Goal: Transaction & Acquisition: Book appointment/travel/reservation

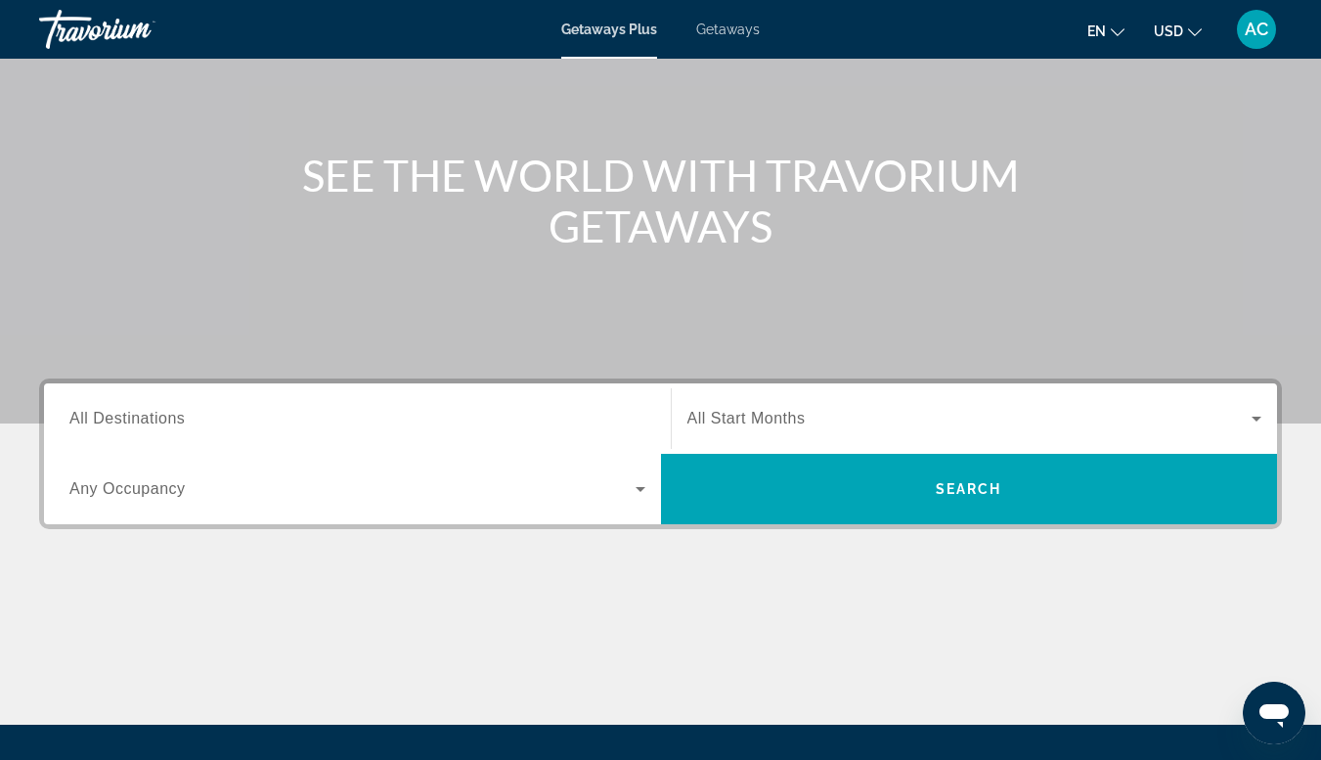
scroll to position [160, 0]
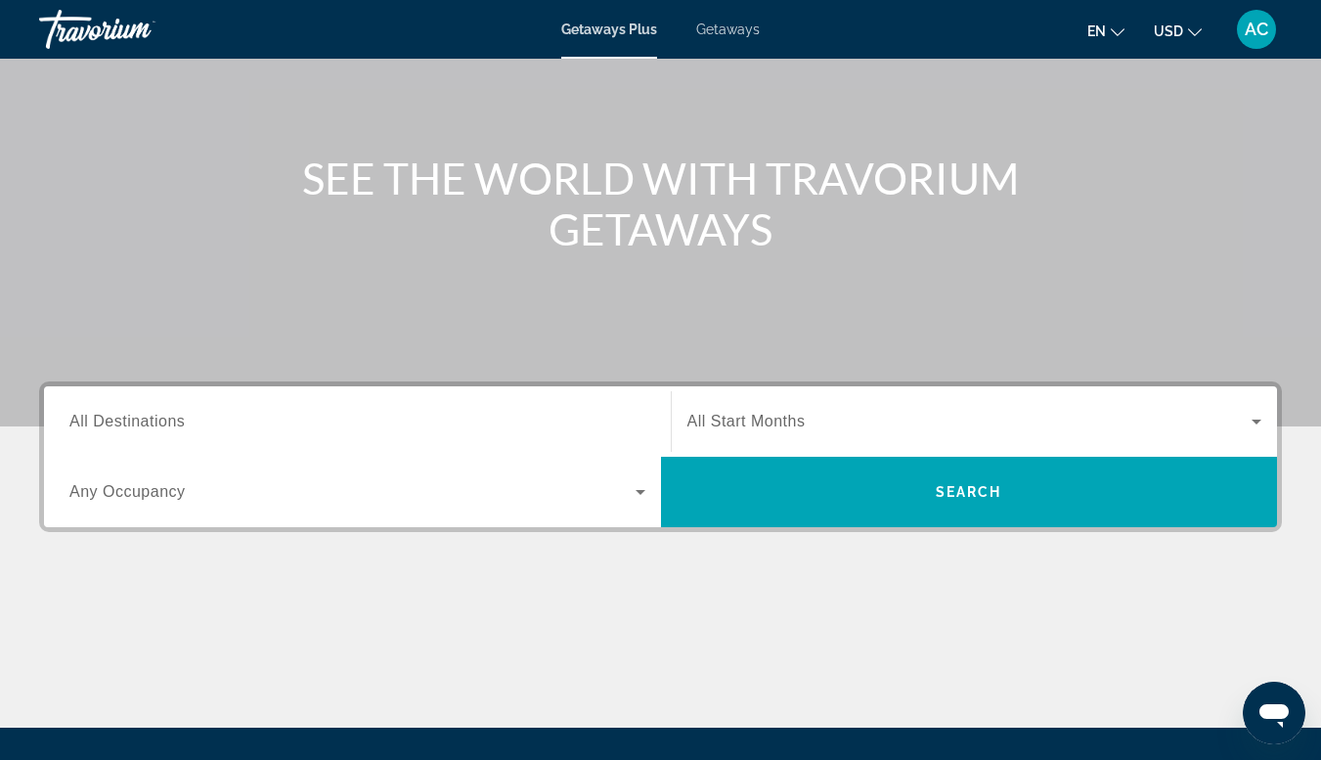
click at [619, 498] on span "Search widget" at bounding box center [352, 491] width 566 height 23
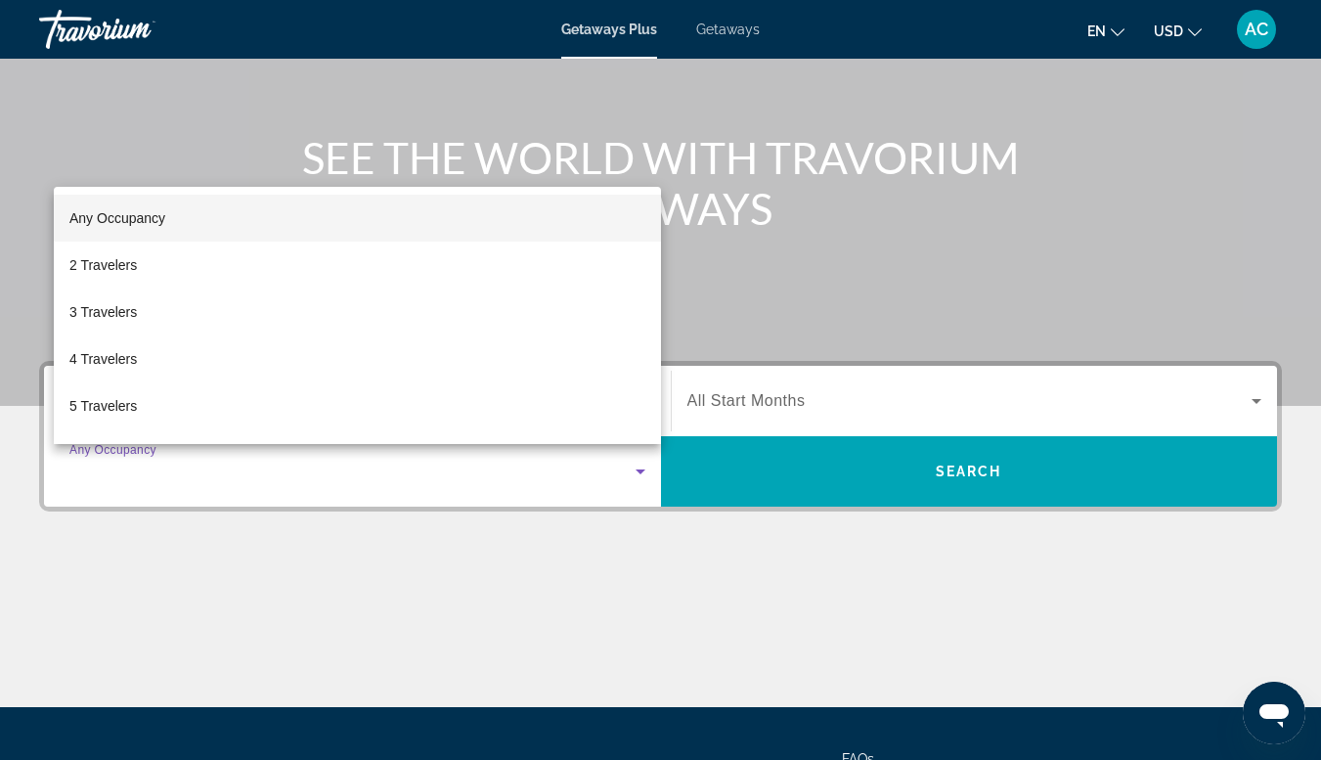
scroll to position [180, 0]
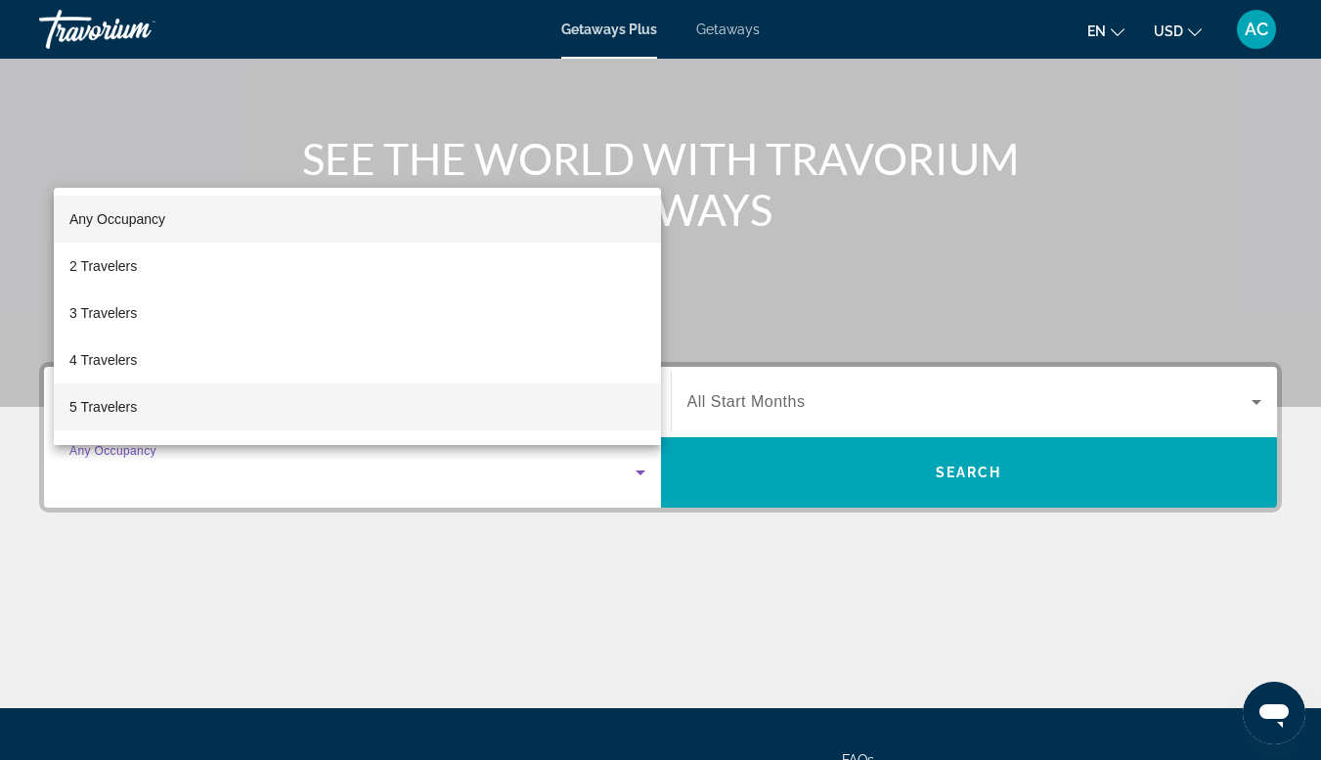
click at [94, 413] on span "5 Travelers" at bounding box center [102, 406] width 67 height 23
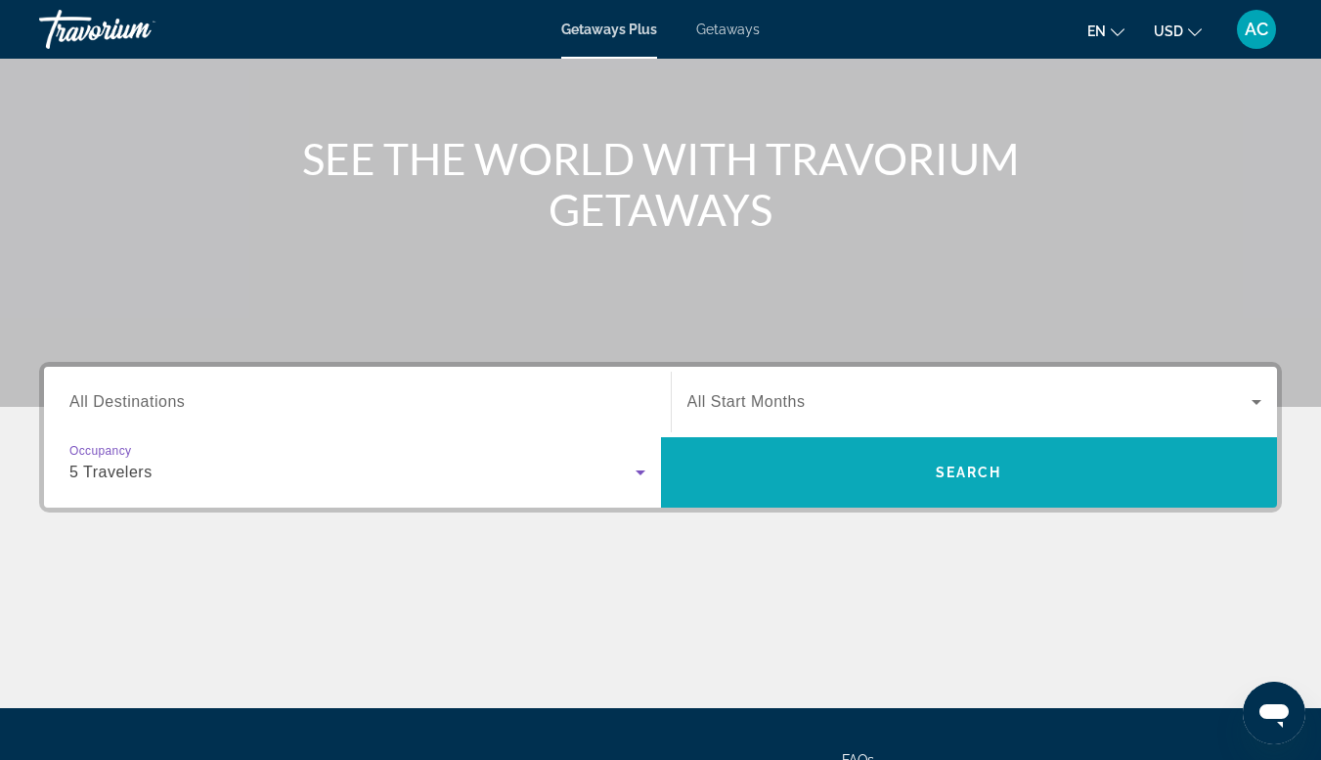
click at [823, 490] on span "Search" at bounding box center [969, 472] width 617 height 47
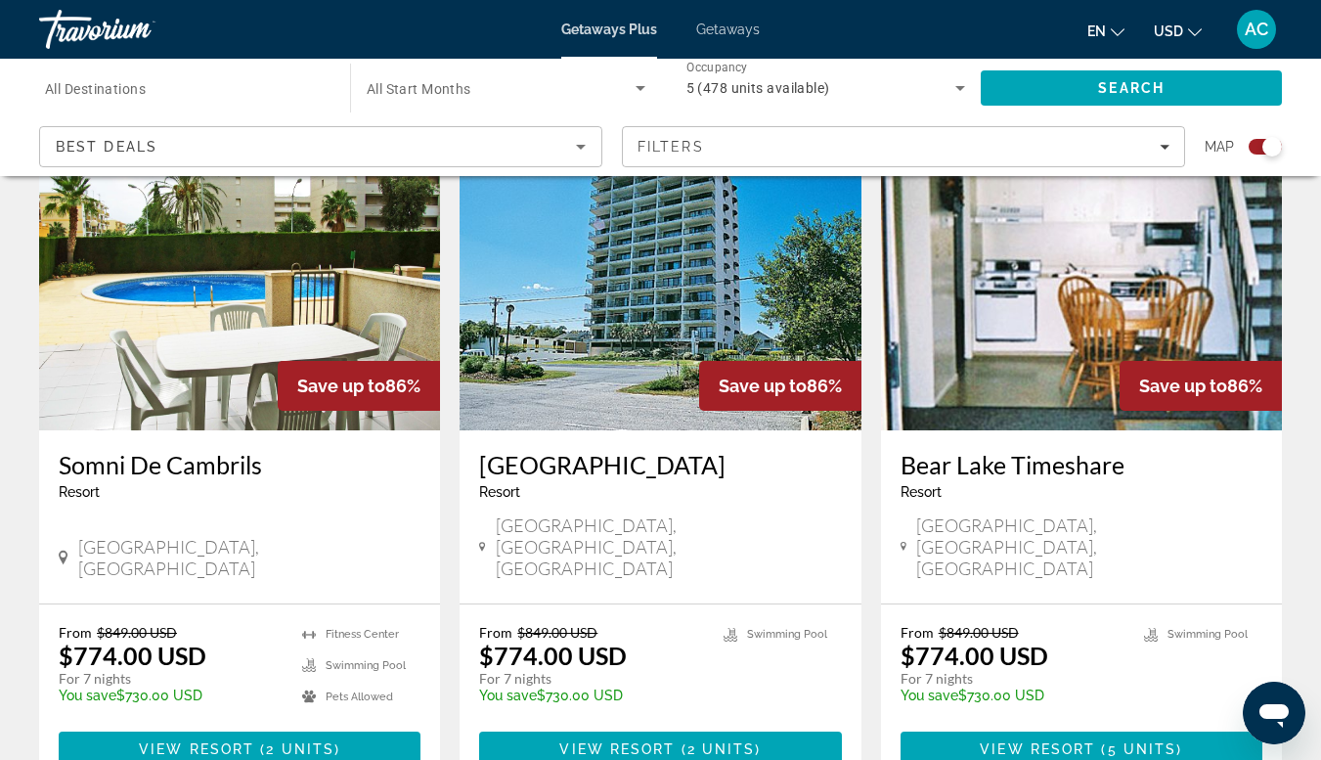
scroll to position [735, 0]
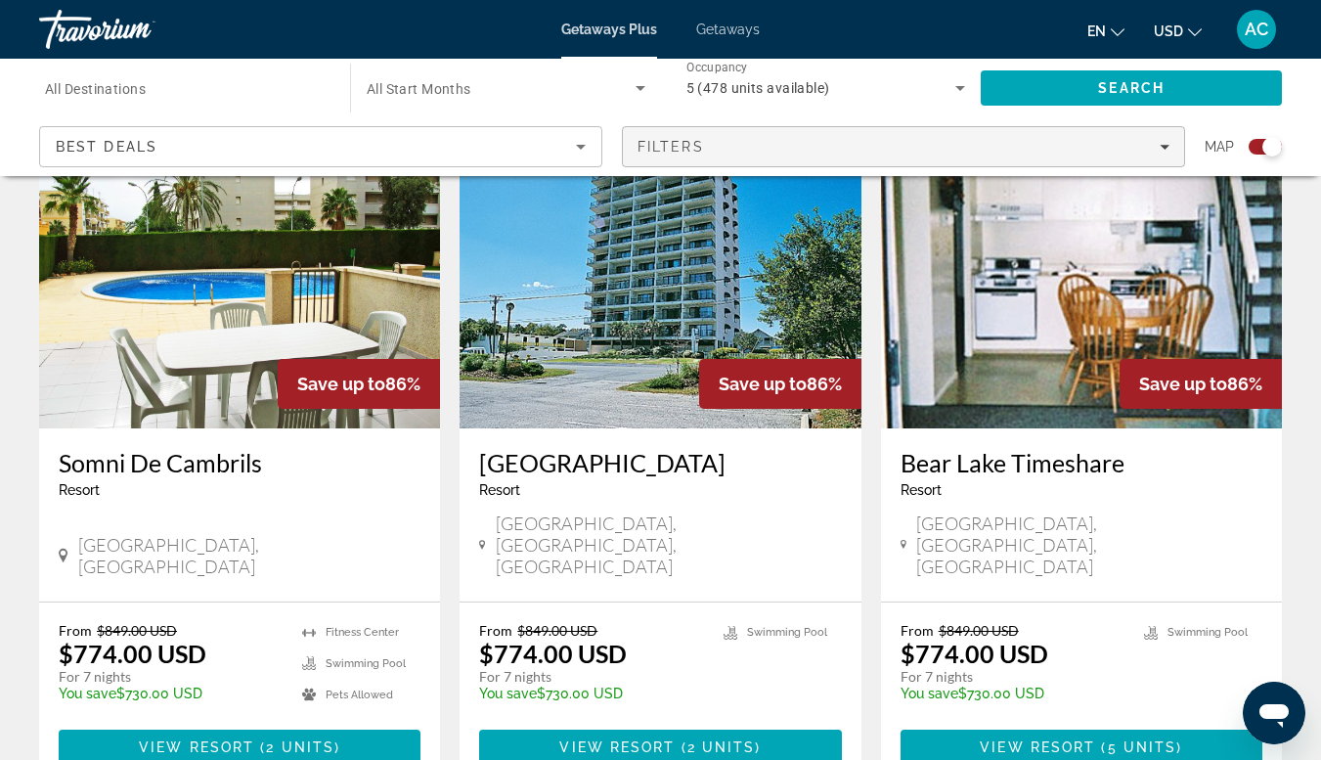
click at [1149, 157] on span "Filters" at bounding box center [903, 146] width 561 height 47
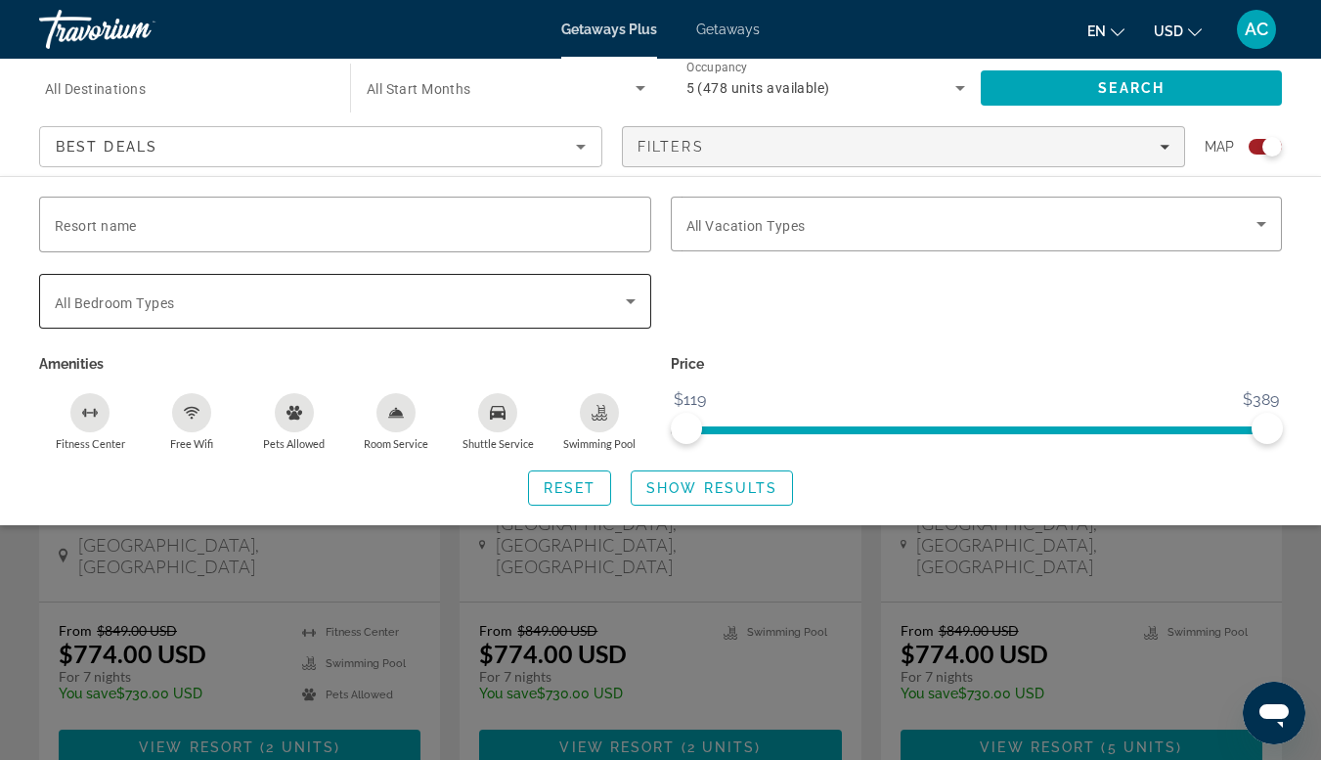
click at [630, 299] on icon "Search widget" at bounding box center [631, 301] width 10 height 5
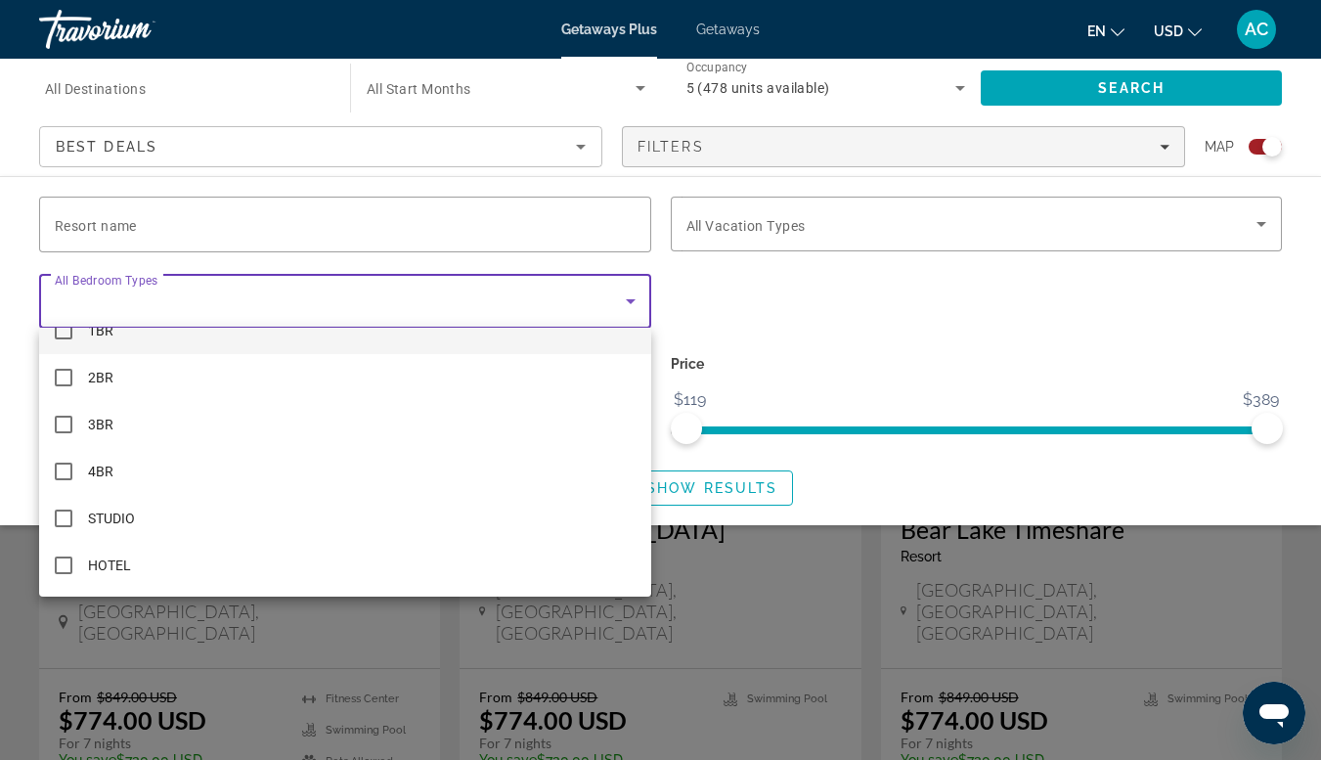
scroll to position [0, 0]
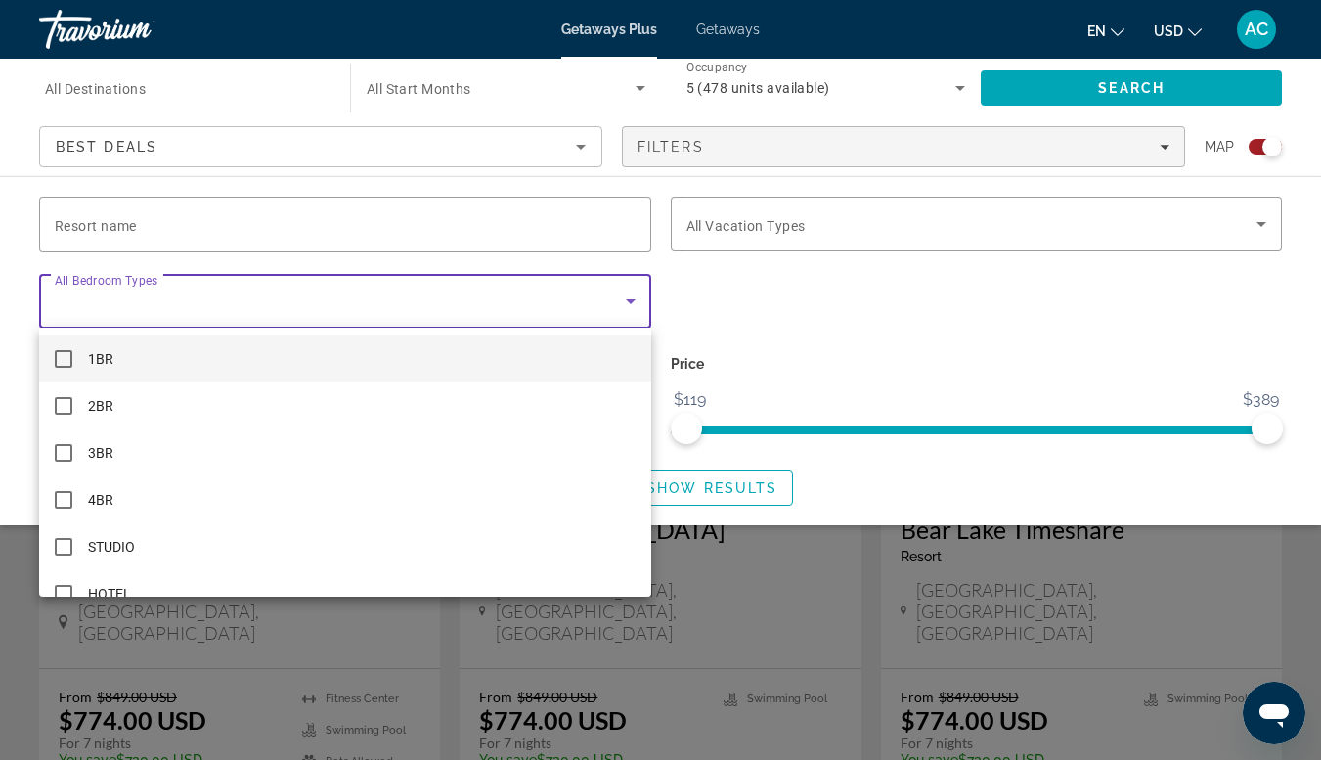
click at [715, 303] on div at bounding box center [660, 380] width 1321 height 760
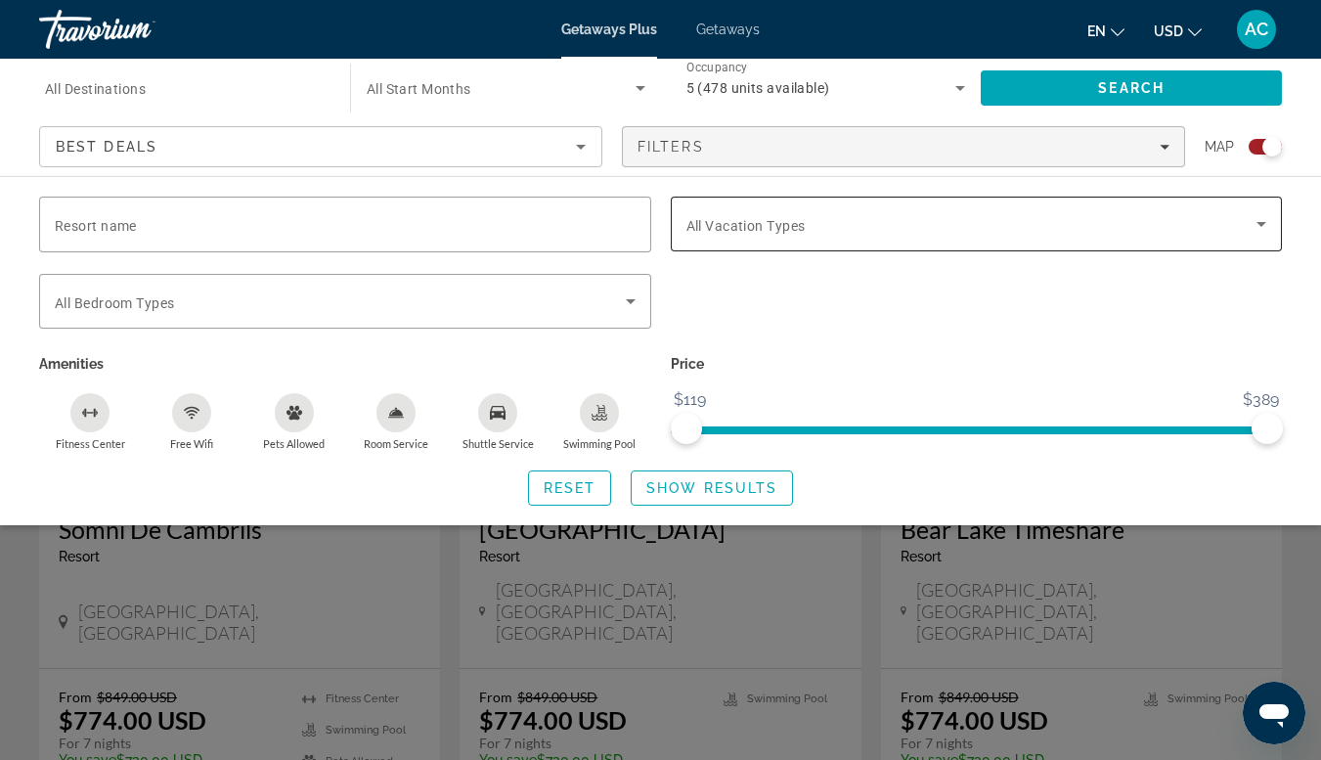
click at [1243, 220] on span "Search widget" at bounding box center [972, 223] width 571 height 23
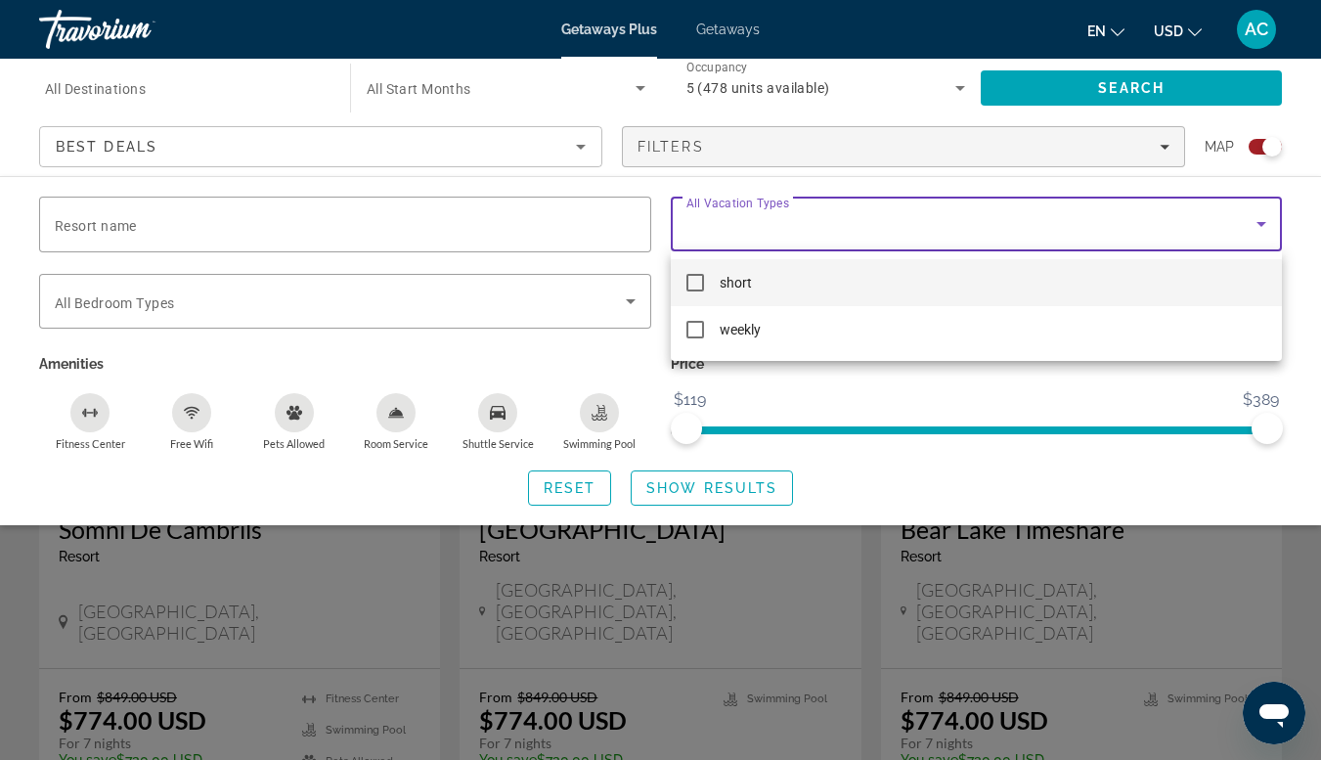
click at [1265, 231] on div at bounding box center [660, 380] width 1321 height 760
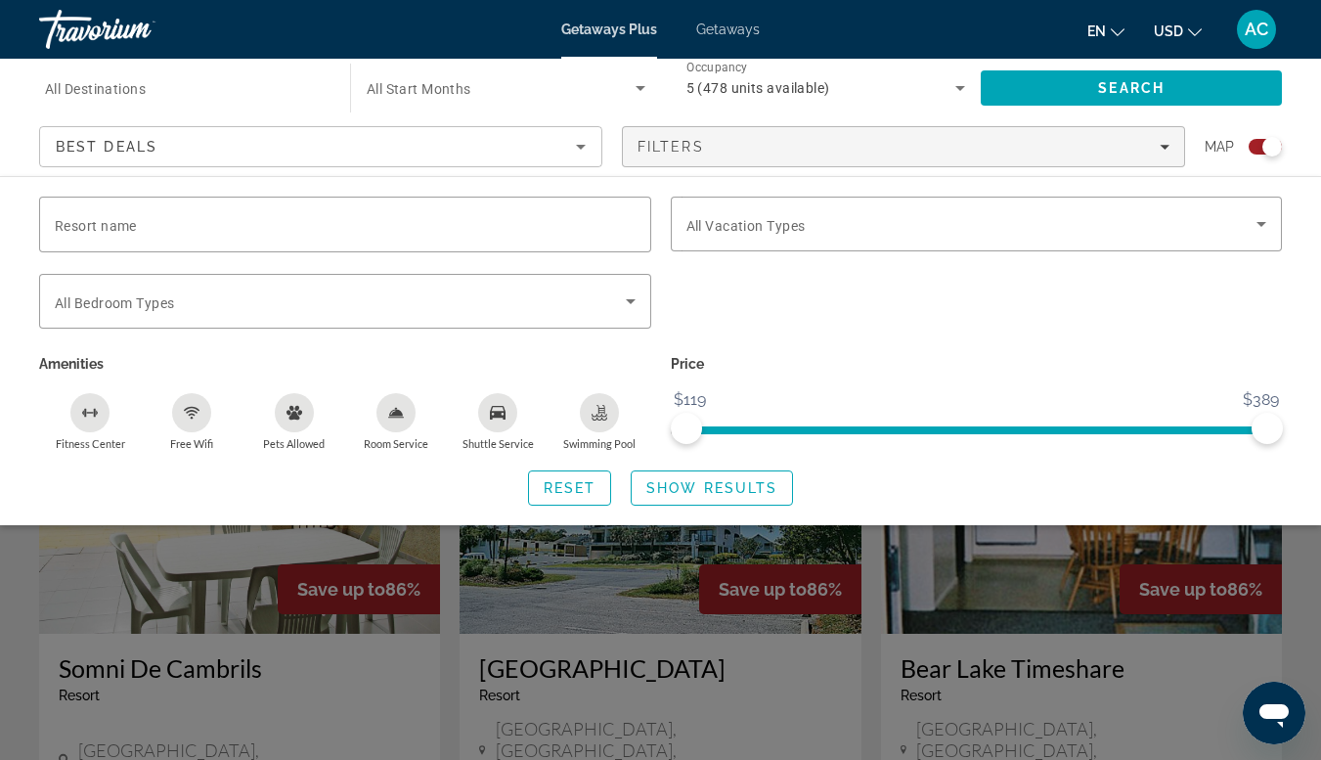
scroll to position [527, 0]
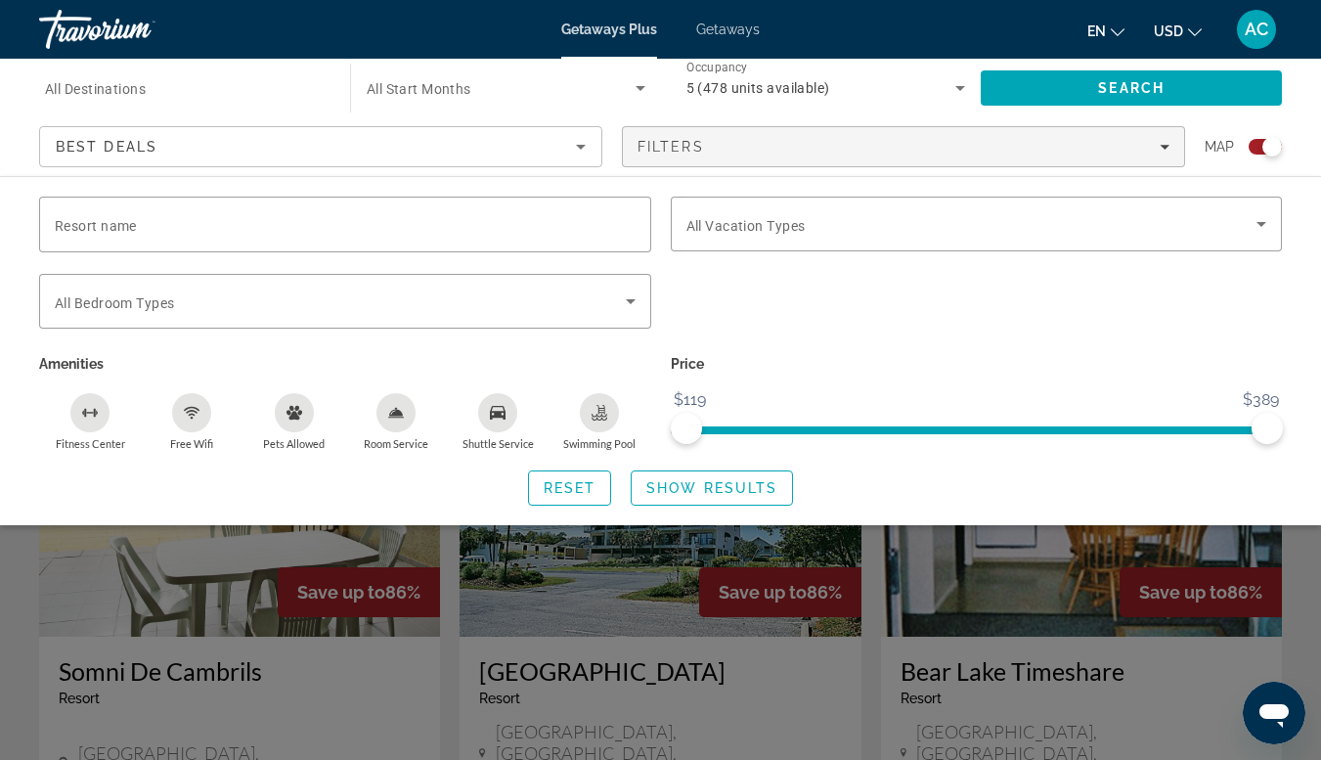
click at [193, 419] on icon "Free Wifi" at bounding box center [192, 413] width 16 height 16
click at [291, 416] on icon "Pets Allowed" at bounding box center [295, 413] width 16 height 14
click at [415, 423] on button "Room Service" at bounding box center [396, 421] width 102 height 59
click at [292, 413] on icon "Pets Allowed" at bounding box center [295, 413] width 16 height 14
click at [590, 422] on div "Swimming Pool" at bounding box center [599, 412] width 39 height 39
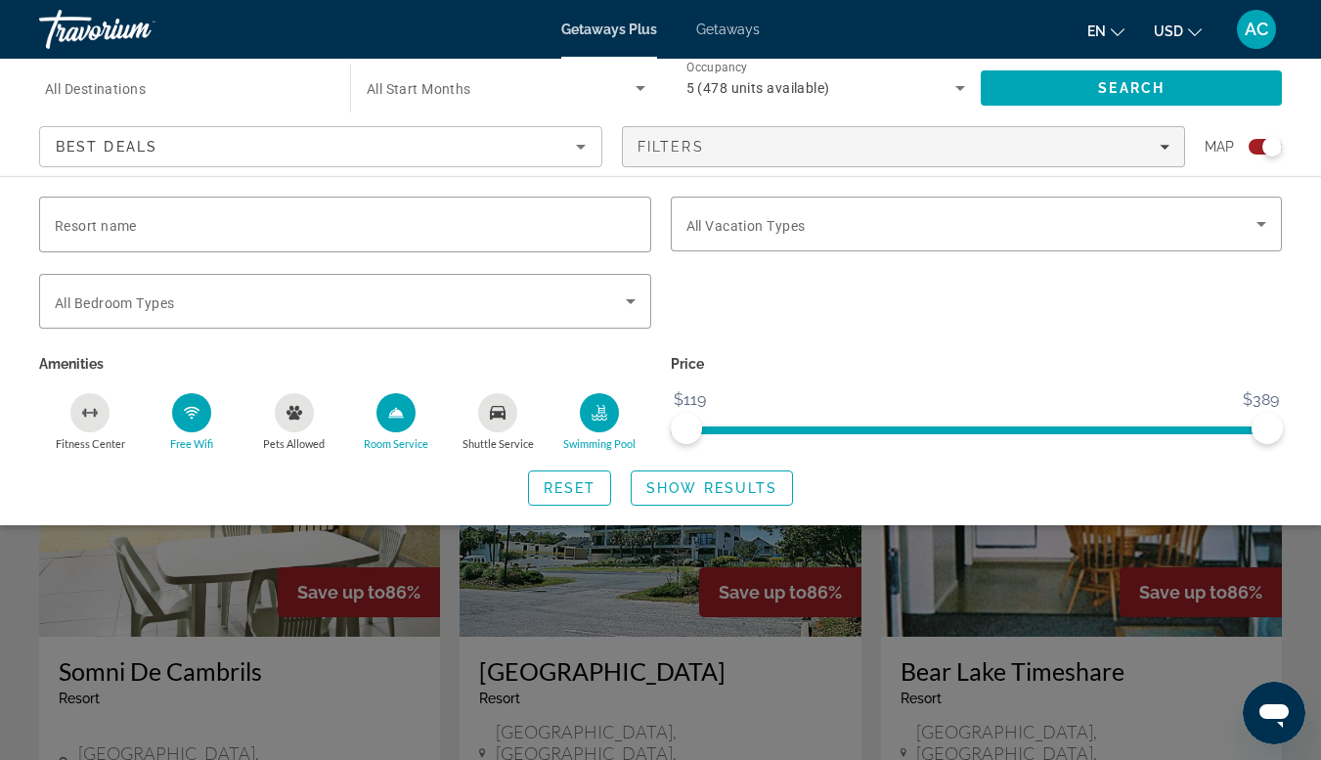
click at [498, 413] on icon "Shuttle Service" at bounding box center [498, 413] width 16 height 14
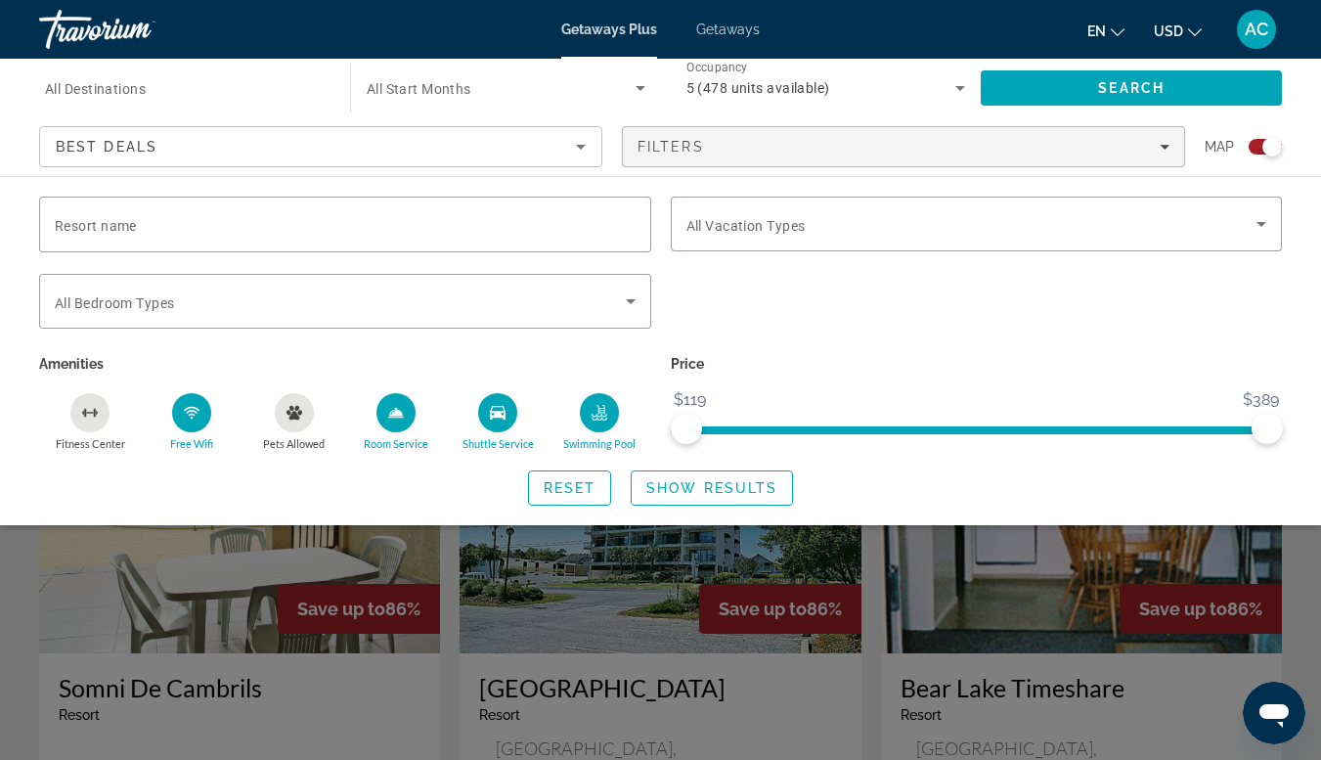
scroll to position [512, 0]
click at [587, 147] on icon "Sort by" at bounding box center [580, 146] width 23 height 23
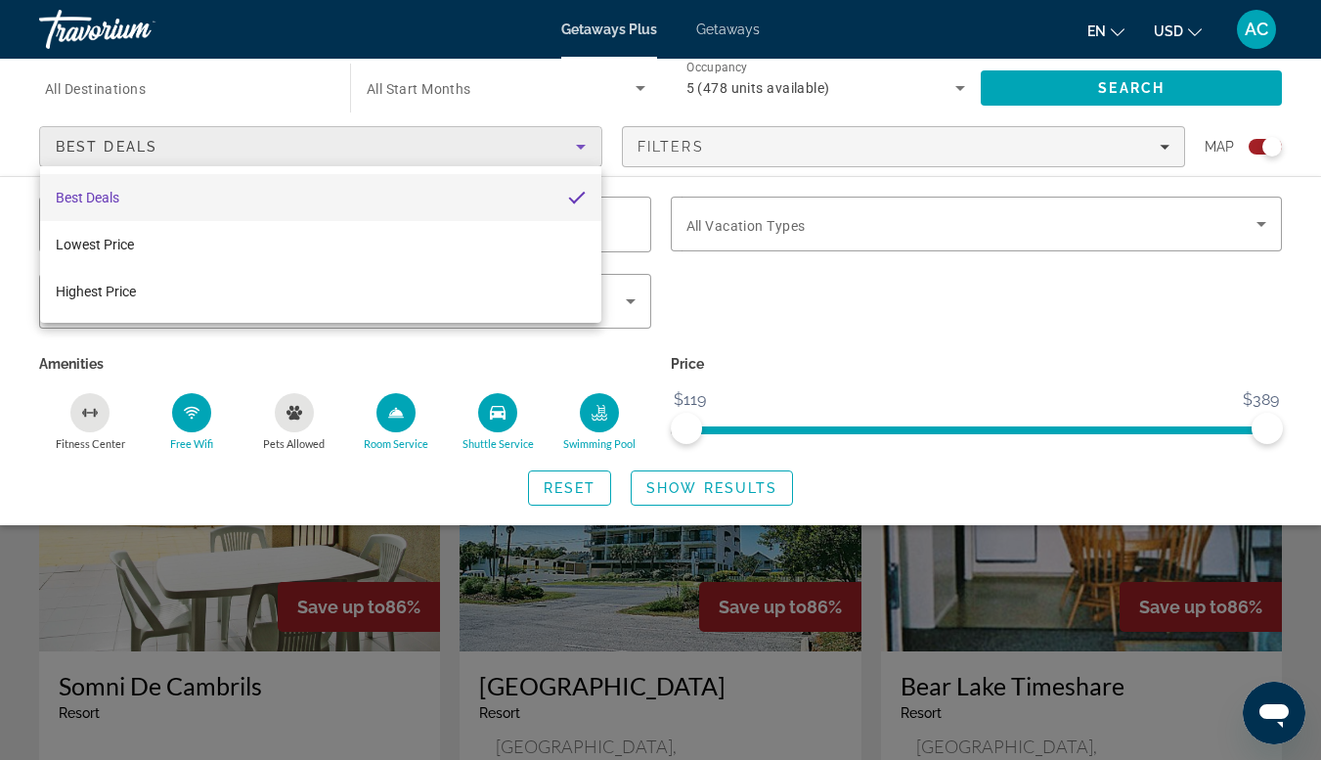
click at [580, 149] on div at bounding box center [660, 380] width 1321 height 760
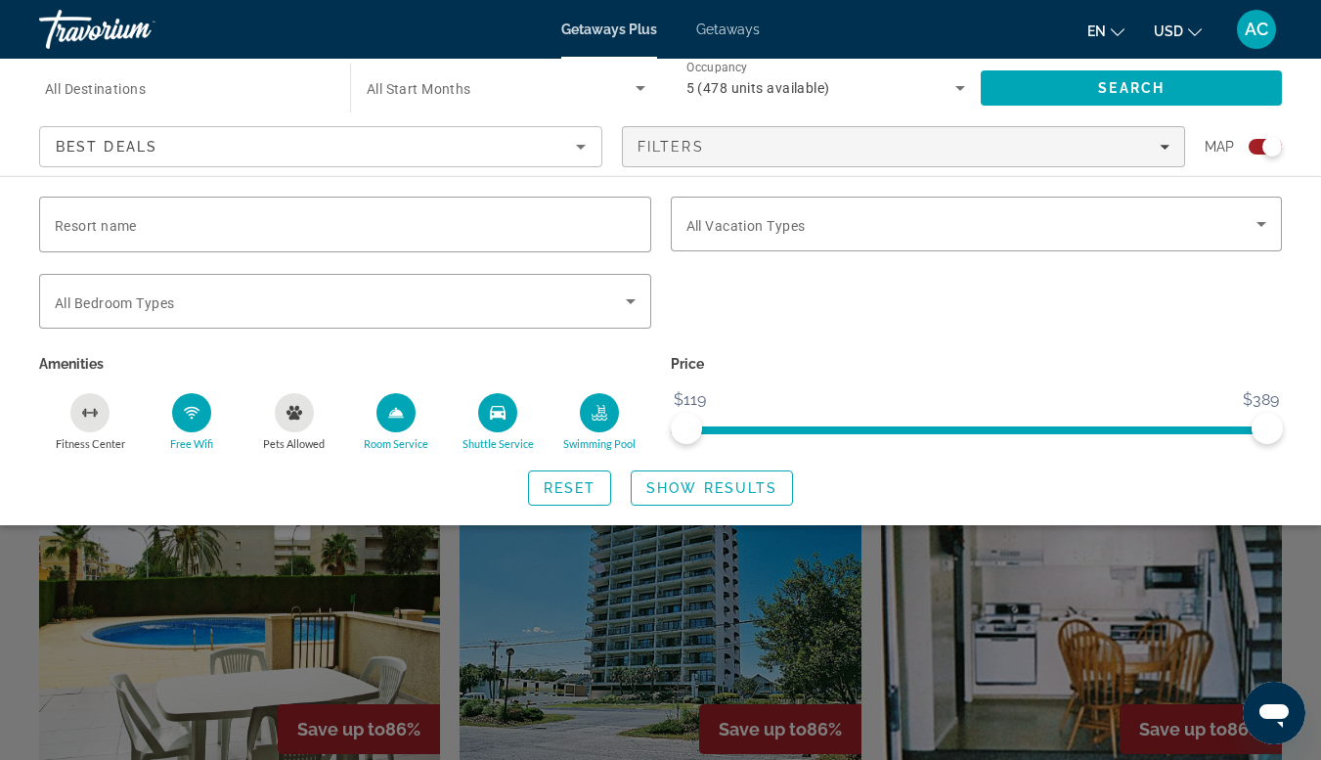
scroll to position [396, 0]
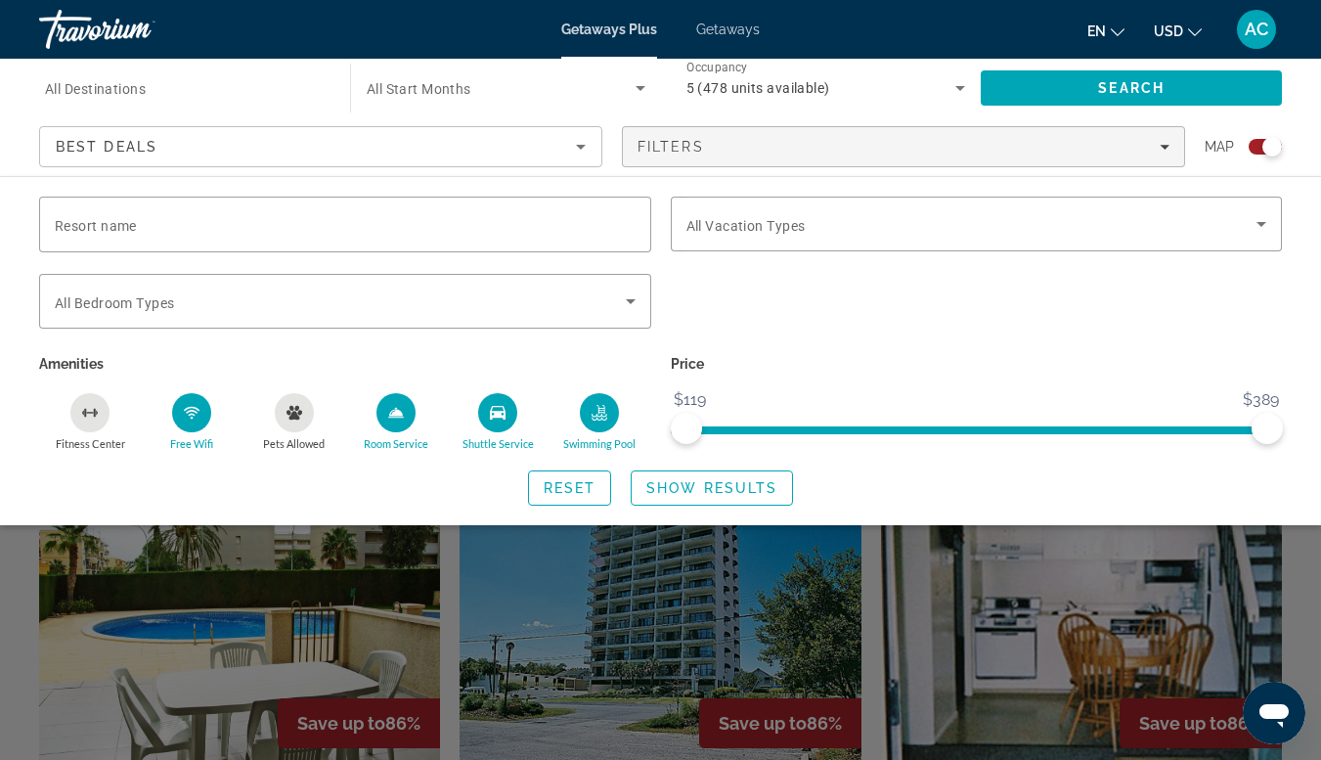
click at [960, 88] on icon "Search widget" at bounding box center [960, 88] width 10 height 5
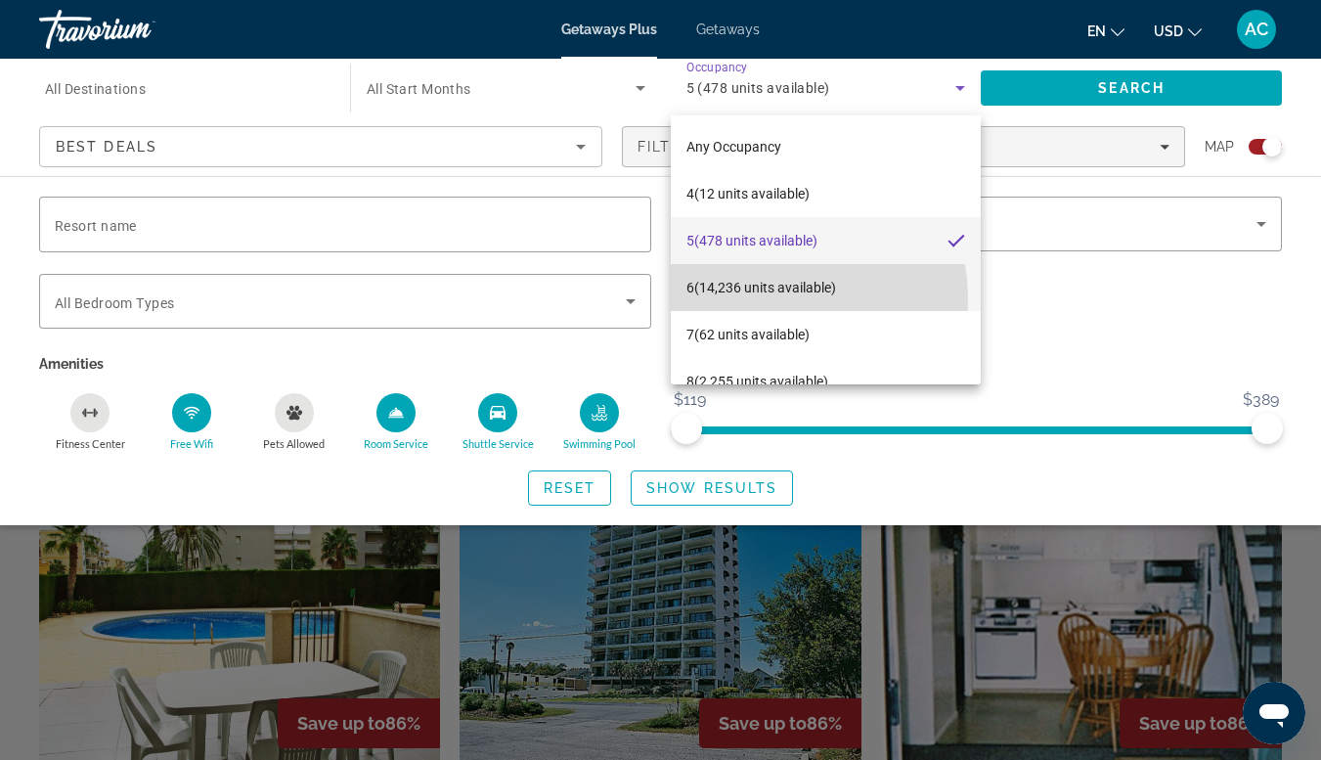
click at [776, 298] on span "6 (14,236 units available)" at bounding box center [762, 287] width 150 height 23
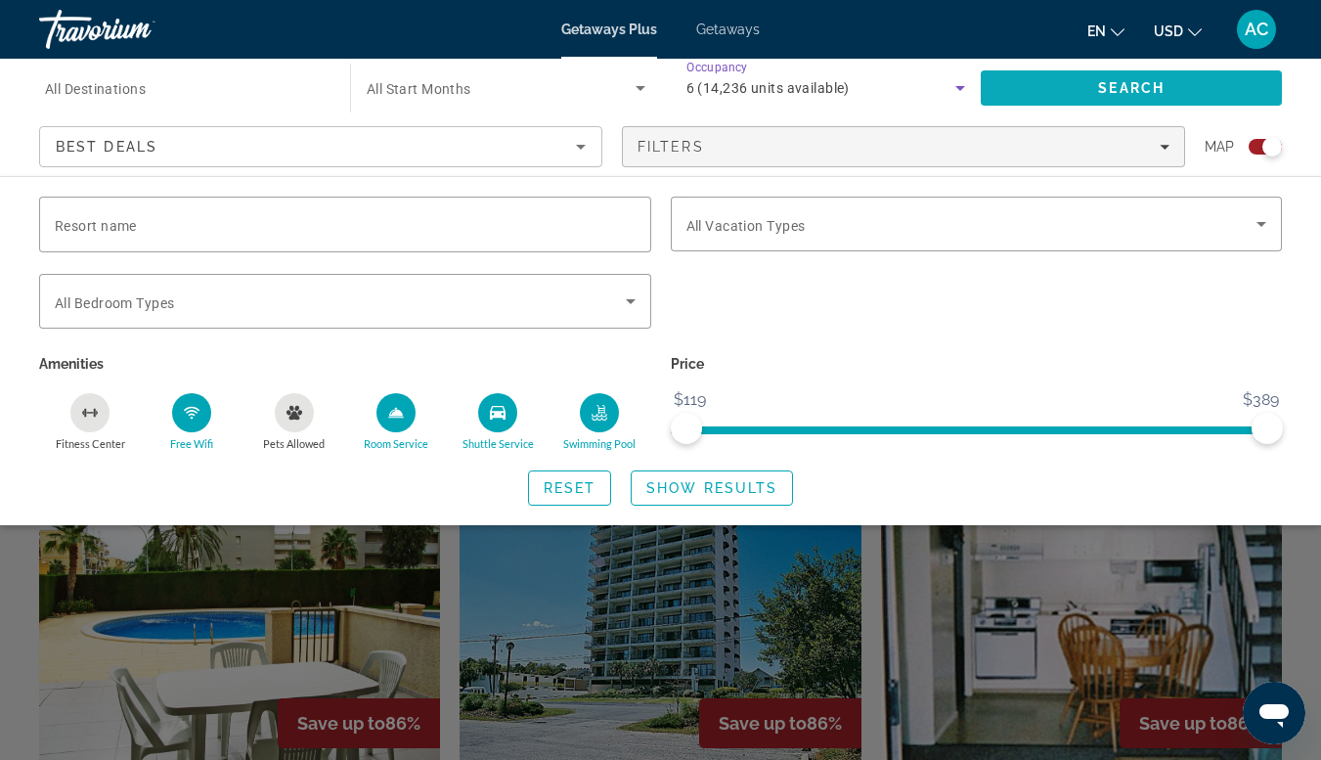
click at [1101, 106] on span "Search" at bounding box center [1131, 88] width 301 height 47
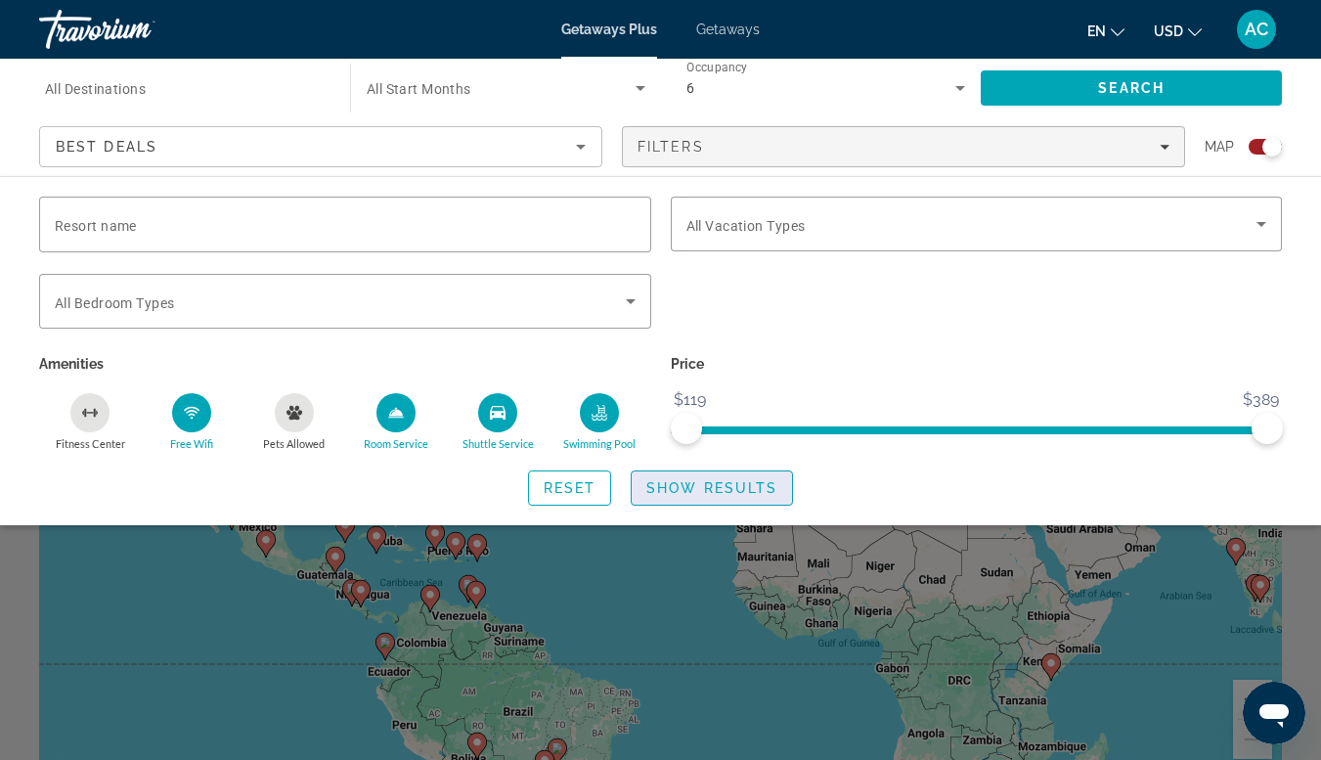
click at [762, 494] on span "Show Results" at bounding box center [711, 488] width 131 height 16
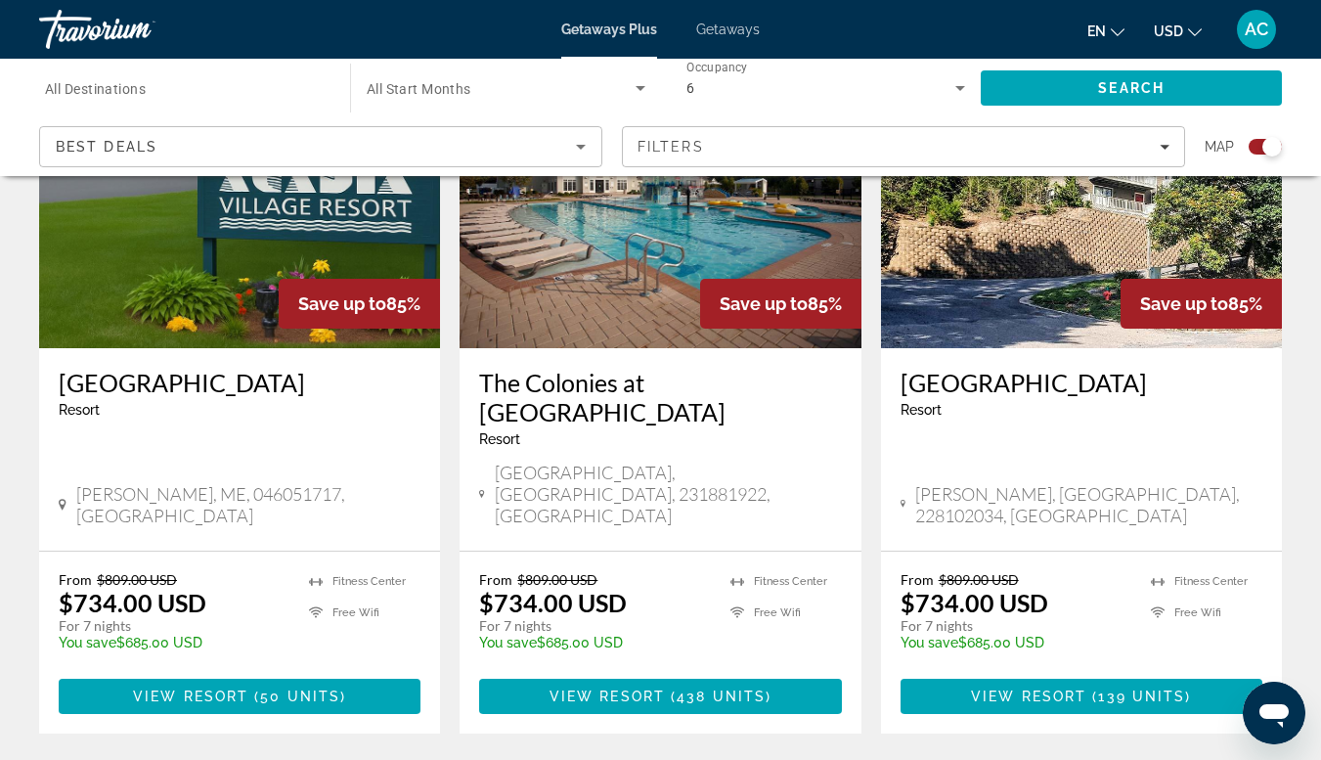
scroll to position [3017, 0]
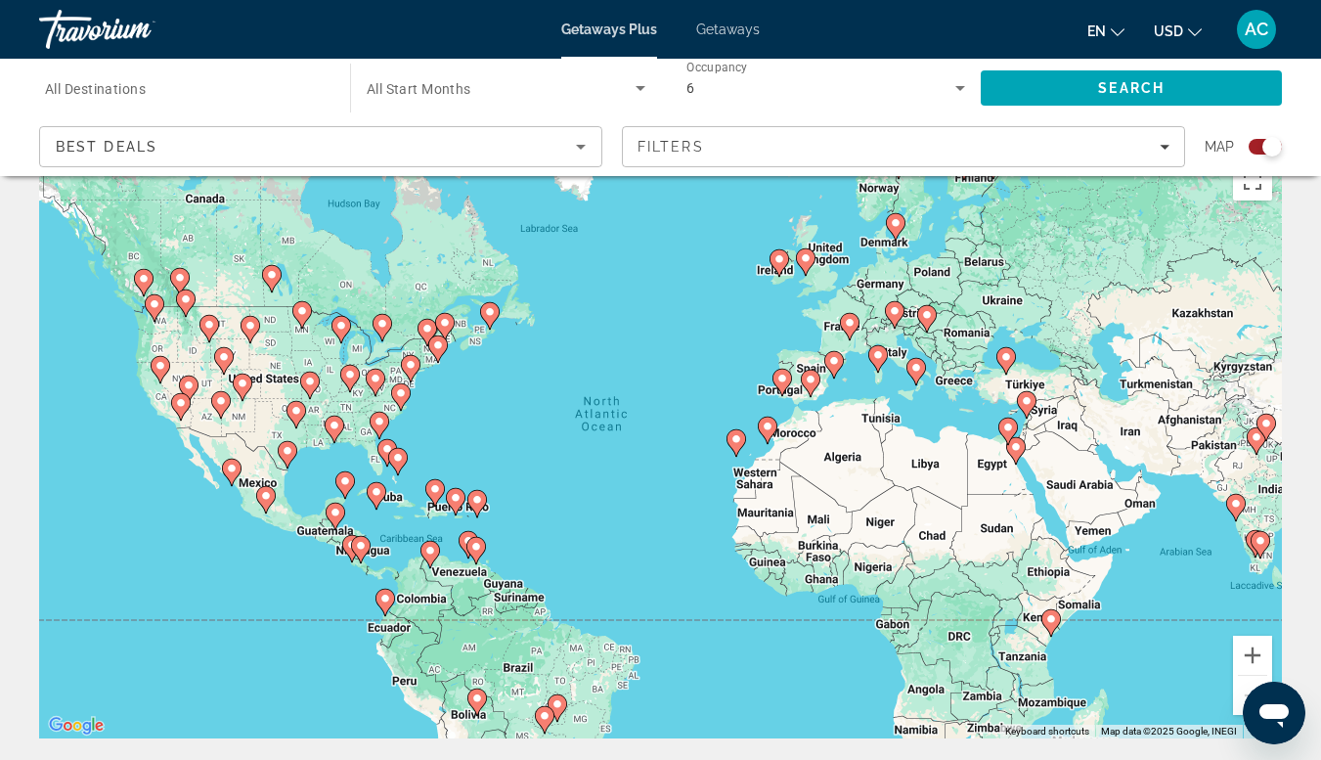
scroll to position [34, 0]
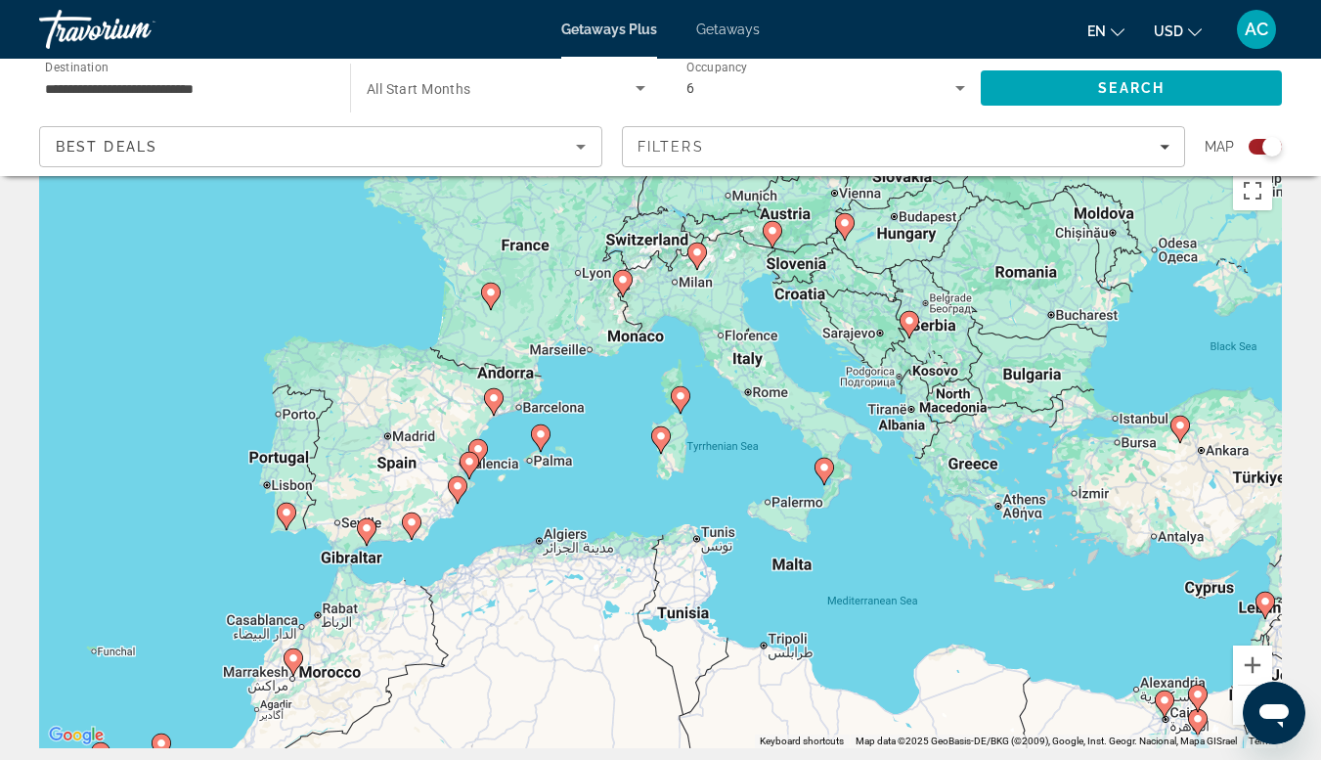
type input "**********"
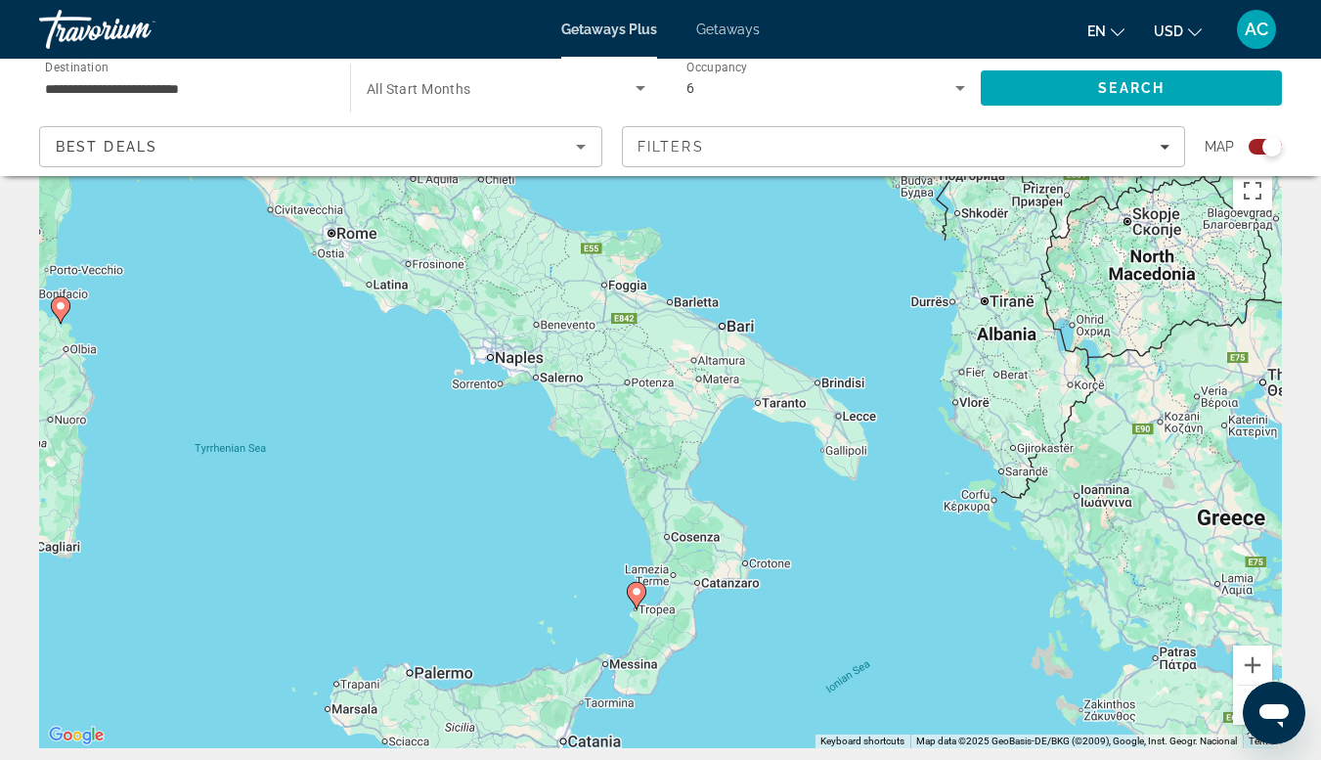
click at [641, 591] on div "To navigate, press the arrow keys. To activate drag with keyboard, press Alt + …" at bounding box center [660, 454] width 1243 height 587
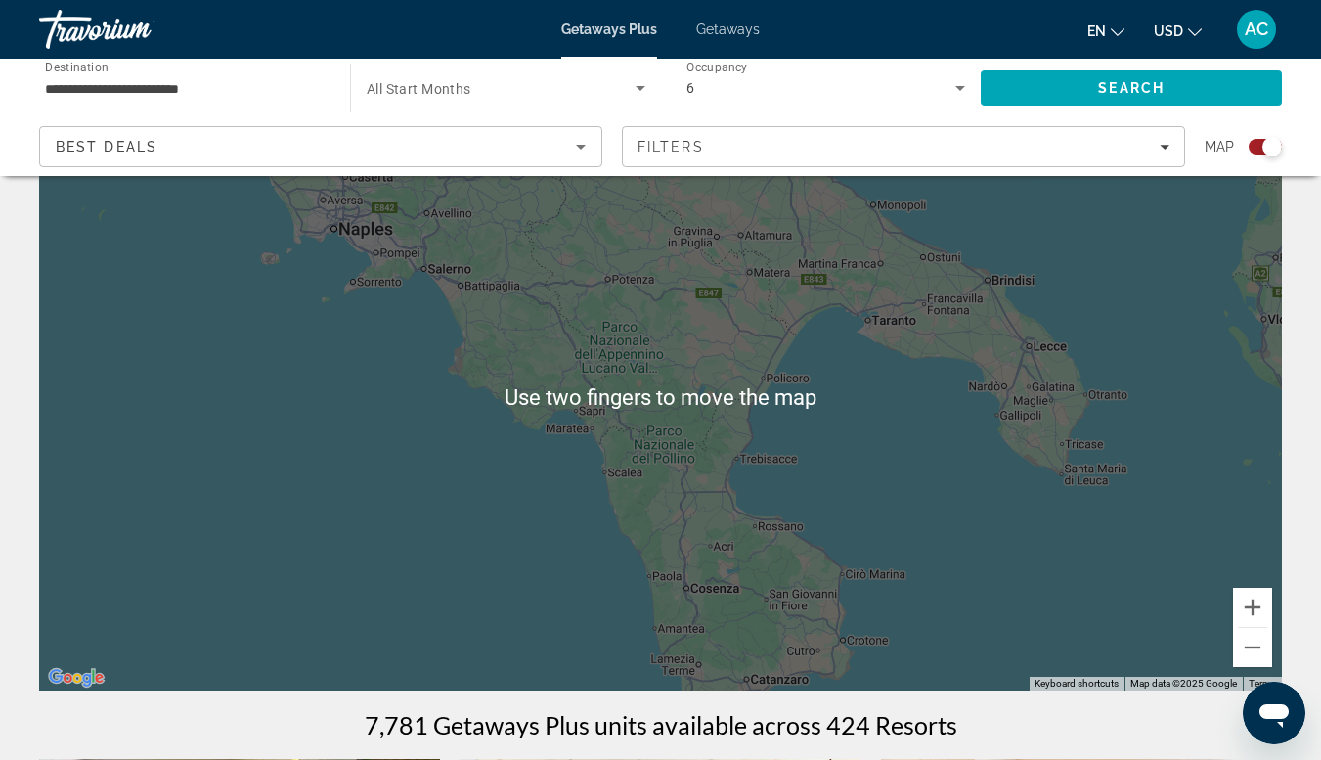
scroll to position [92, 0]
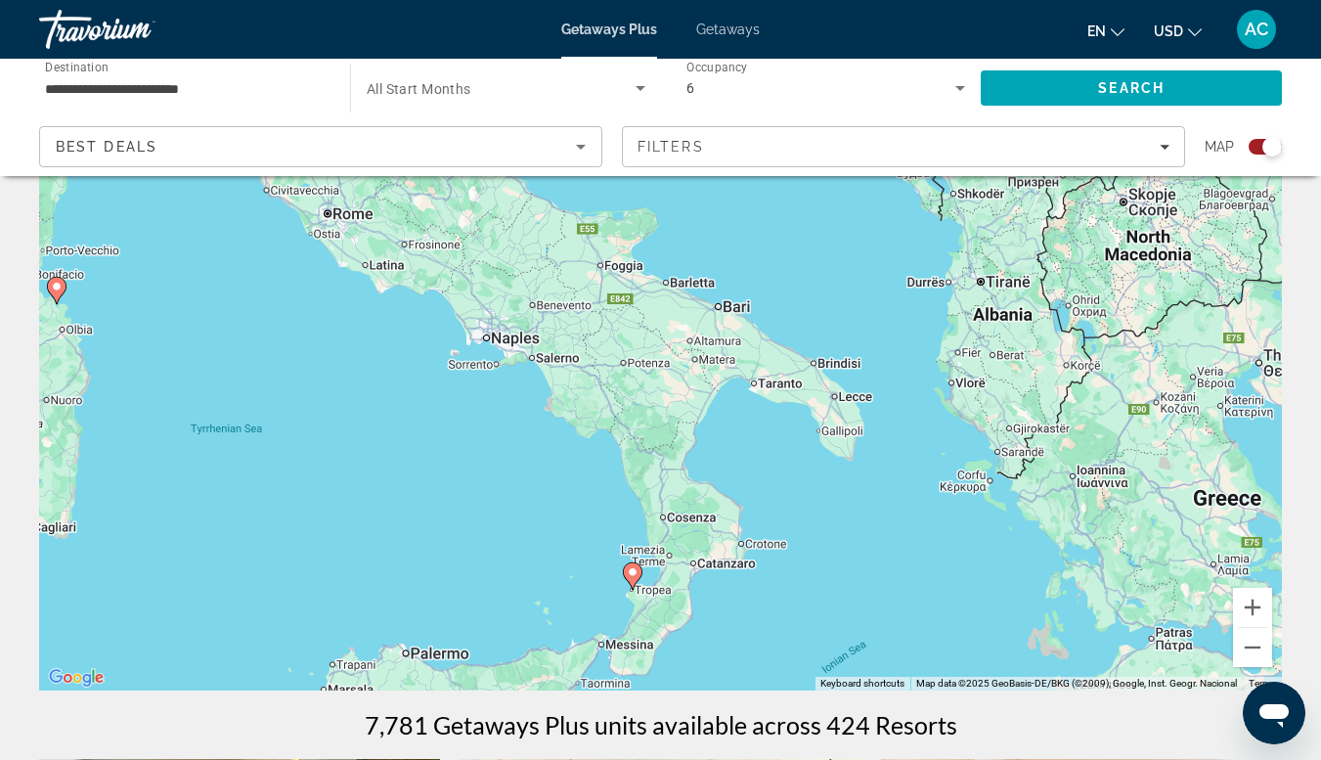
click at [632, 571] on div "To activate drag with keyboard, press Alt + Enter. Once in keyboard drag state,…" at bounding box center [660, 397] width 1243 height 587
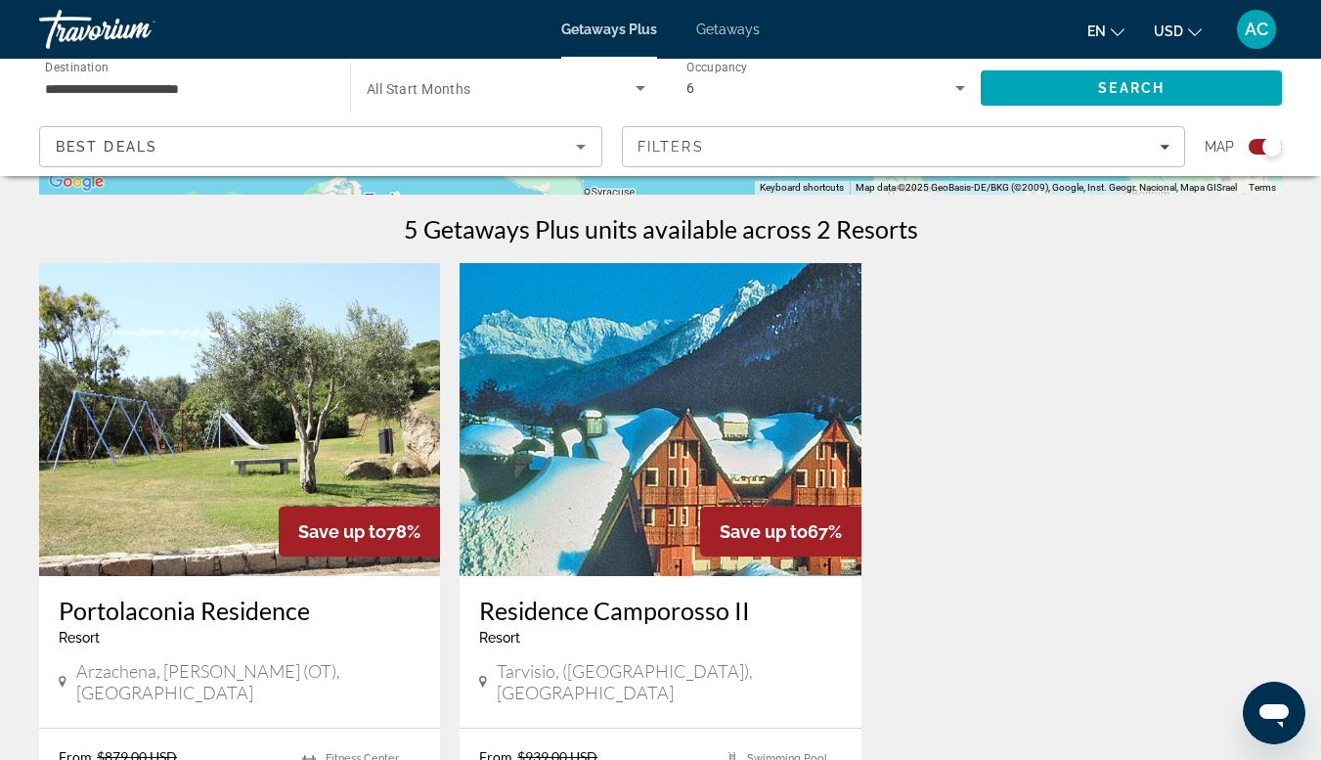
scroll to position [590, 0]
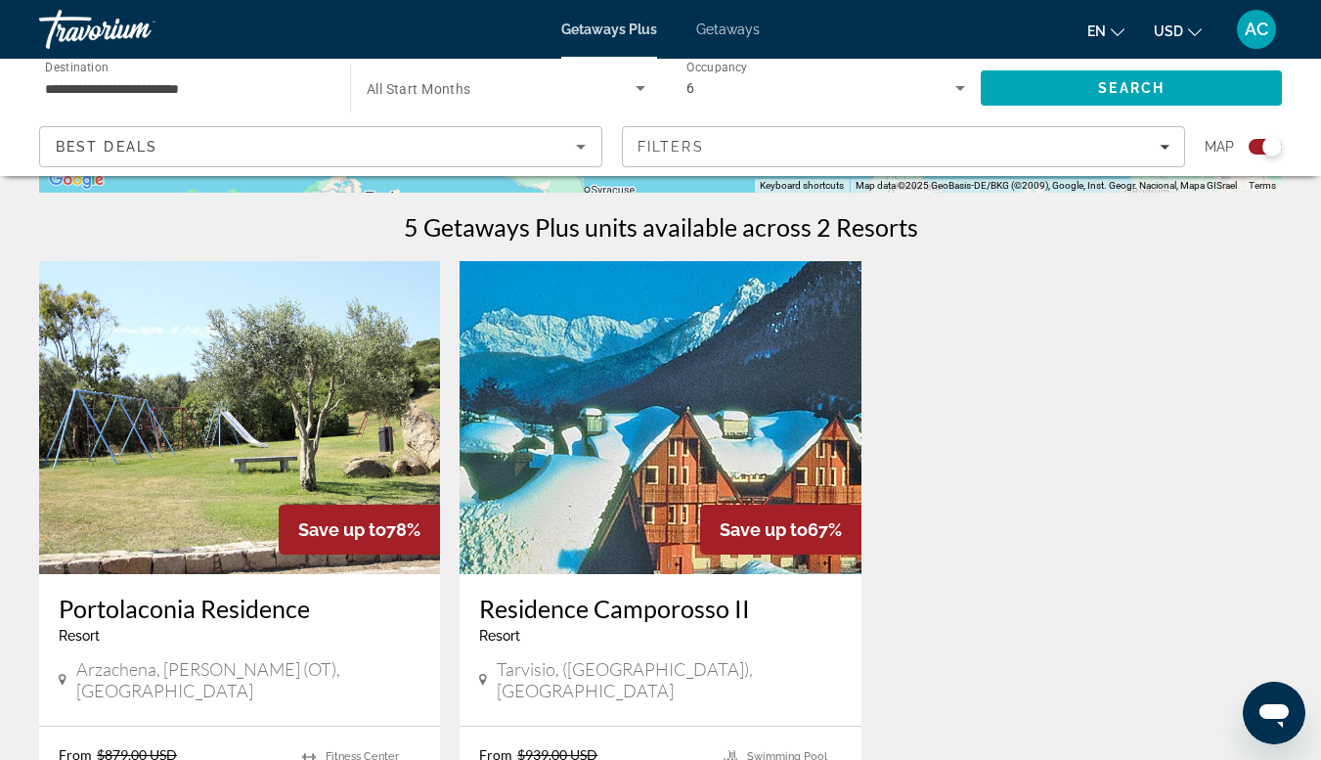
click at [170, 471] on img "Main content" at bounding box center [239, 417] width 401 height 313
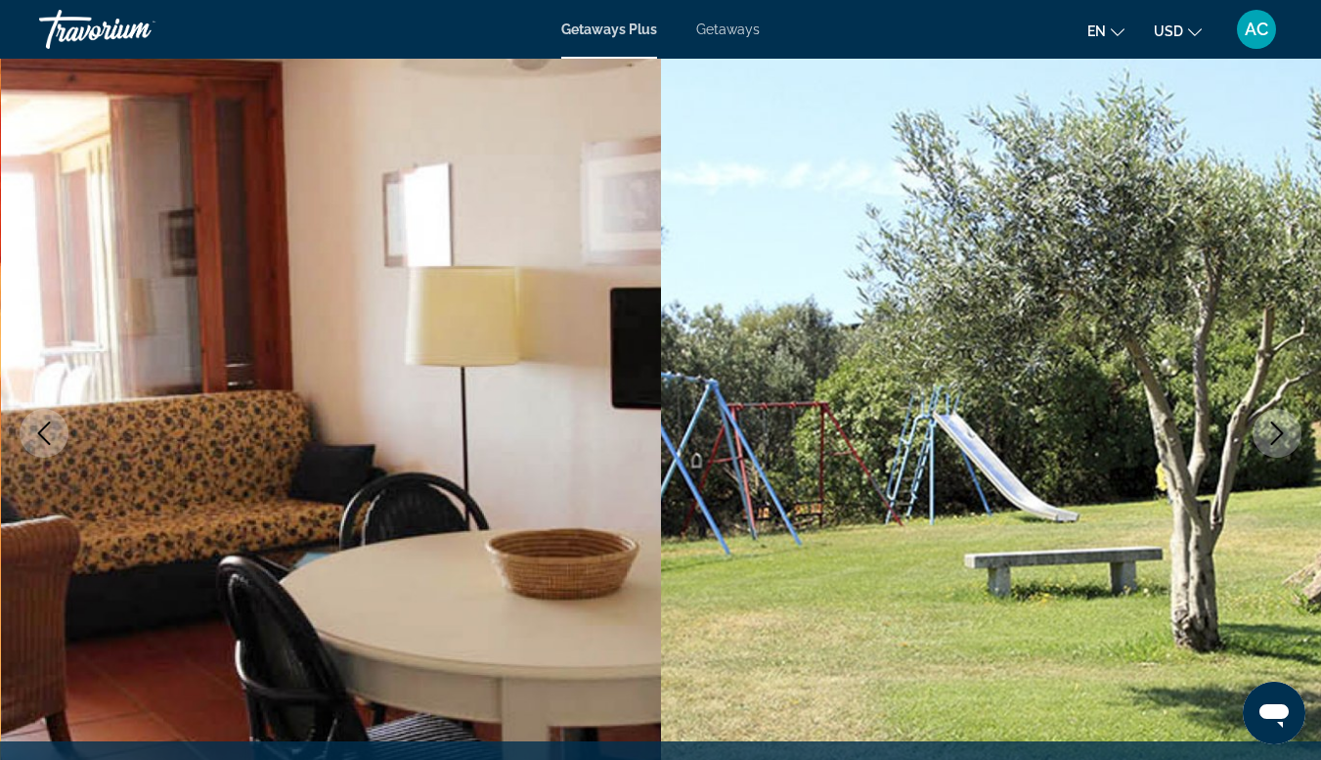
scroll to position [192, 0]
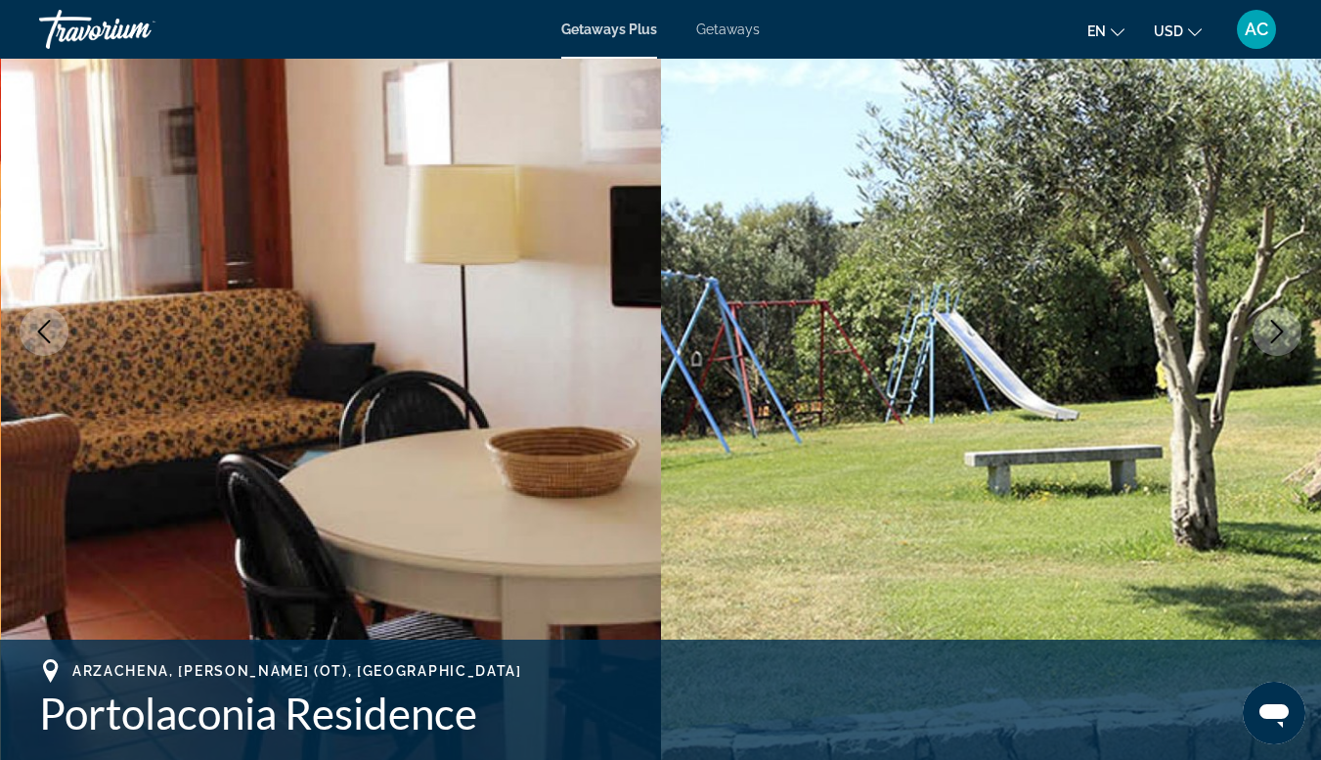
click at [65, 337] on button "Previous image" at bounding box center [44, 331] width 49 height 49
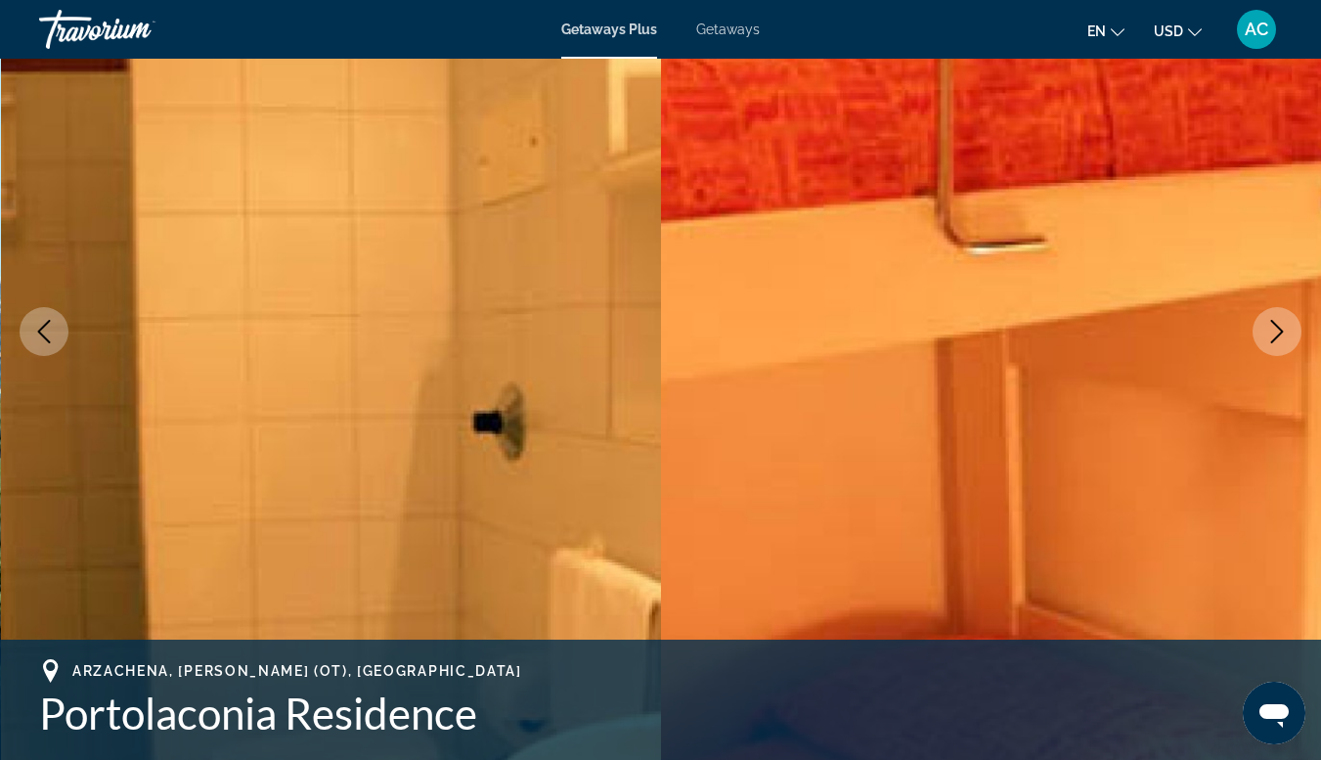
click at [60, 336] on button "Previous image" at bounding box center [44, 331] width 49 height 49
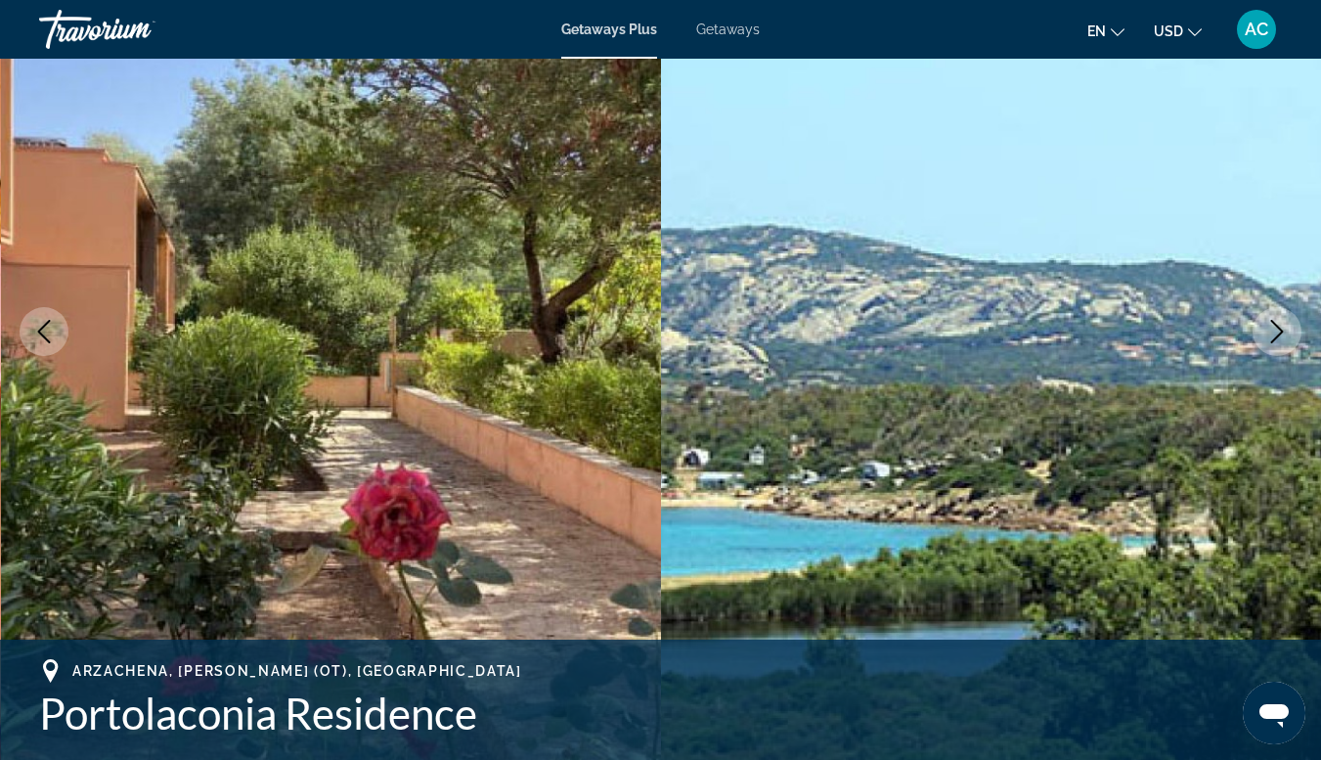
click at [51, 339] on icon "Previous image" at bounding box center [43, 331] width 23 height 23
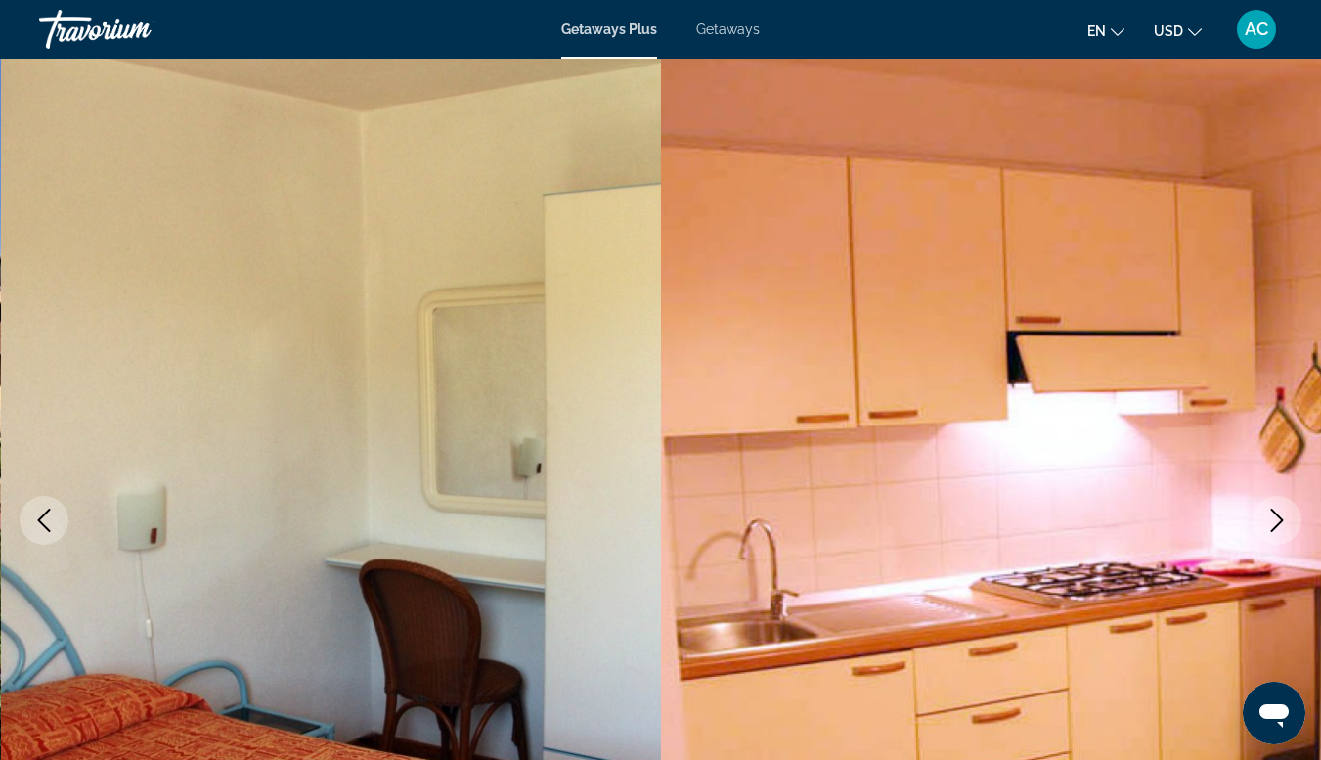
scroll to position [0, 0]
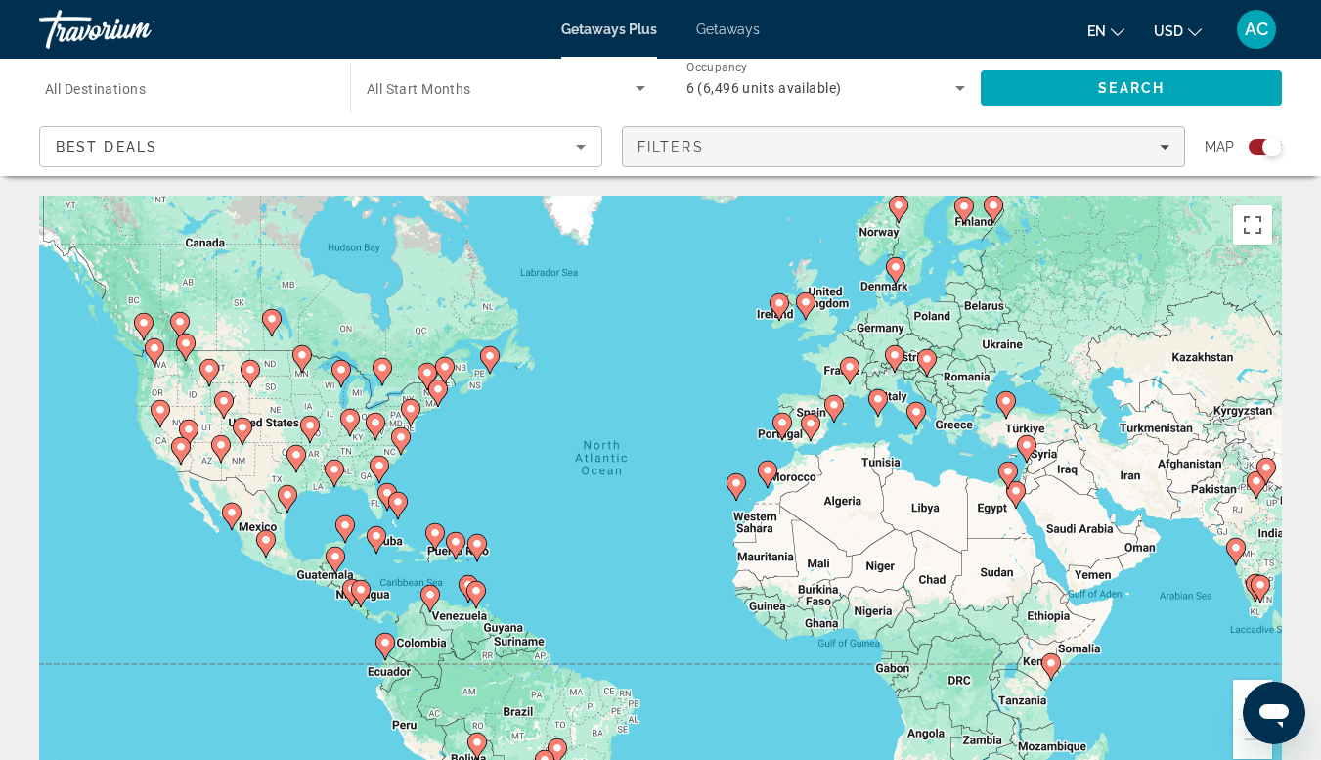
click at [1155, 153] on div "Filters" at bounding box center [904, 147] width 532 height 16
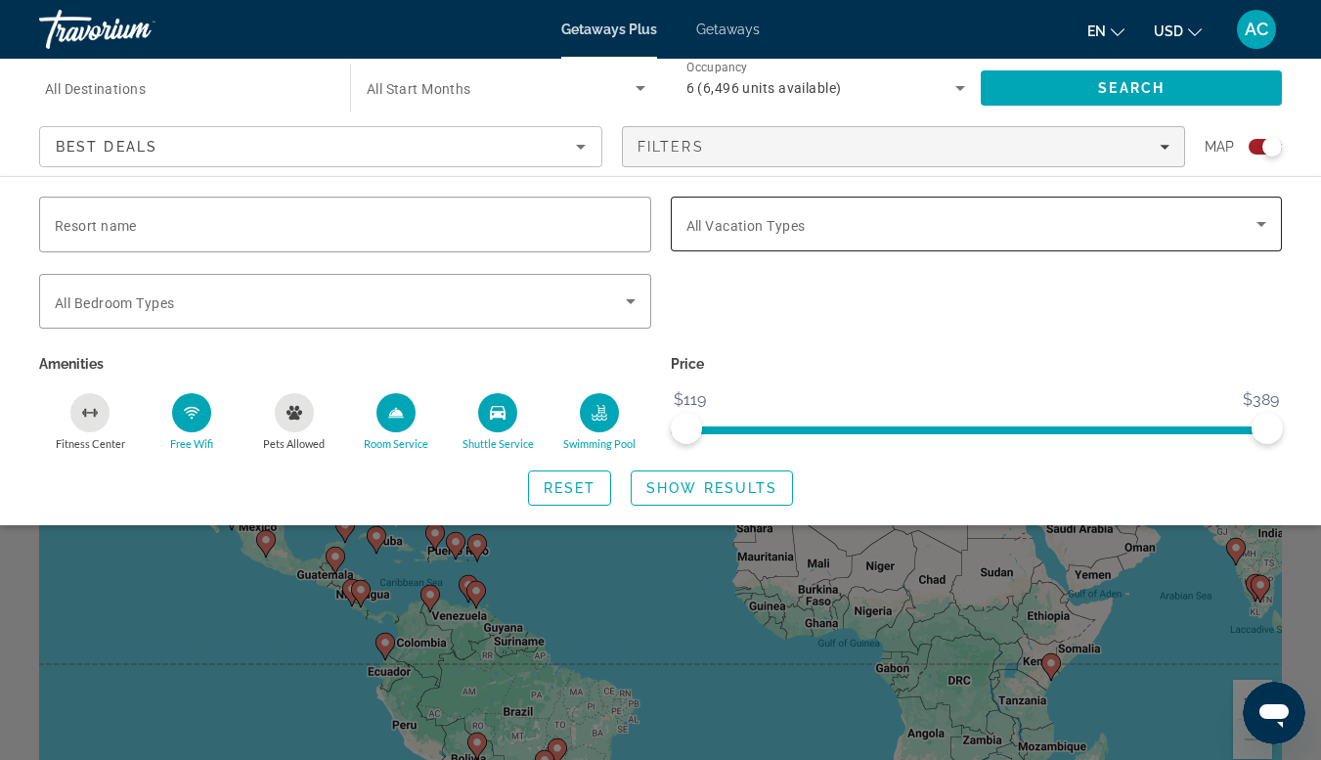
click at [1200, 228] on span "Search widget" at bounding box center [972, 223] width 571 height 23
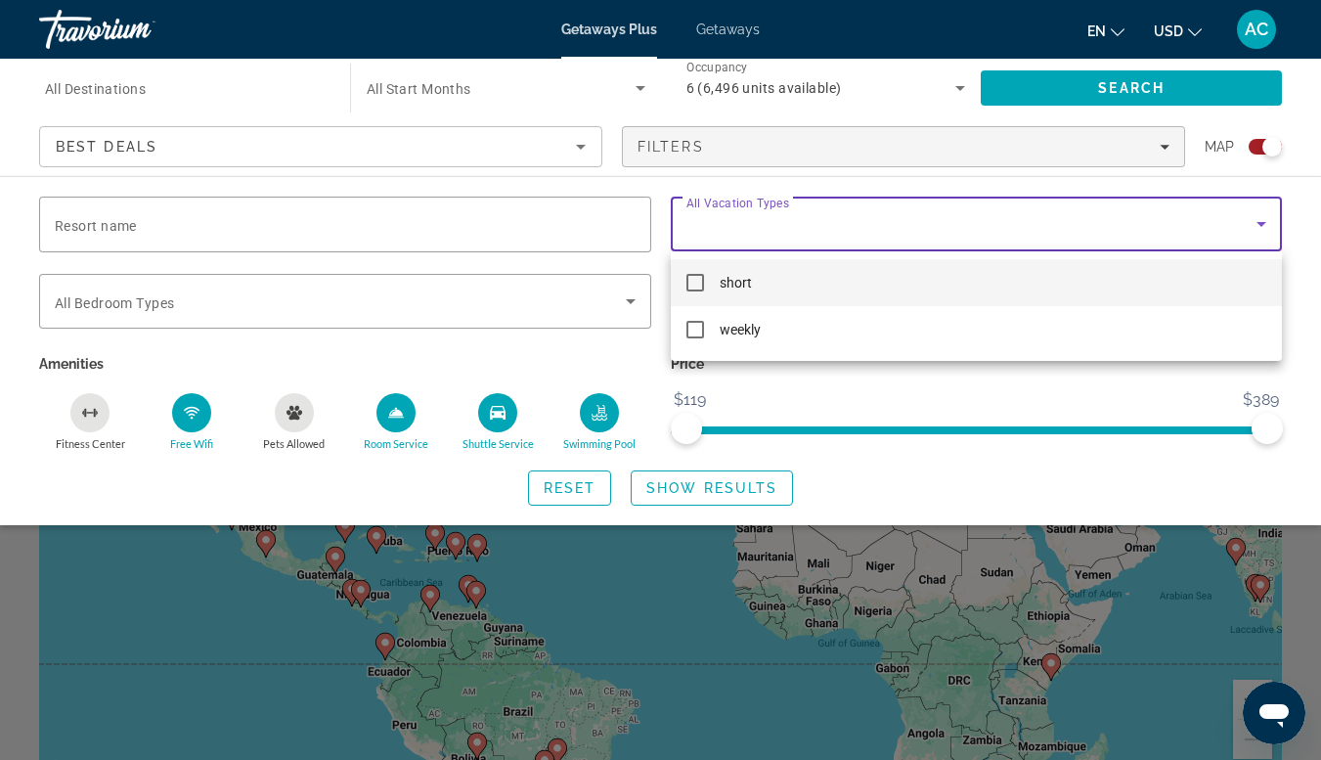
click at [1214, 220] on div at bounding box center [660, 380] width 1321 height 760
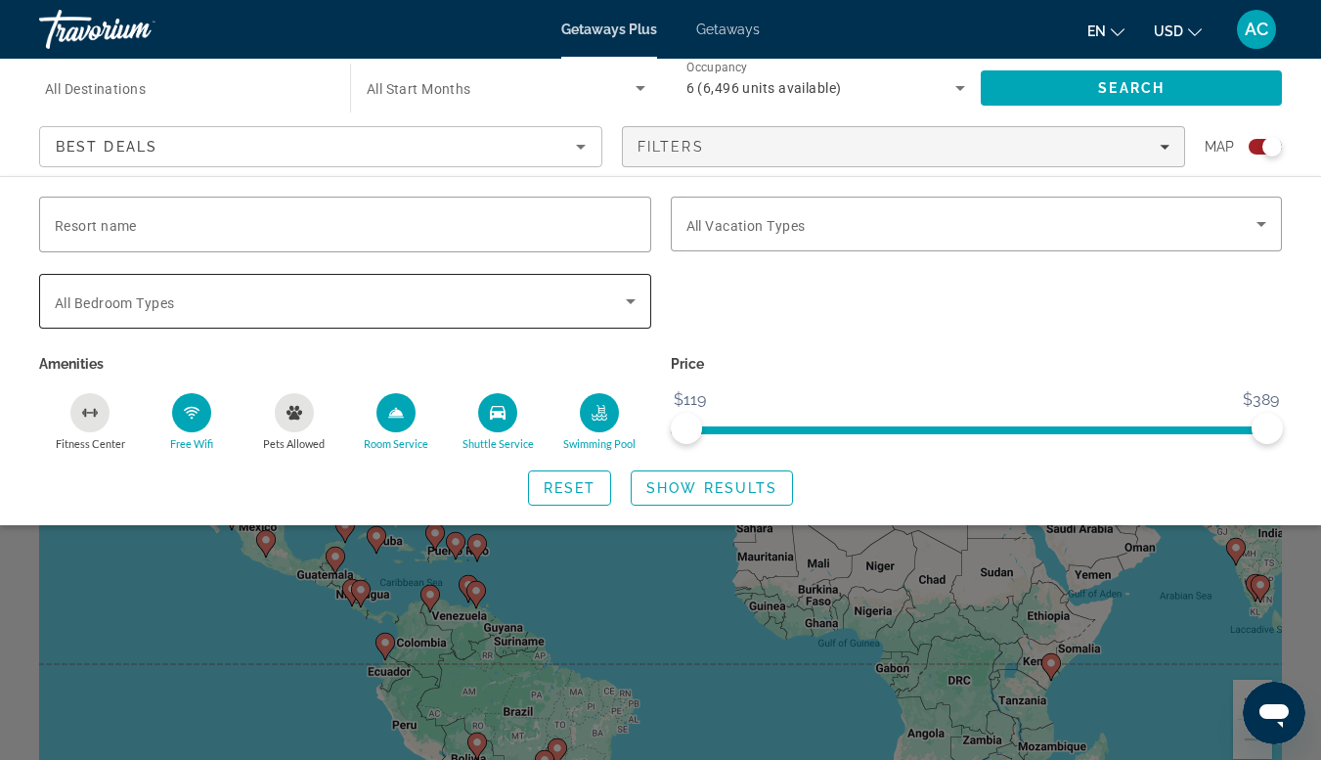
click at [612, 308] on span "Search widget" at bounding box center [340, 300] width 571 height 23
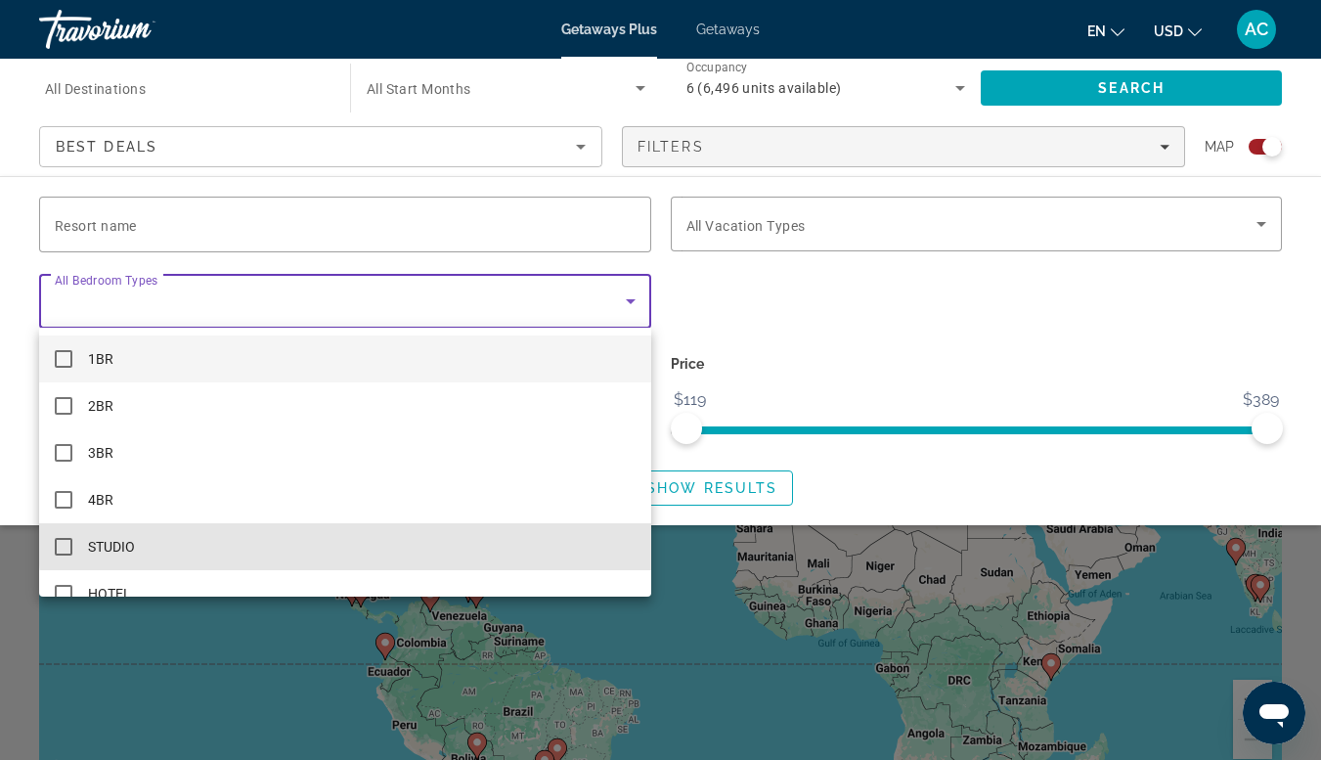
scroll to position [28, 0]
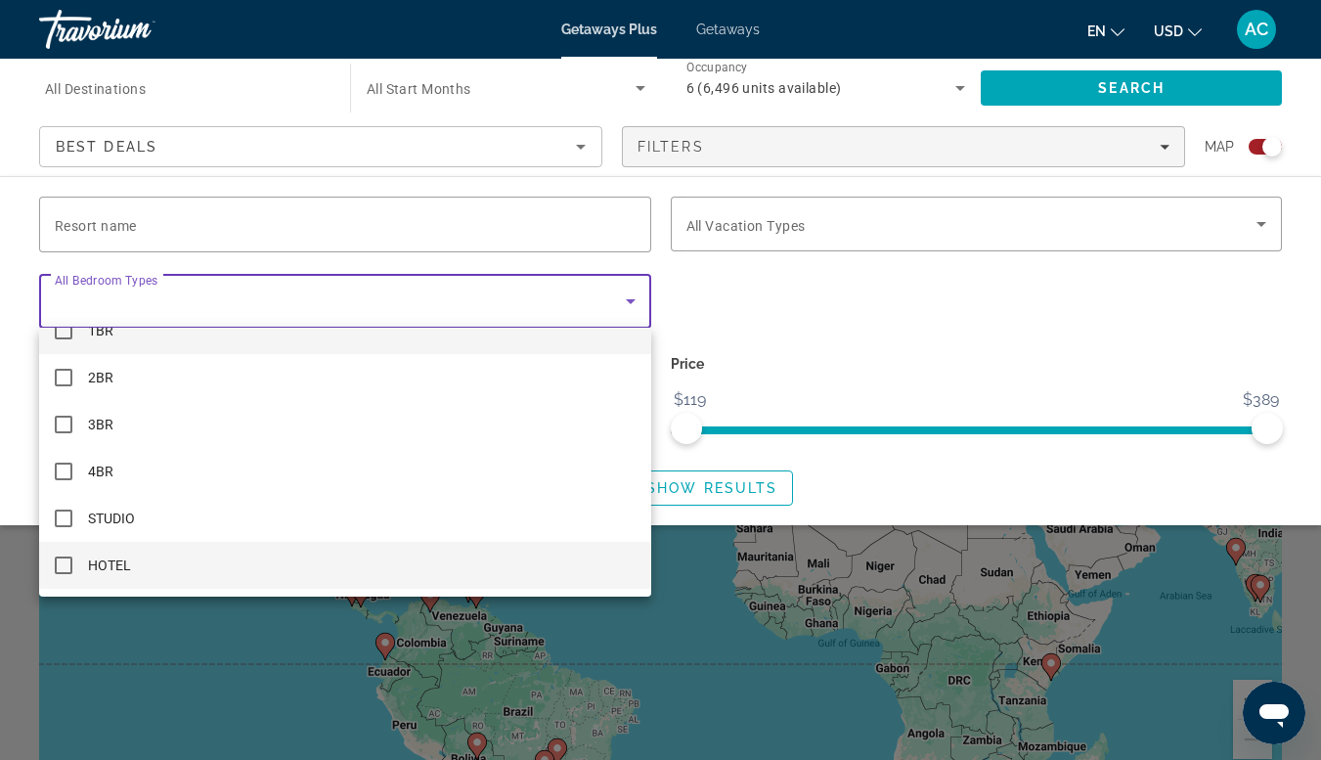
click at [60, 576] on mat-option "HOTEL" at bounding box center [345, 565] width 612 height 47
click at [835, 324] on div at bounding box center [660, 380] width 1321 height 760
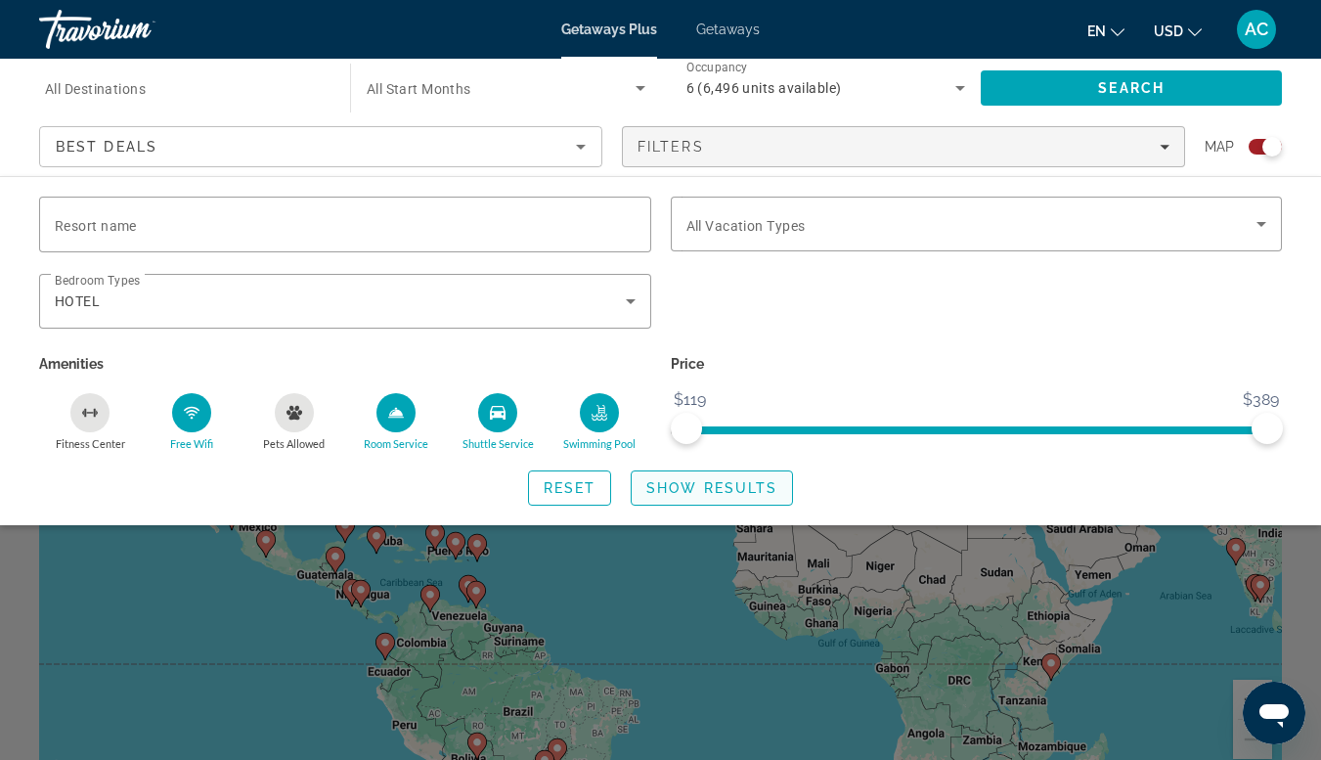
click at [750, 487] on span "Show Results" at bounding box center [711, 488] width 131 height 16
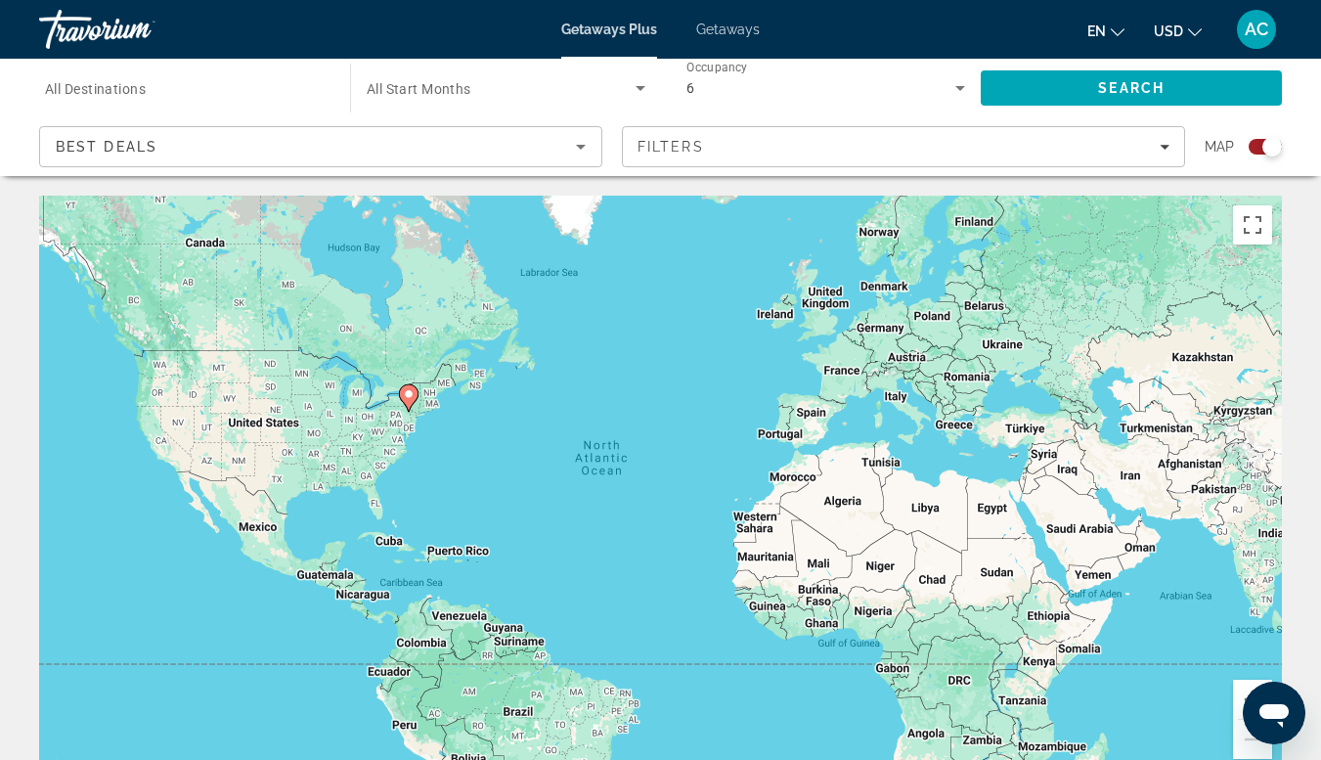
click at [572, 155] on icon "Sort by" at bounding box center [580, 146] width 23 height 23
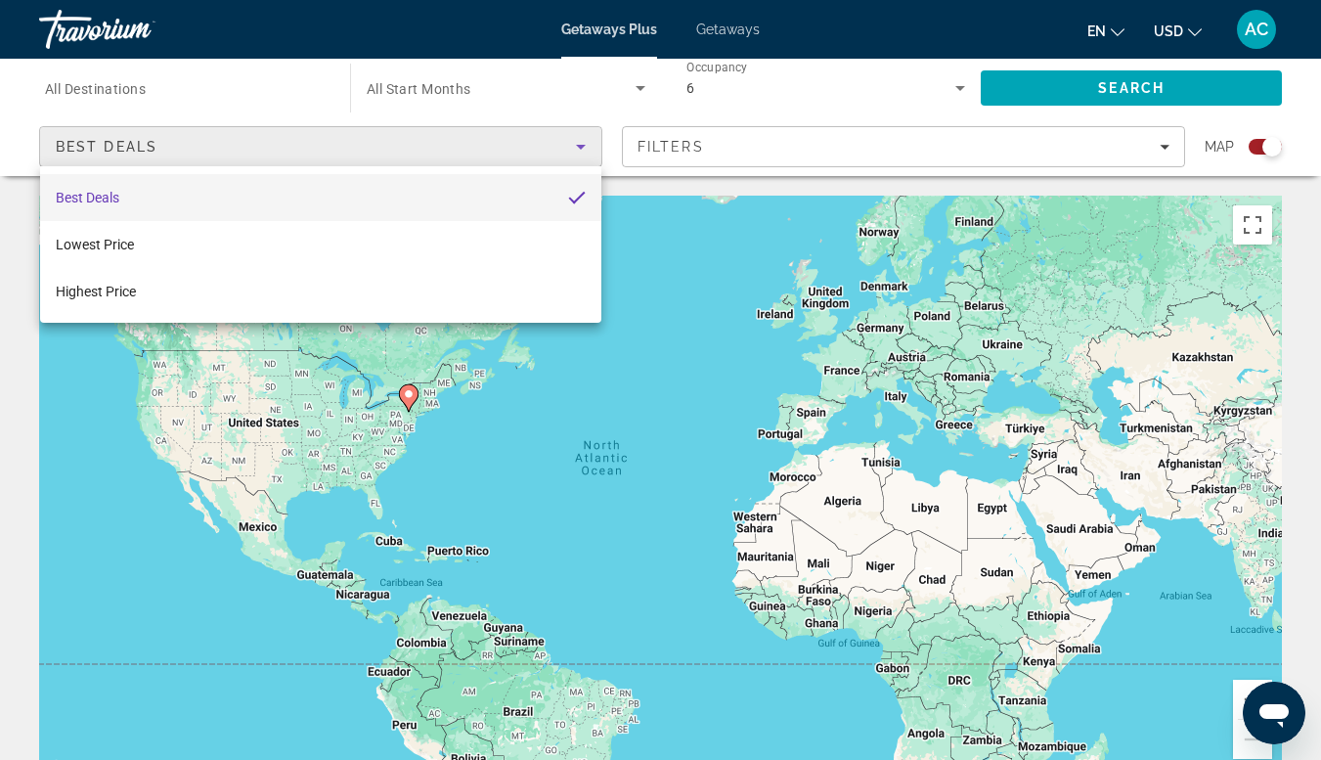
click at [570, 152] on div at bounding box center [660, 380] width 1321 height 760
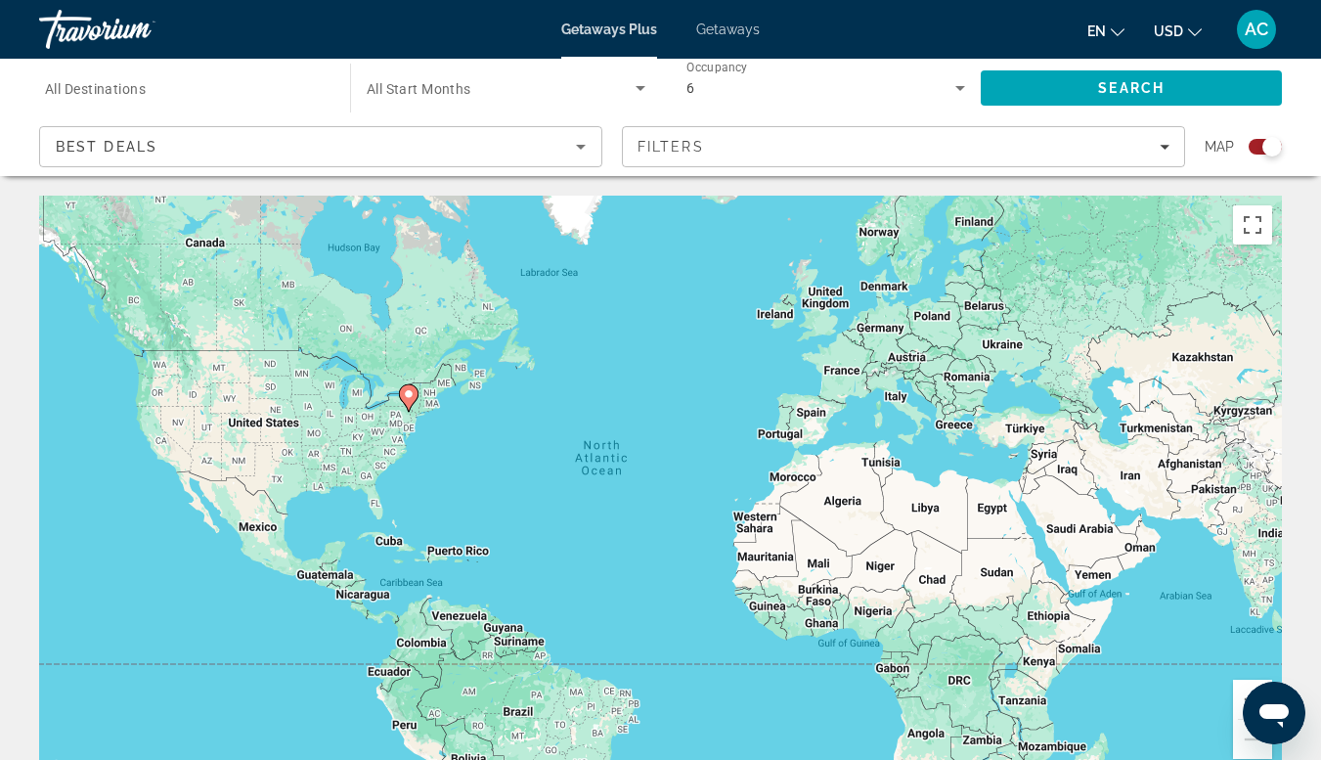
click at [285, 94] on input "Destination All Destinations" at bounding box center [185, 88] width 280 height 23
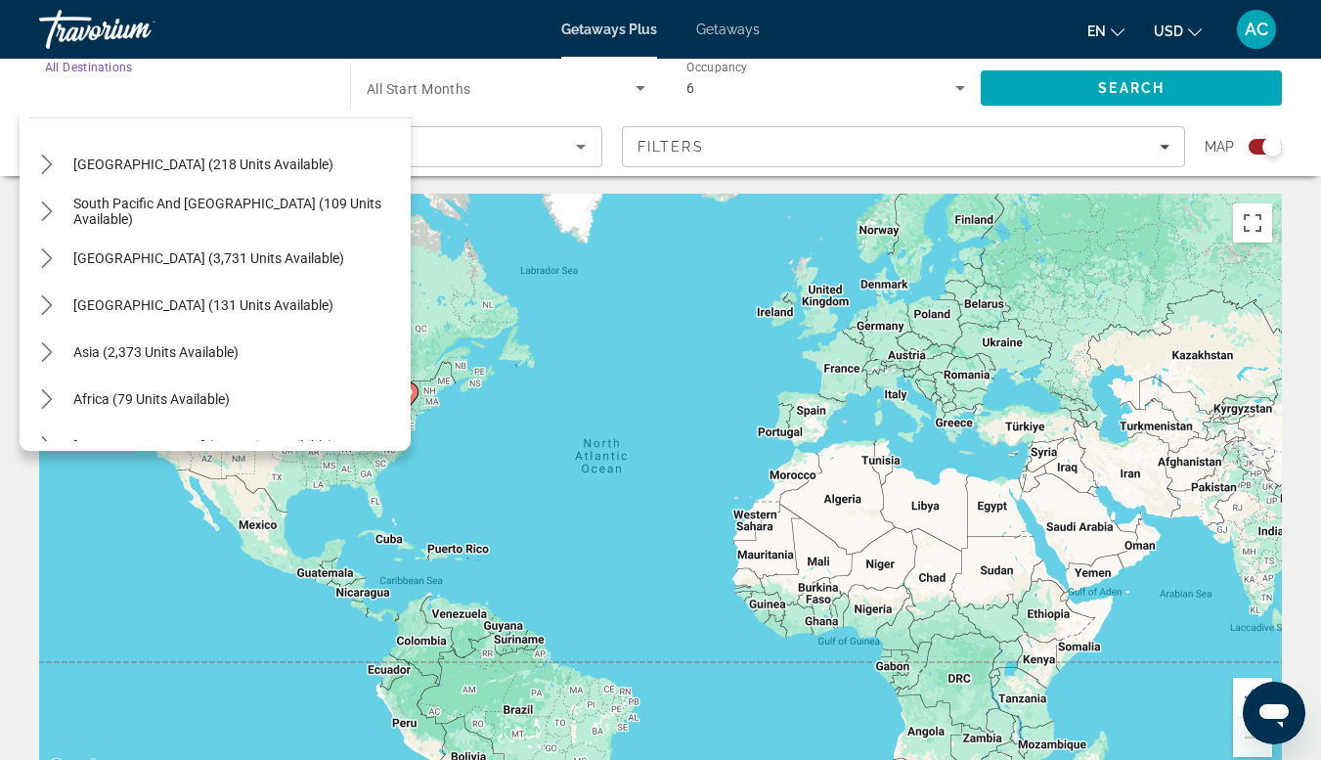
scroll to position [289, 0]
click at [61, 403] on mat-icon "Toggle Africa (79 units available) submenu" at bounding box center [46, 399] width 34 height 34
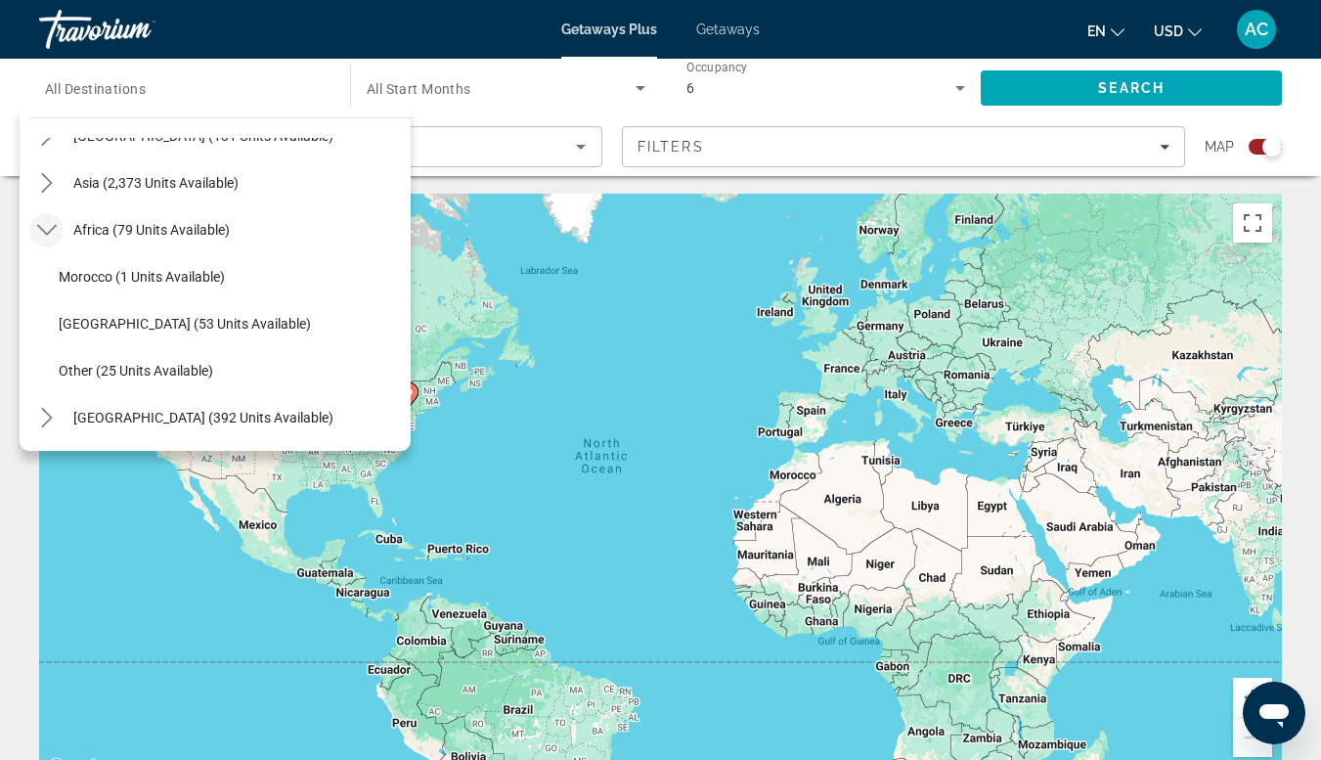
scroll to position [456, 0]
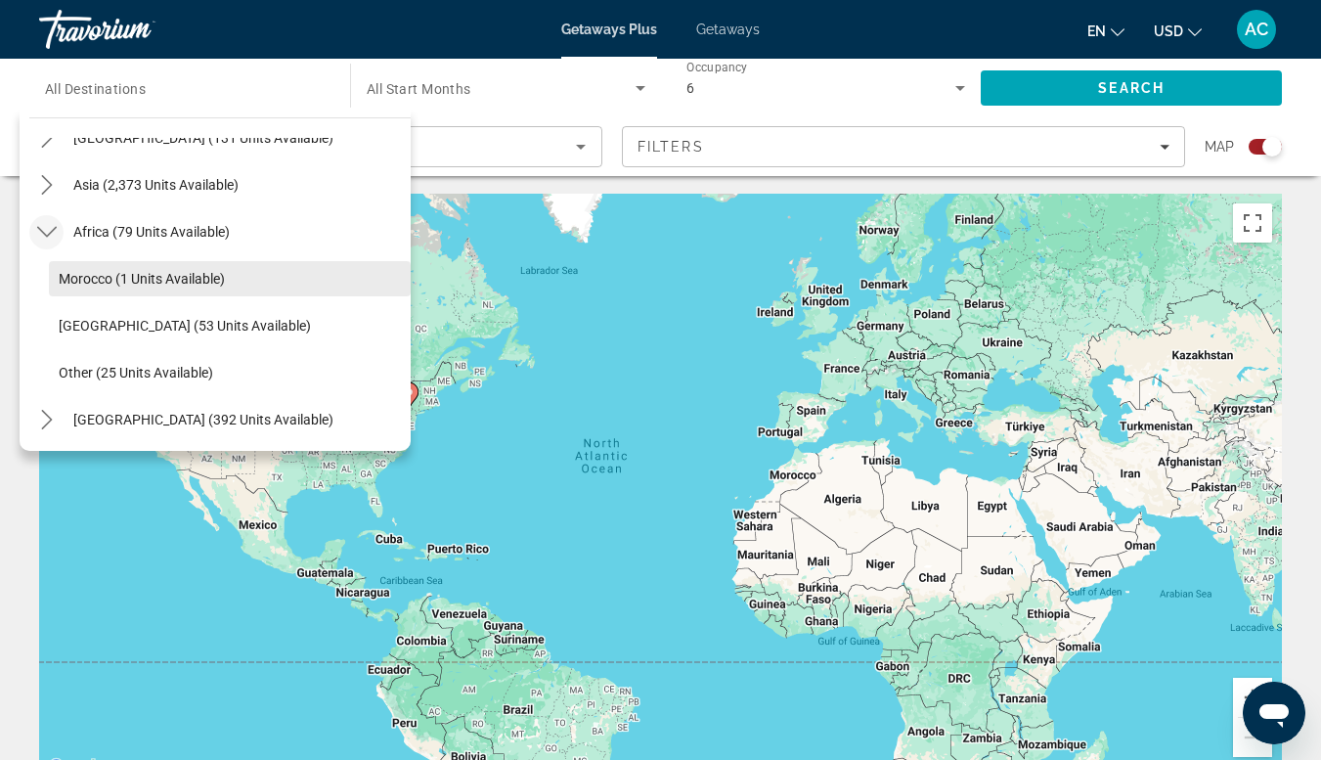
click at [177, 285] on span "Morocco (1 units available)" at bounding box center [142, 279] width 166 height 16
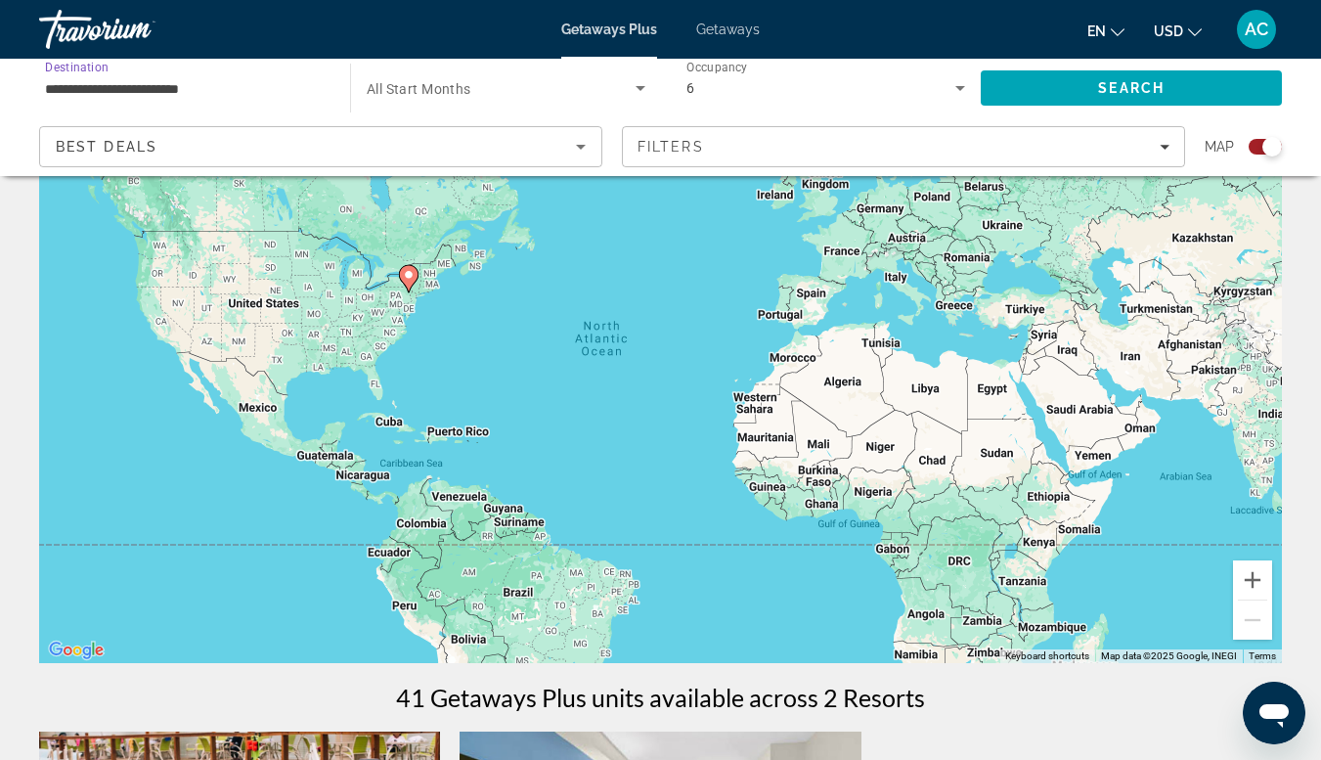
scroll to position [118, 0]
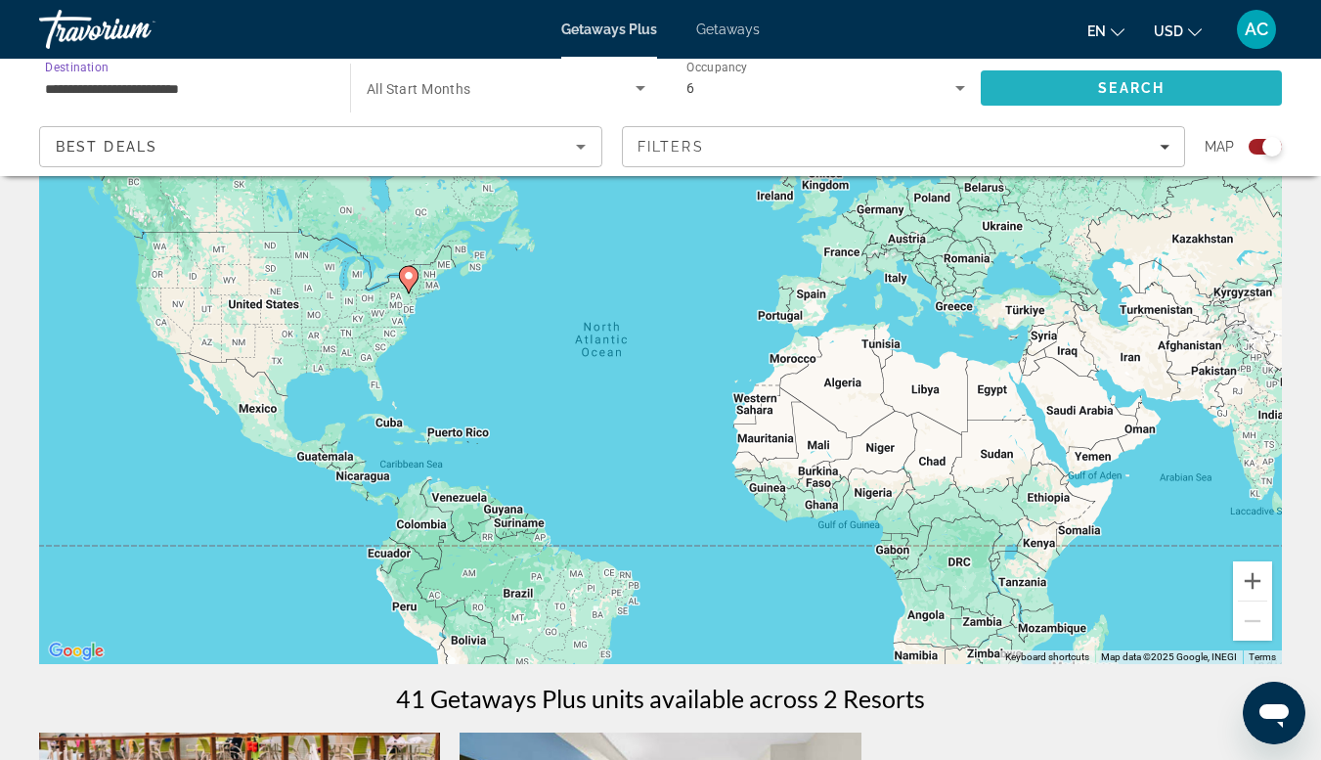
click at [1105, 104] on span "Search" at bounding box center [1131, 88] width 301 height 47
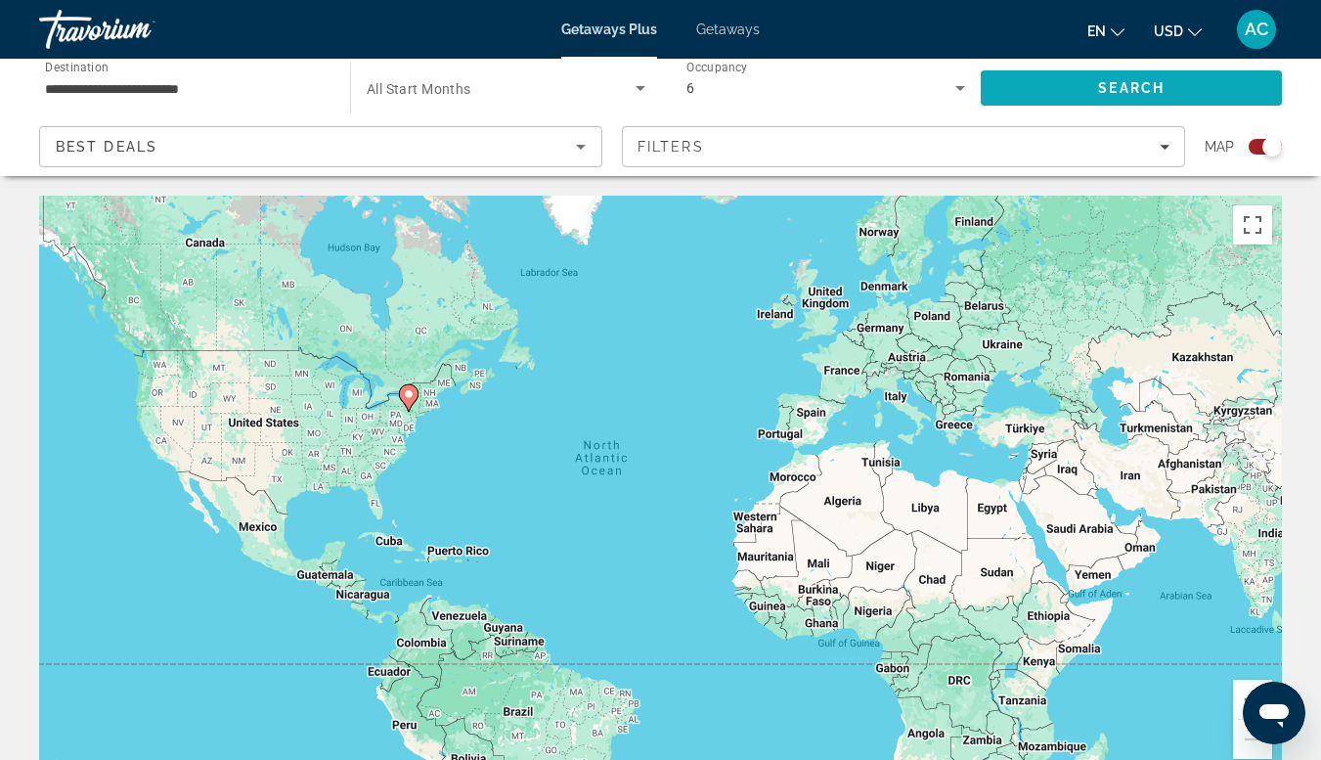
scroll to position [1, 0]
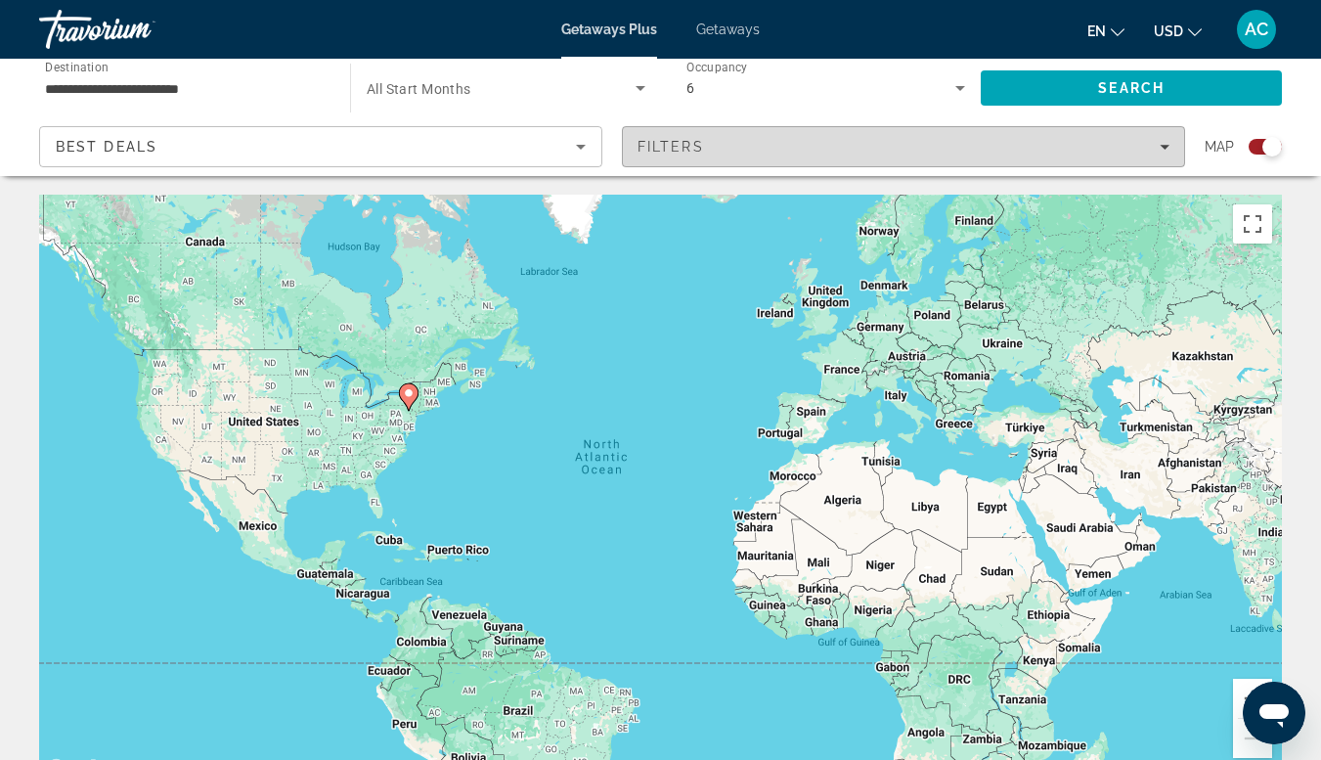
click at [1150, 162] on span "Filters" at bounding box center [903, 146] width 561 height 47
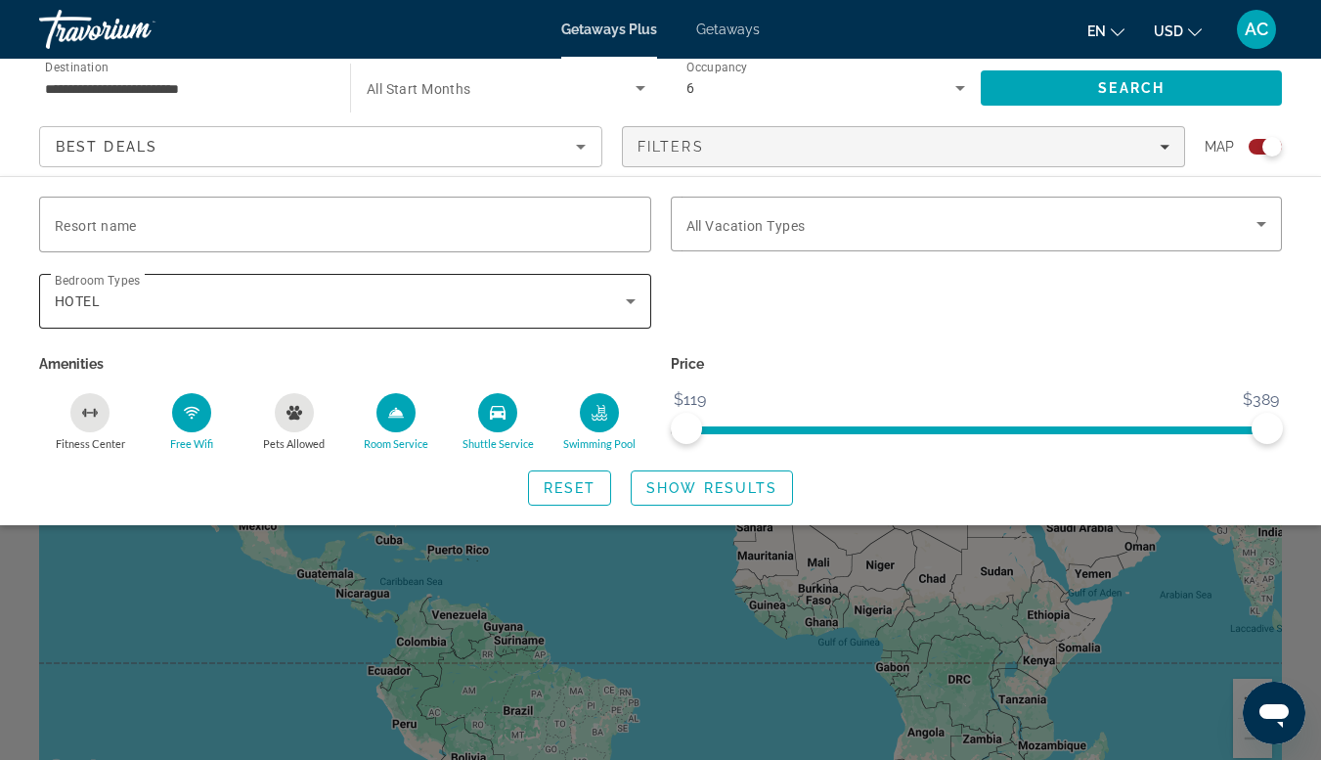
click at [630, 300] on icon "Search widget" at bounding box center [631, 301] width 10 height 5
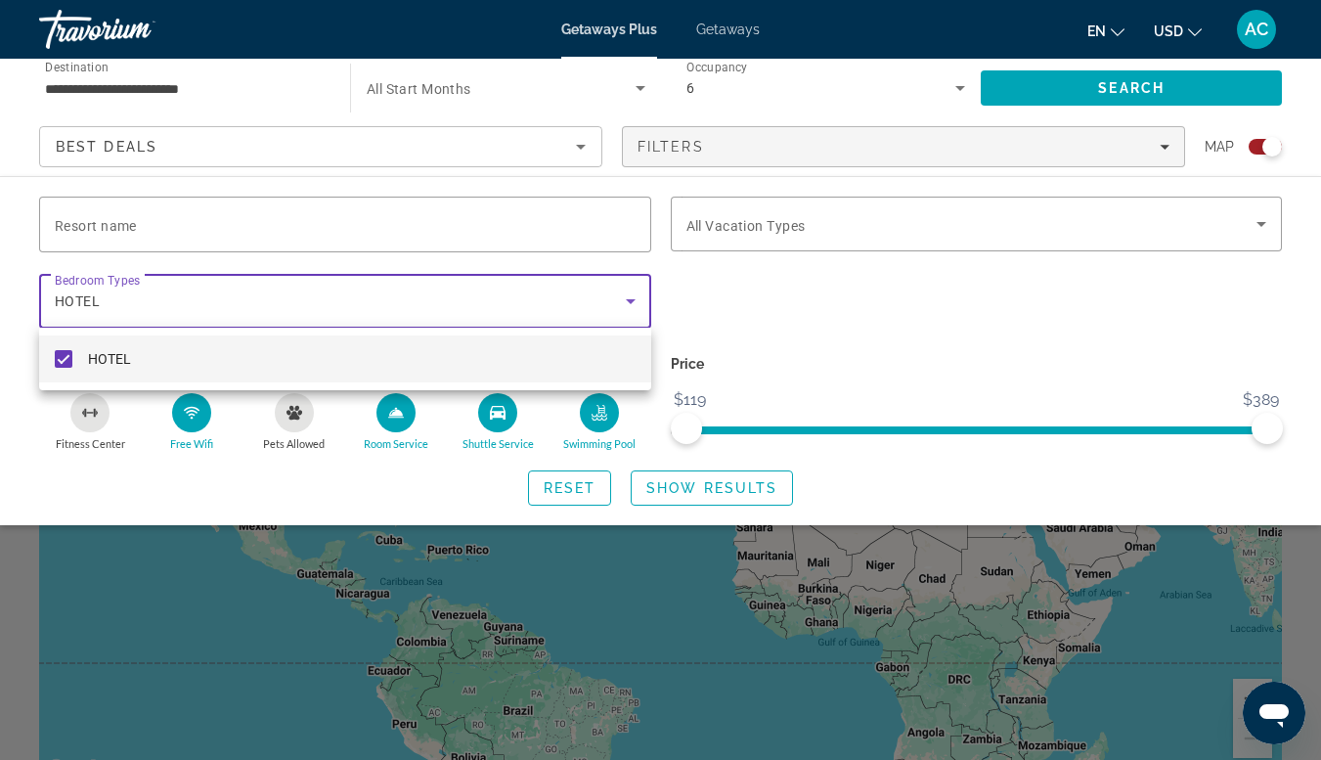
click at [61, 362] on mat-pseudo-checkbox at bounding box center [64, 359] width 18 height 18
click at [881, 315] on div at bounding box center [660, 380] width 1321 height 760
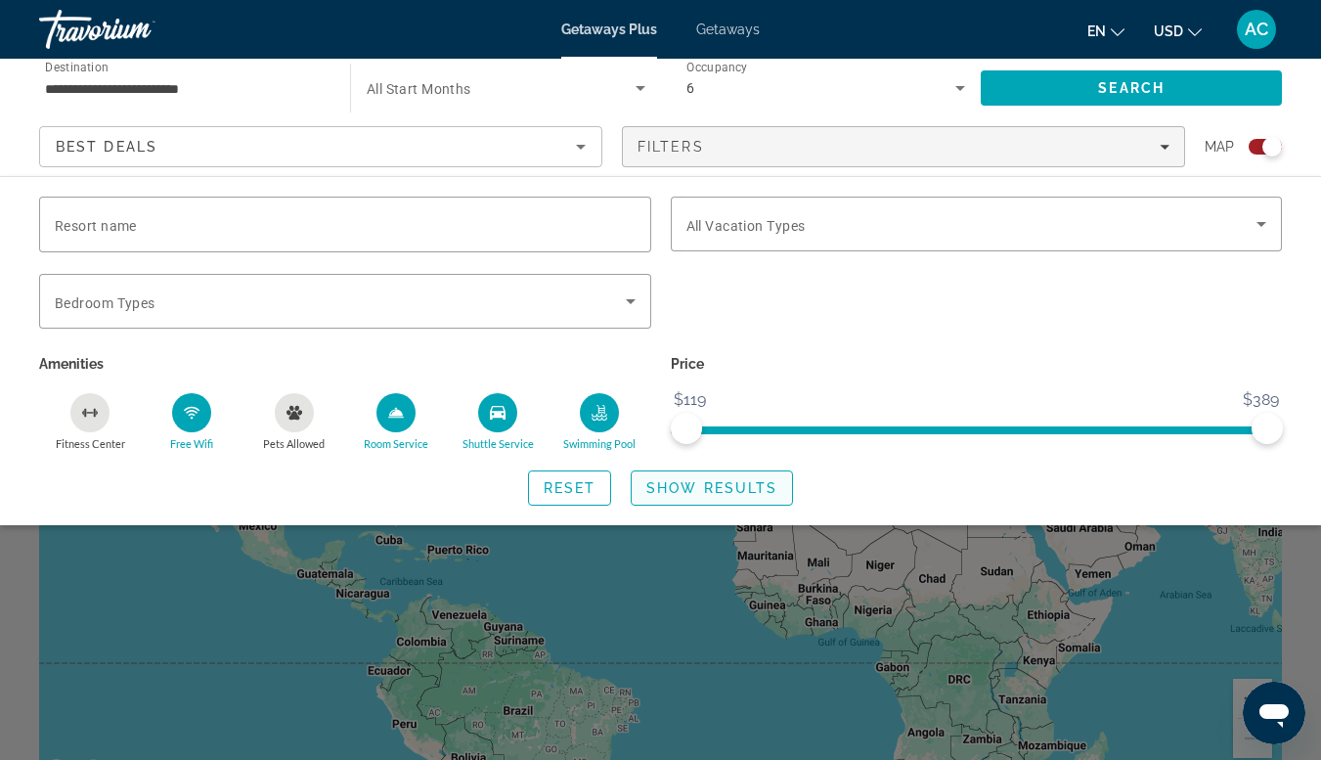
click at [747, 500] on span "Search widget" at bounding box center [712, 488] width 160 height 47
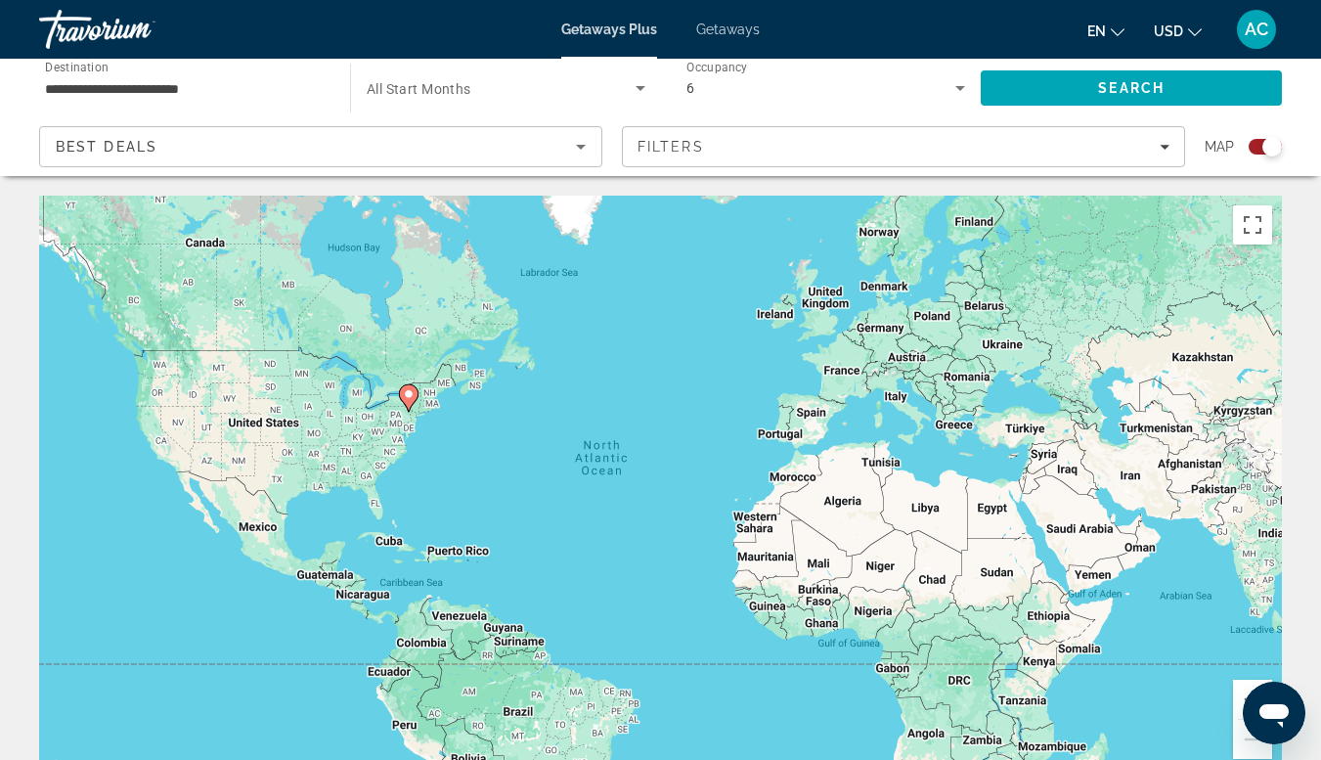
click at [172, 96] on input "**********" at bounding box center [185, 88] width 280 height 23
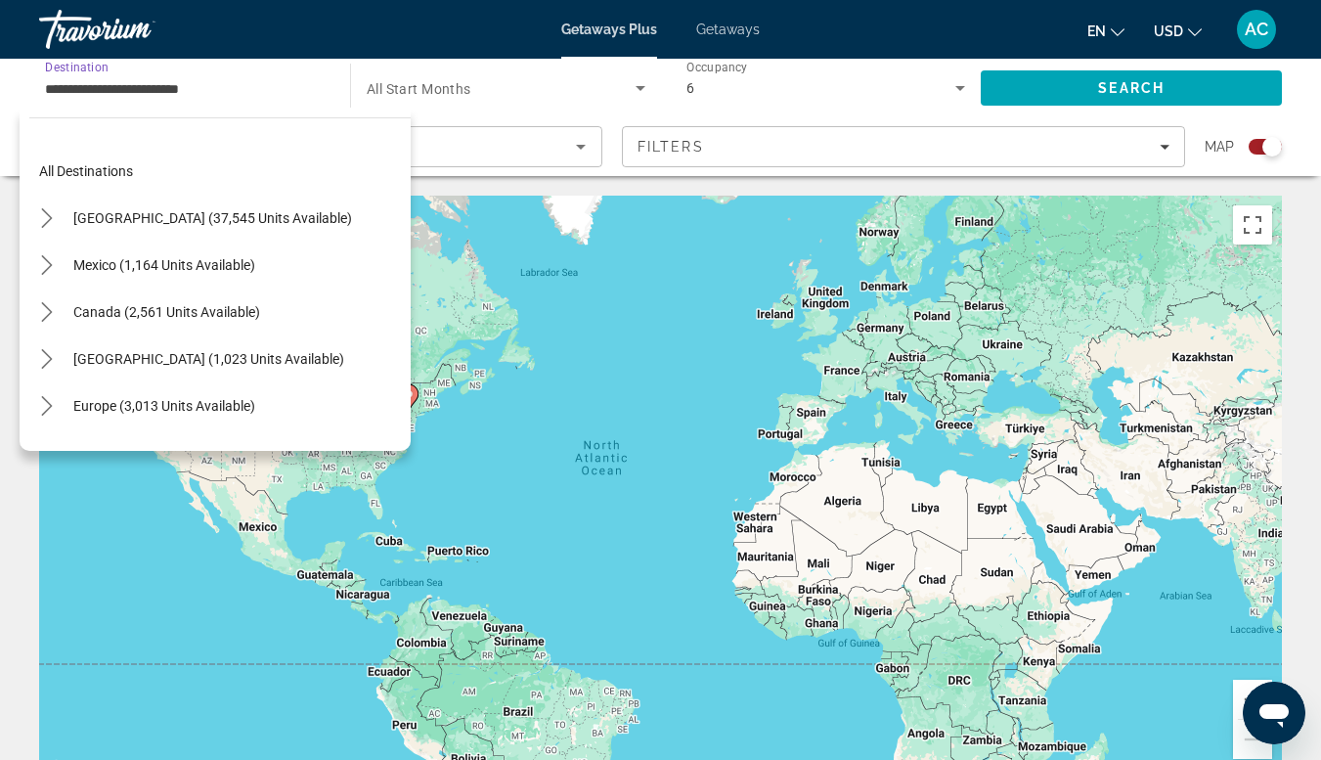
scroll to position [445, 0]
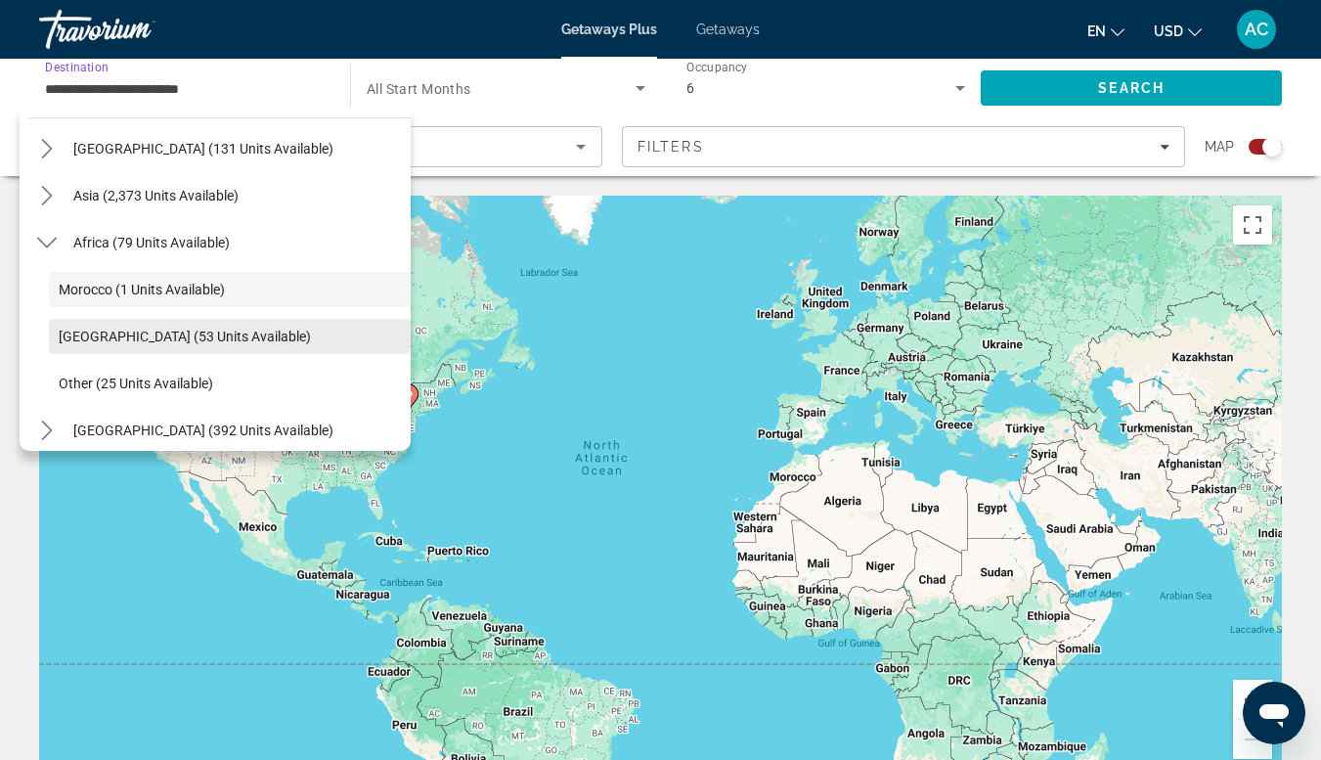
click at [164, 356] on span "Select destination: South Africa (53 units available)" at bounding box center [230, 336] width 362 height 47
type input "**********"
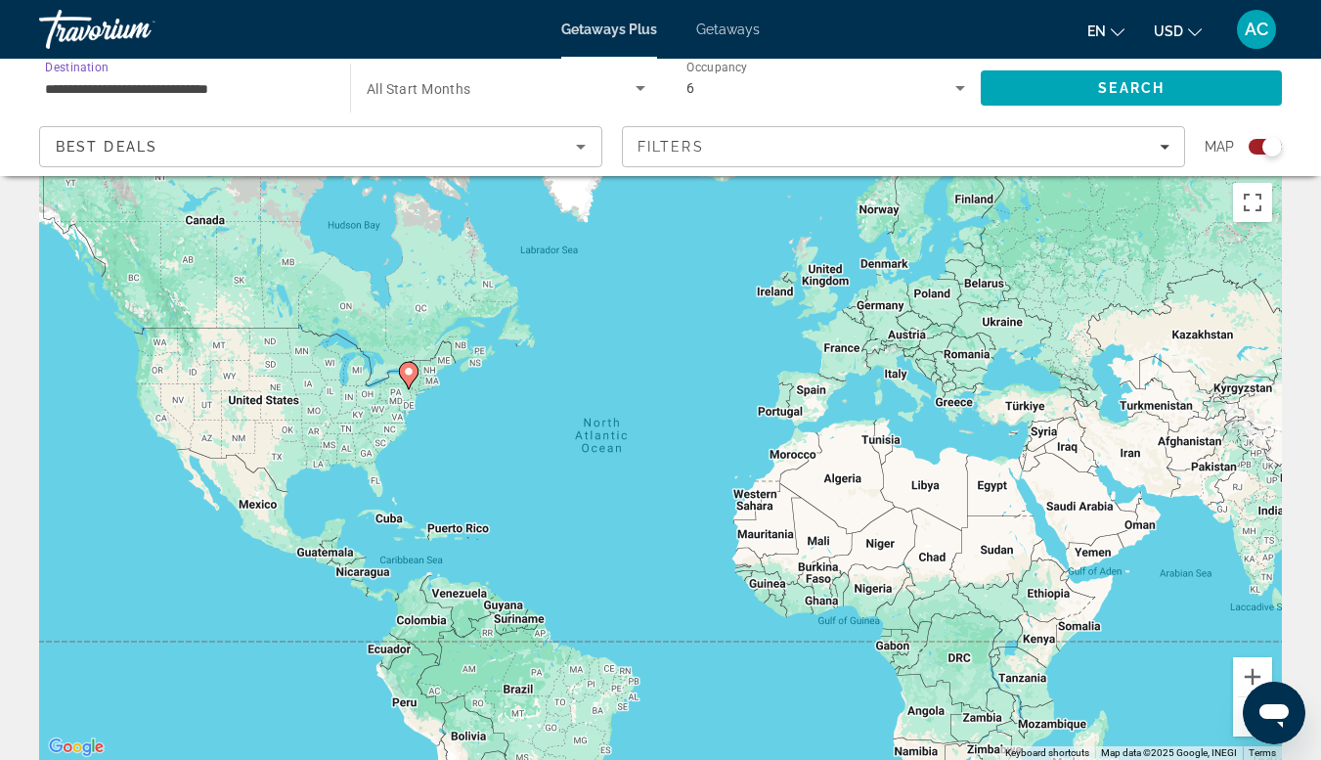
scroll to position [0, 0]
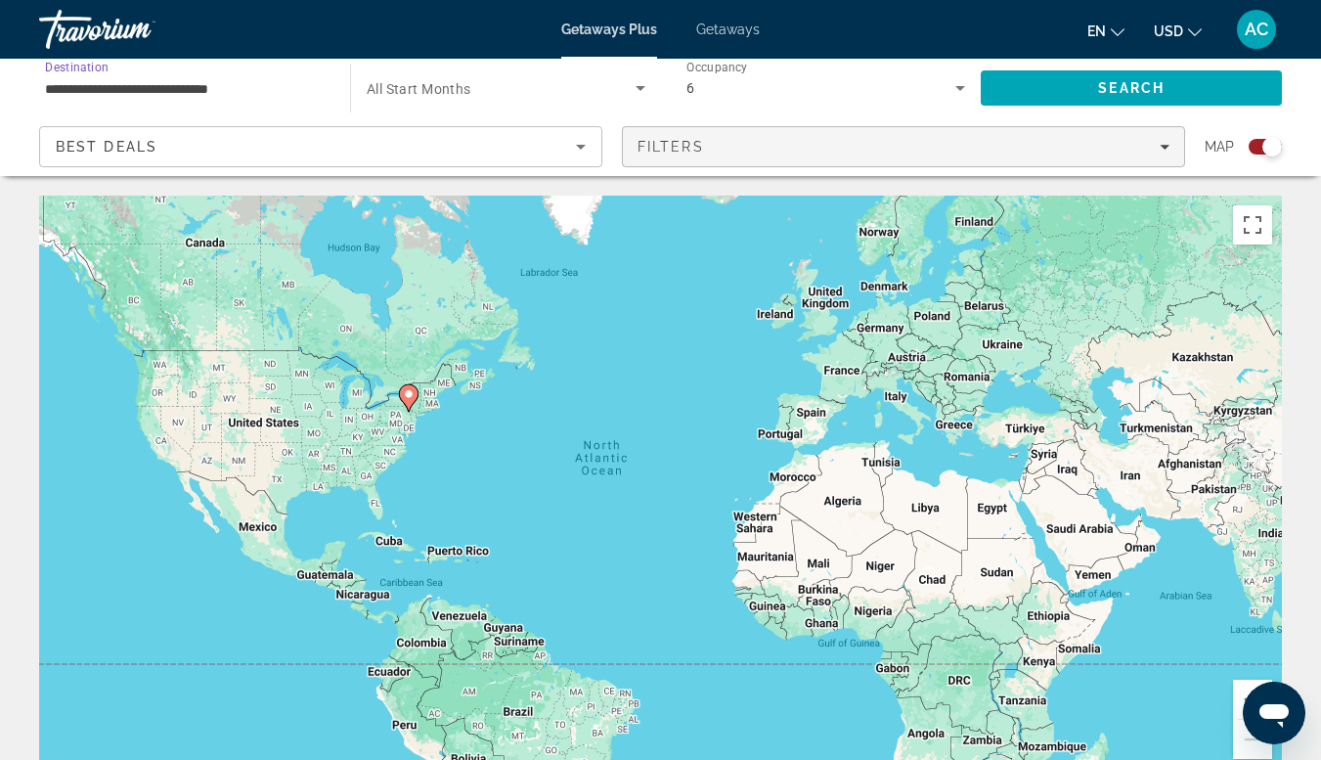
click at [964, 147] on div "Filters" at bounding box center [904, 147] width 532 height 16
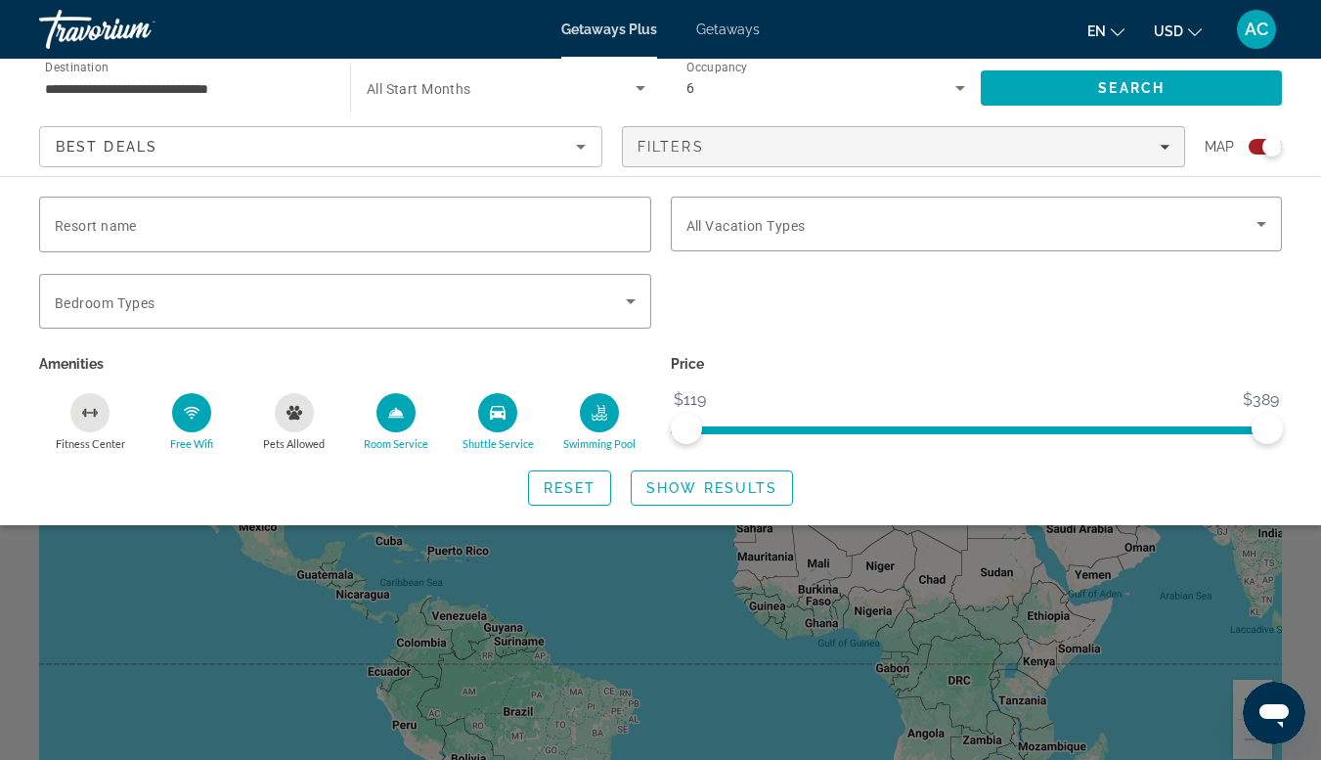
click at [184, 409] on icon "Free Wifi" at bounding box center [192, 413] width 16 height 16
click at [401, 427] on div "Room Service" at bounding box center [396, 412] width 39 height 39
click at [511, 422] on div "Shuttle Service" at bounding box center [497, 412] width 39 height 39
click at [601, 405] on icon "Swimming Pool" at bounding box center [600, 413] width 16 height 16
click at [220, 407] on button "Free Wifi" at bounding box center [192, 421] width 102 height 59
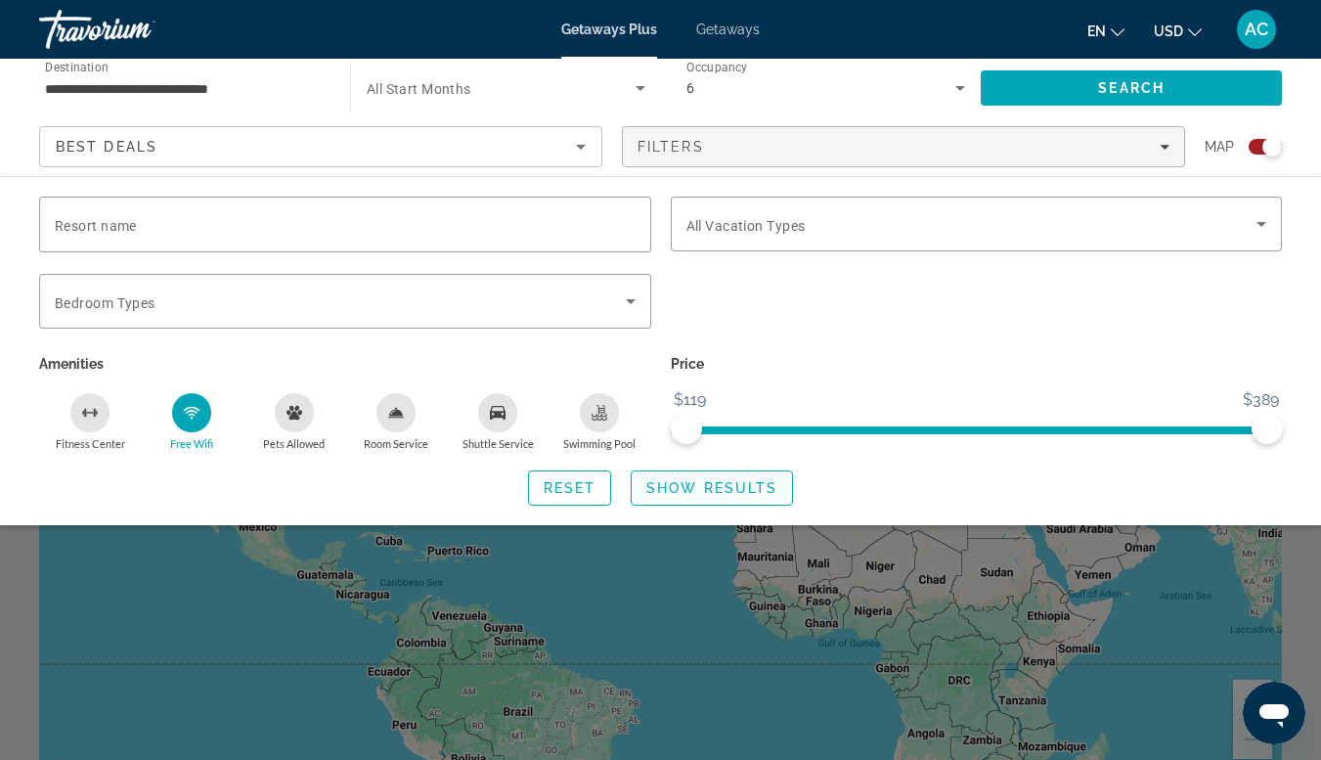
click at [763, 501] on span "Search widget" at bounding box center [712, 488] width 160 height 47
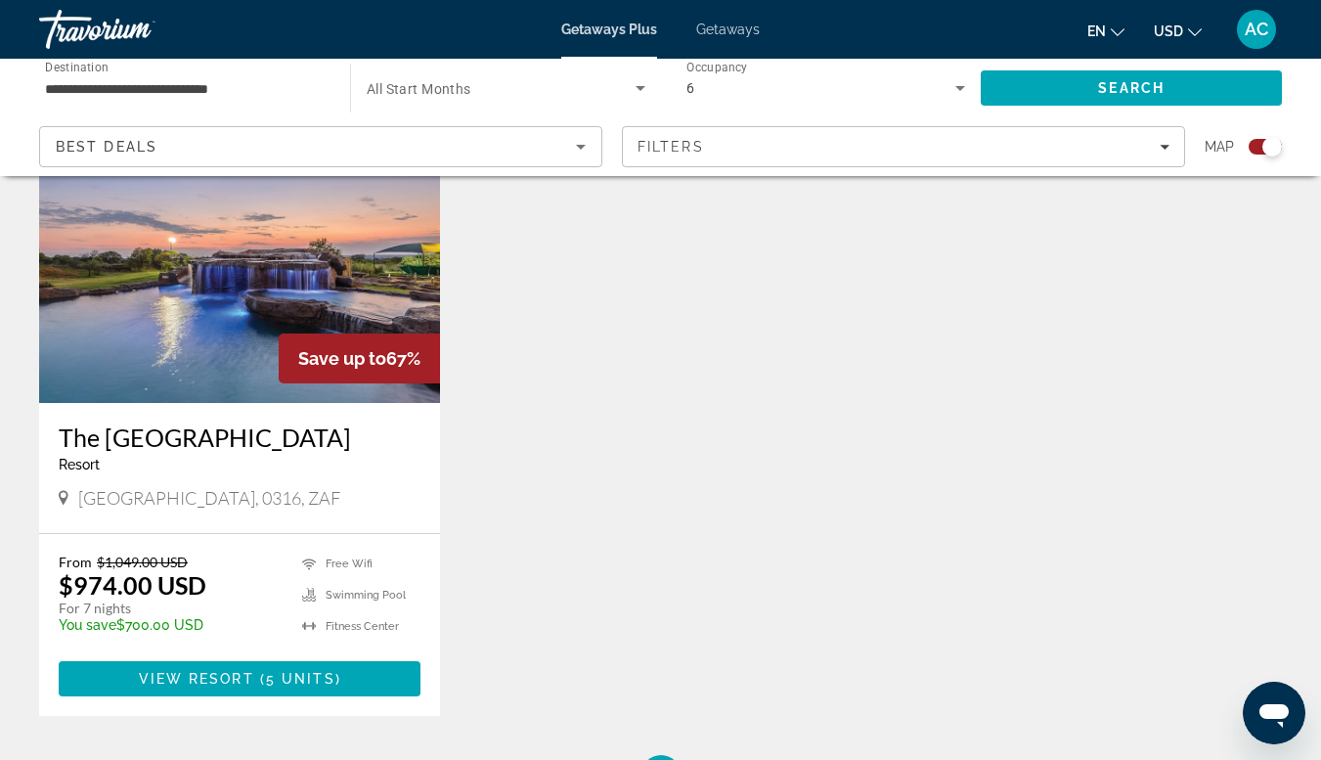
scroll to position [760, 0]
click at [226, 325] on img "Main content" at bounding box center [239, 247] width 401 height 313
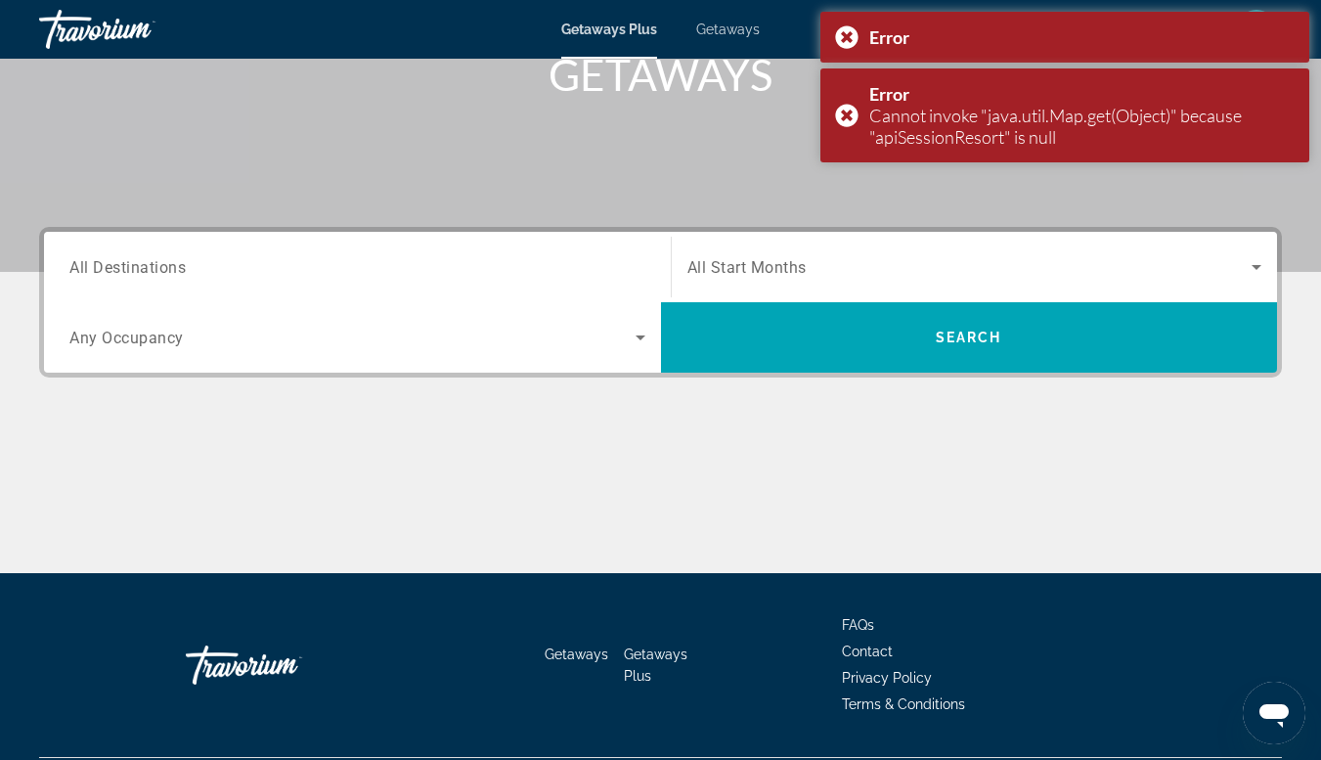
scroll to position [368, 0]
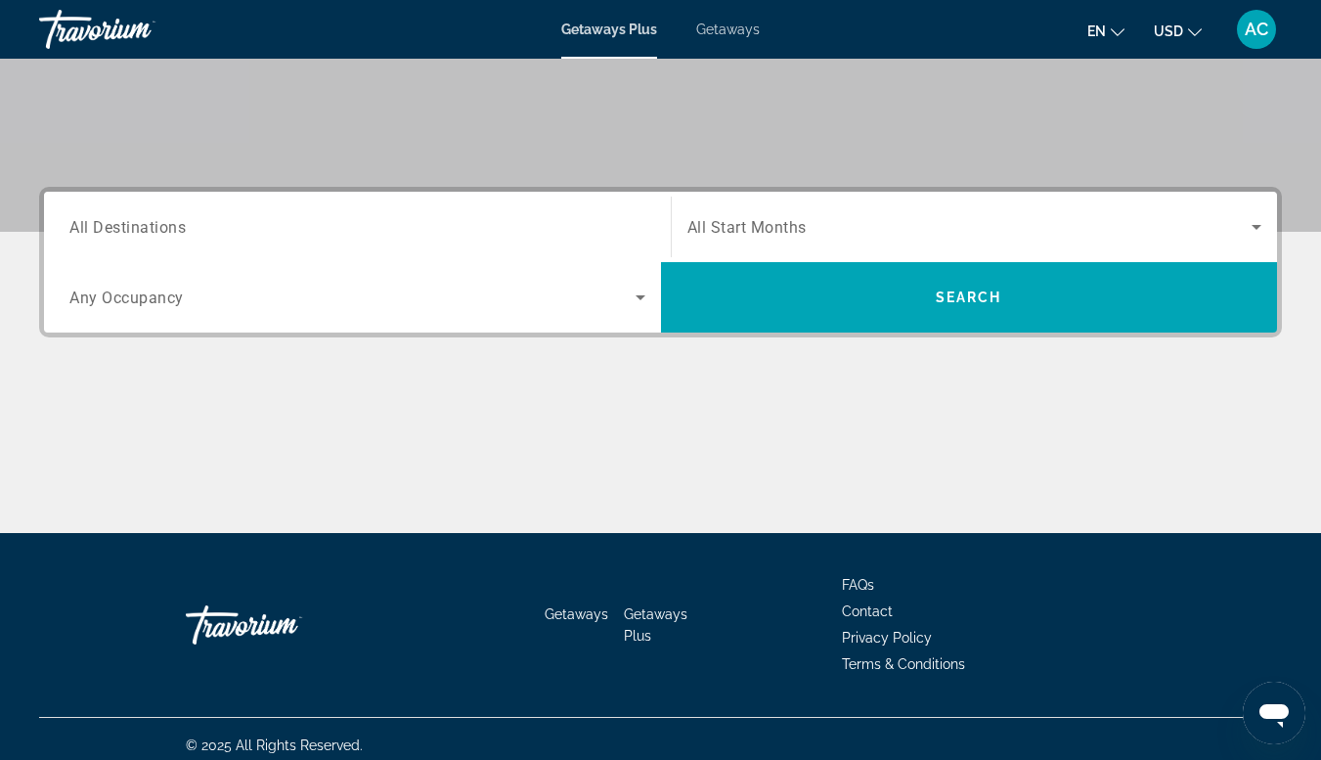
scroll to position [303, 0]
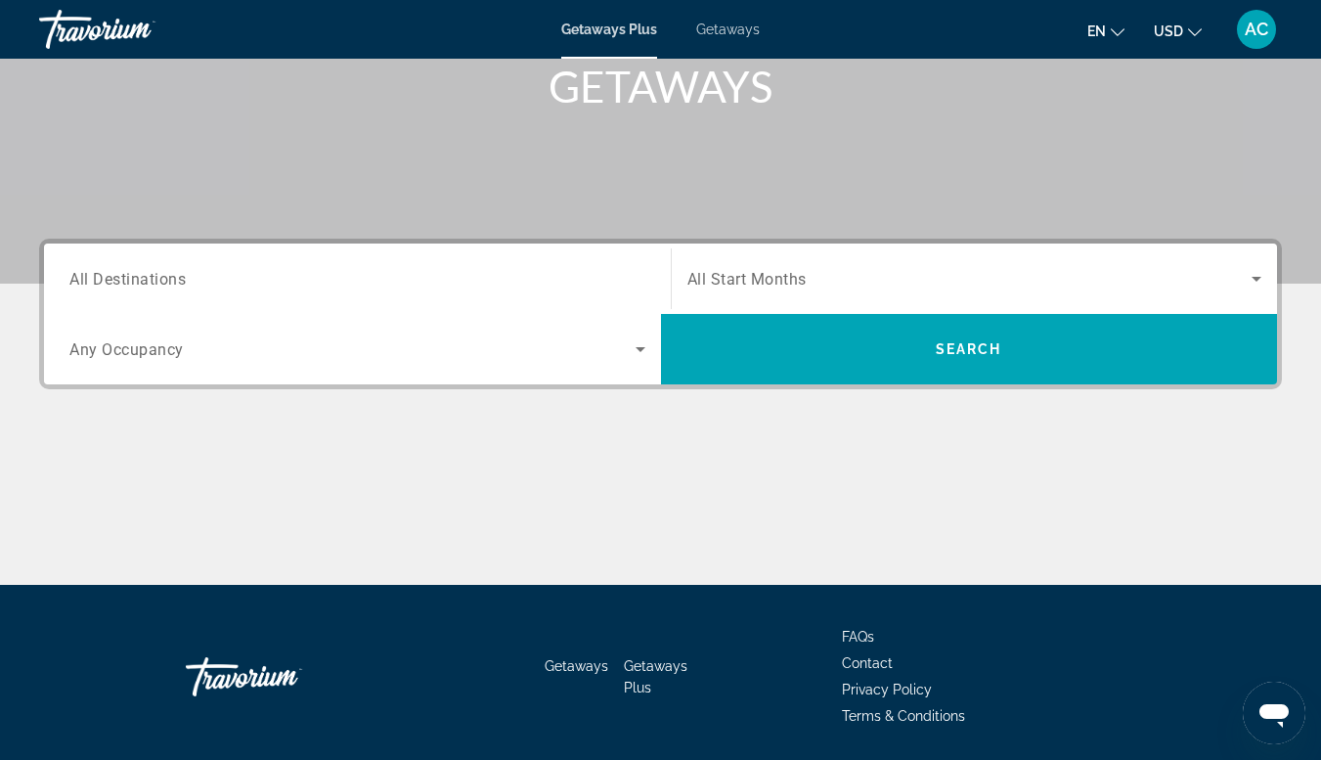
click at [626, 347] on span "Search widget" at bounding box center [352, 348] width 566 height 23
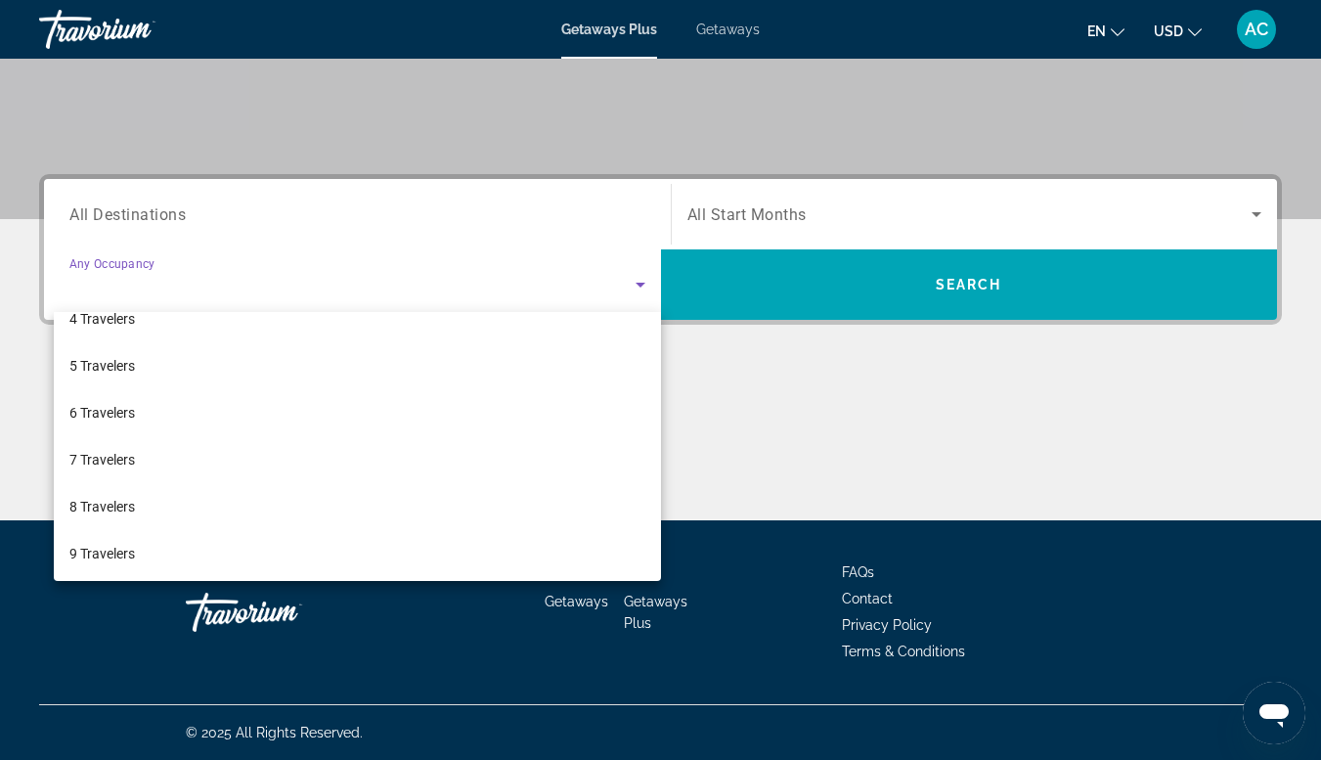
scroll to position [168, 0]
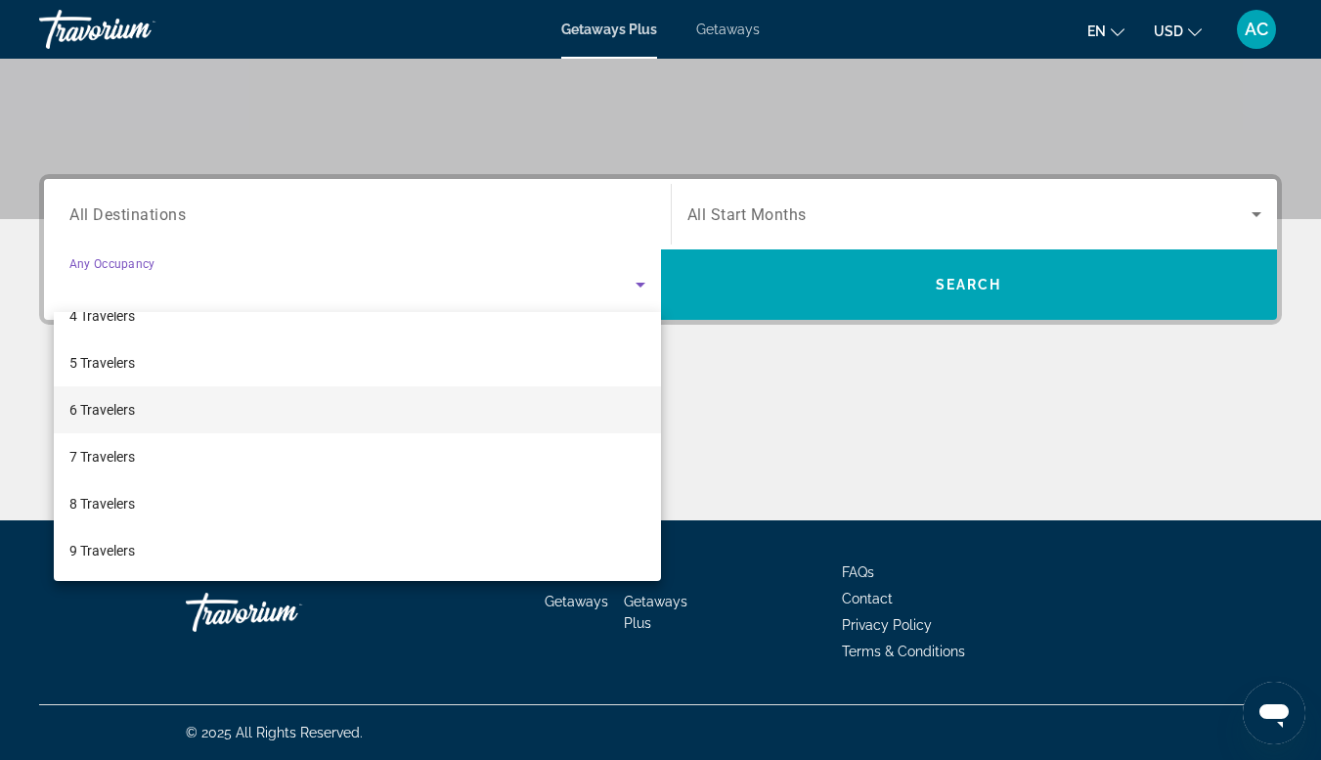
click at [106, 423] on mat-option "6 Travelers" at bounding box center [357, 409] width 607 height 47
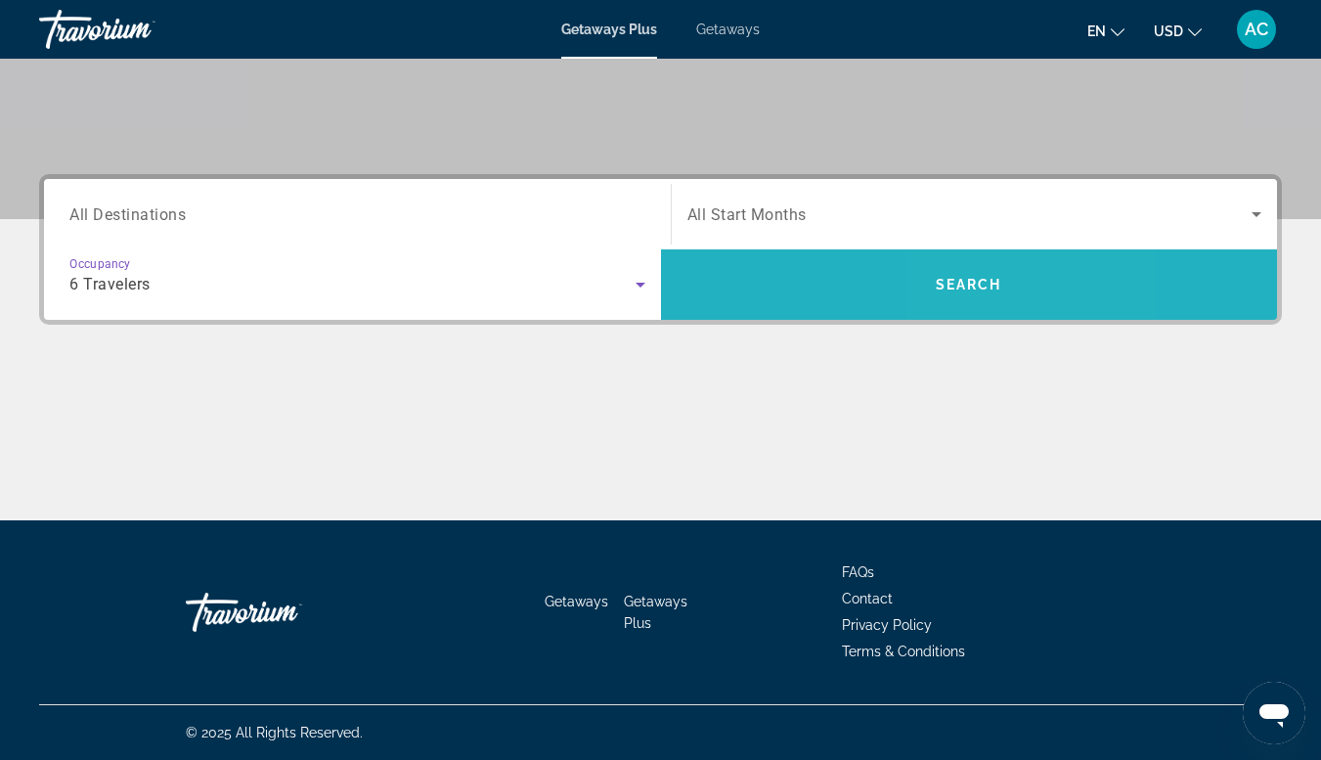
click at [993, 294] on span "Search" at bounding box center [969, 284] width 617 height 47
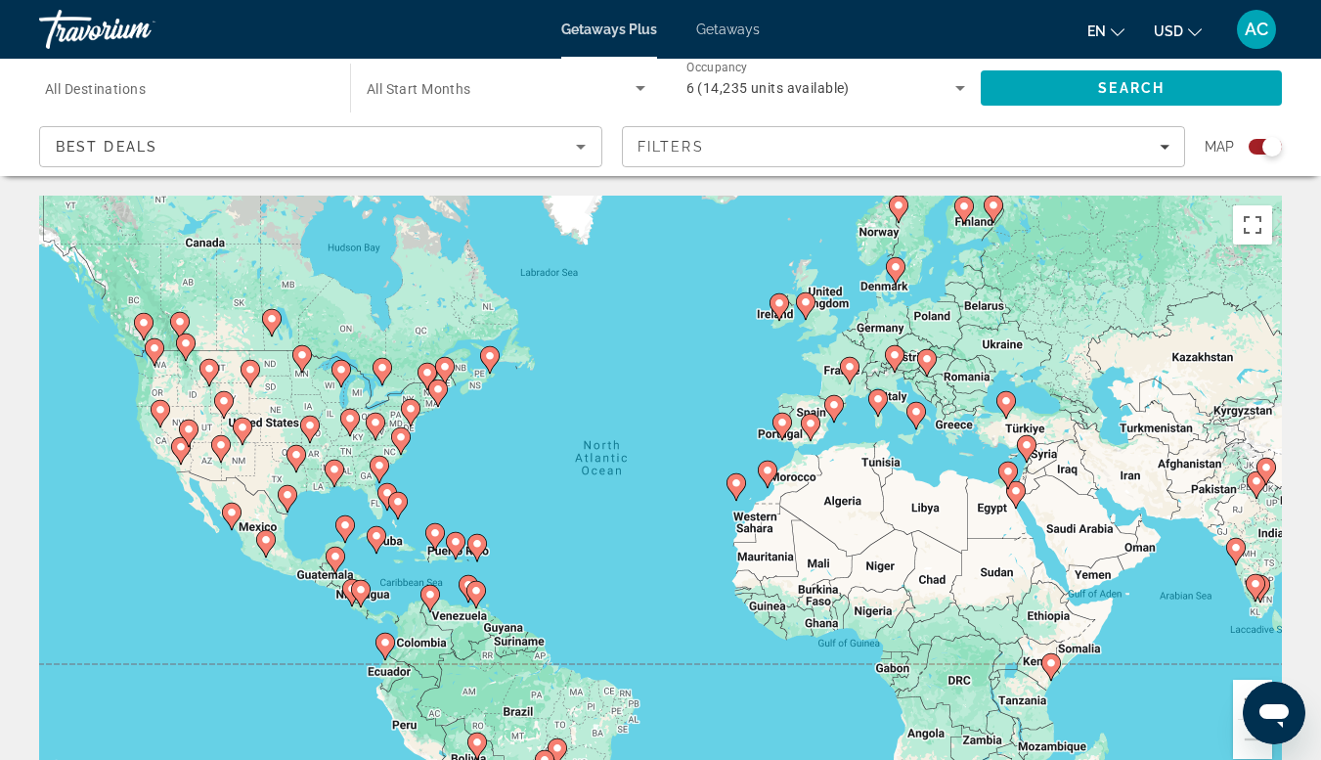
click at [170, 99] on input "Destination All Destinations" at bounding box center [185, 88] width 280 height 23
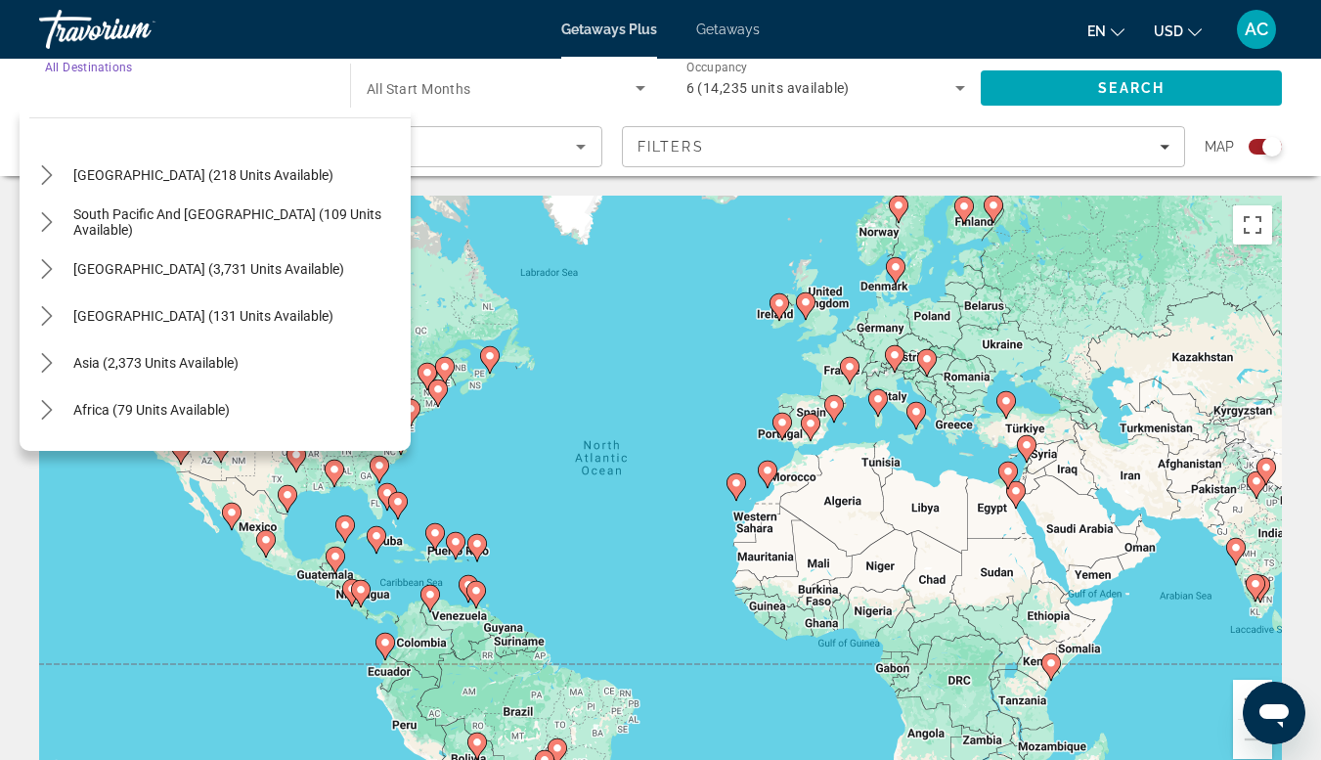
scroll to position [317, 0]
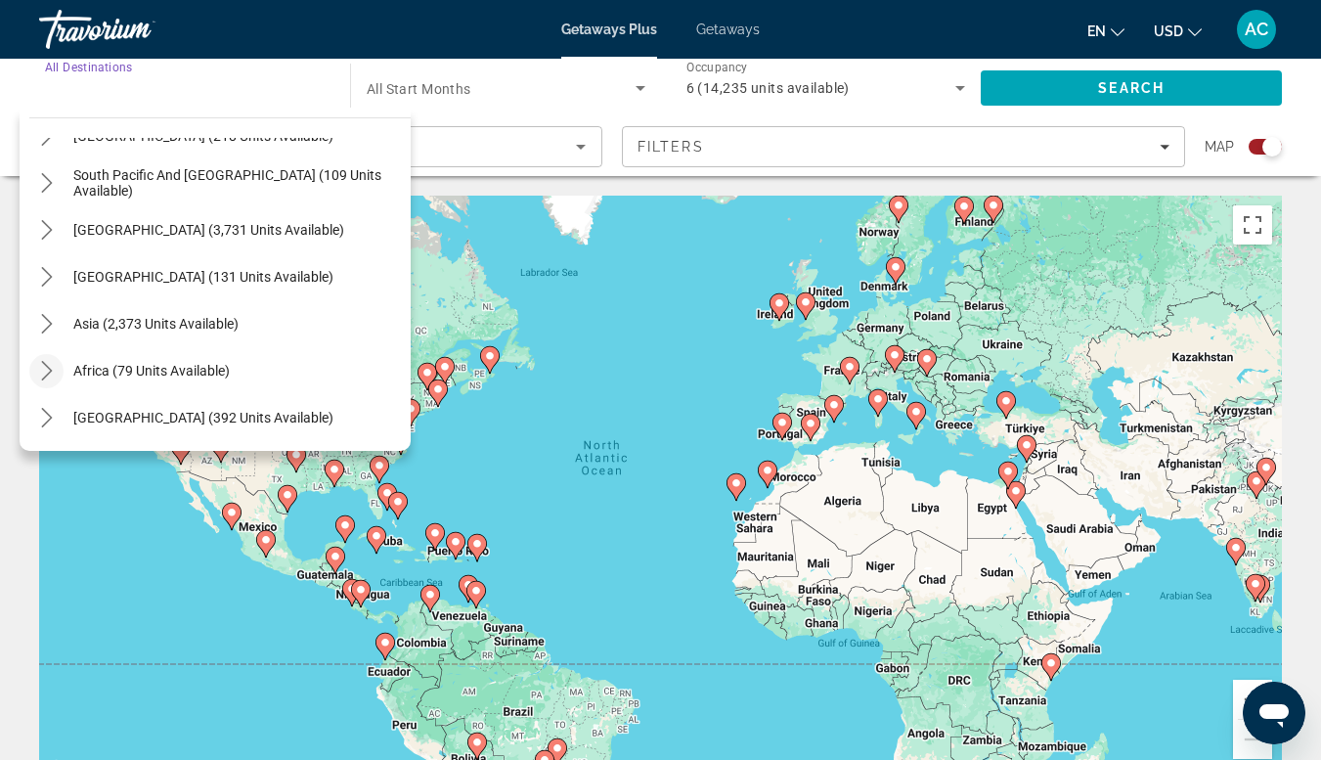
click at [49, 378] on icon "Toggle Africa (79 units available) submenu" at bounding box center [47, 371] width 20 height 20
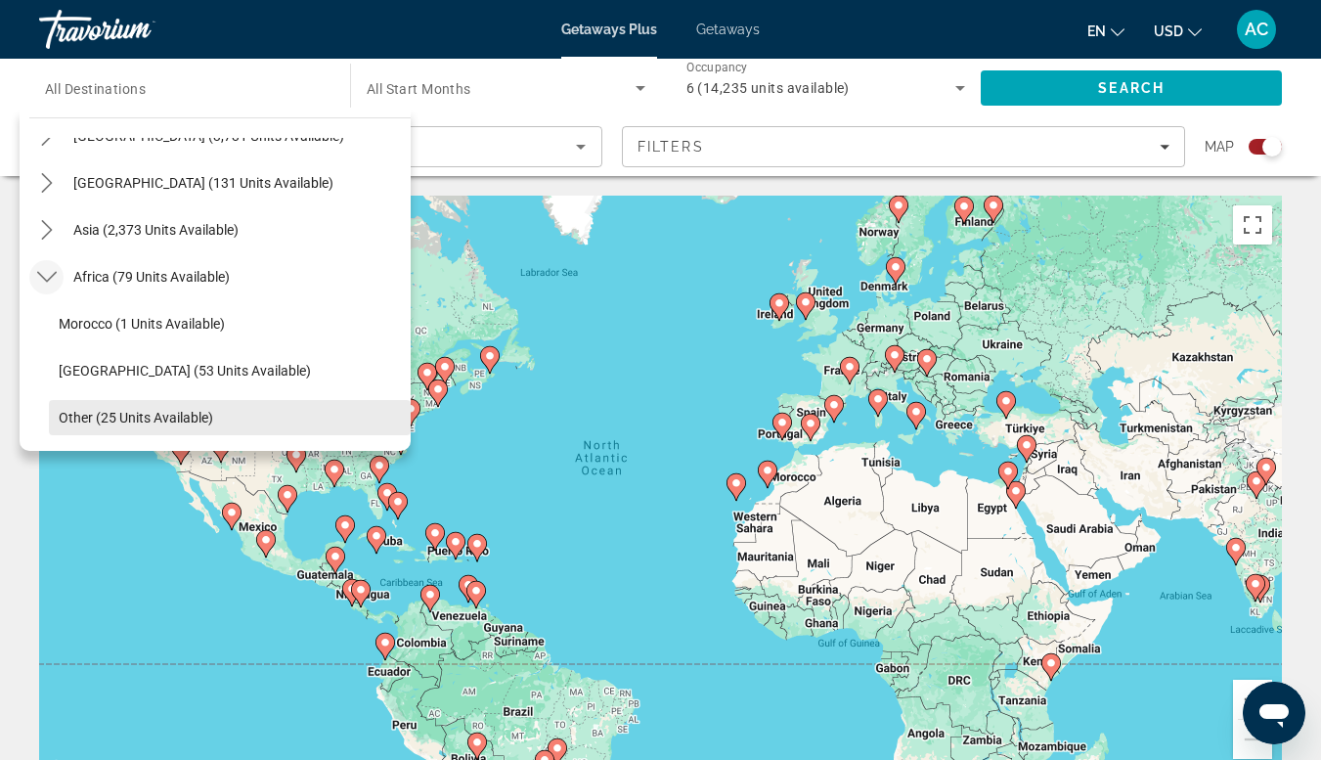
click at [180, 422] on span "Other (25 units available)" at bounding box center [136, 418] width 155 height 16
type input "**********"
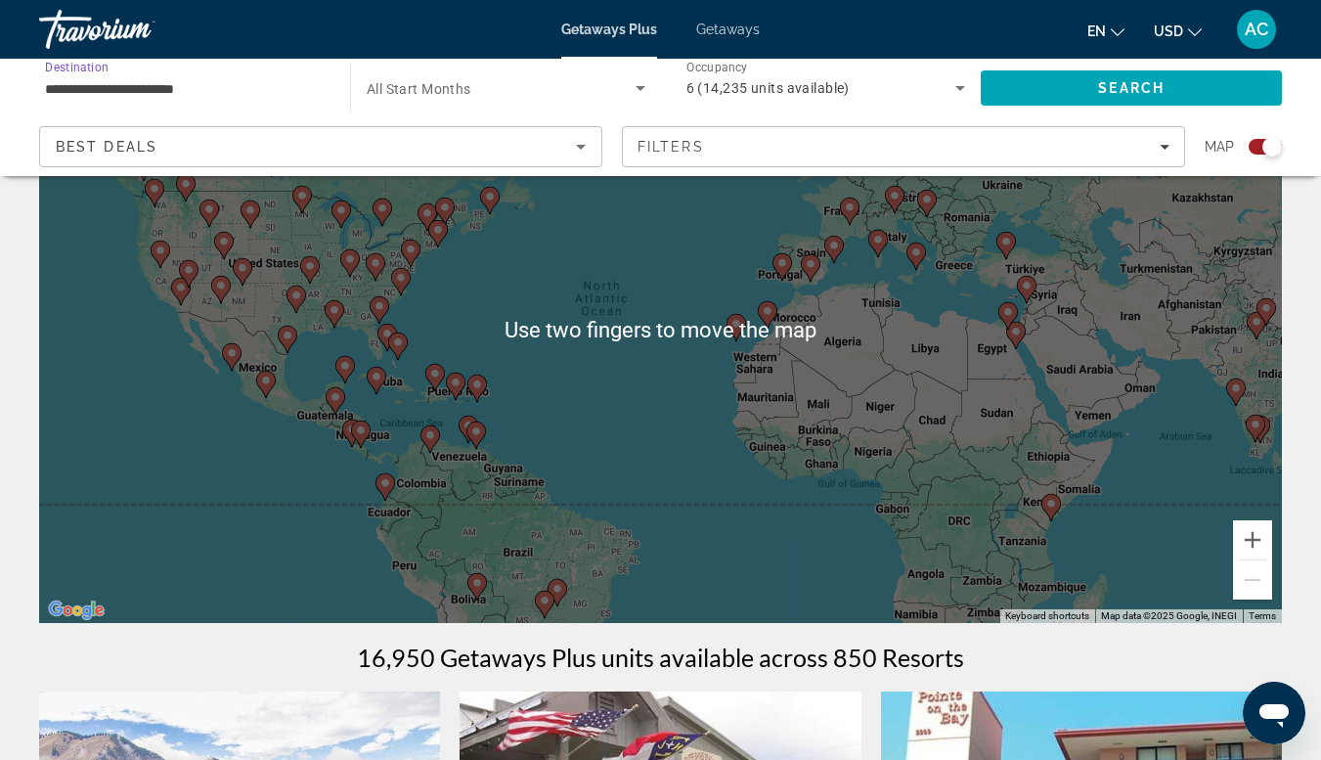
scroll to position [0, 0]
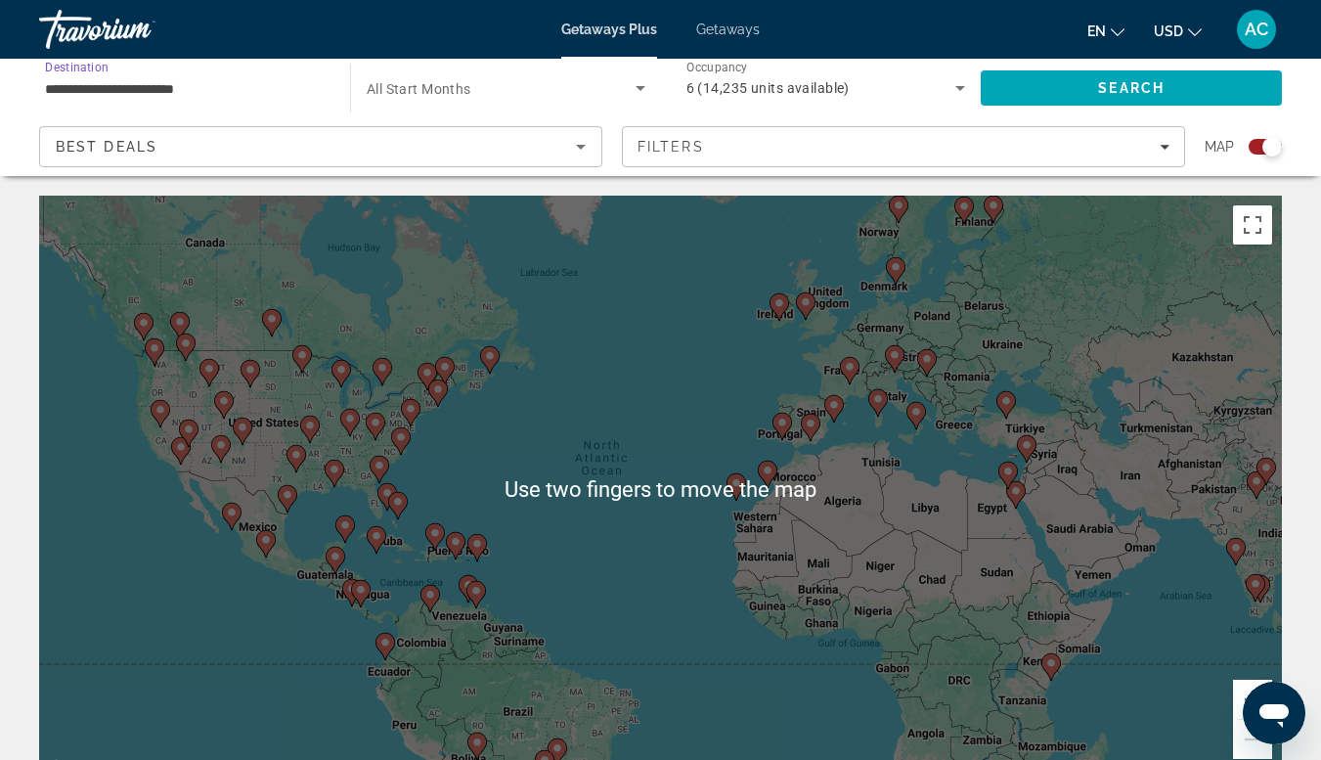
click at [175, 98] on input "**********" at bounding box center [185, 88] width 280 height 23
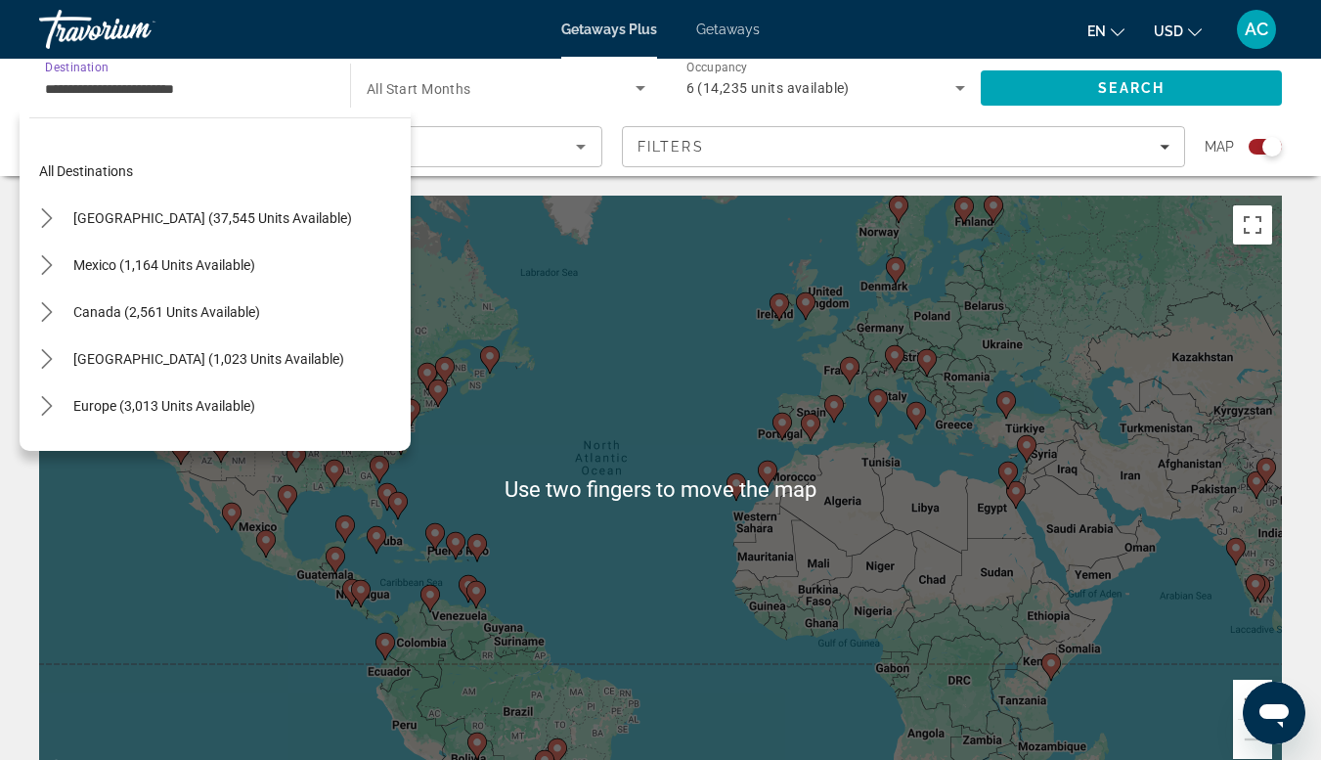
scroll to position [458, 0]
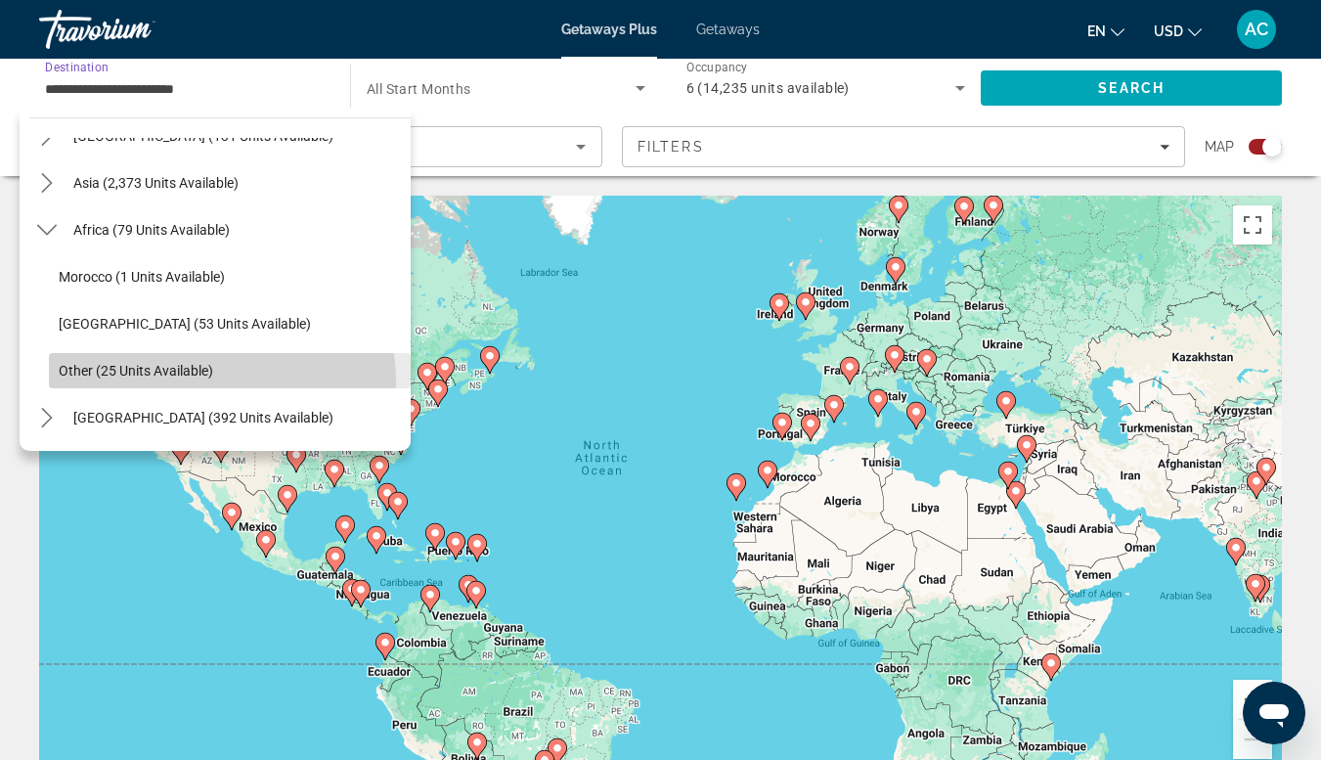
click at [177, 382] on span "Select destination: Other (25 units available)" at bounding box center [230, 370] width 362 height 47
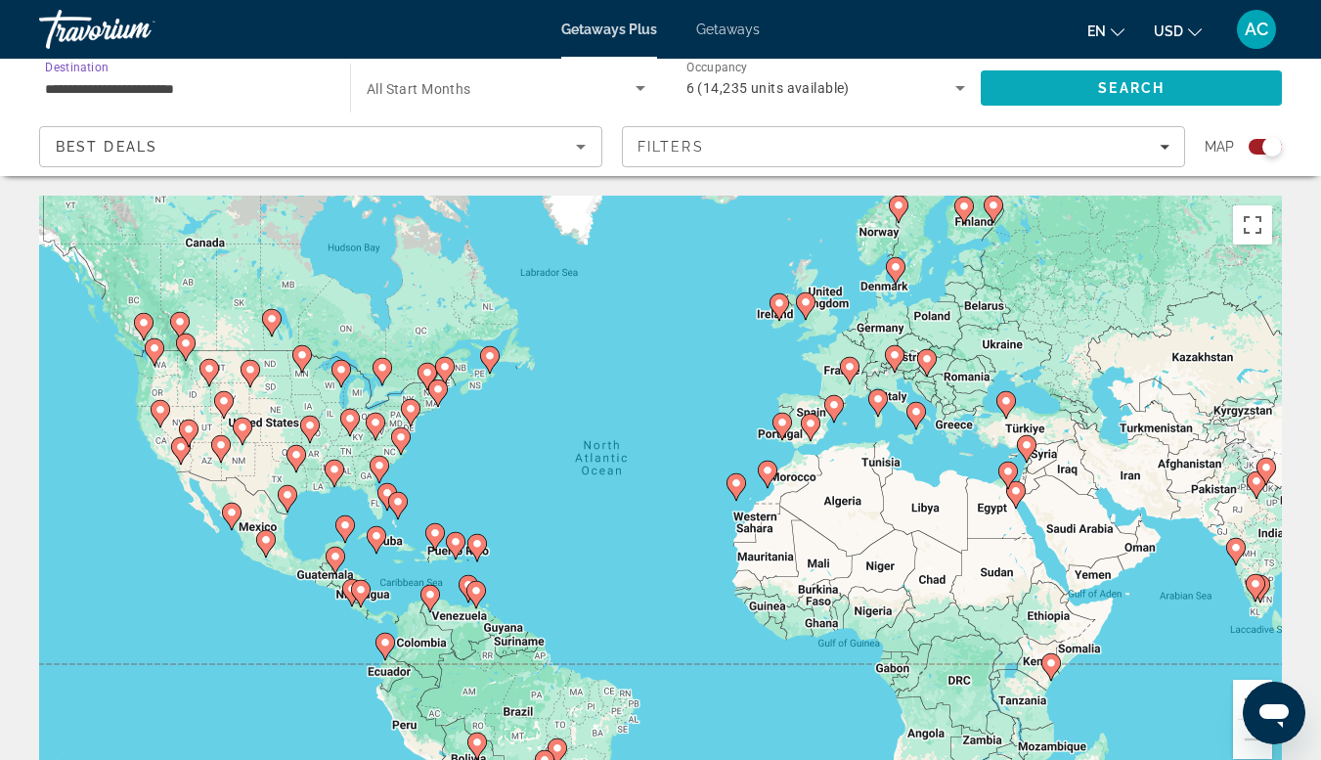
click at [1117, 90] on span "Search" at bounding box center [1131, 88] width 67 height 16
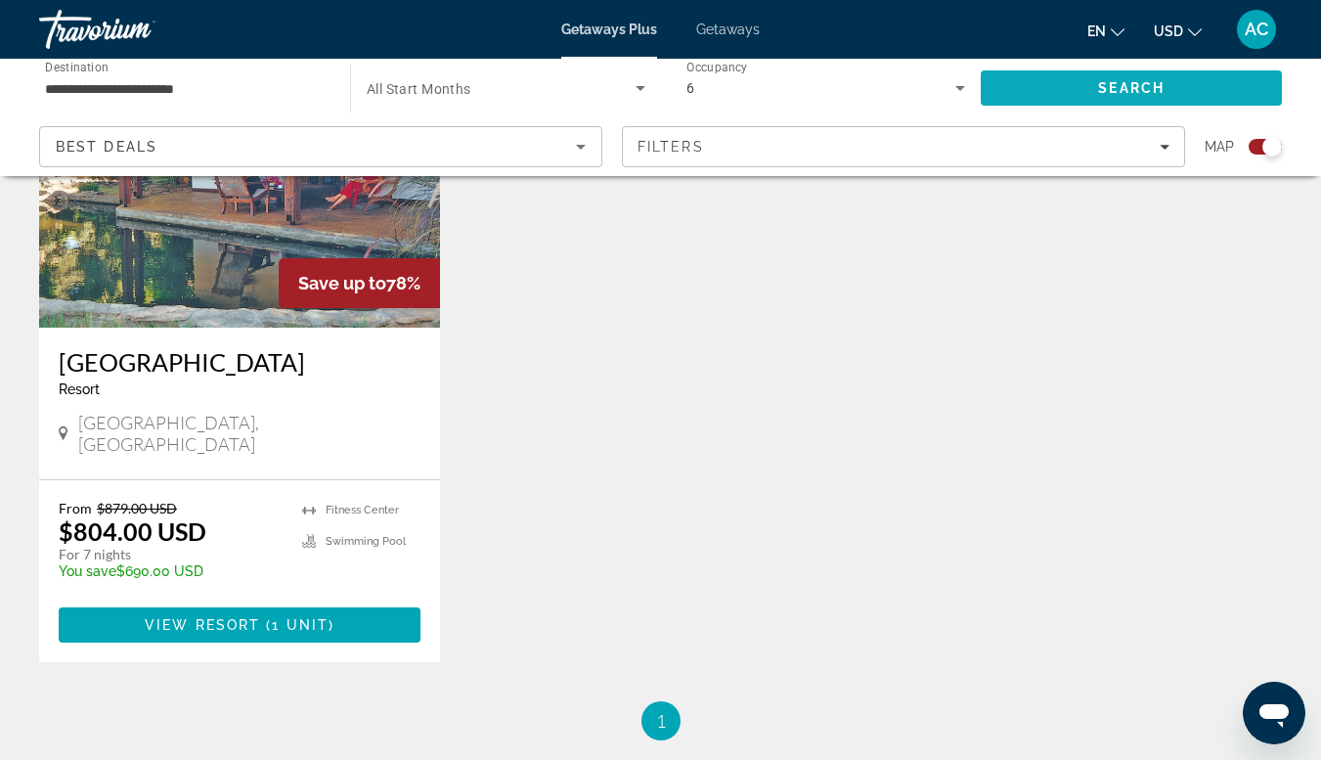
scroll to position [830, 0]
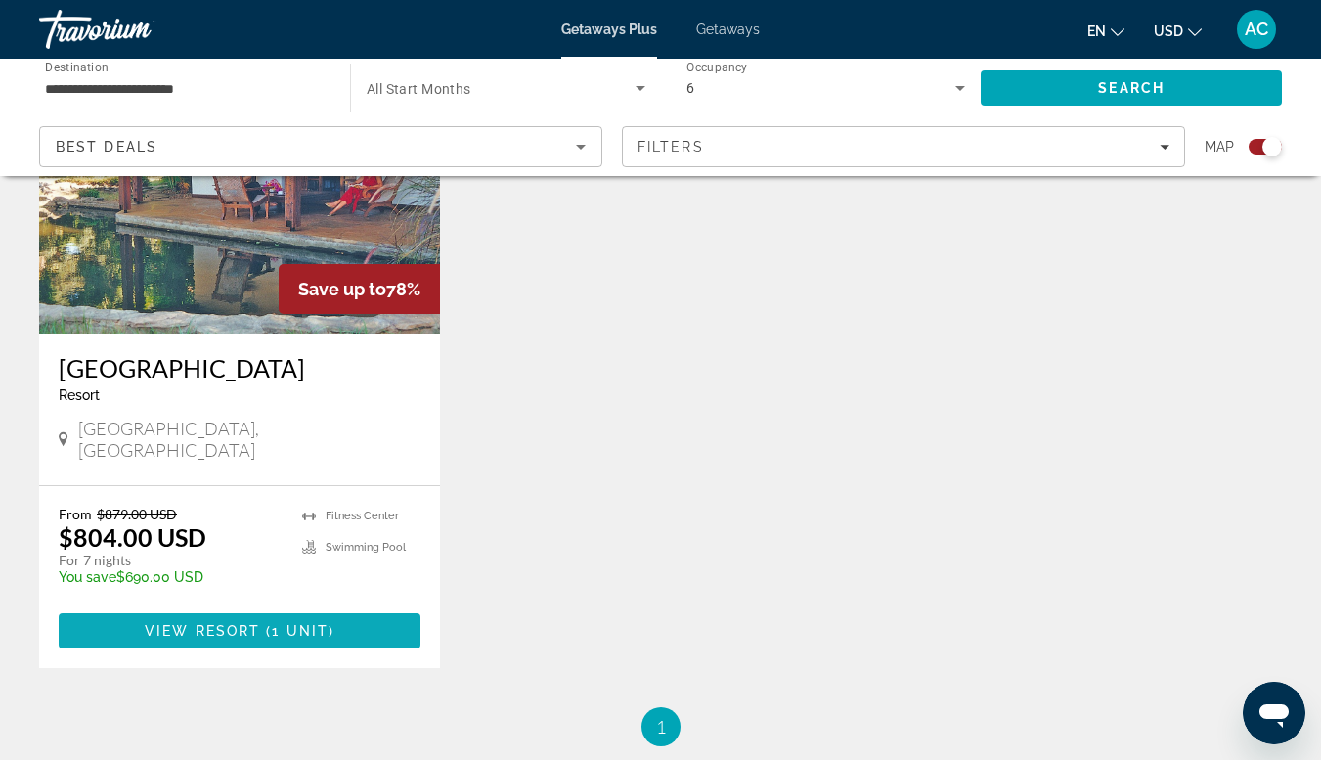
click at [227, 623] on span "View Resort" at bounding box center [202, 631] width 115 height 16
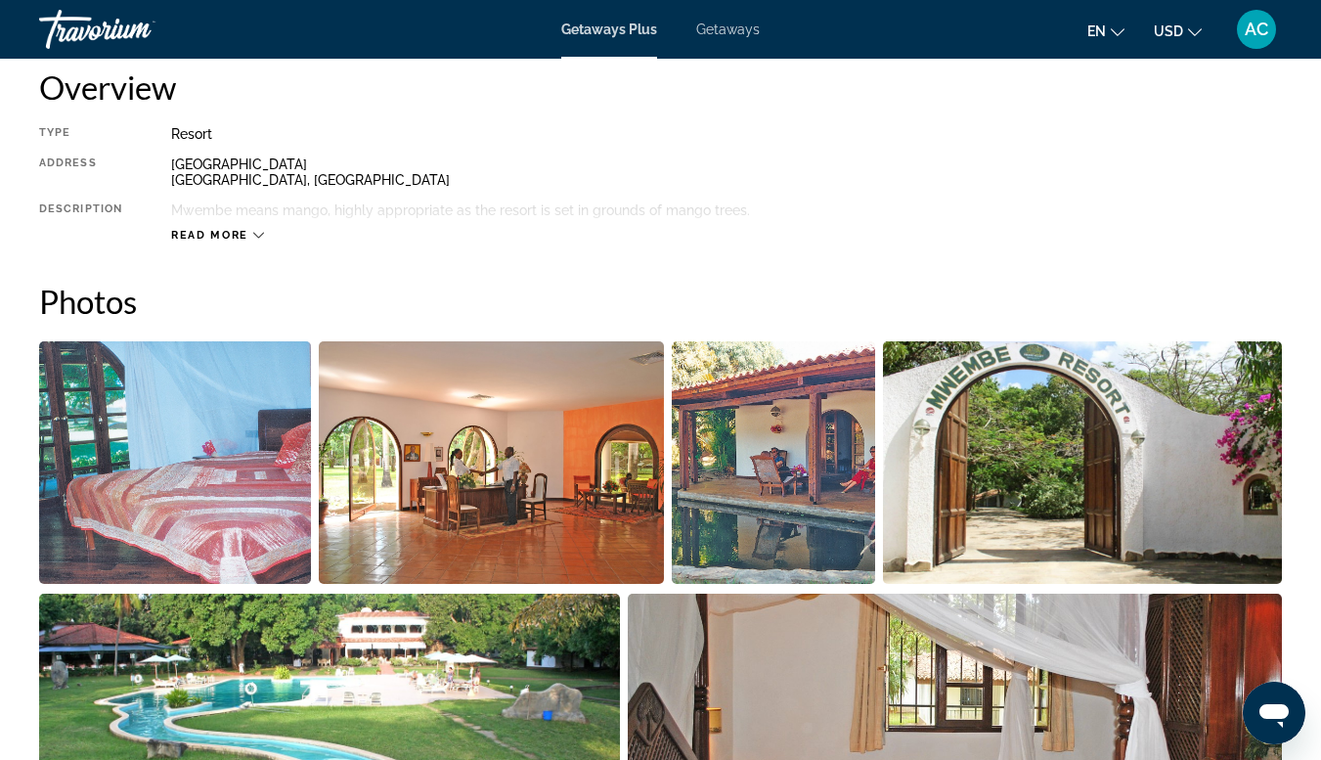
scroll to position [1019, 0]
click at [227, 235] on span "Read more" at bounding box center [209, 234] width 77 height 13
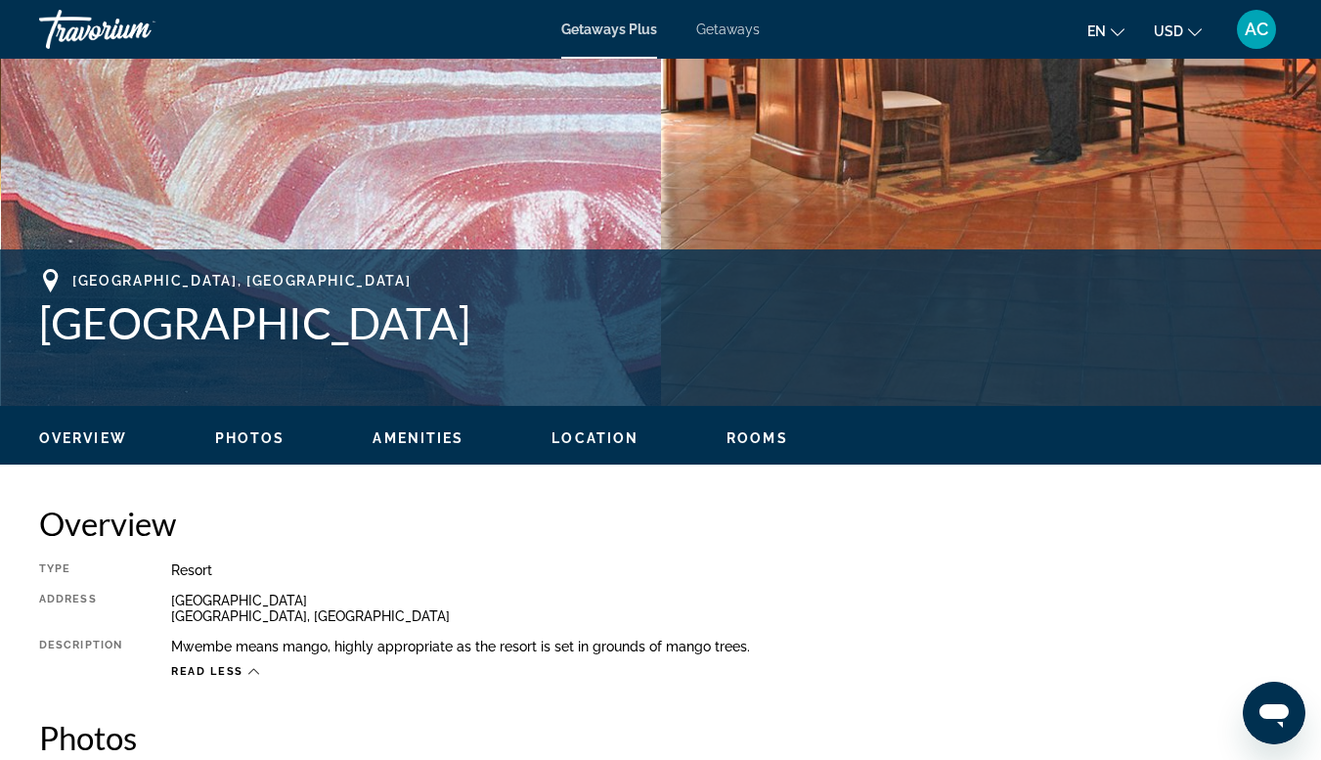
scroll to position [581, 0]
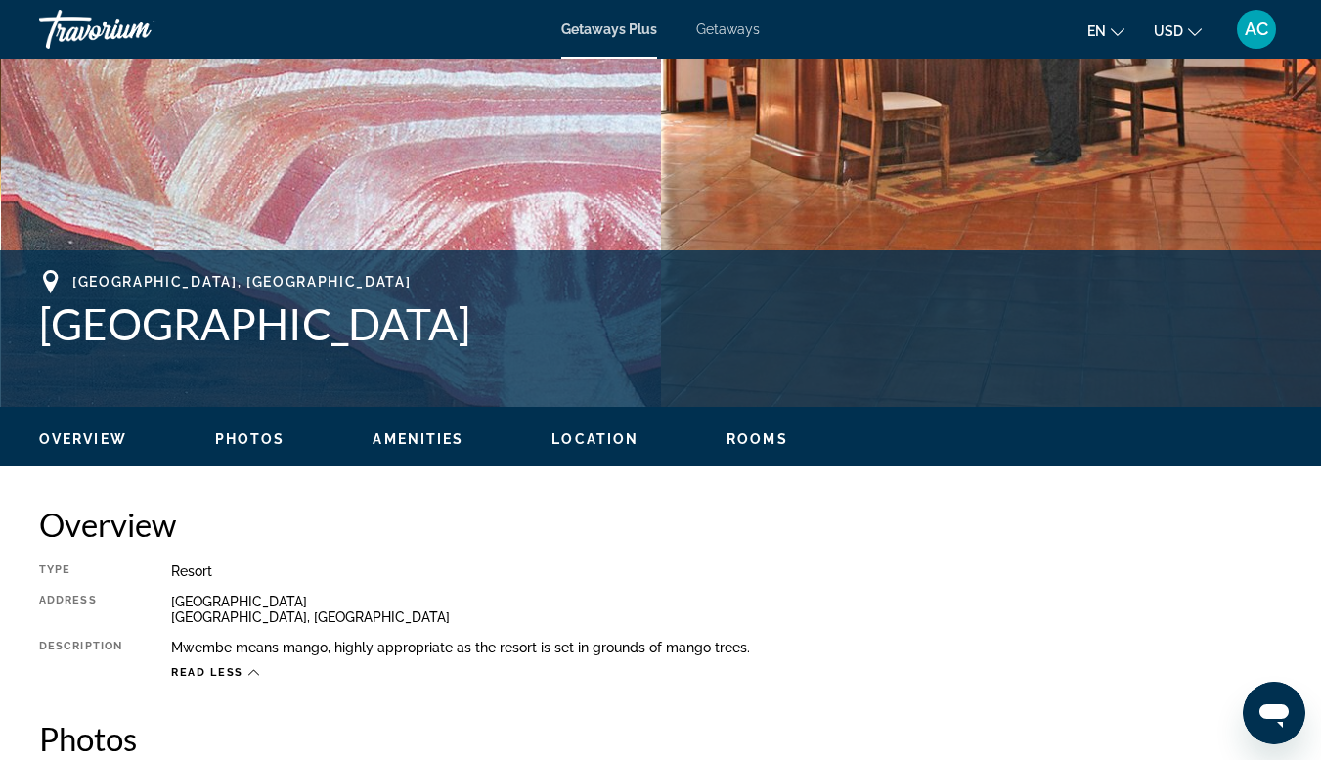
click at [433, 439] on span "Amenities" at bounding box center [418, 439] width 91 height 16
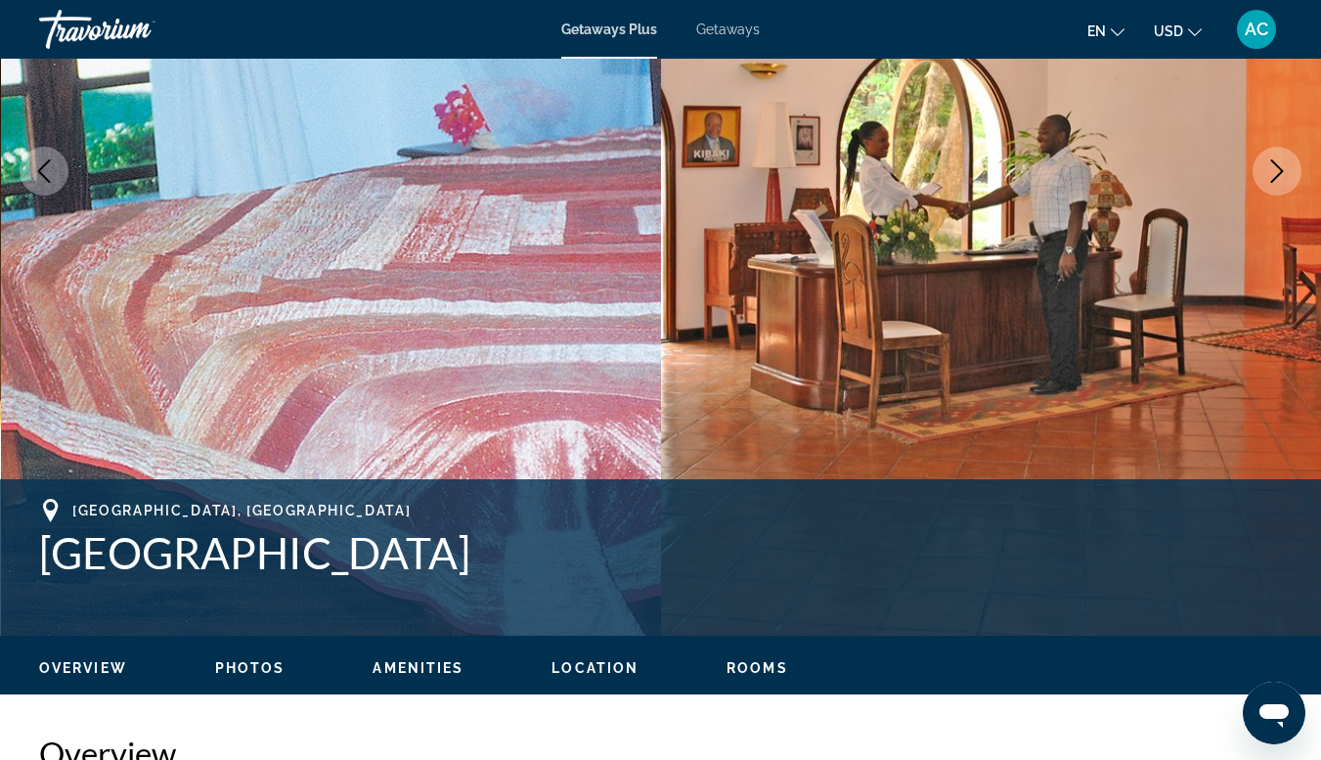
scroll to position [0, 0]
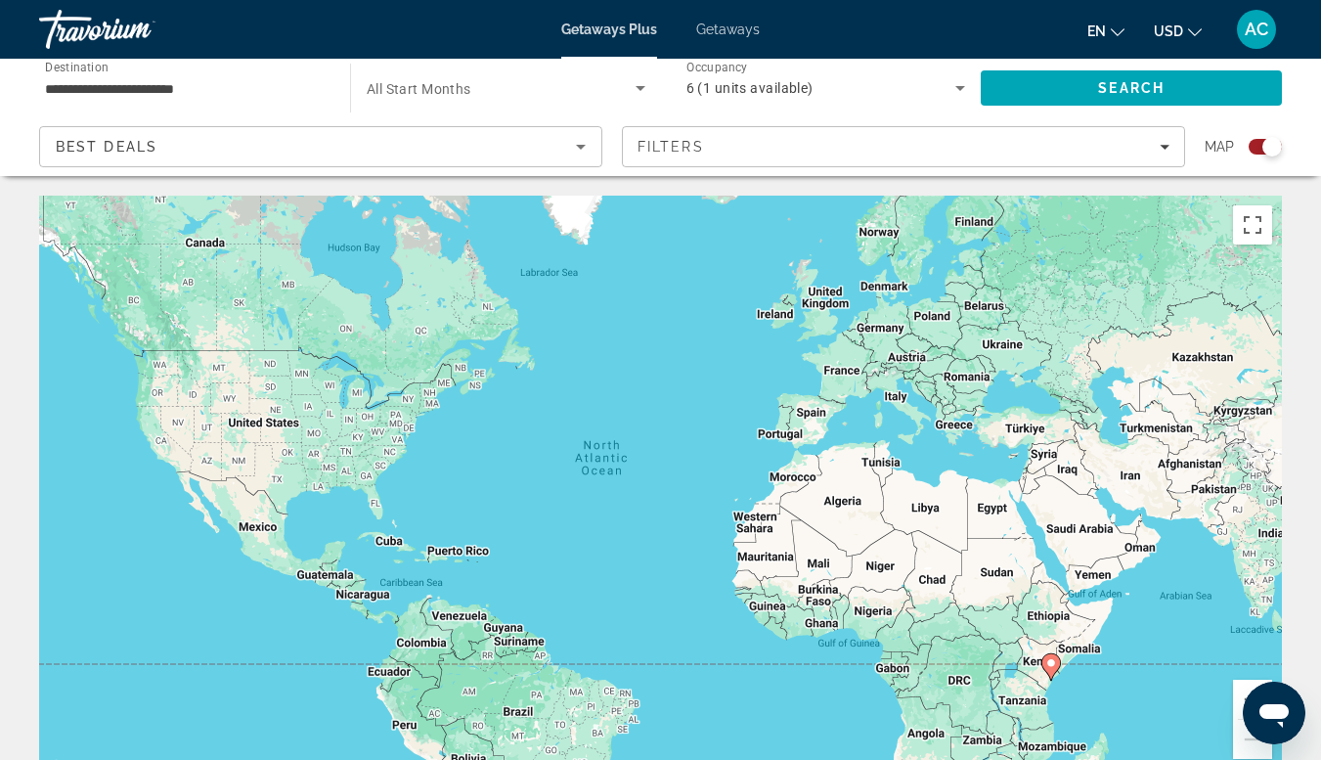
click at [135, 90] on input "**********" at bounding box center [185, 88] width 280 height 23
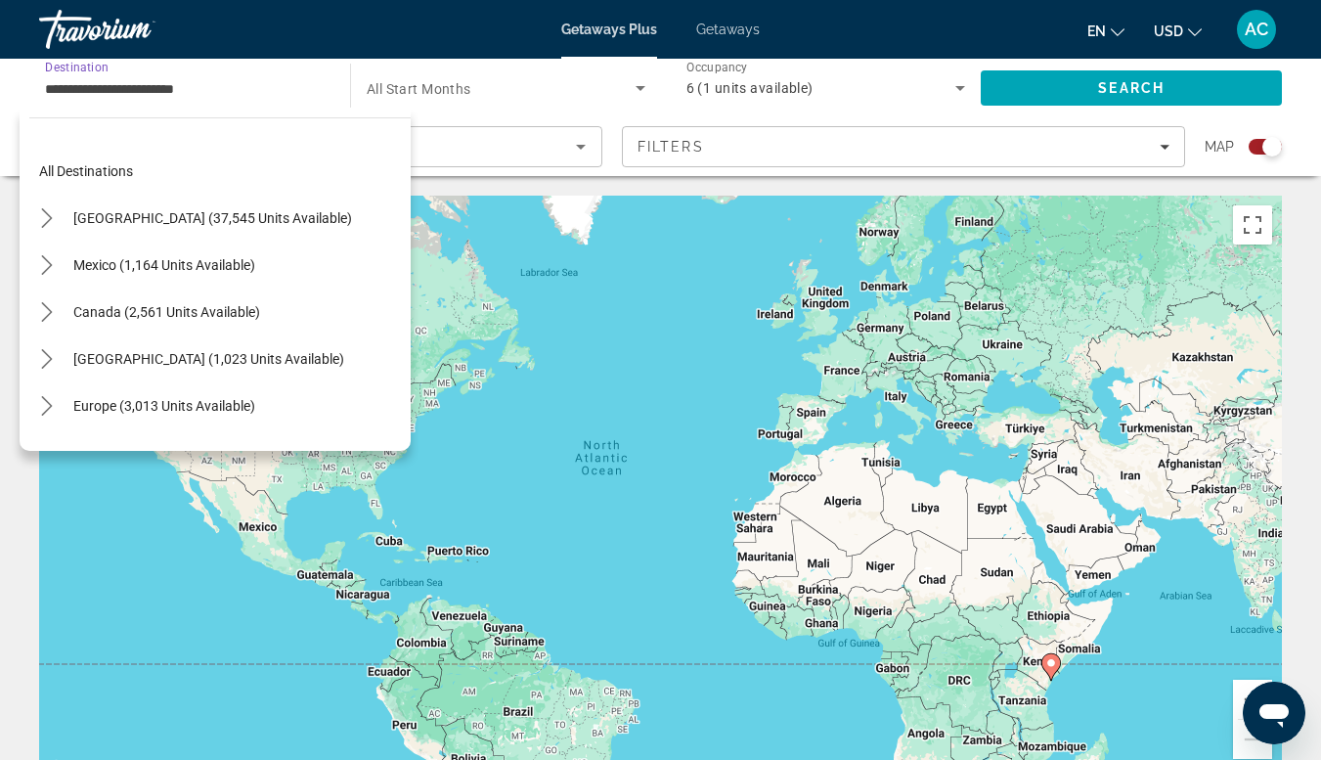
scroll to position [458, 0]
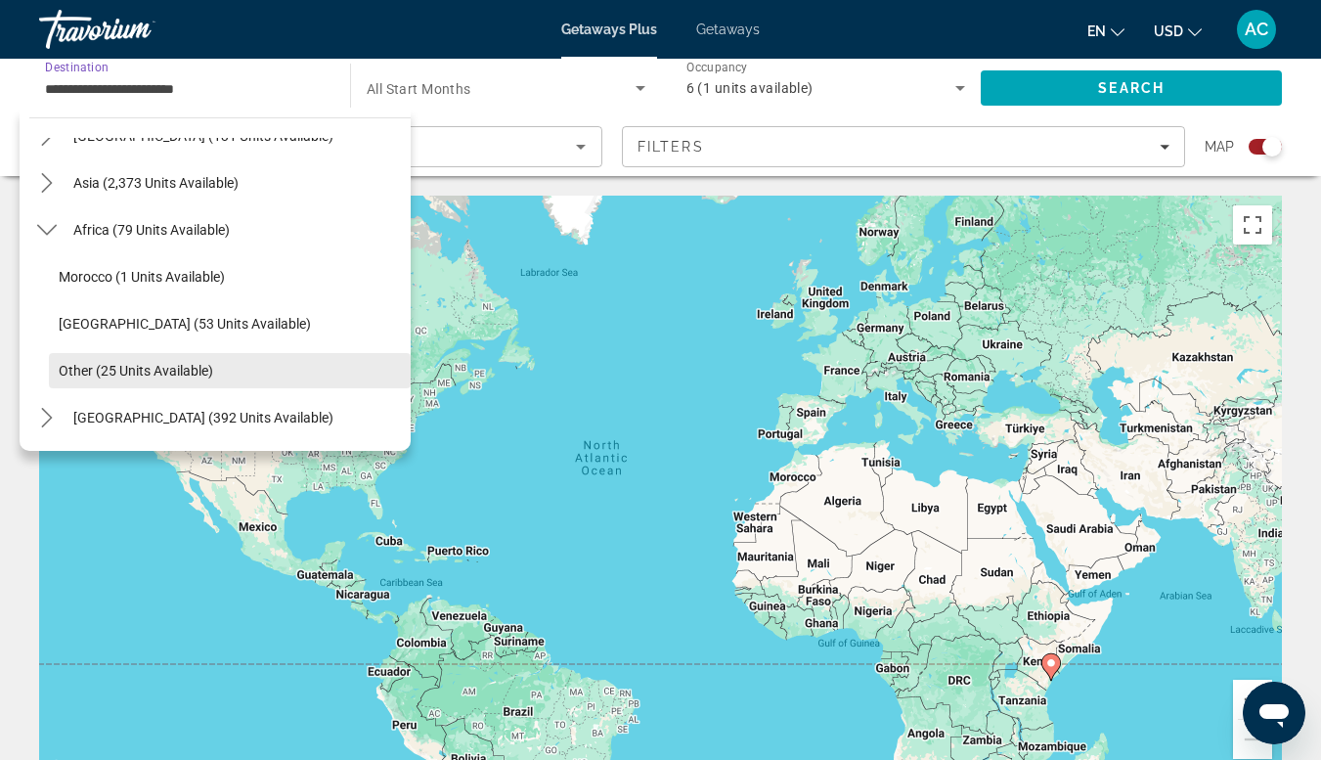
click at [148, 380] on span "Select destination: Other (25 units available)" at bounding box center [230, 370] width 362 height 47
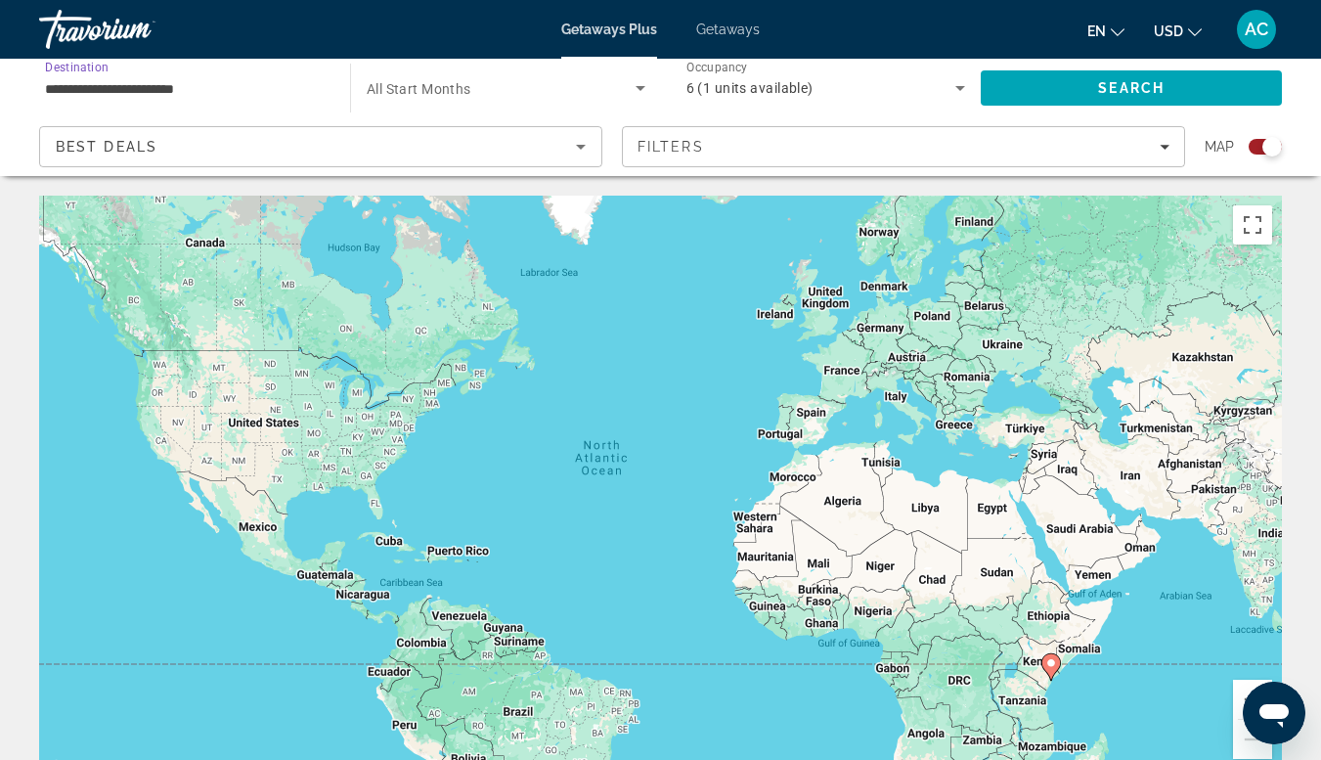
click at [156, 88] on input "**********" at bounding box center [185, 88] width 280 height 23
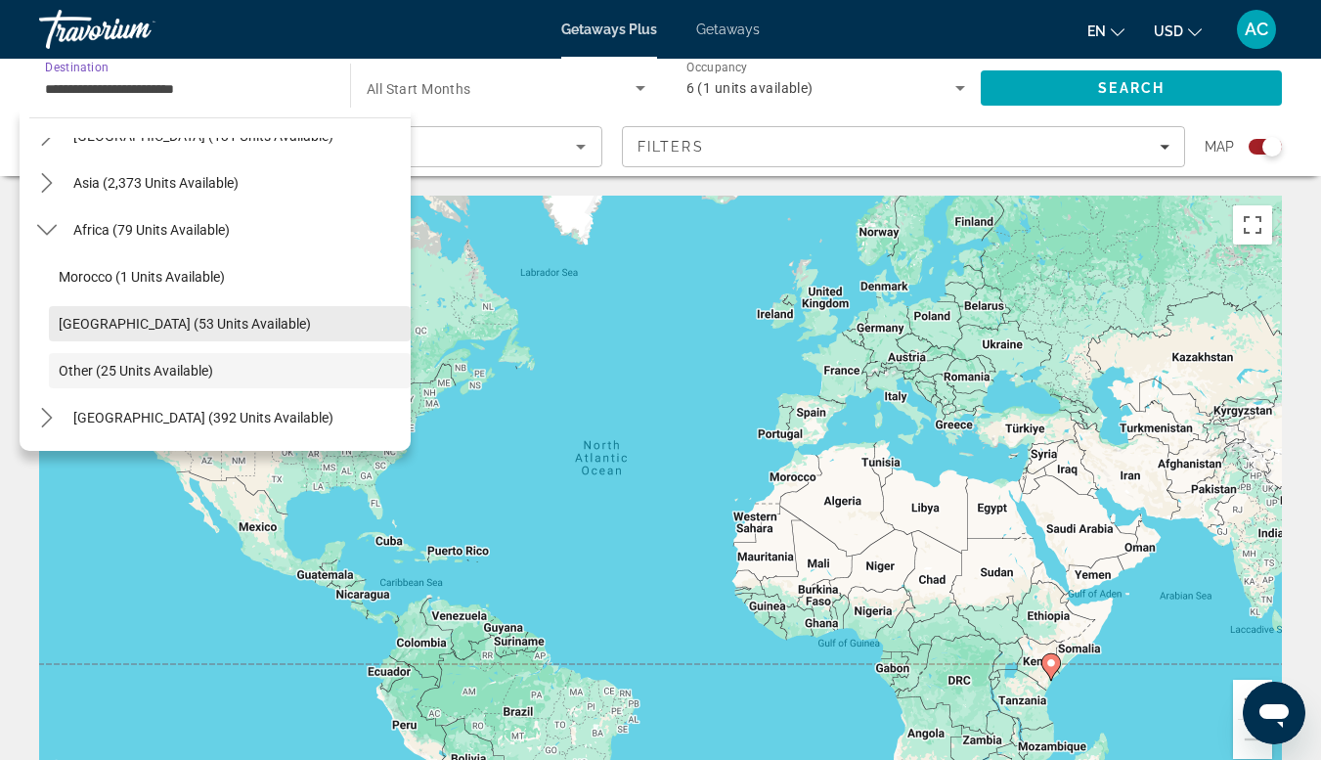
click at [131, 322] on span "South Africa (53 units available)" at bounding box center [185, 324] width 252 height 16
type input "**********"
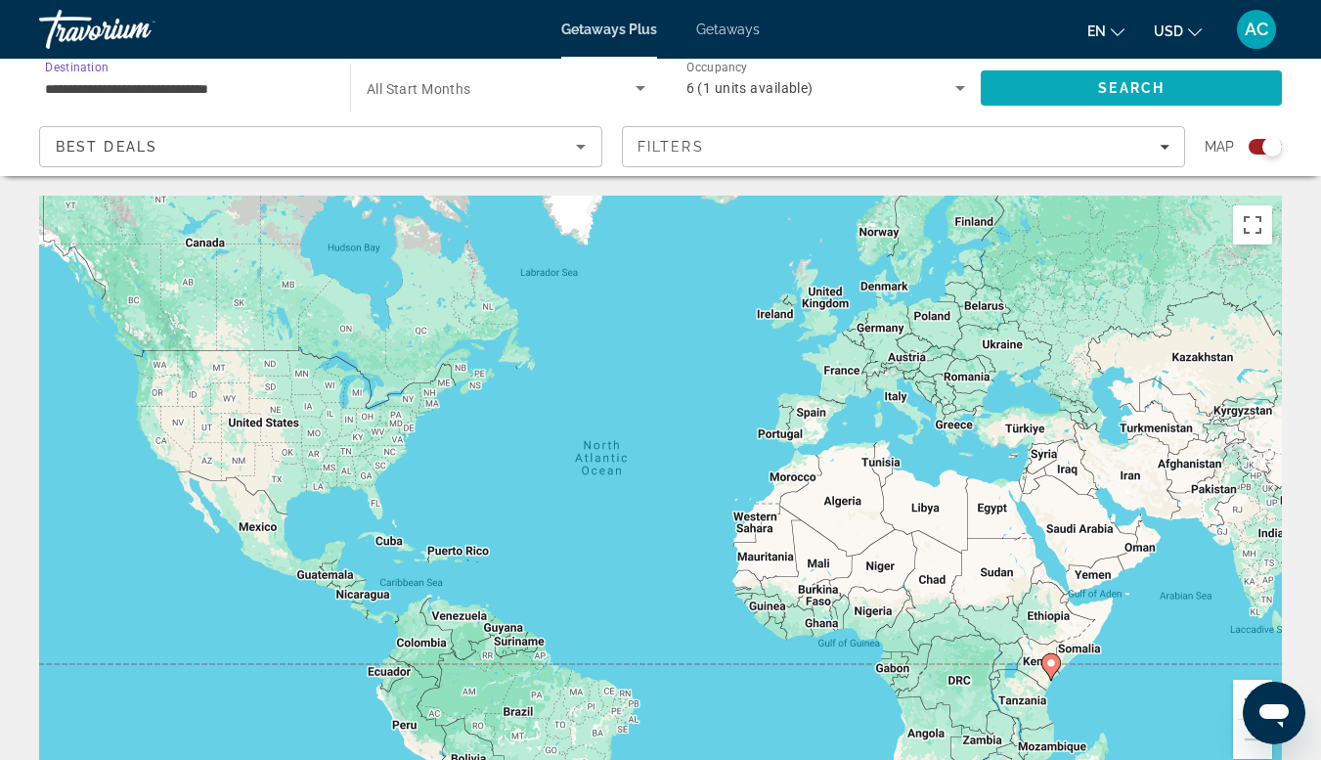
click at [1051, 68] on span "Search" at bounding box center [1131, 88] width 301 height 47
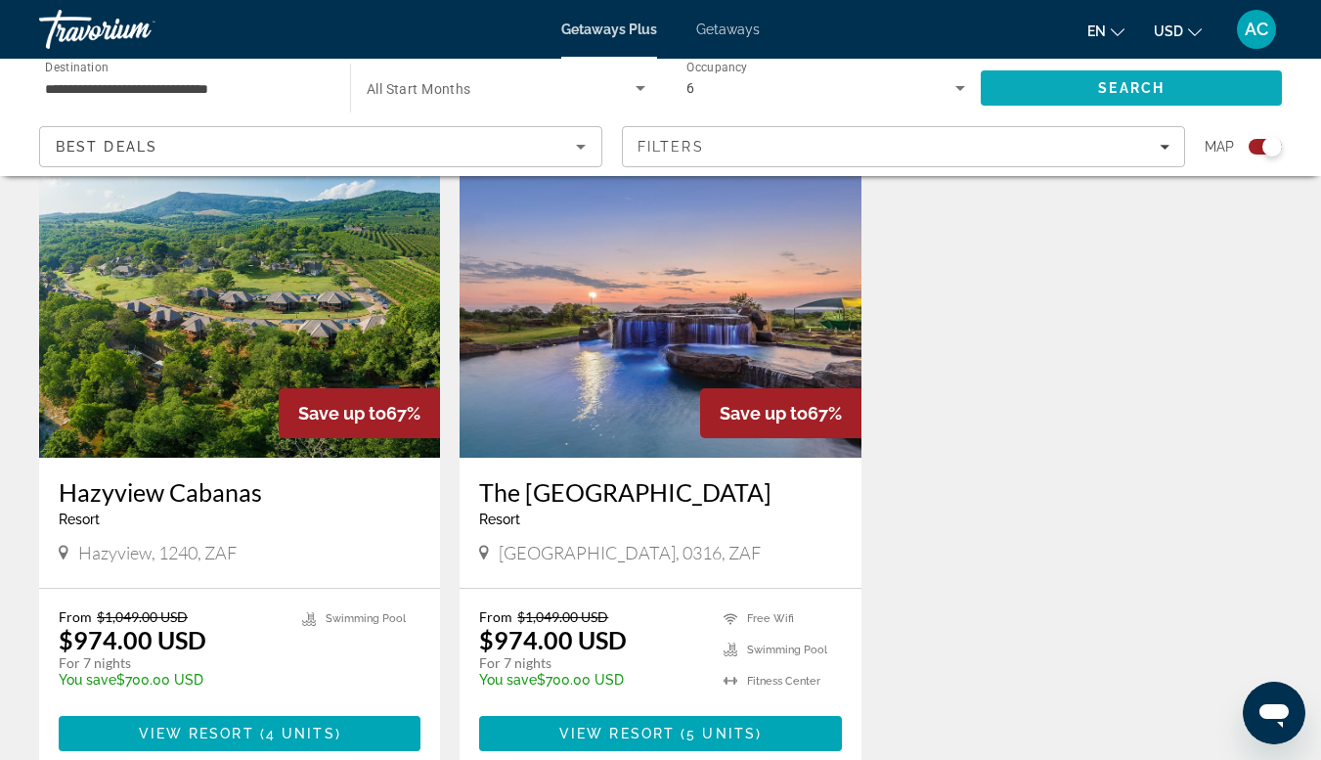
scroll to position [1421, 0]
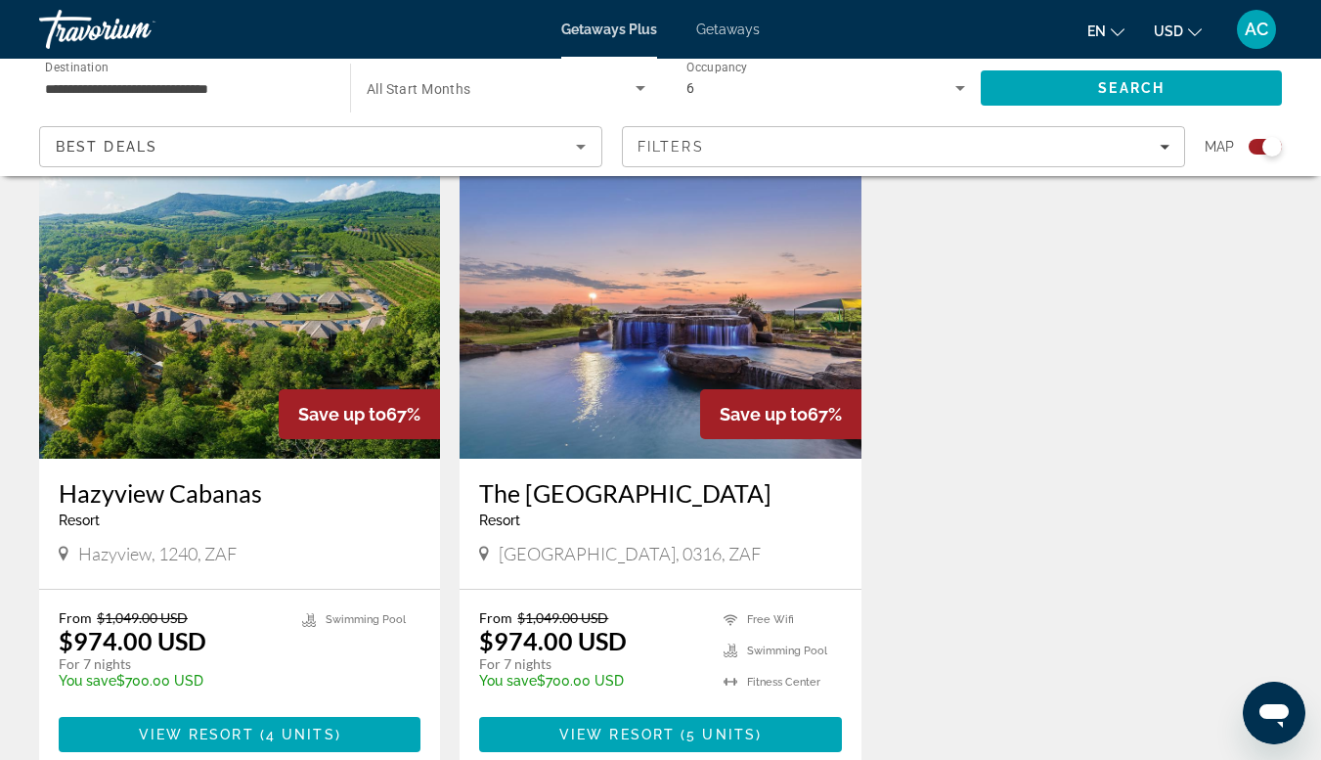
click at [564, 359] on img "Main content" at bounding box center [660, 302] width 401 height 313
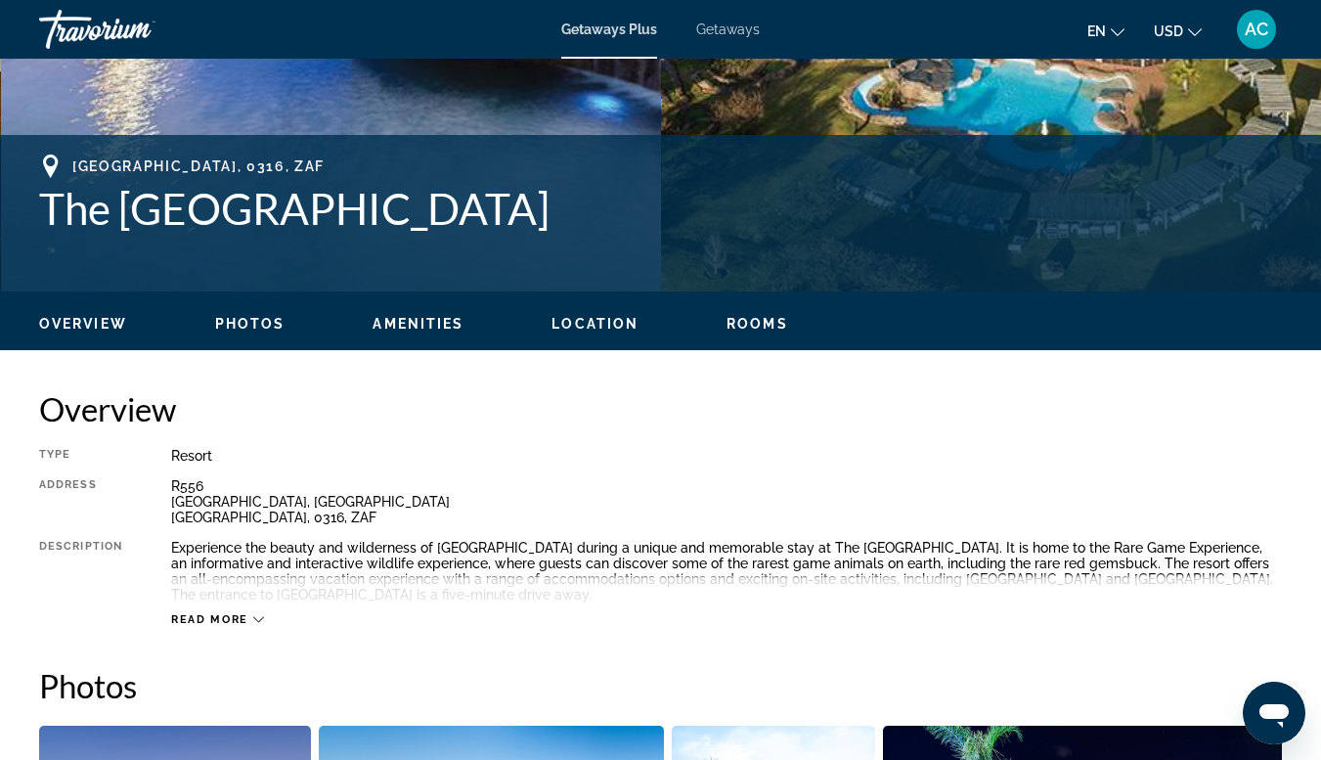
scroll to position [701, 0]
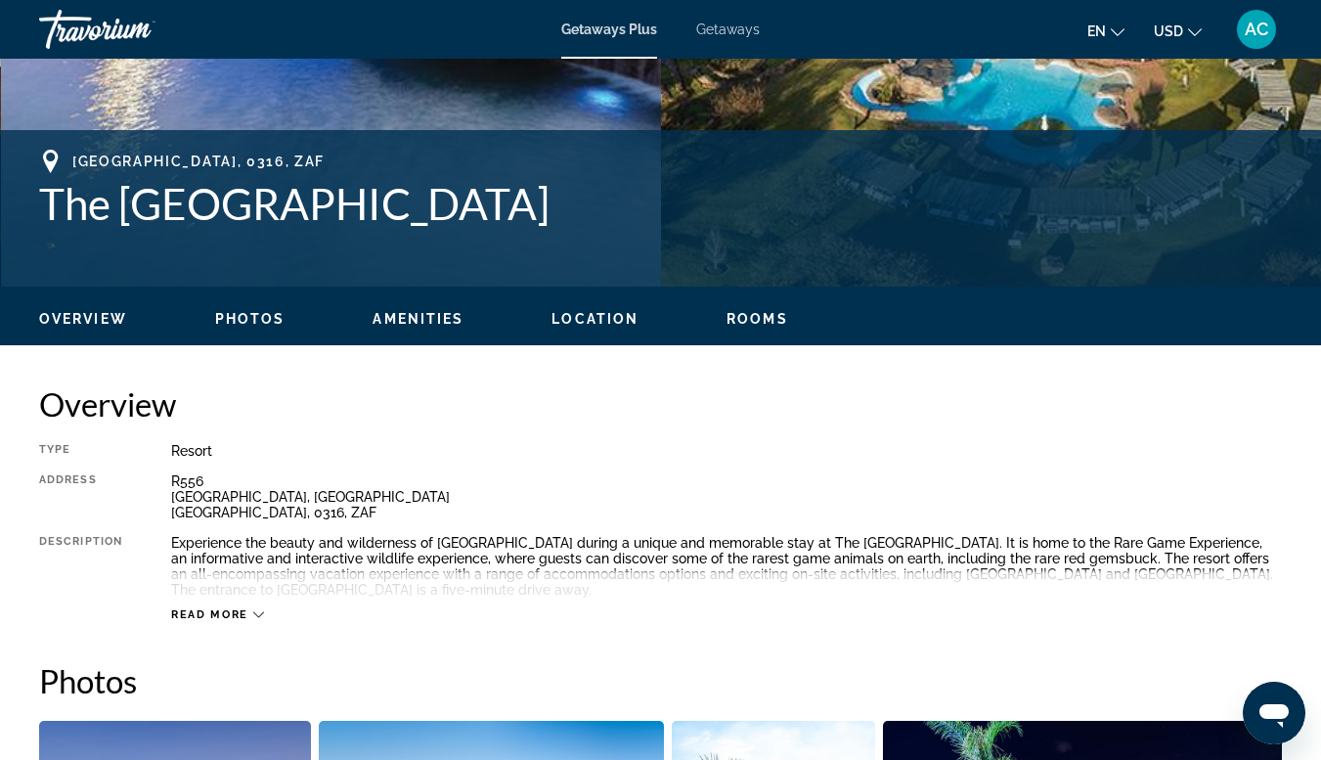
click at [237, 609] on span "Read more" at bounding box center [209, 614] width 77 height 13
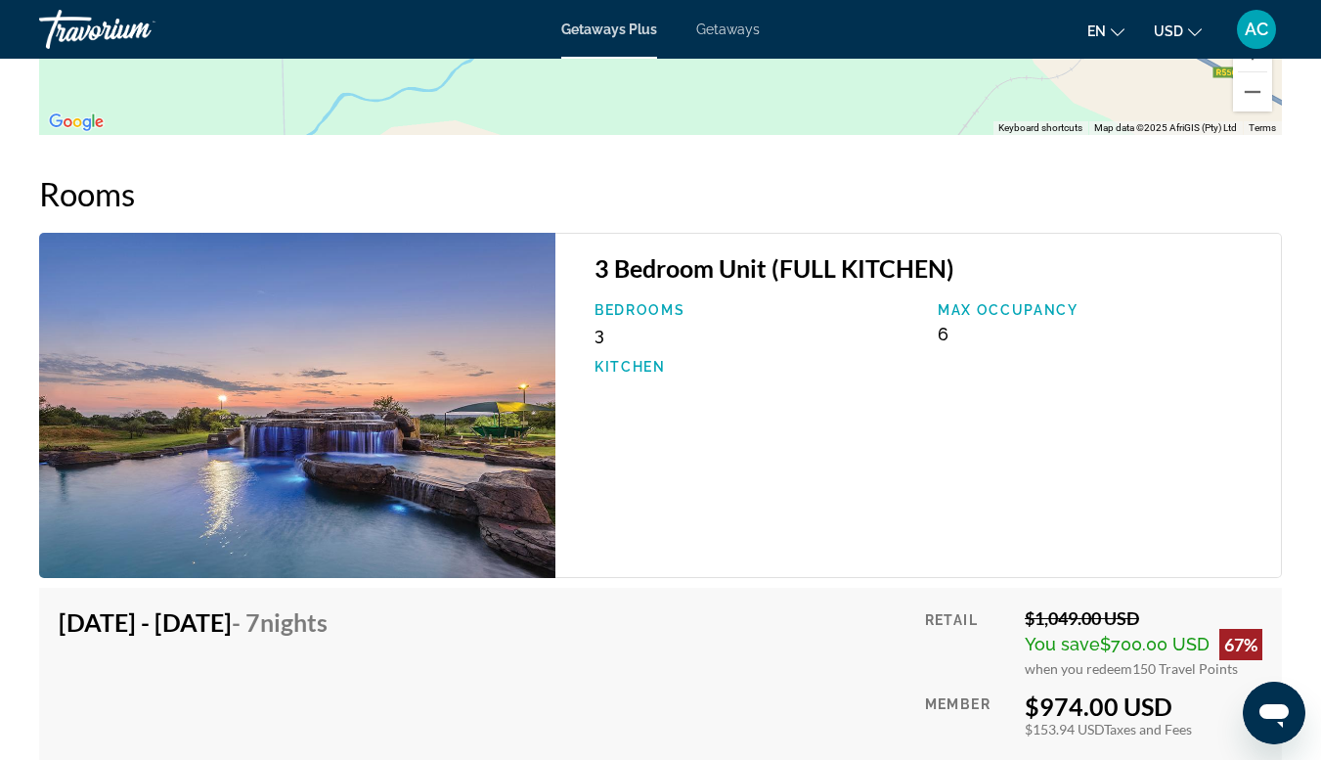
scroll to position [3099, 0]
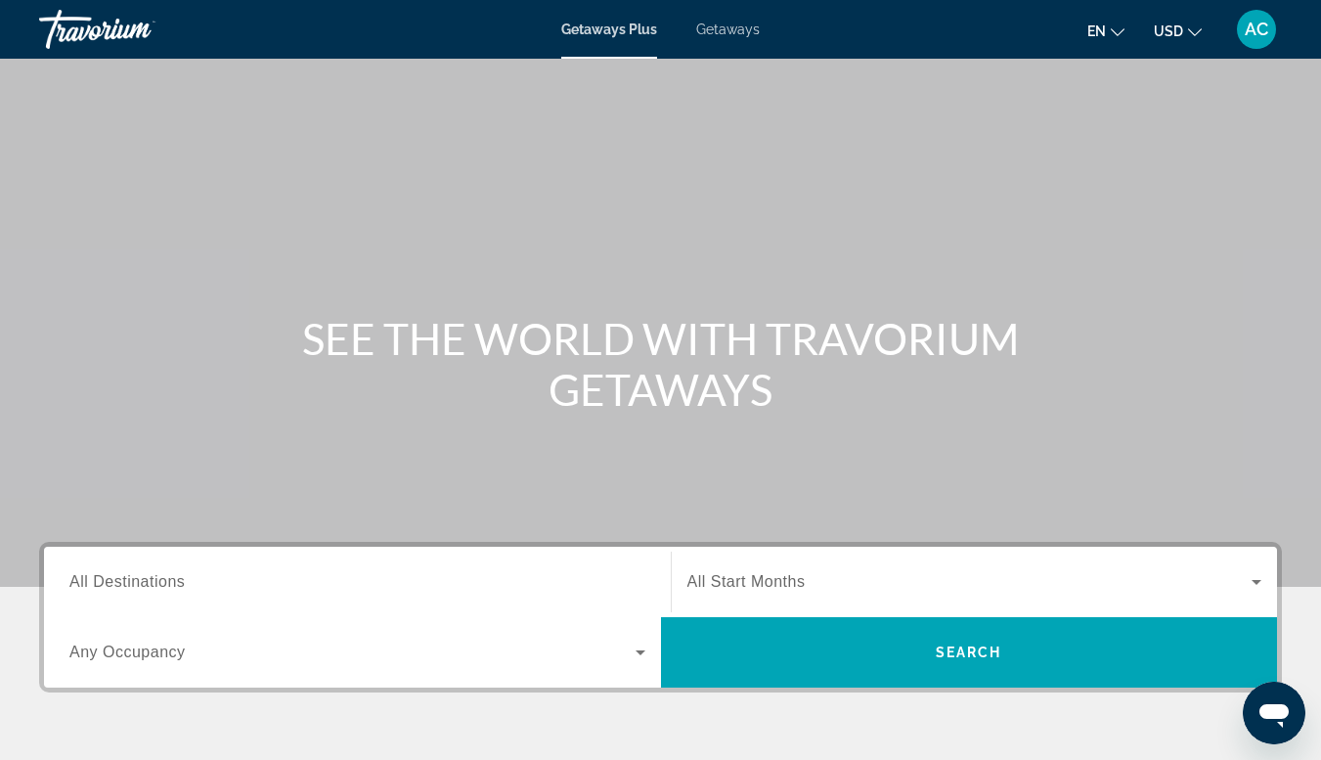
click at [717, 27] on span "Getaways" at bounding box center [728, 30] width 64 height 16
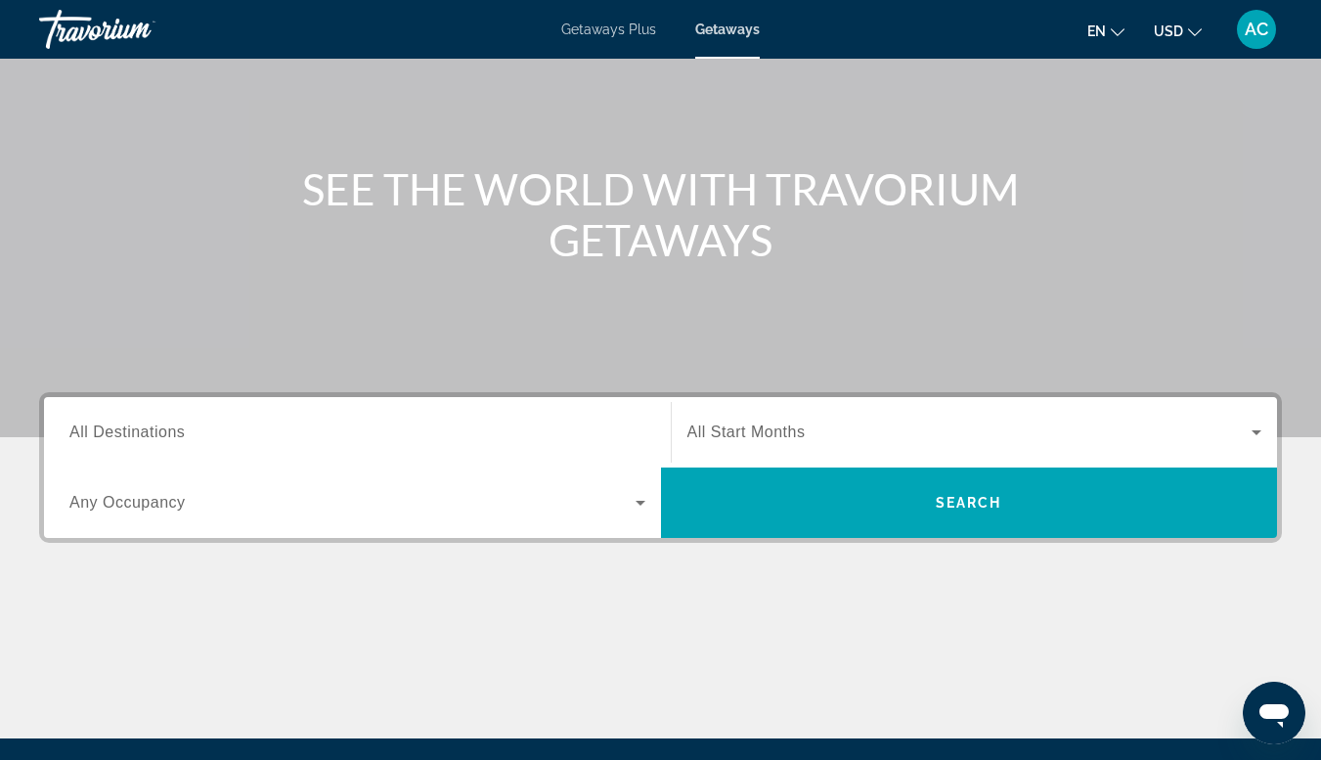
scroll to position [154, 0]
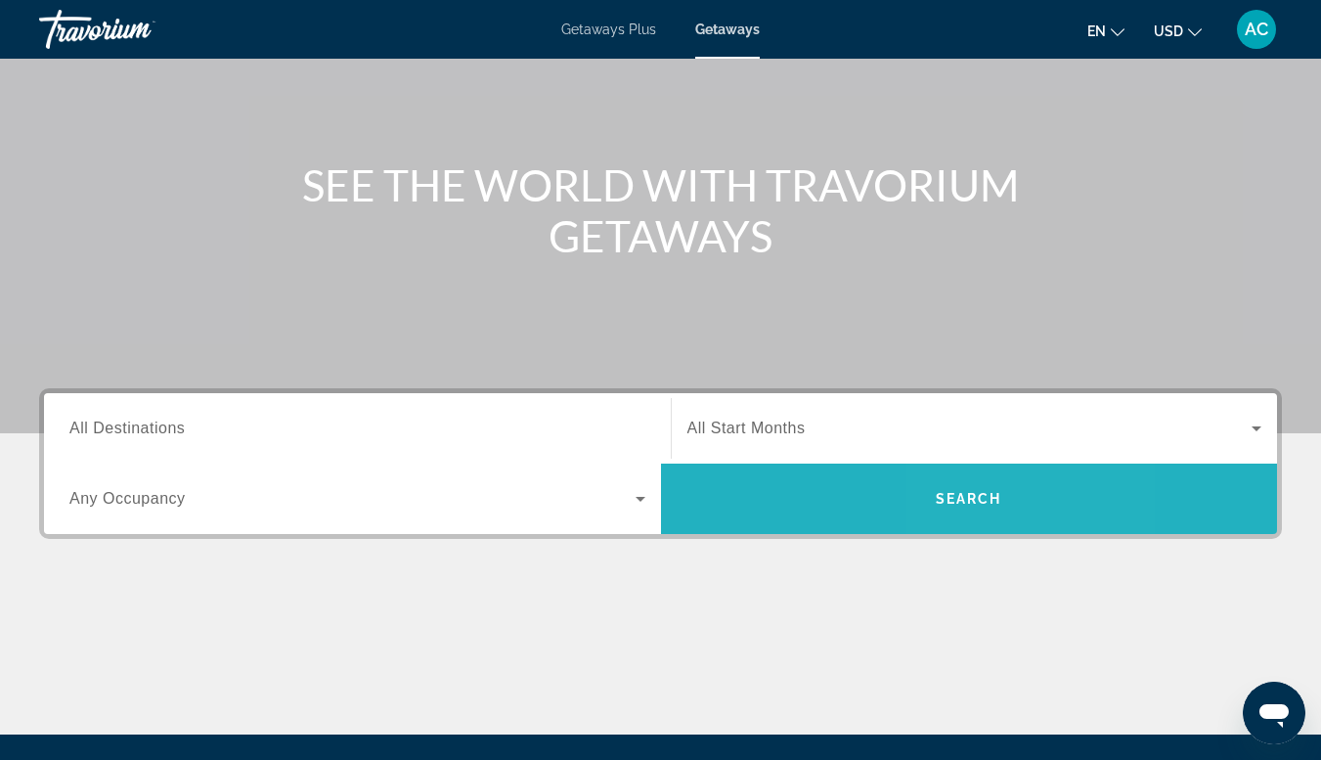
click at [996, 512] on span "Search" at bounding box center [969, 498] width 617 height 47
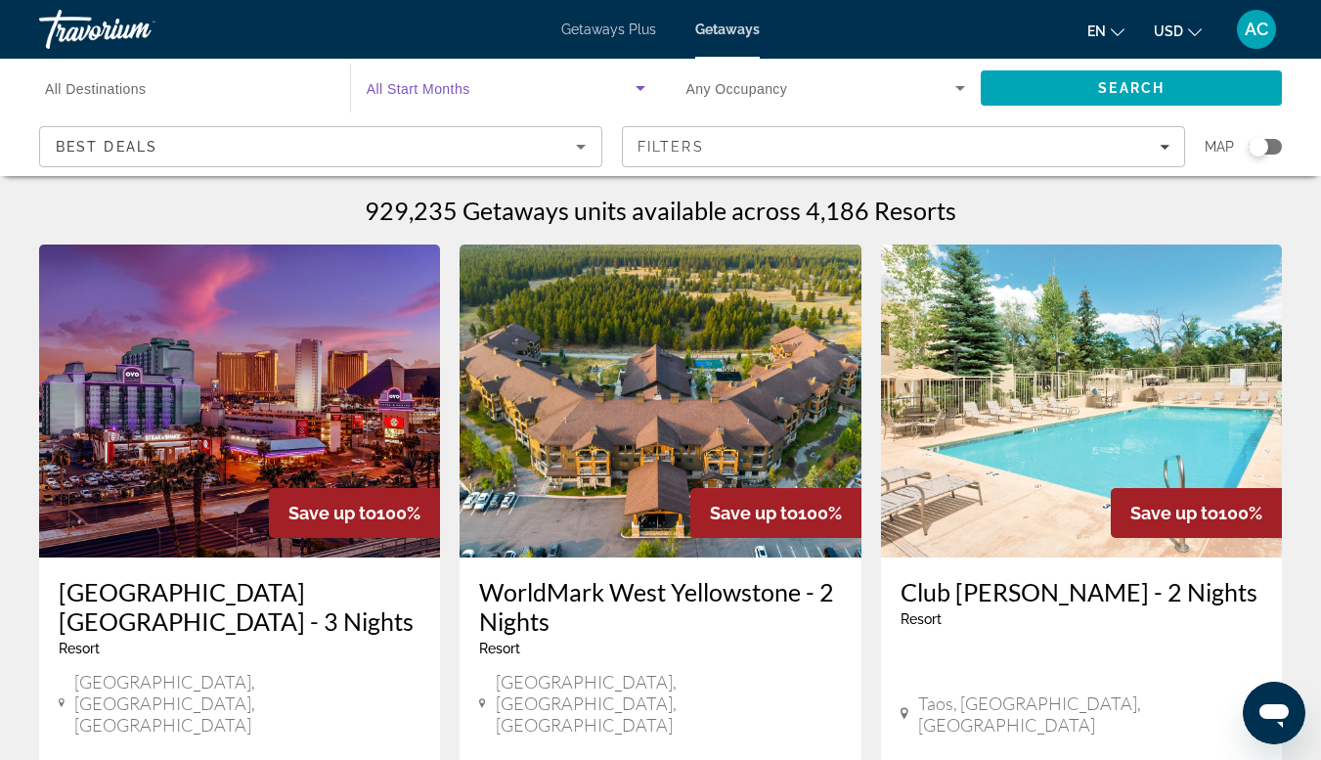
click at [644, 88] on icon "Search widget" at bounding box center [640, 87] width 23 height 23
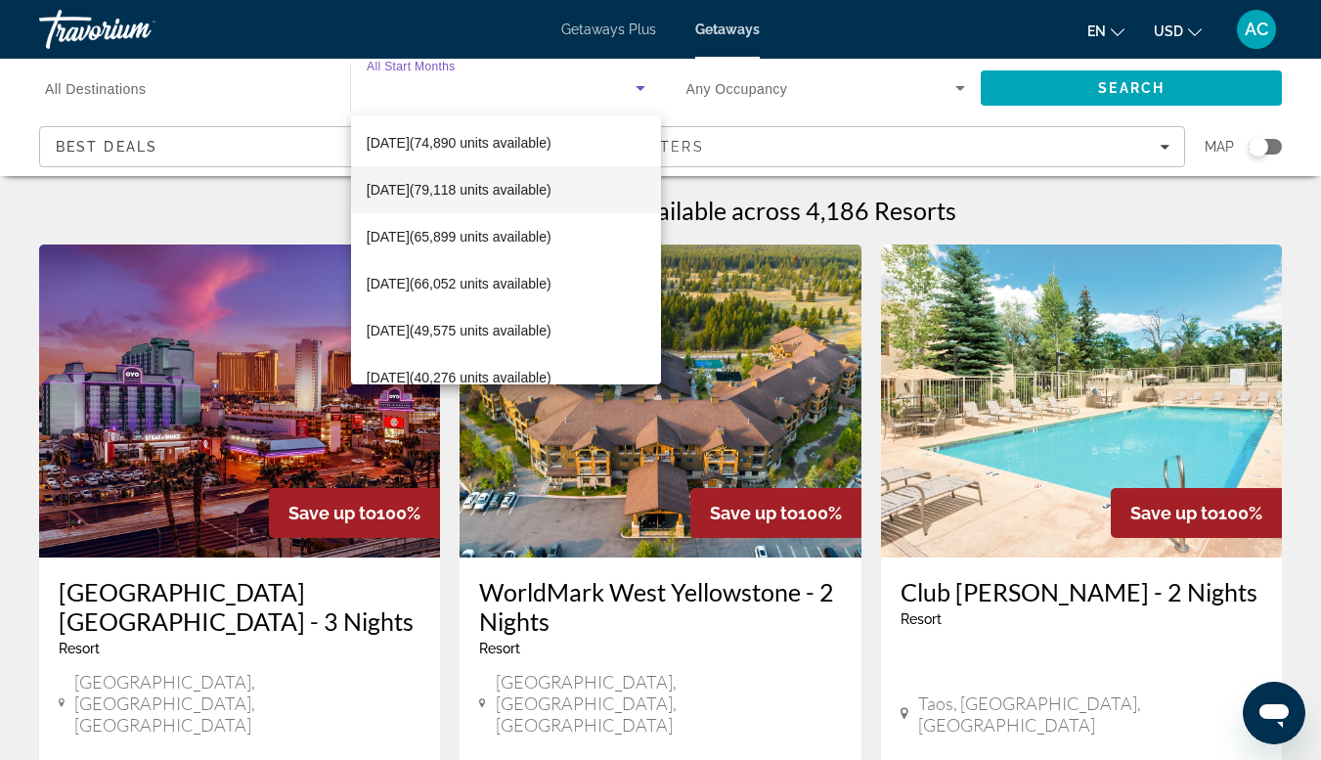
scroll to position [240, 0]
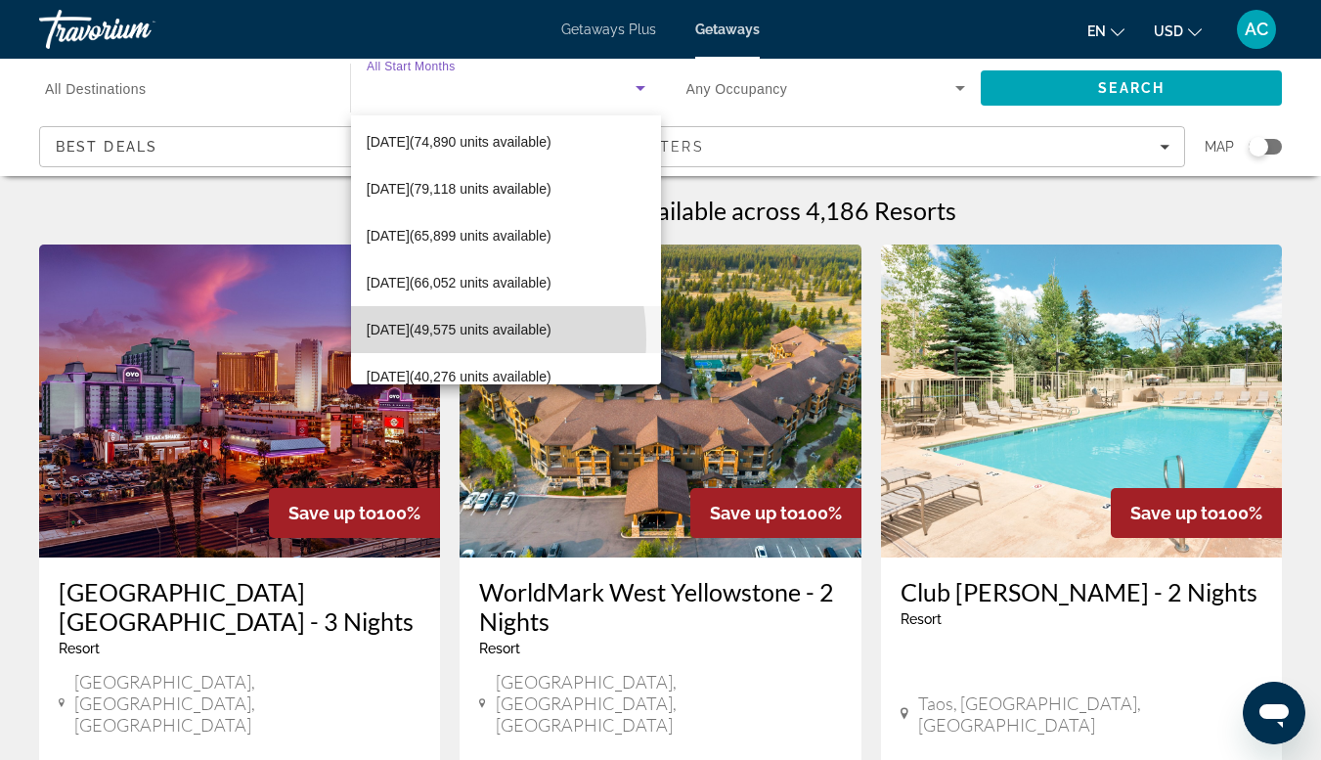
click at [432, 339] on span "[DATE] (49,575 units available)" at bounding box center [459, 329] width 185 height 23
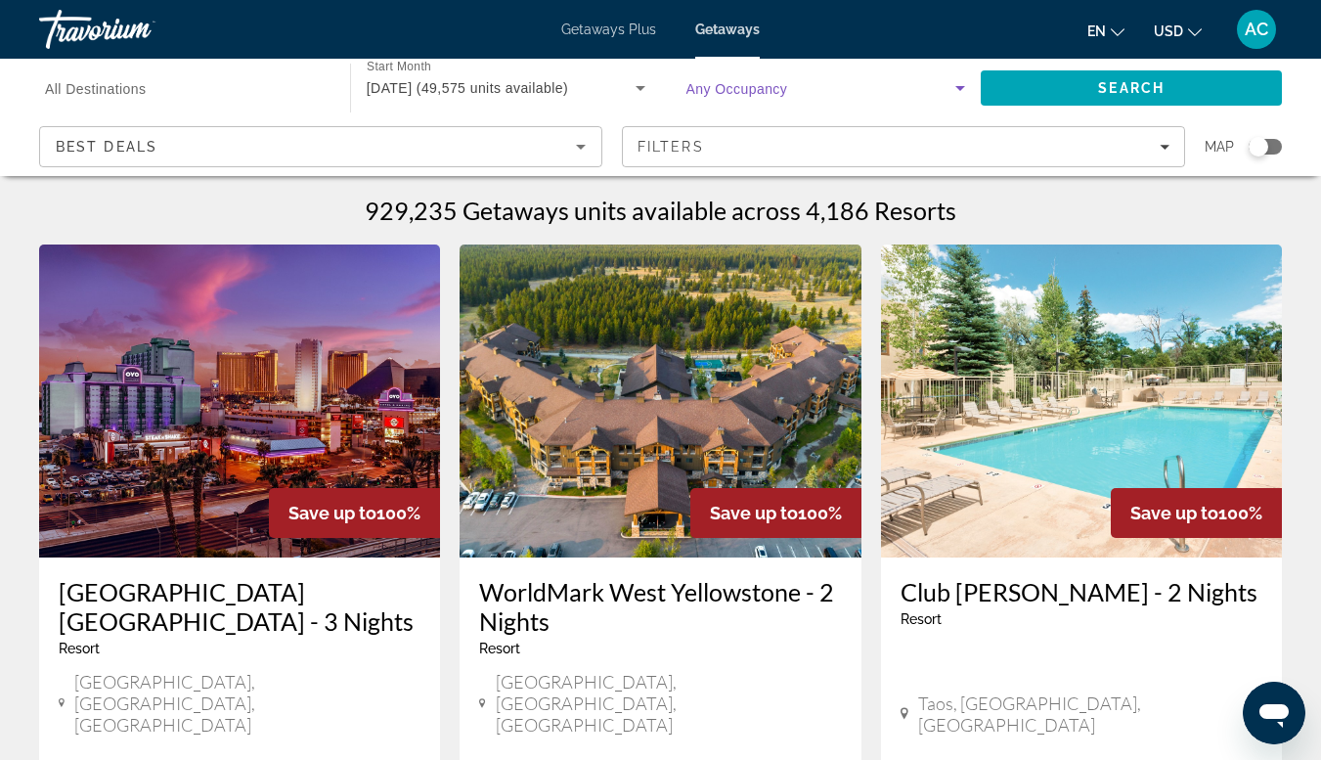
click at [917, 87] on span "Search widget" at bounding box center [822, 87] width 270 height 23
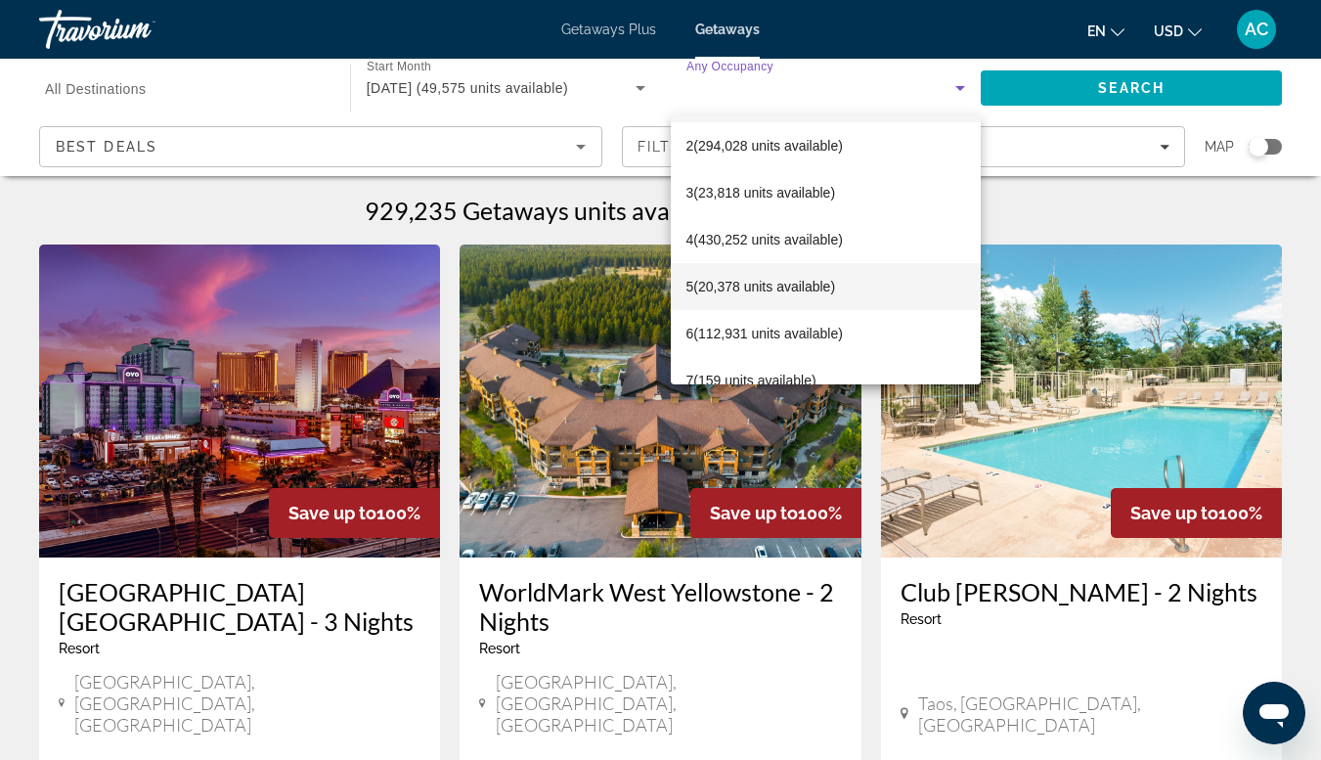
scroll to position [54, 0]
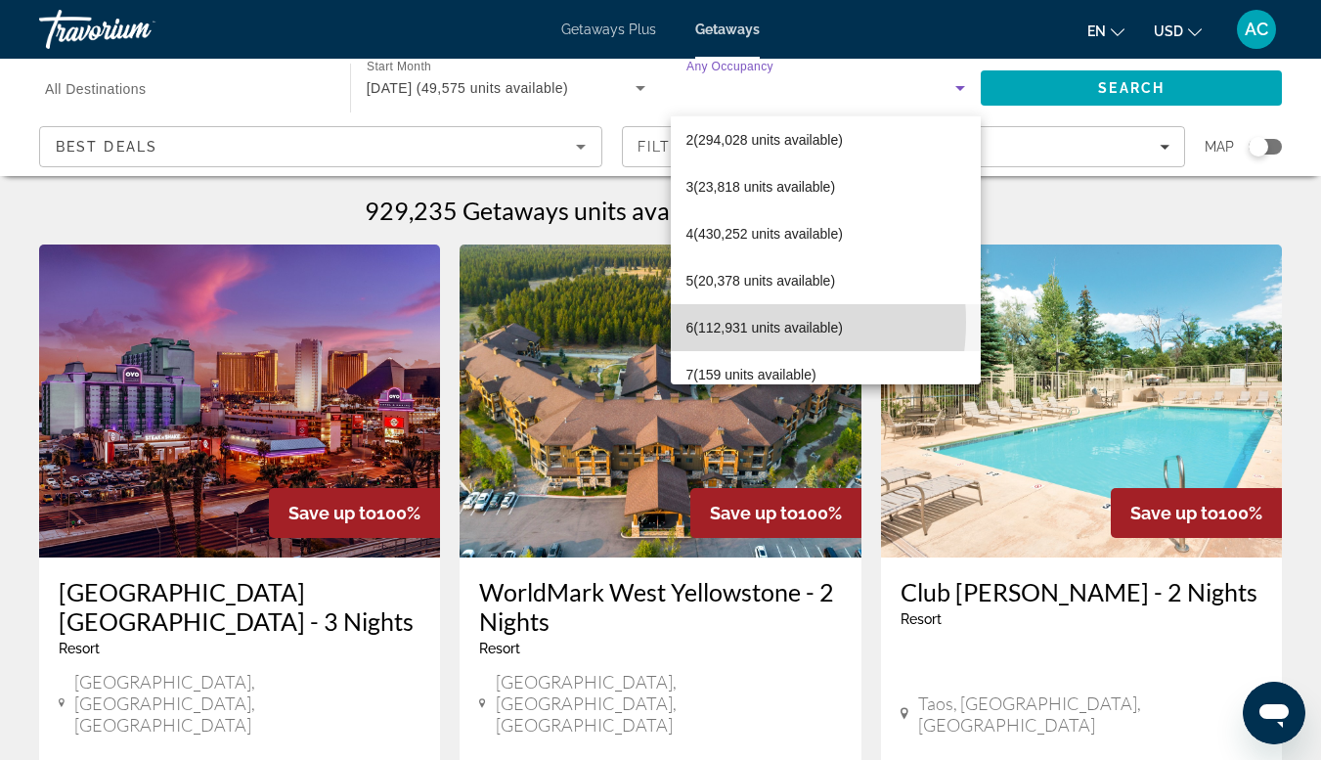
click at [716, 322] on span "6 (112,931 units available)" at bounding box center [765, 327] width 156 height 23
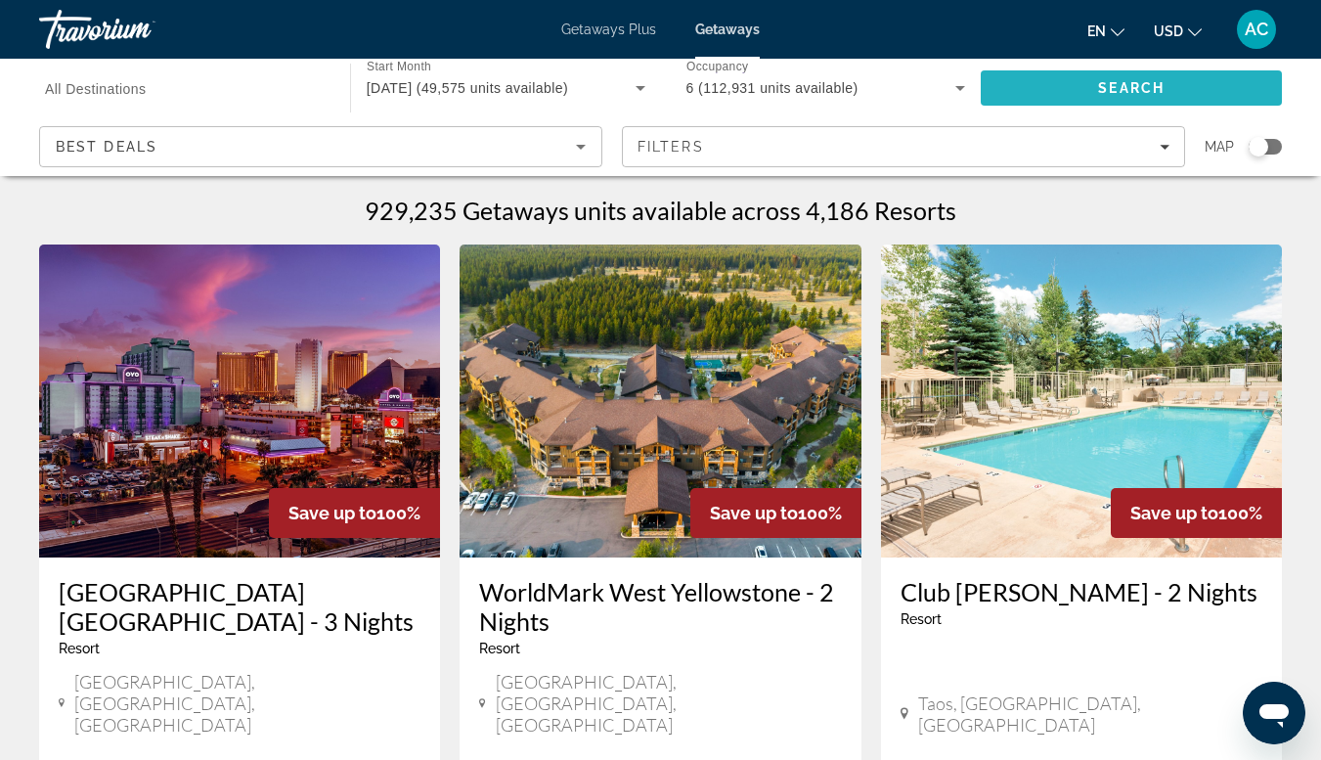
click at [1058, 92] on span "Search" at bounding box center [1131, 88] width 301 height 47
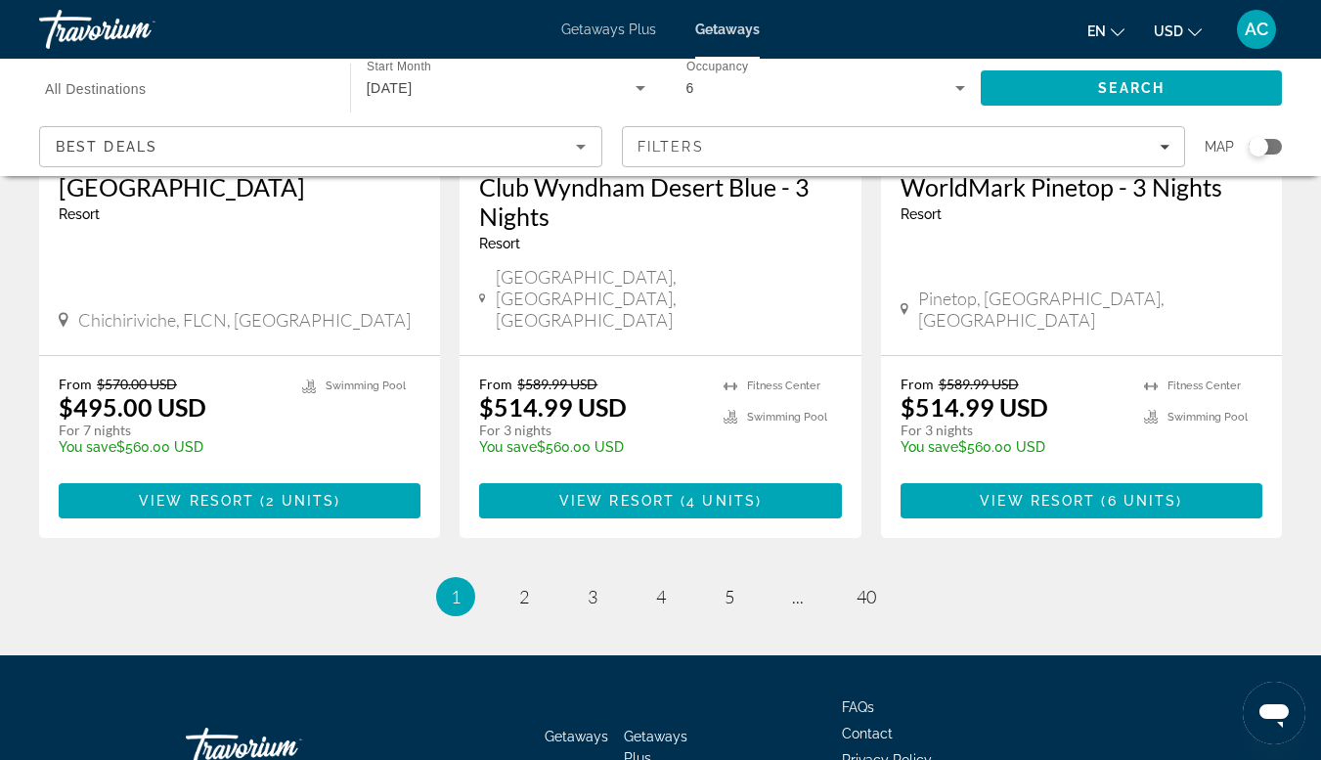
scroll to position [2552, 0]
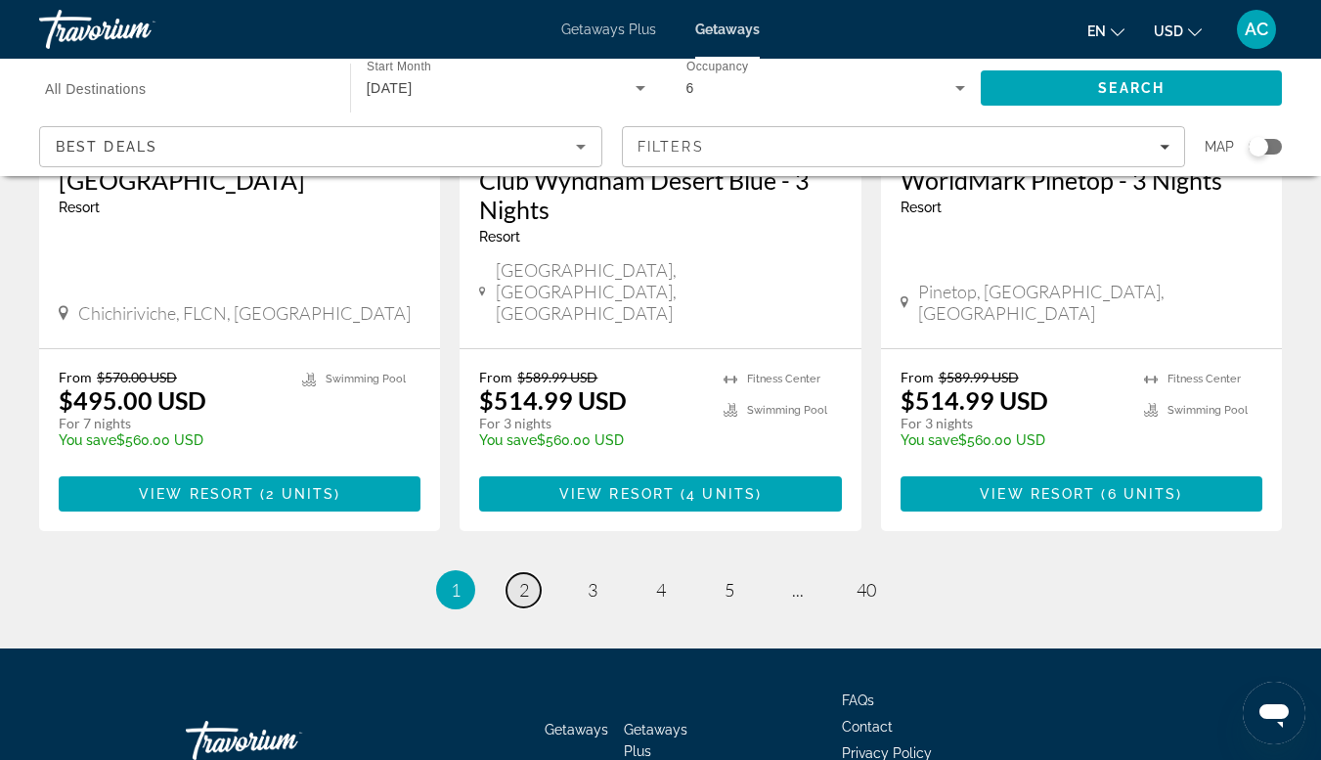
click at [521, 579] on span "2" at bounding box center [524, 590] width 10 height 22
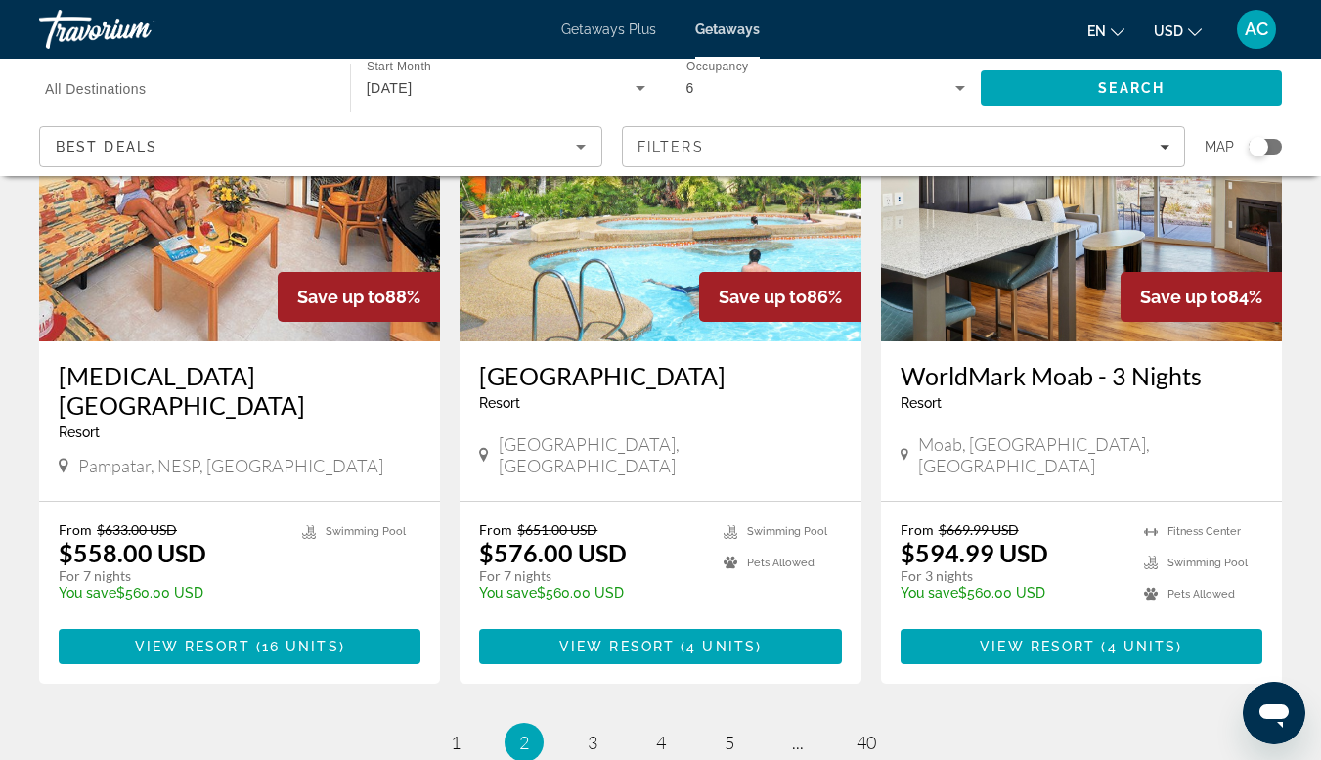
scroll to position [2334, 0]
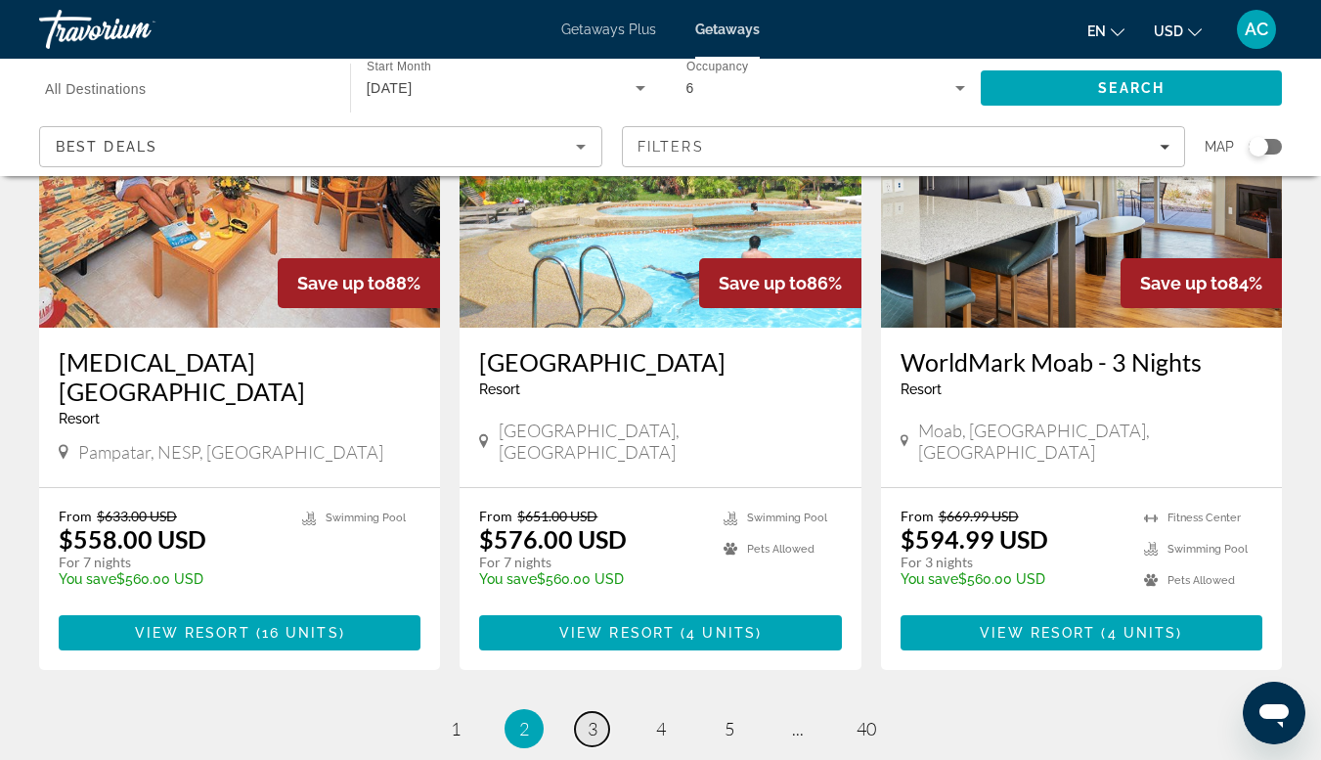
click at [596, 718] on span "3" at bounding box center [593, 729] width 10 height 22
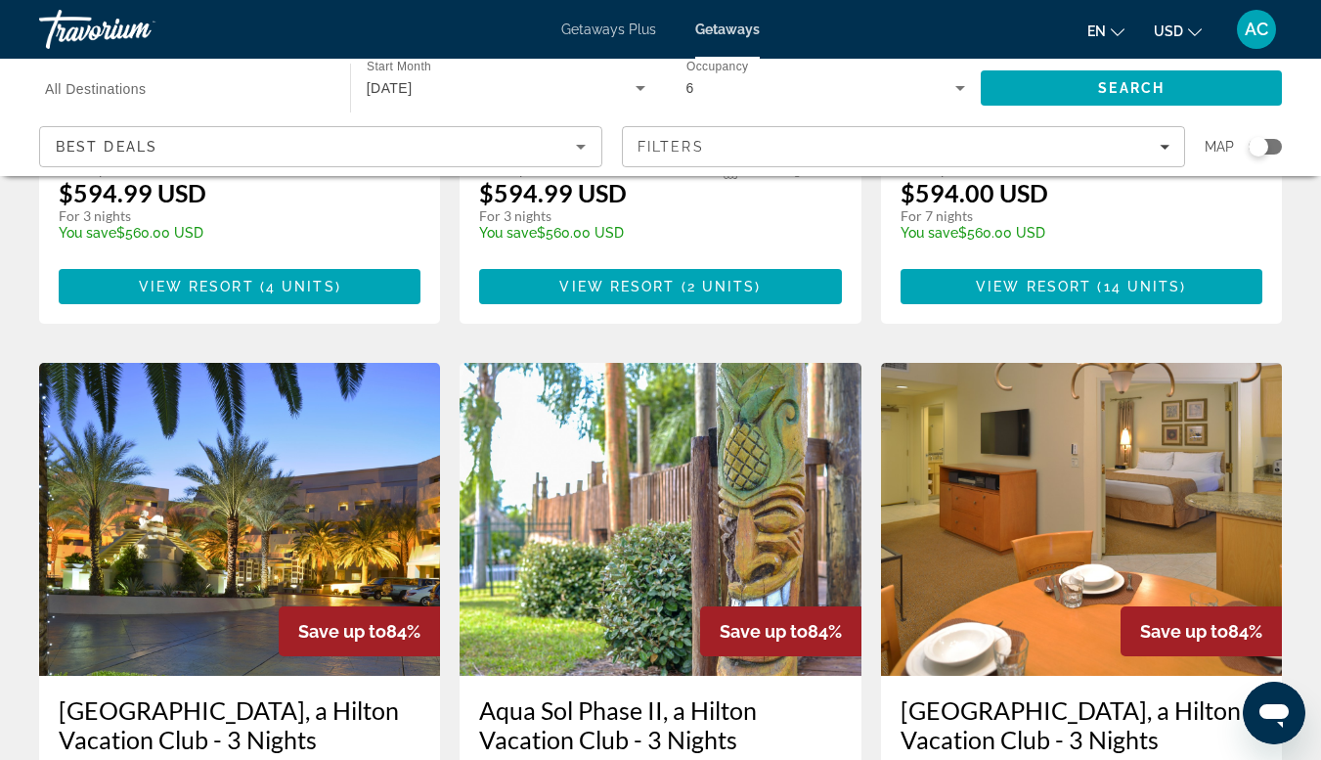
scroll to position [1337, 0]
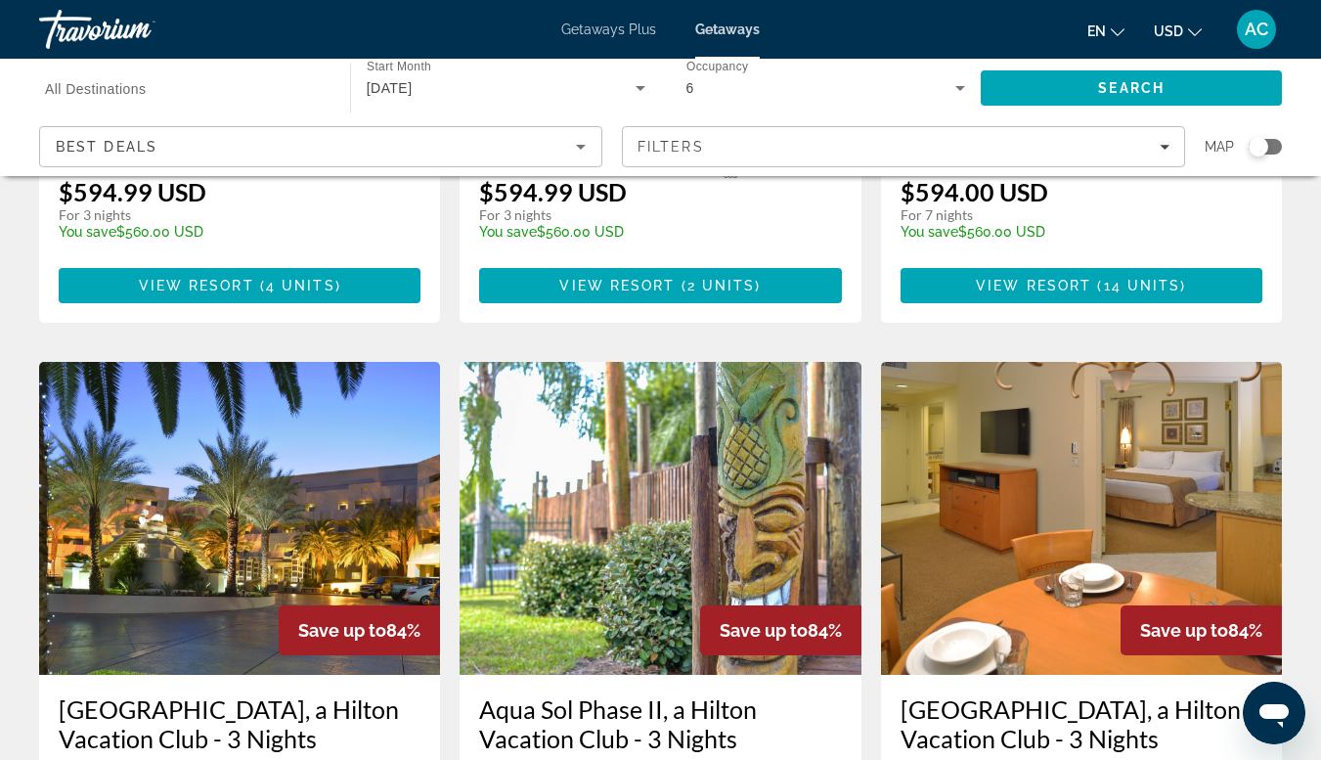
click at [351, 620] on span "Save up to" at bounding box center [342, 630] width 88 height 21
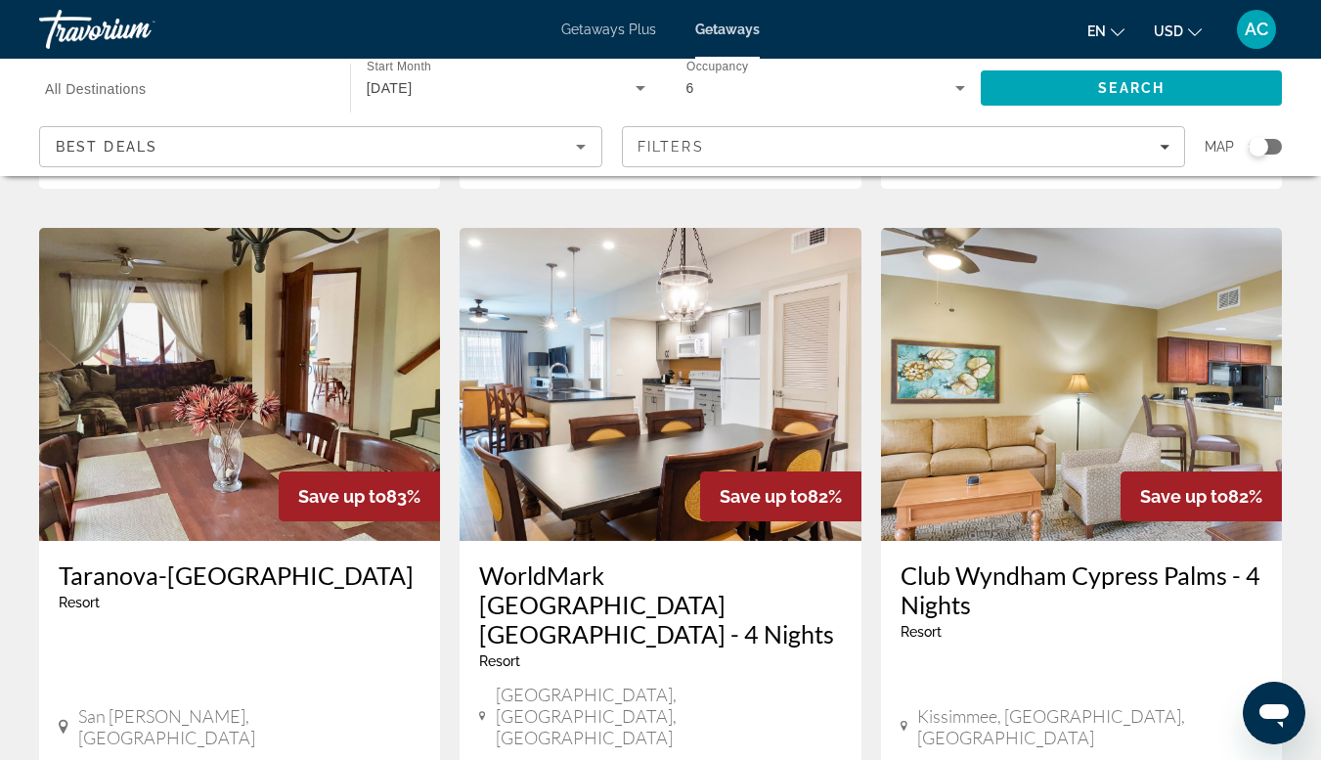
scroll to position [2210, 0]
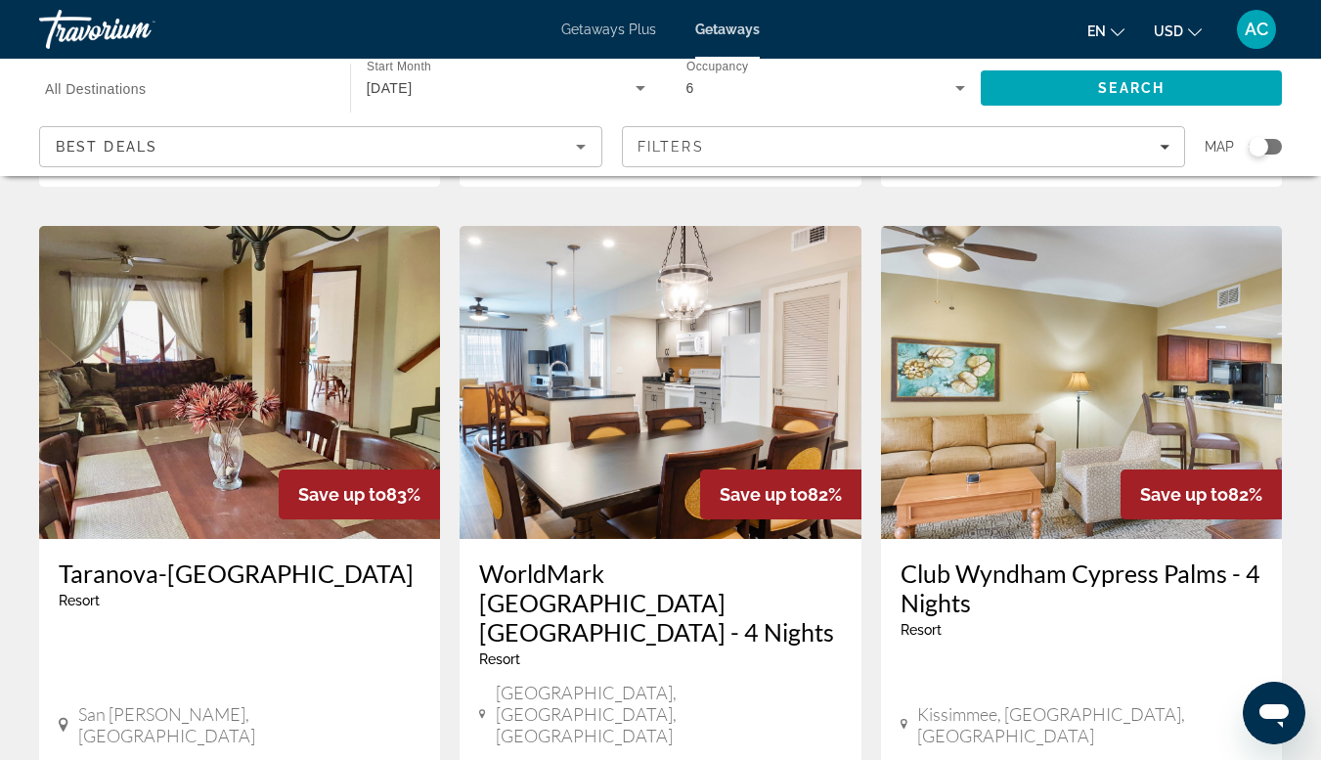
click at [167, 349] on img "Main content" at bounding box center [239, 382] width 401 height 313
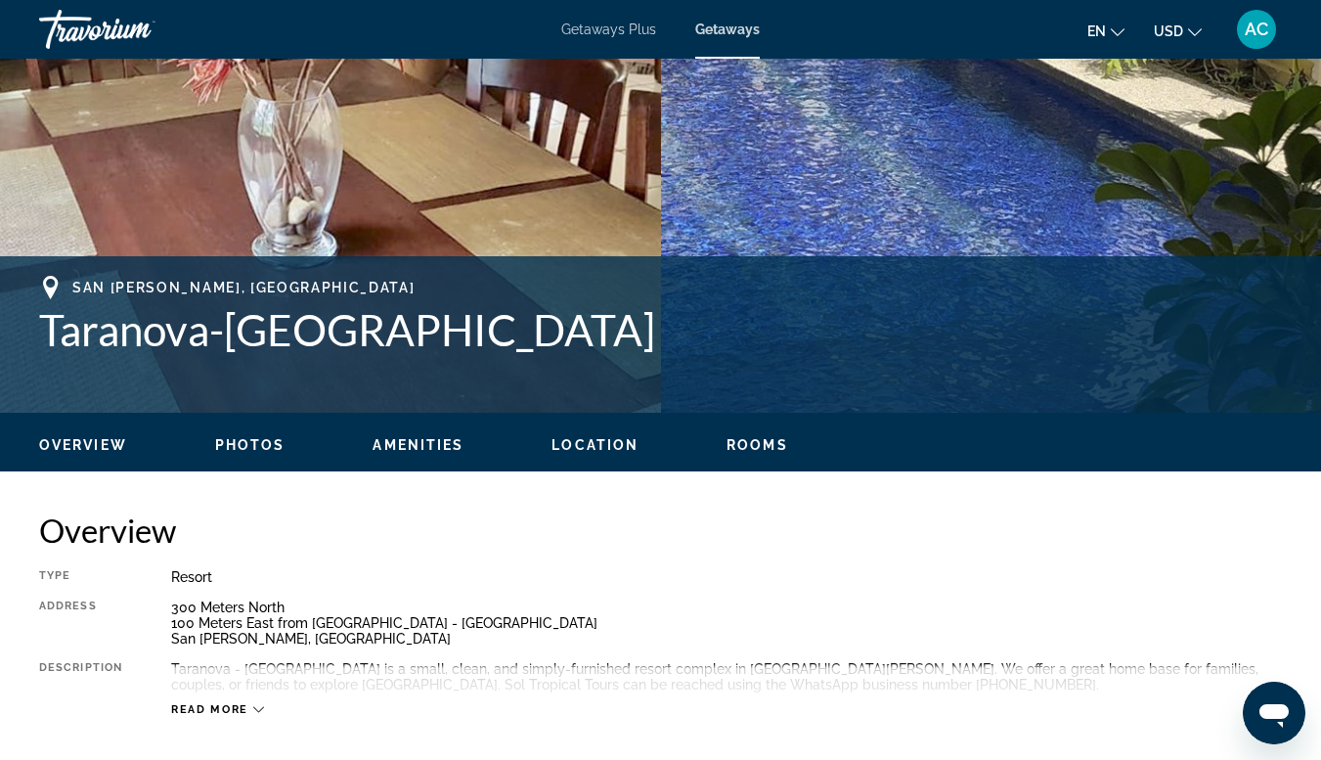
scroll to position [680, 0]
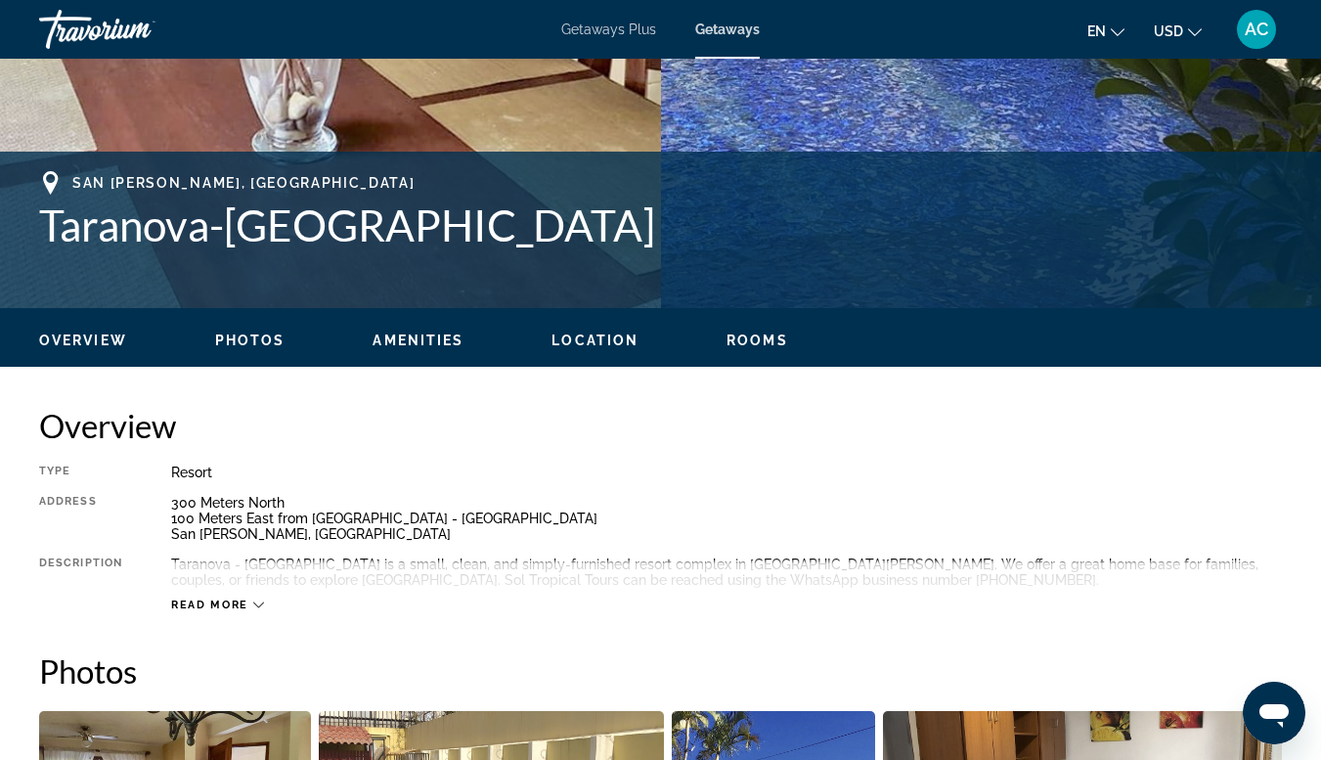
click at [218, 610] on span "Read more" at bounding box center [209, 605] width 77 height 13
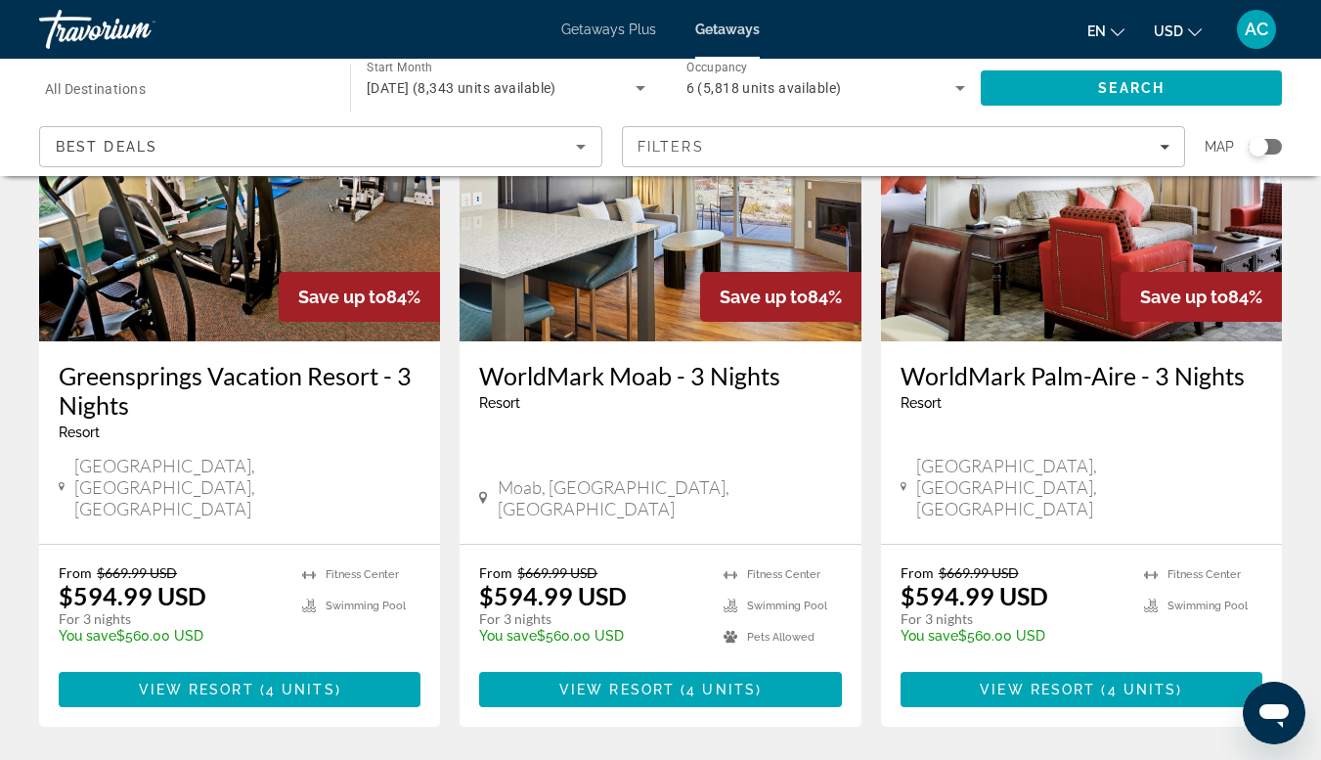
scroll to position [218, 0]
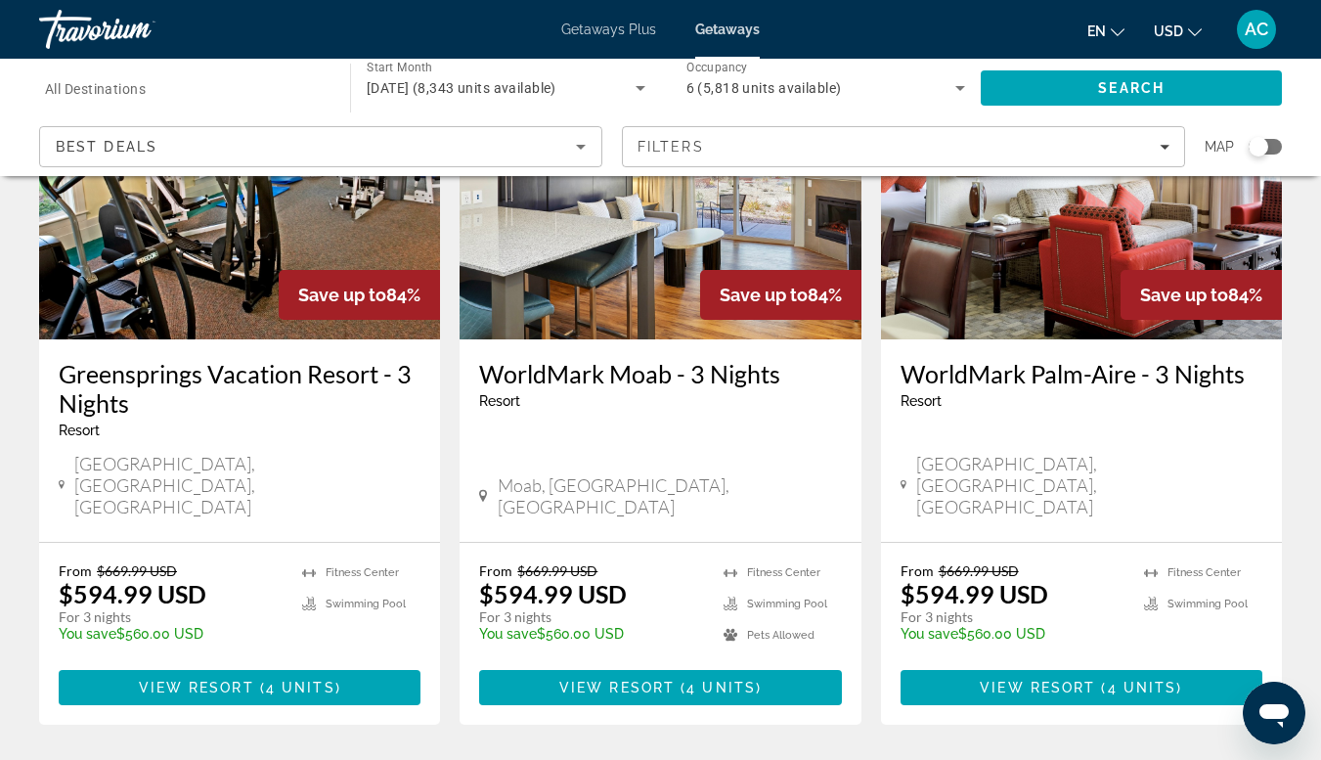
click at [582, 168] on app-map-search-filters "Best Deals Filters Map" at bounding box center [661, 146] width 1282 height 59
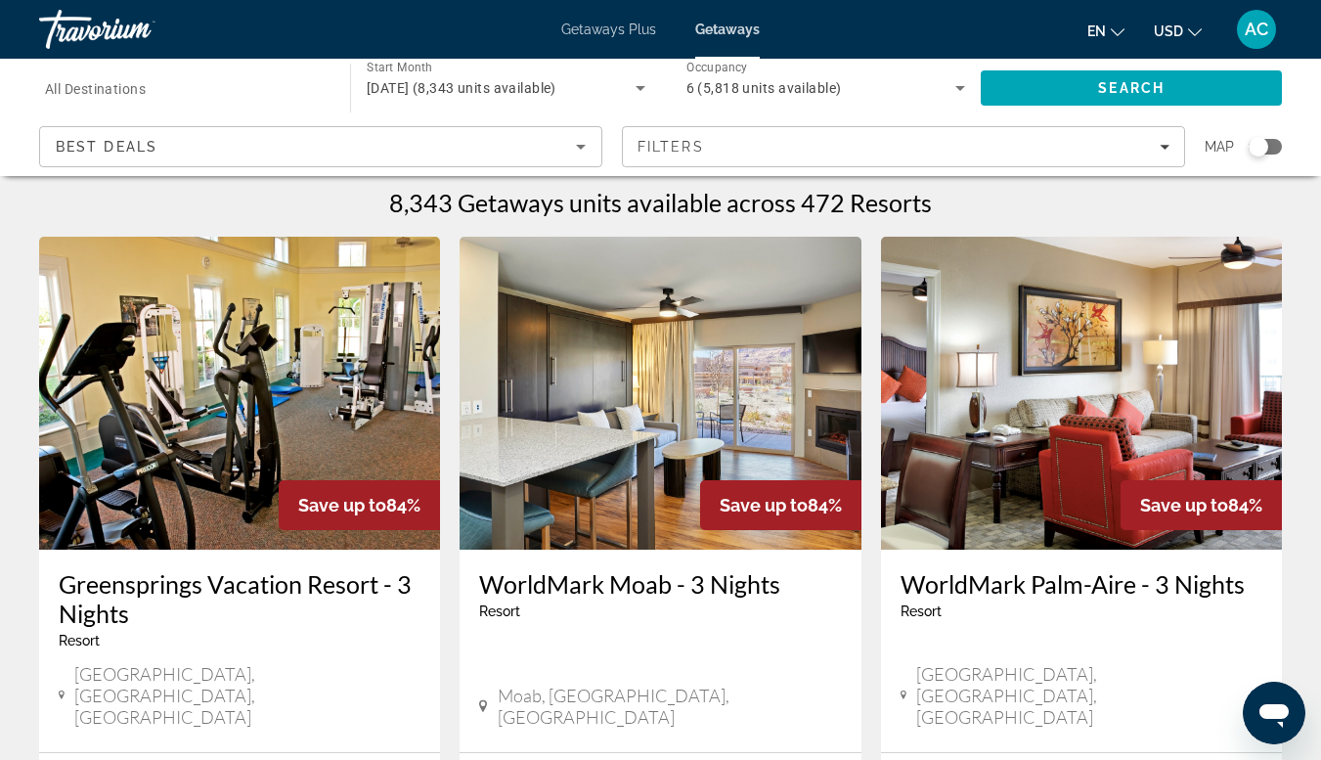
scroll to position [2, 0]
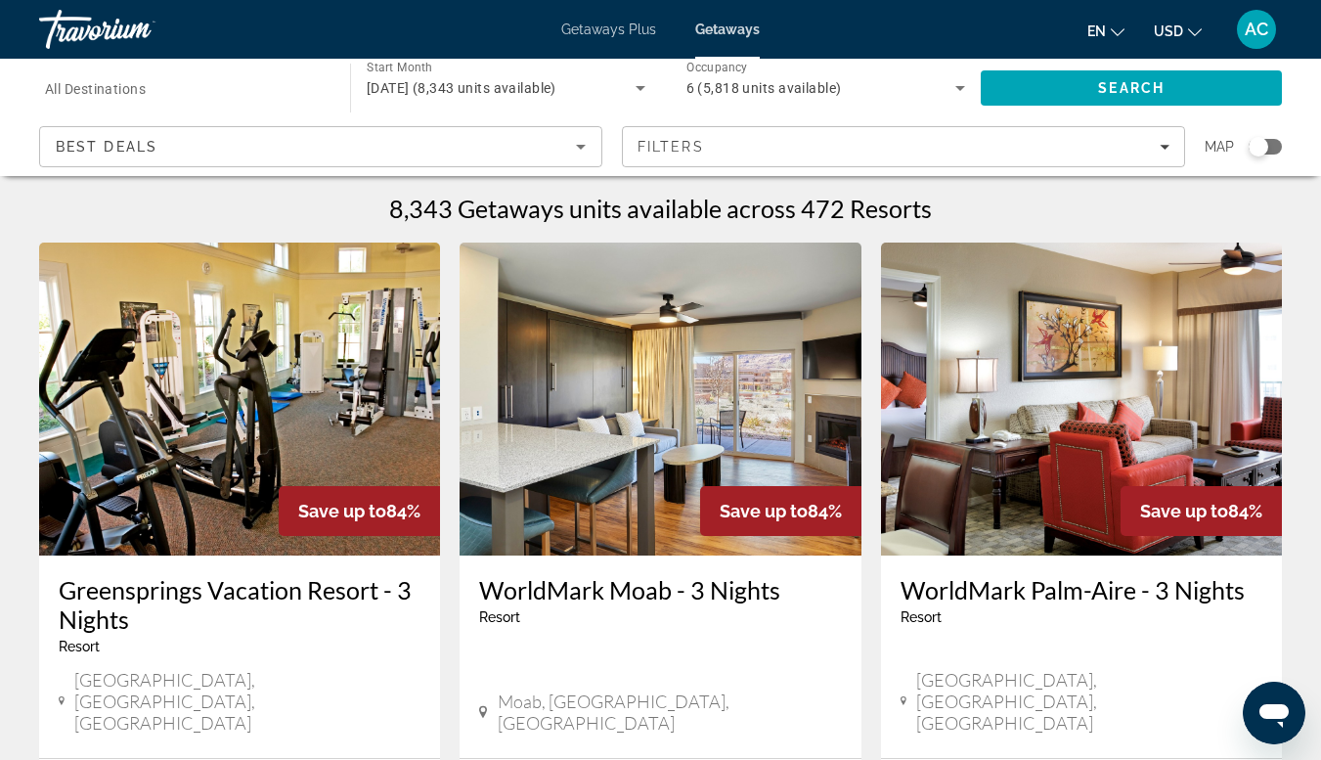
click at [580, 147] on icon "Sort by" at bounding box center [581, 147] width 10 height 5
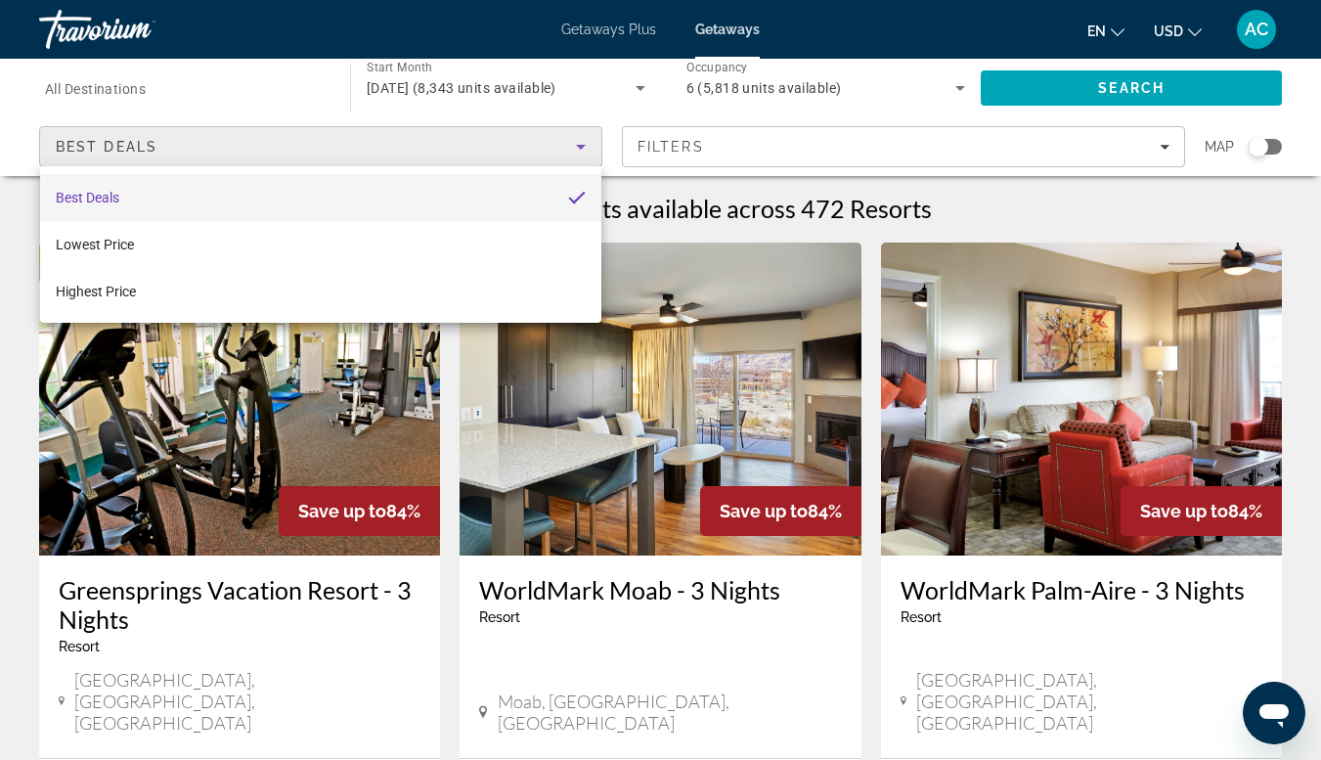
click at [585, 151] on div at bounding box center [660, 380] width 1321 height 760
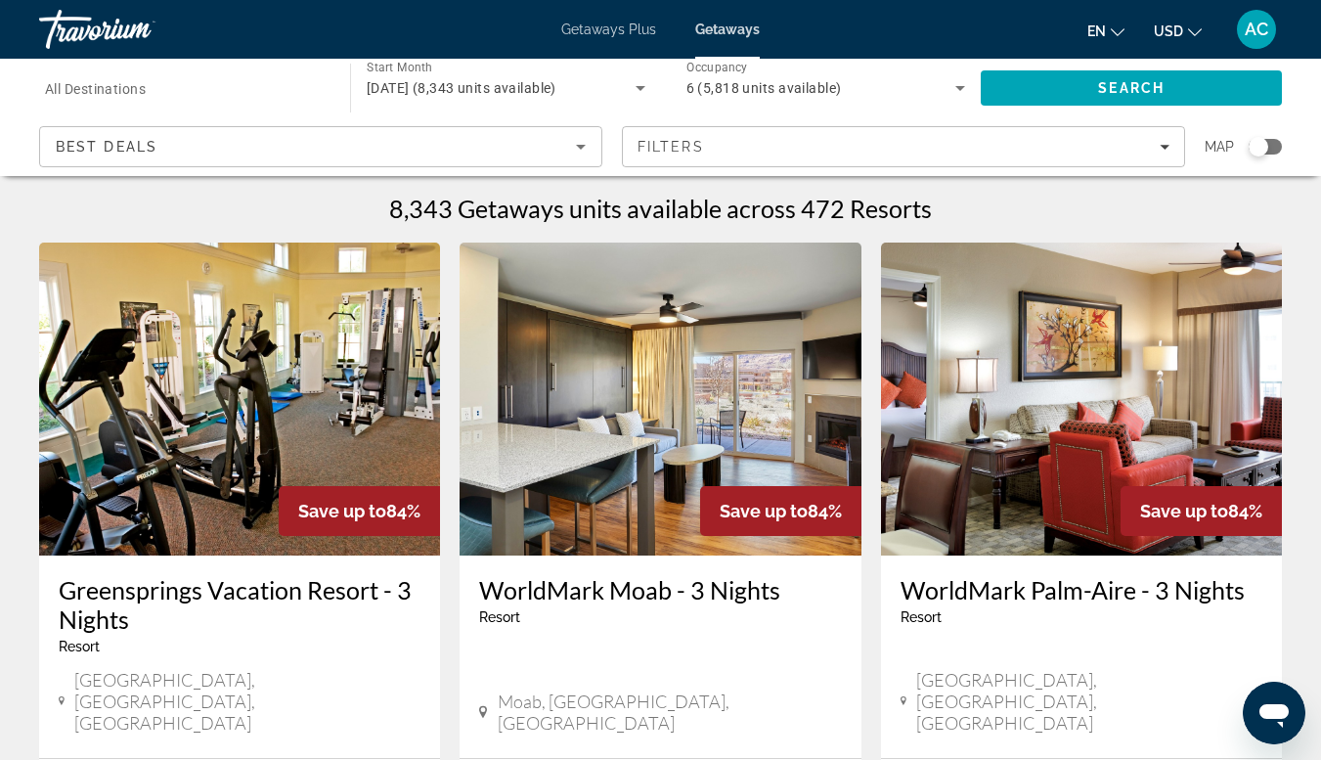
click at [182, 85] on input "Destination All Destinations" at bounding box center [185, 88] width 280 height 23
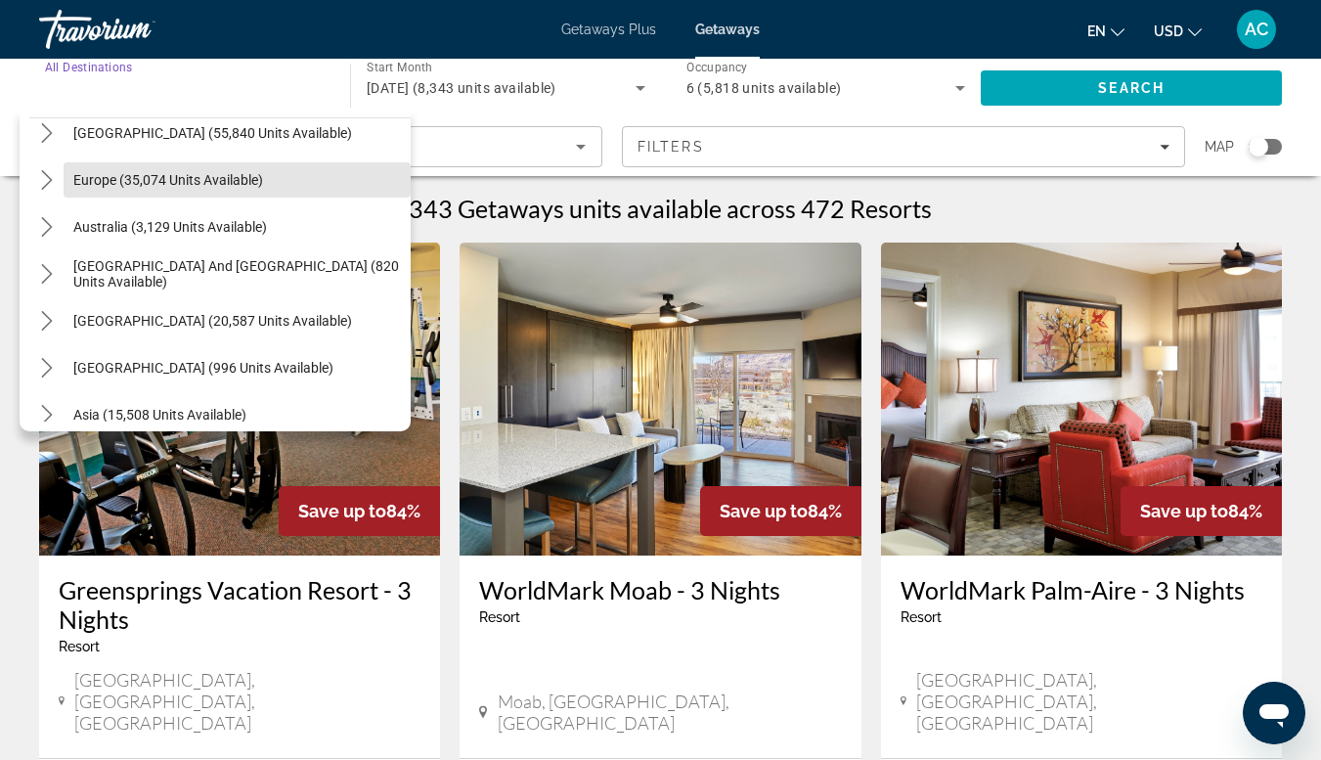
scroll to position [226, 0]
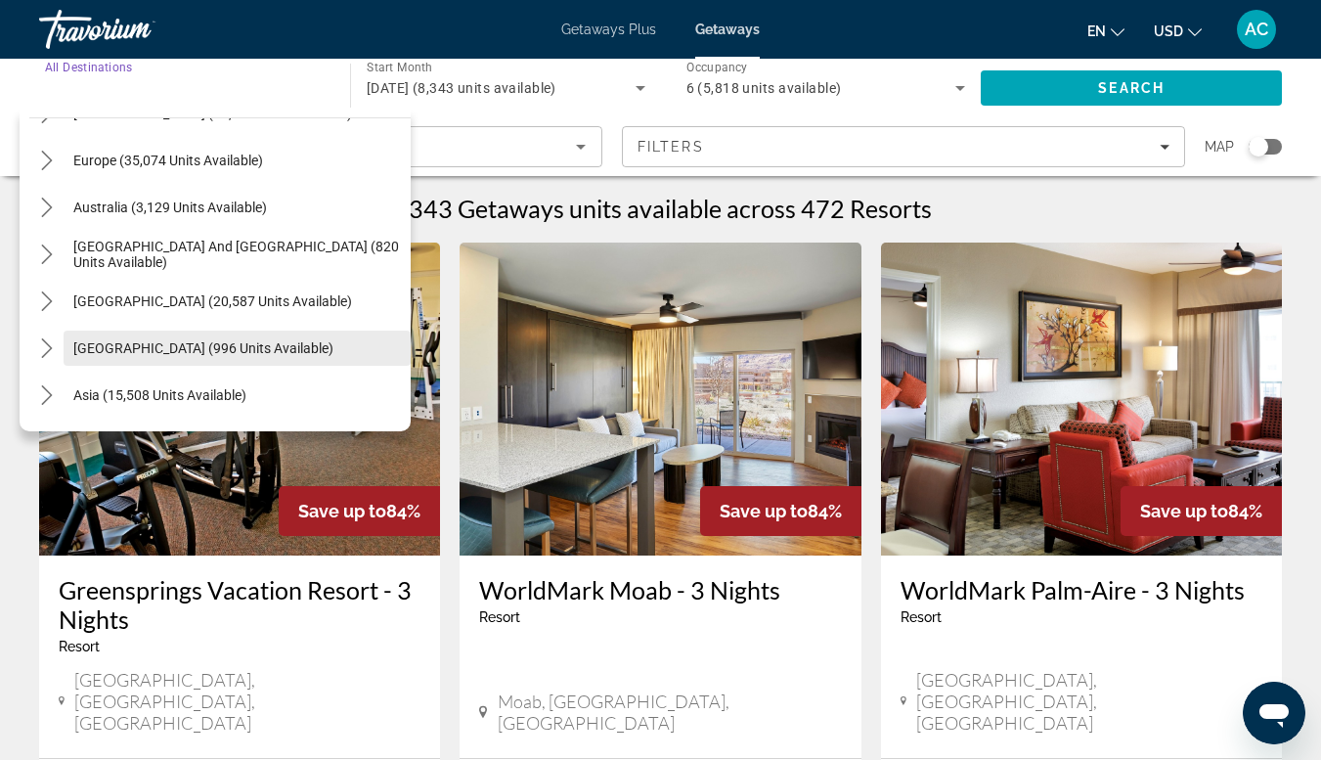
click at [92, 358] on span "Select destination: Central America (996 units available)" at bounding box center [237, 348] width 347 height 47
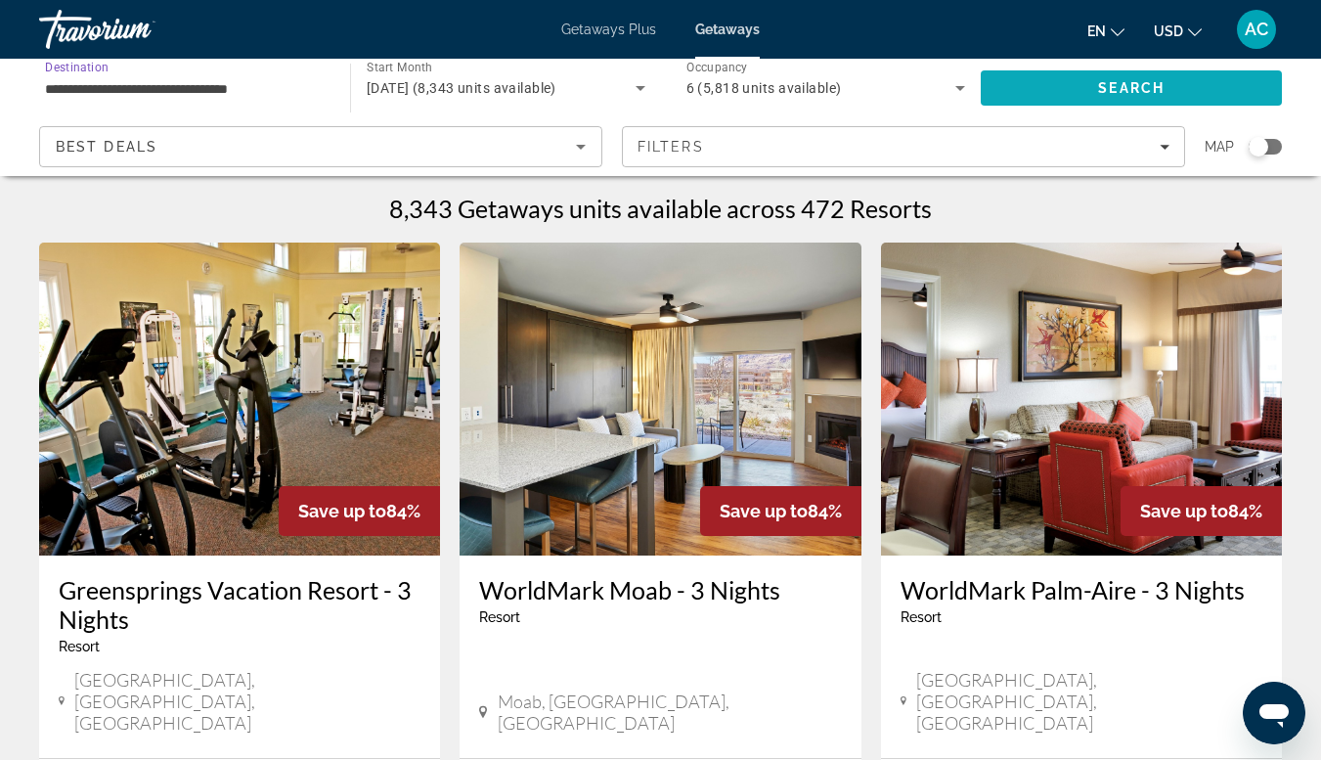
click at [1091, 103] on span "Search" at bounding box center [1131, 88] width 301 height 47
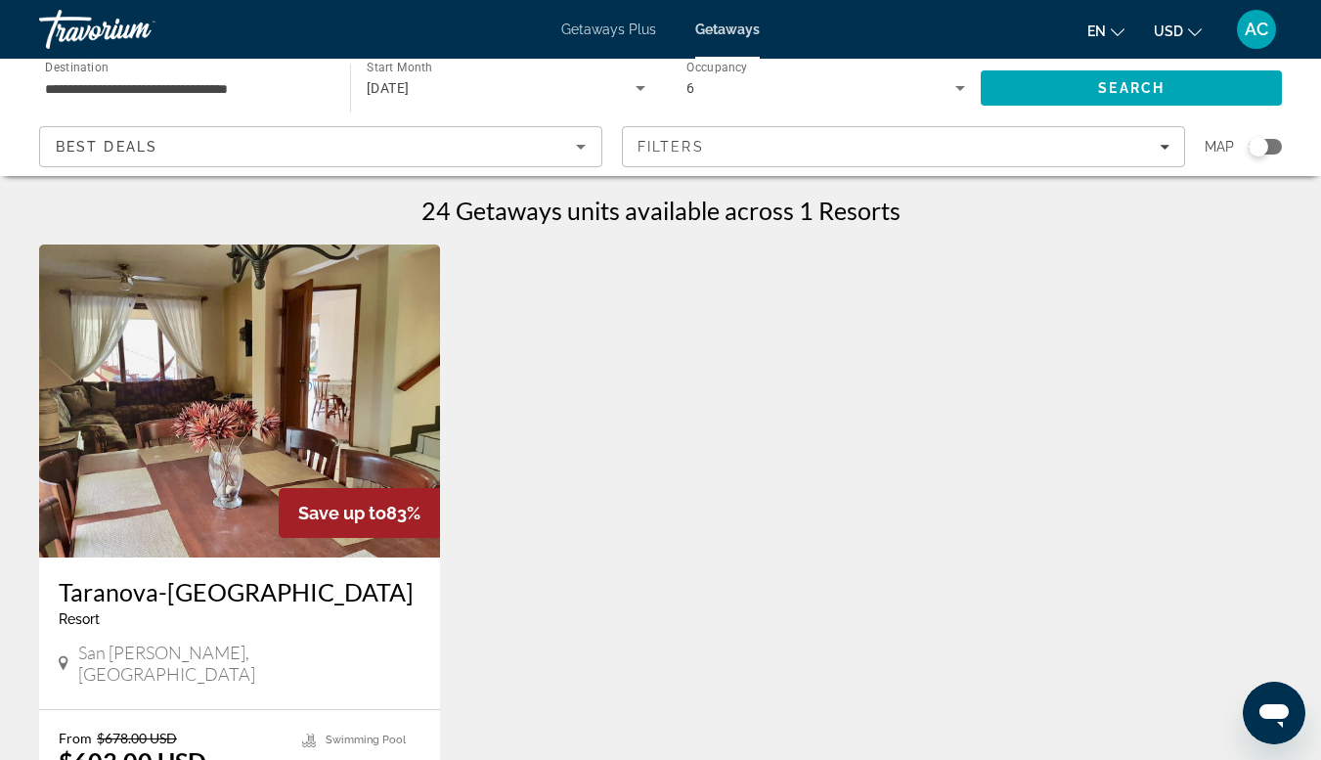
click at [212, 94] on input "**********" at bounding box center [185, 88] width 280 height 23
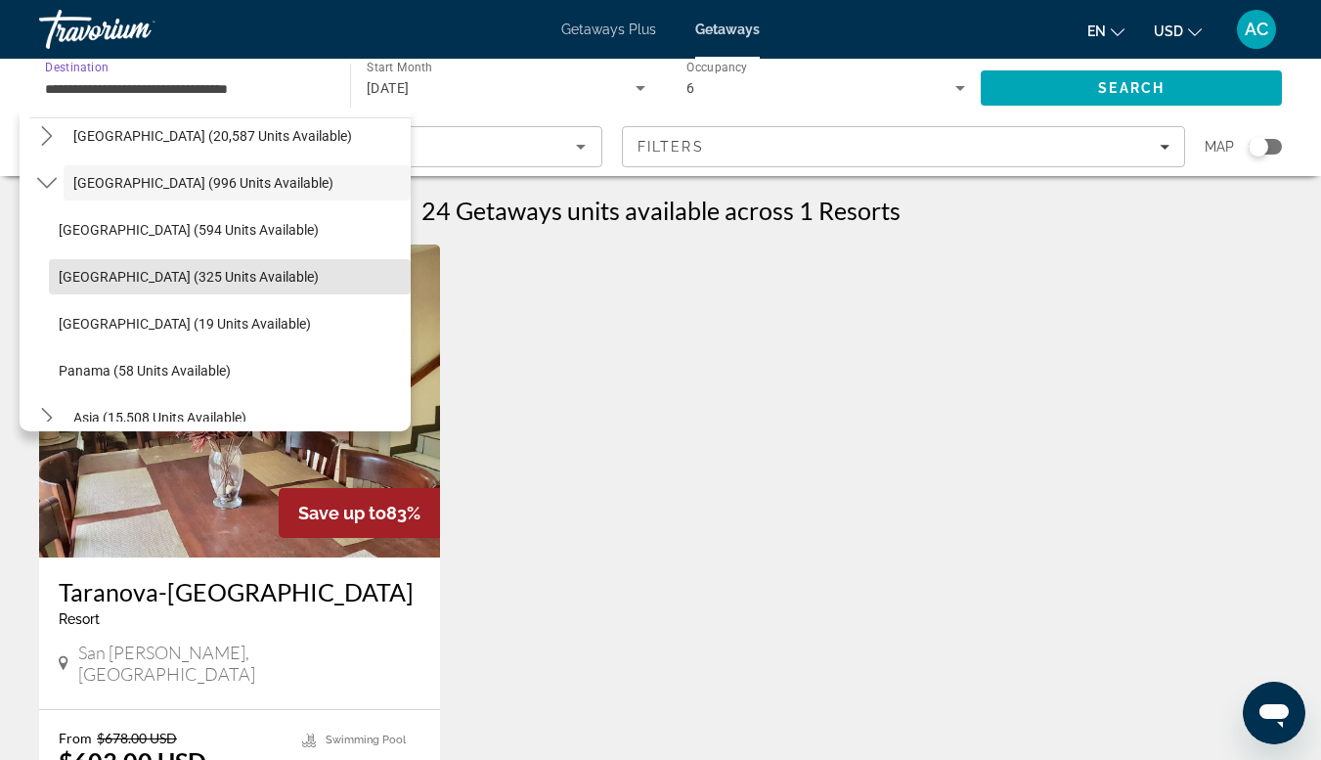
scroll to position [390, 0]
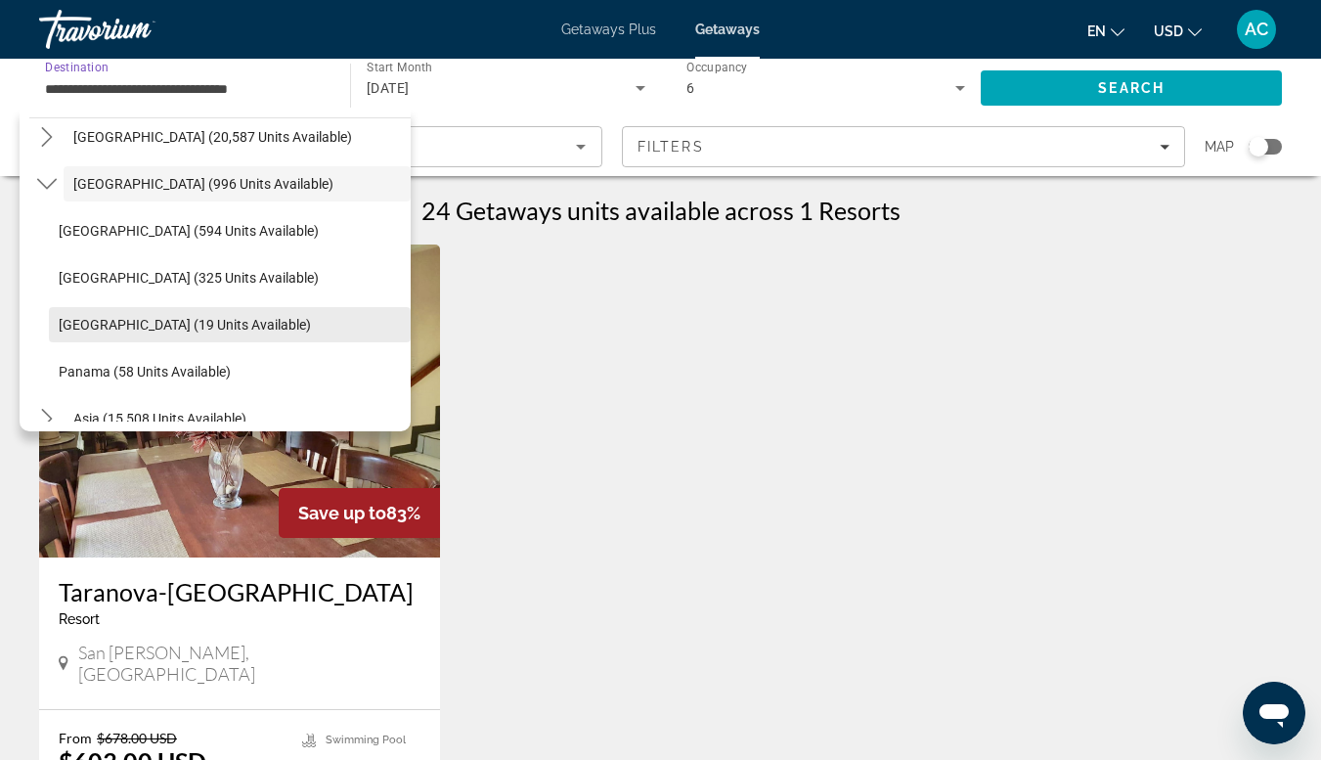
click at [137, 323] on span "[GEOGRAPHIC_DATA] (19 units available)" at bounding box center [185, 325] width 252 height 16
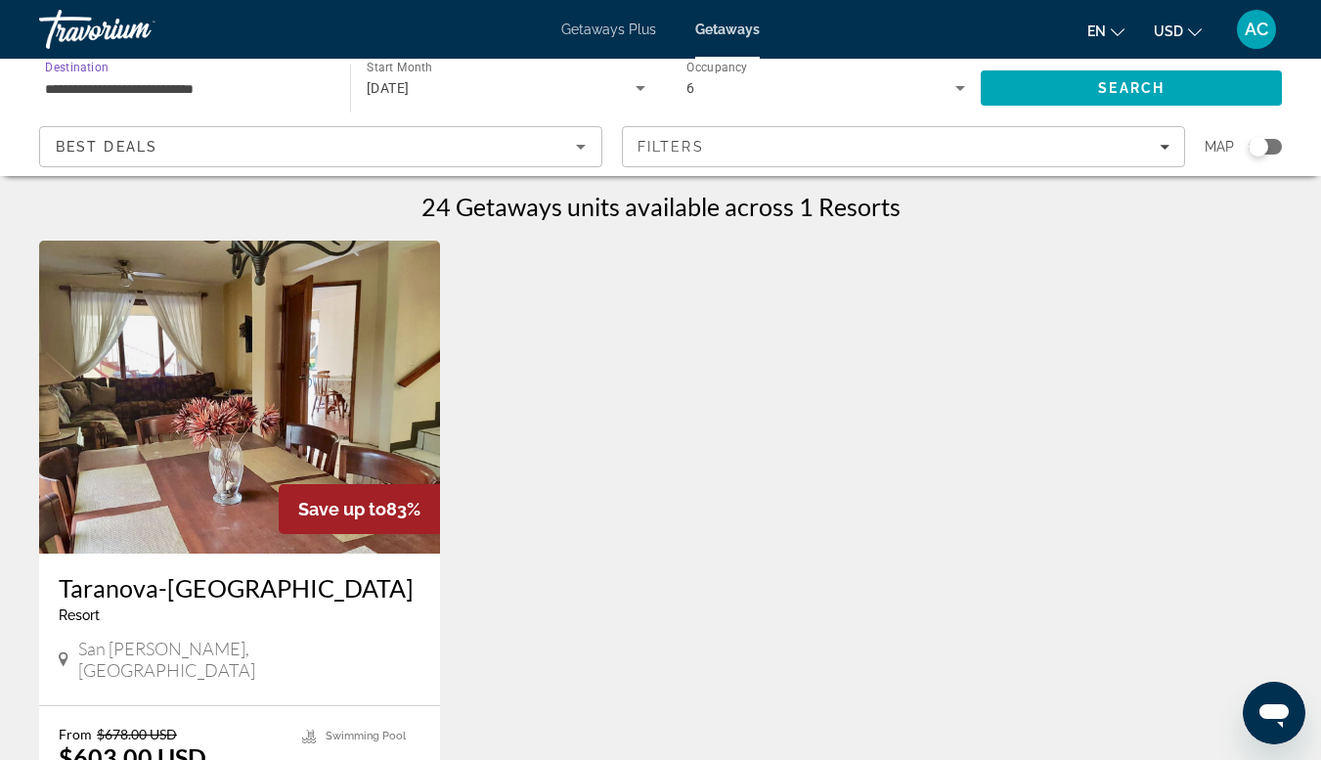
scroll to position [11, 0]
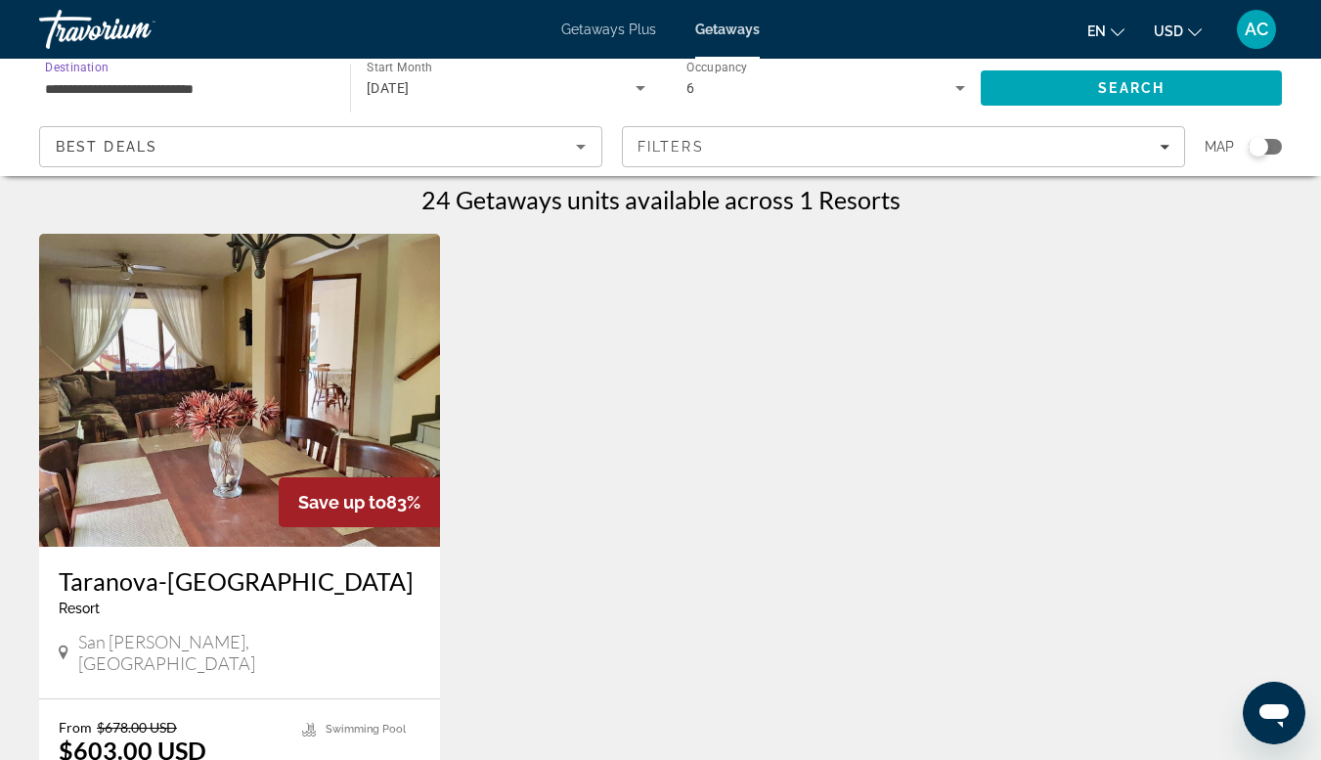
click at [157, 94] on input "**********" at bounding box center [185, 88] width 280 height 23
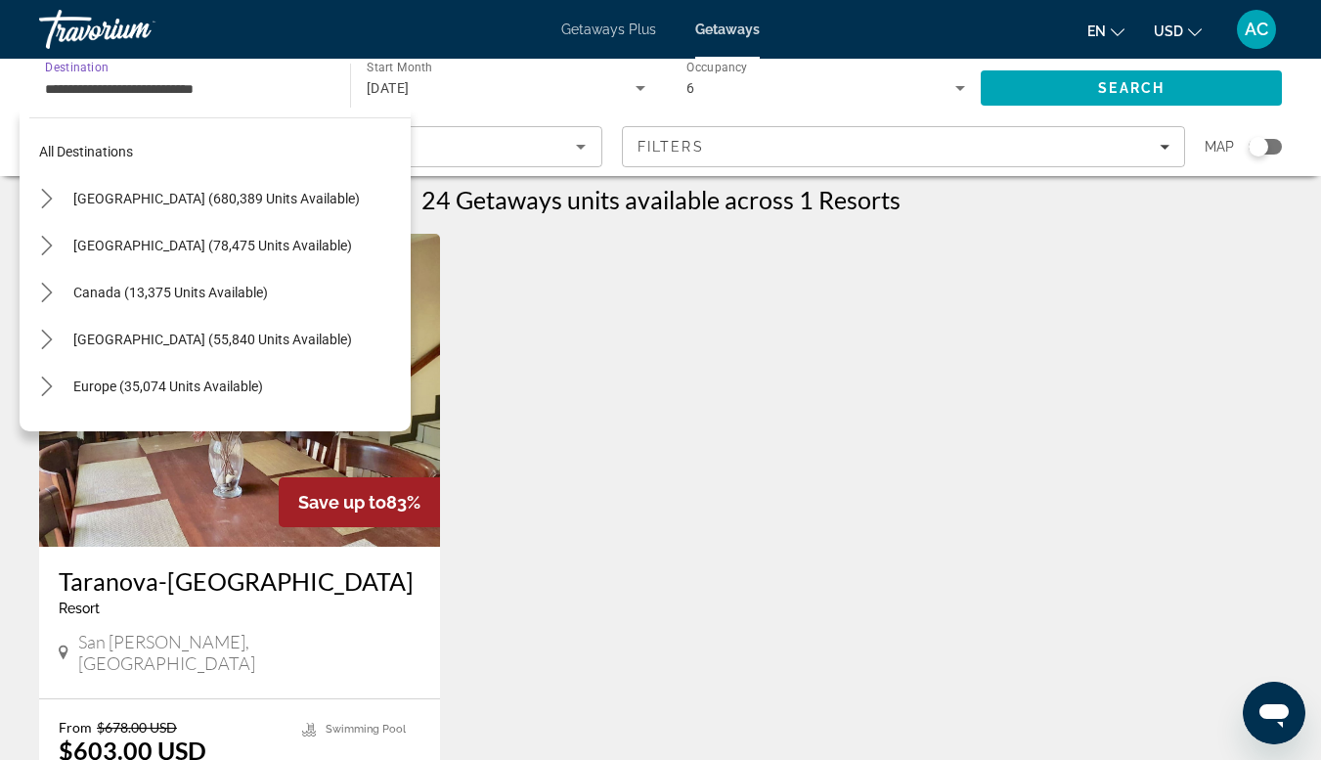
scroll to position [445, 0]
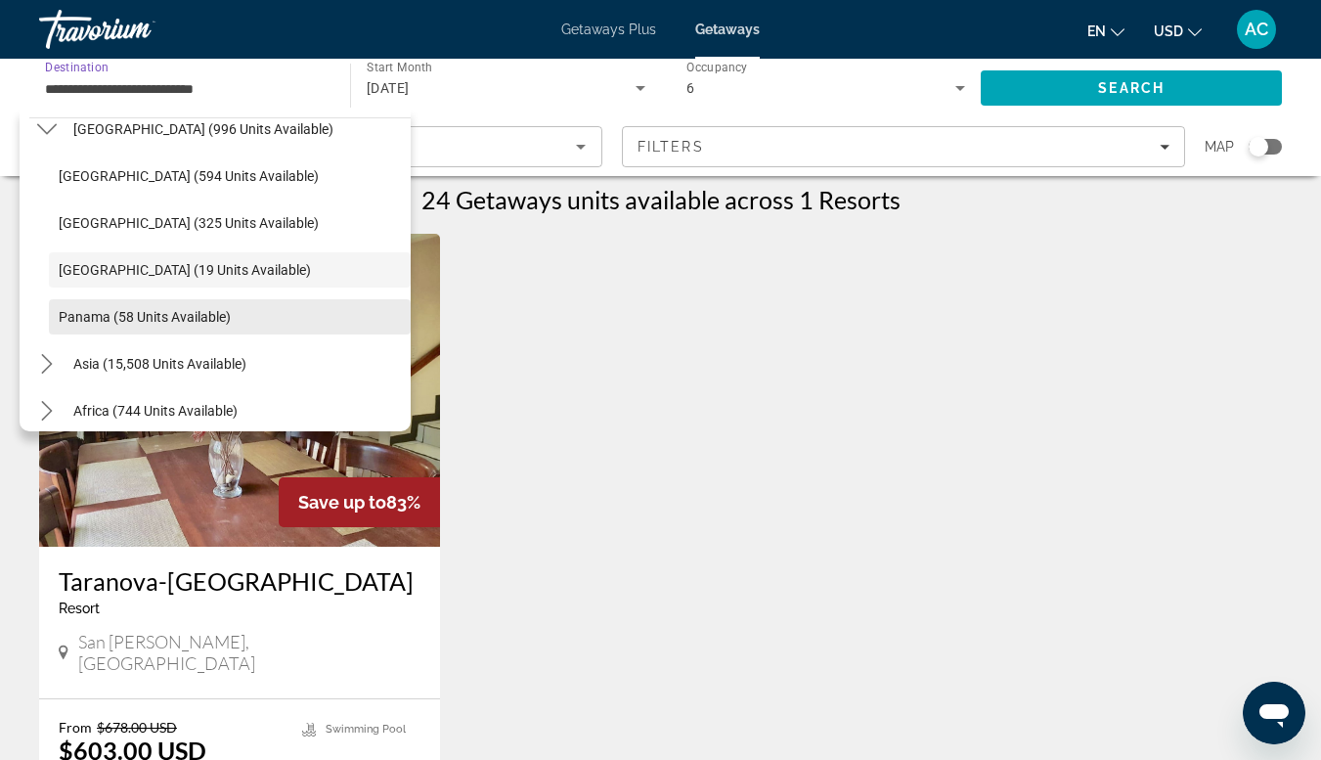
click at [181, 322] on span "Panama (58 units available)" at bounding box center [145, 317] width 172 height 16
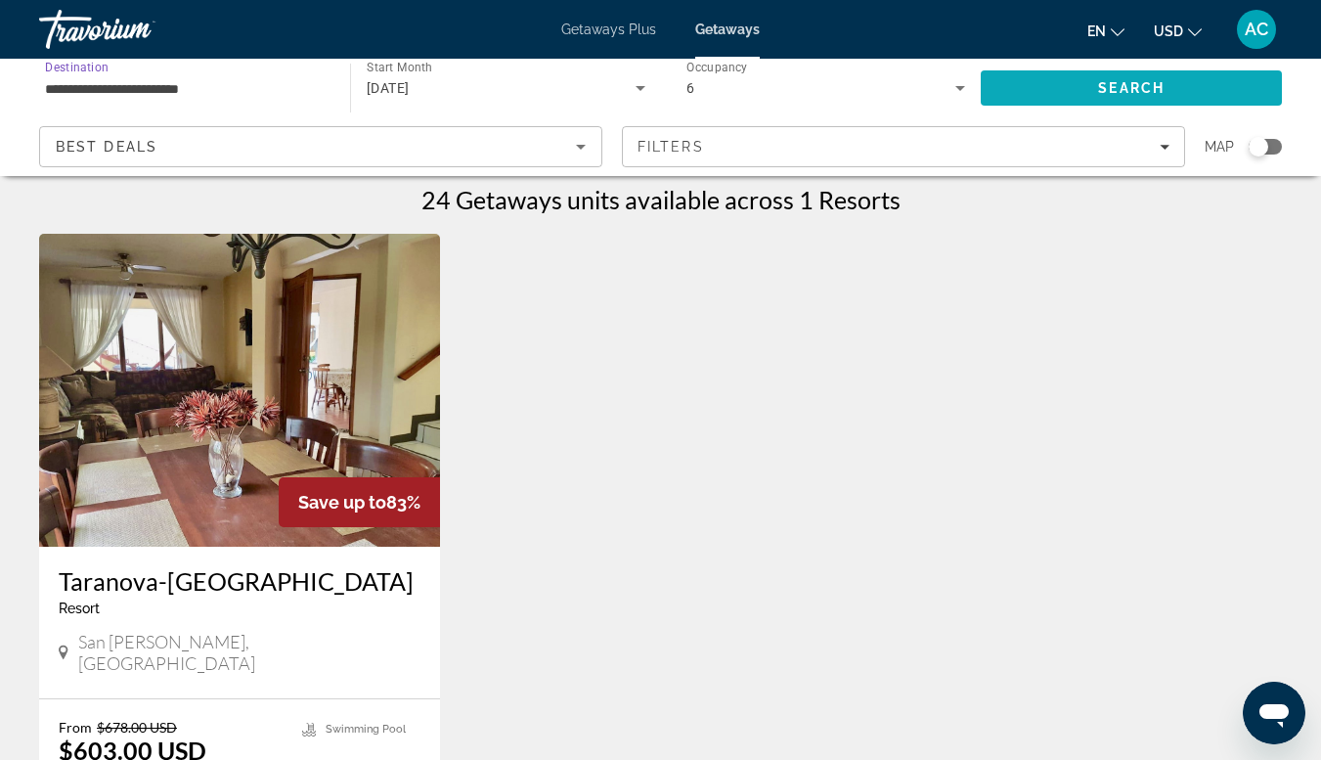
click at [1080, 88] on span "Search" at bounding box center [1131, 88] width 301 height 47
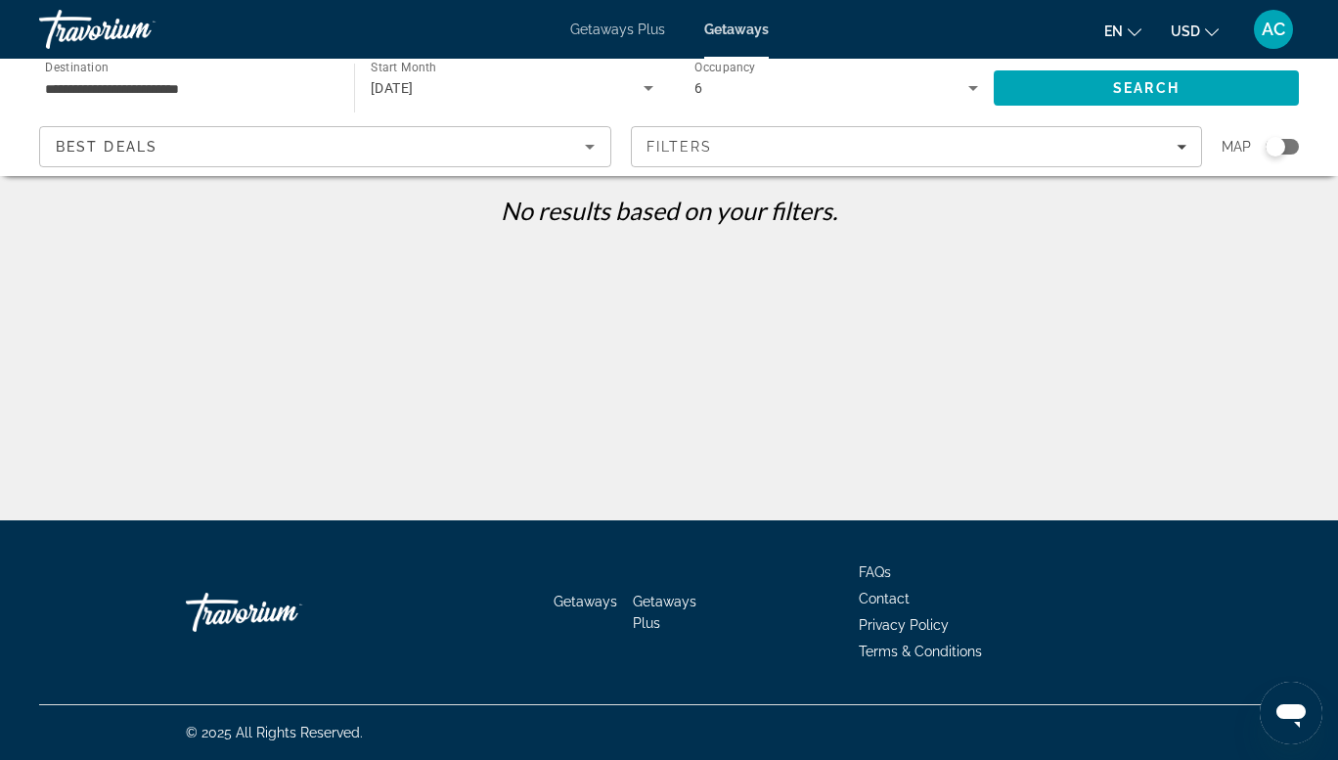
click at [455, 94] on div "[DATE]" at bounding box center [507, 87] width 273 height 23
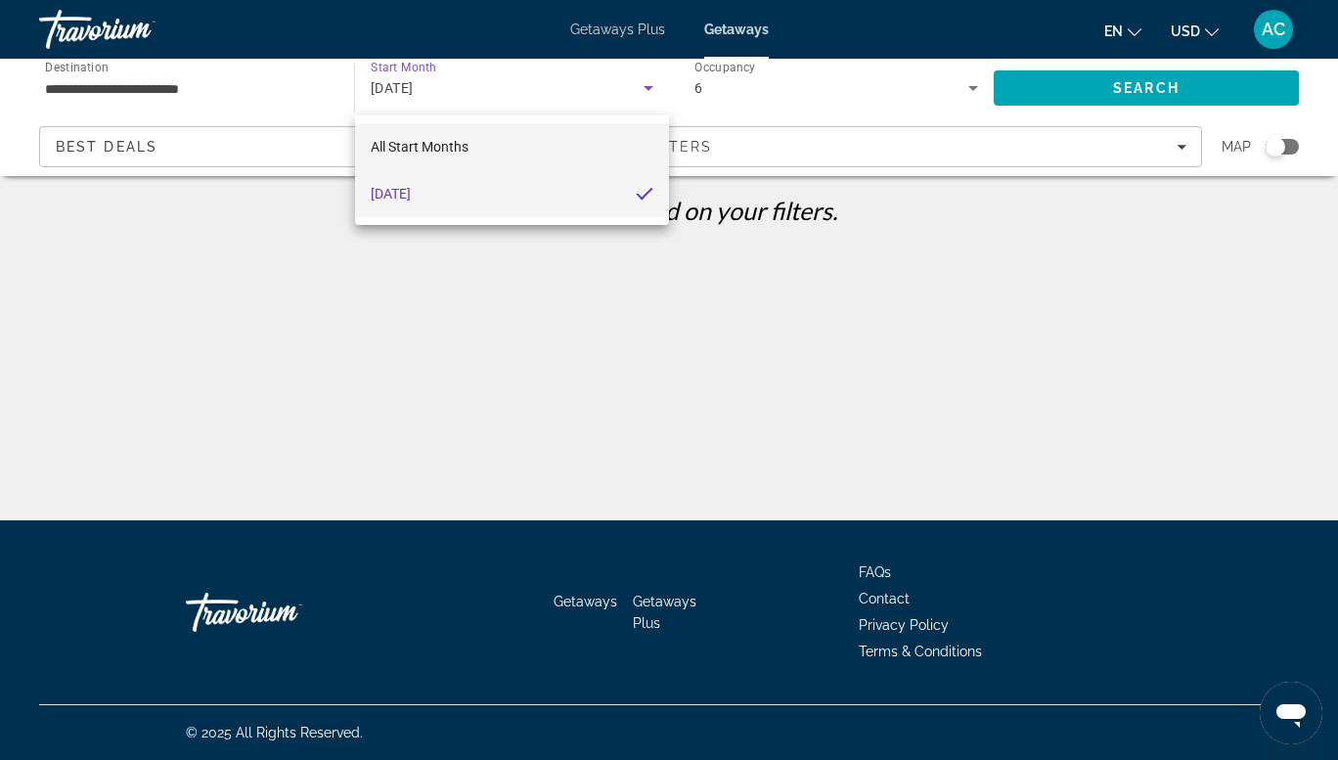
click at [439, 154] on span "All Start Months" at bounding box center [420, 147] width 98 height 16
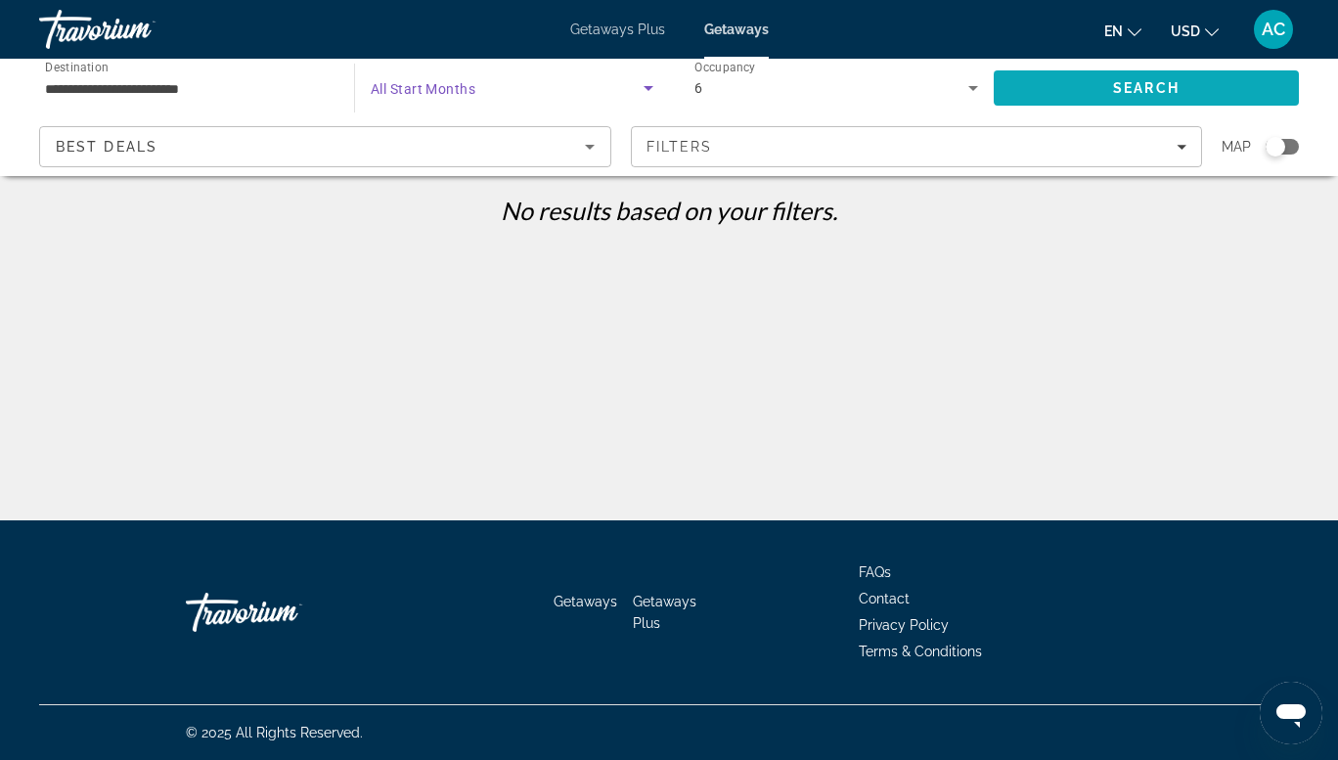
click at [1112, 103] on span "Search" at bounding box center [1146, 88] width 305 height 47
click at [198, 87] on input "**********" at bounding box center [187, 88] width 284 height 23
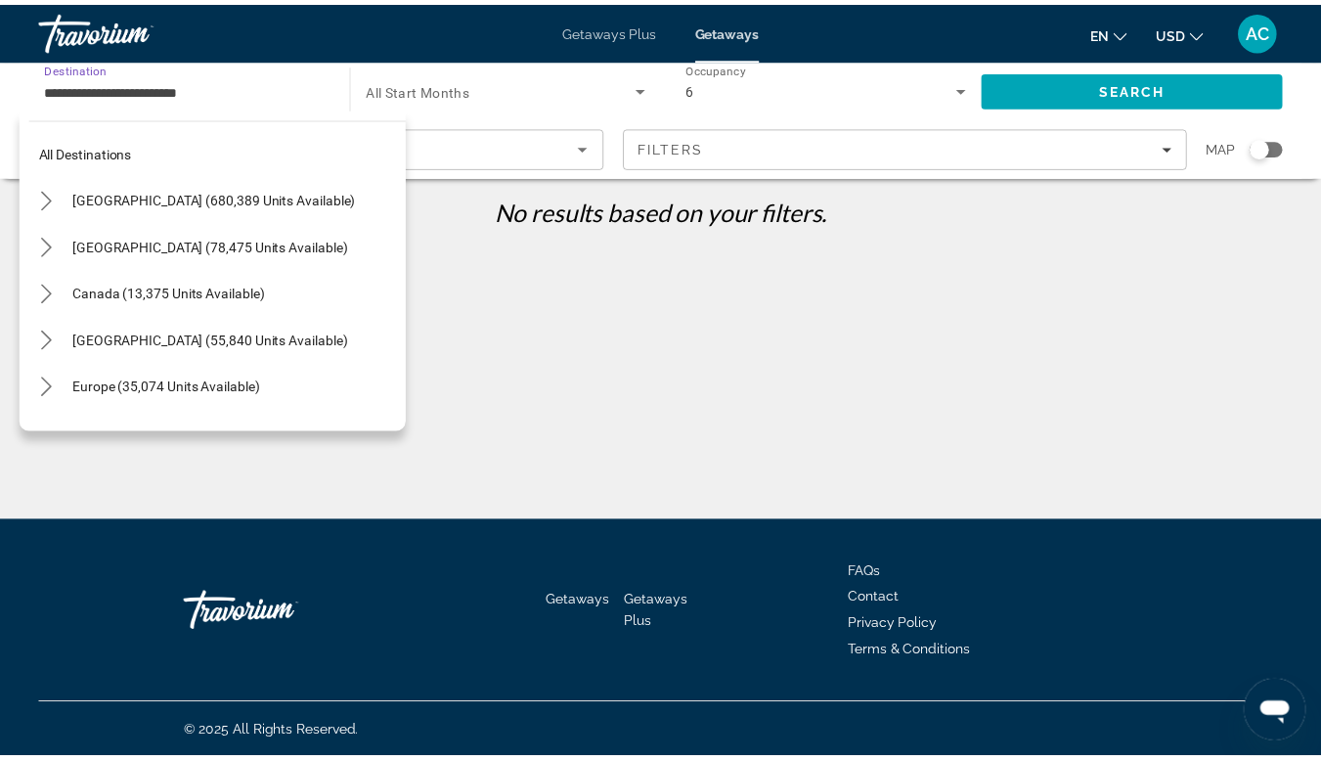
scroll to position [492, 0]
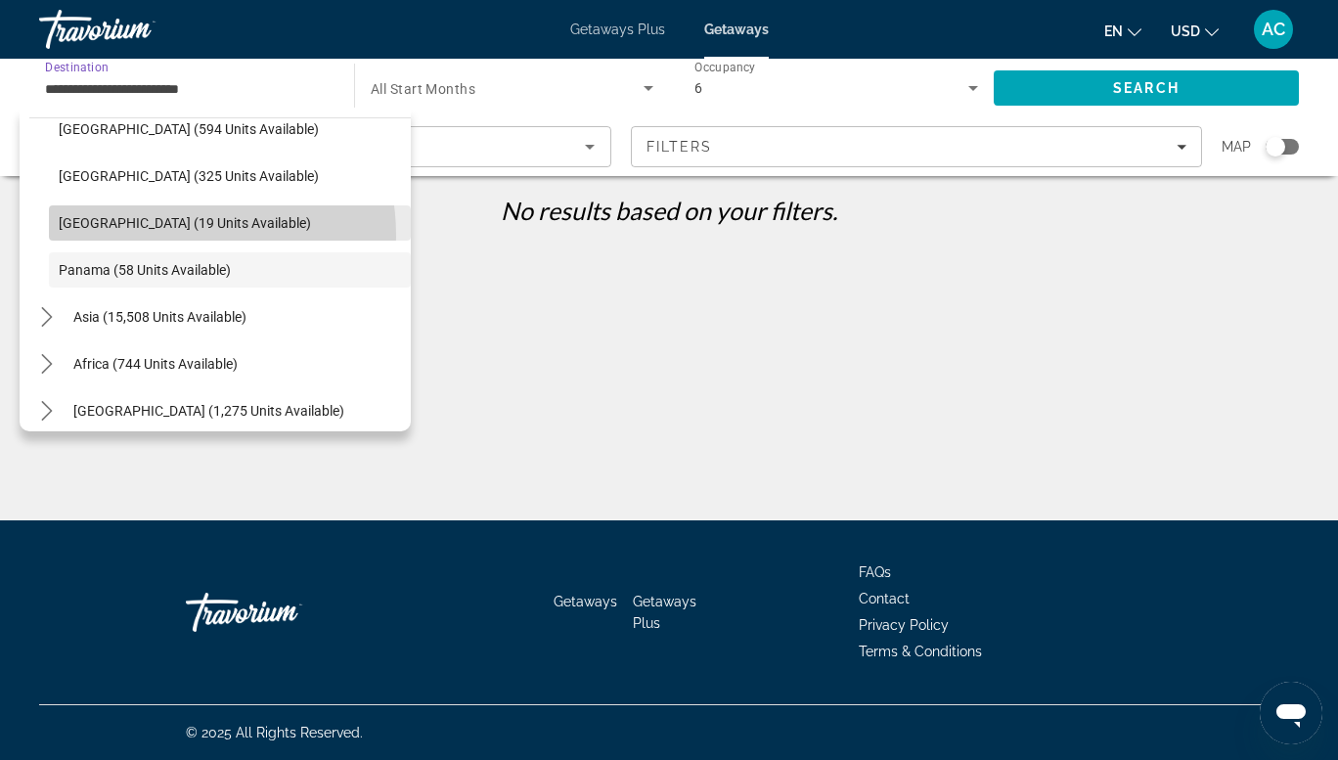
click at [159, 236] on span "Select destination: Guatemala (19 units available)" at bounding box center [230, 223] width 362 height 47
type input "**********"
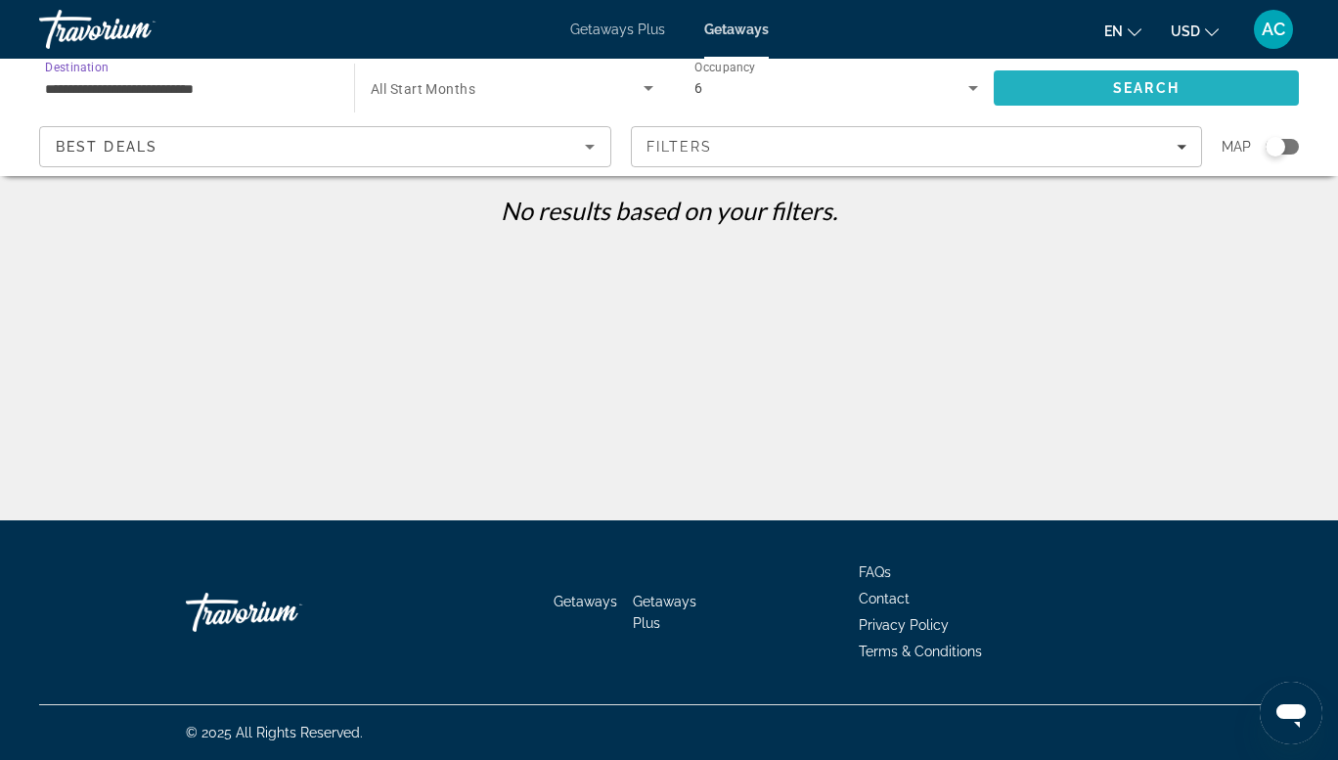
click at [1101, 85] on span "Search" at bounding box center [1146, 88] width 305 height 47
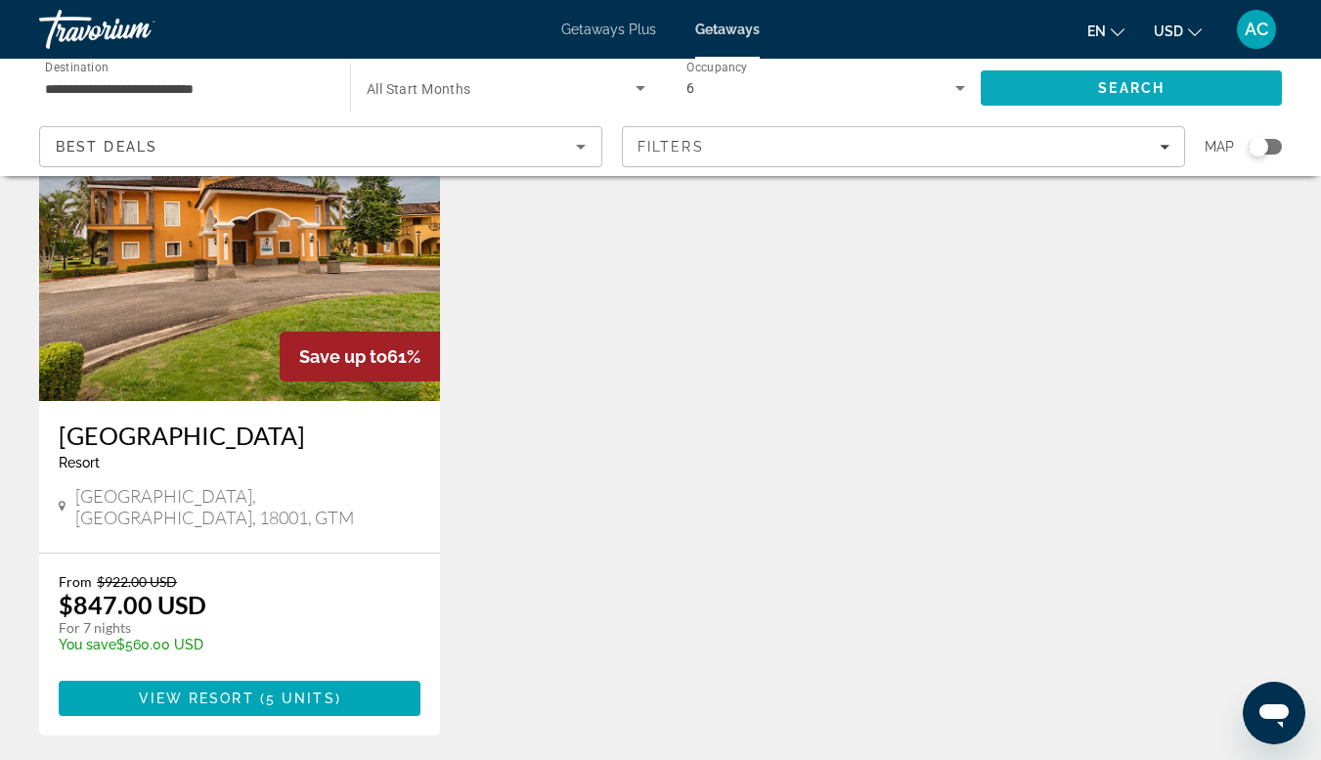
scroll to position [155, 0]
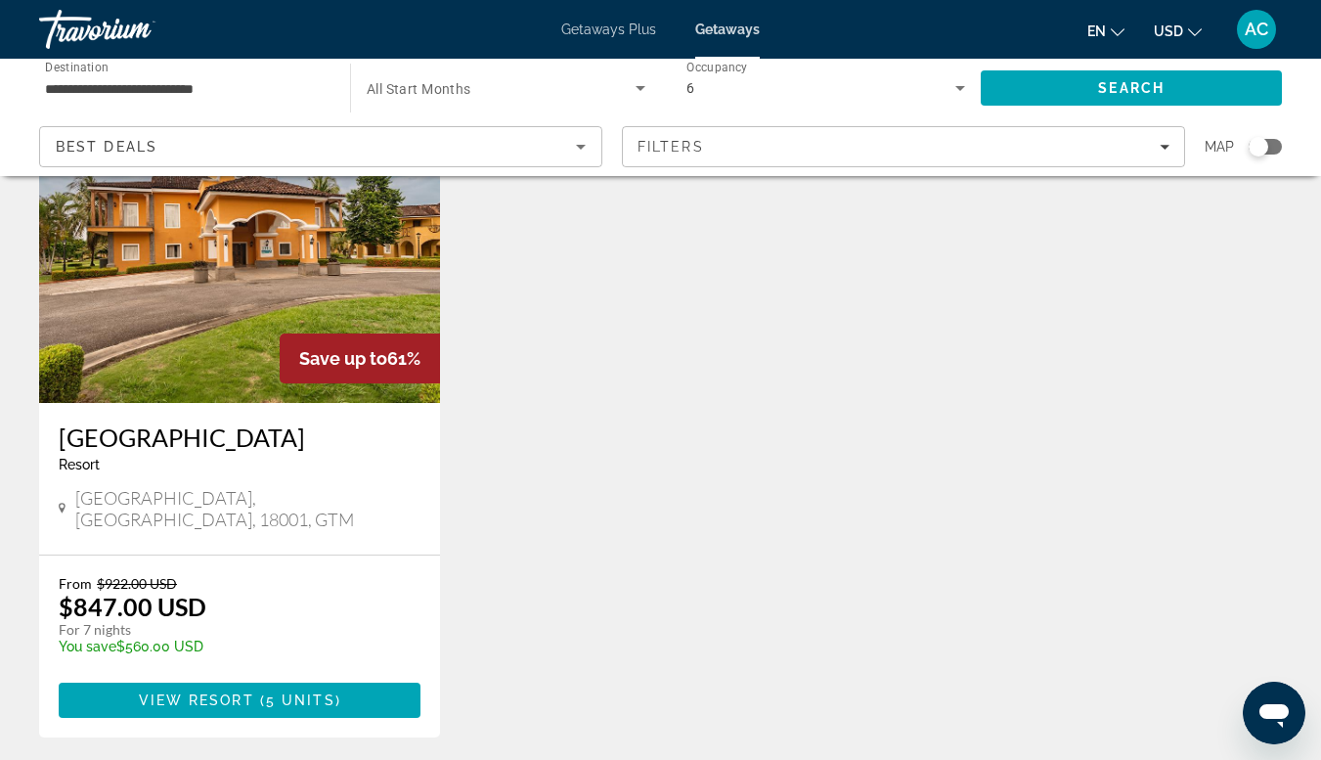
click at [188, 379] on img "Main content" at bounding box center [239, 246] width 401 height 313
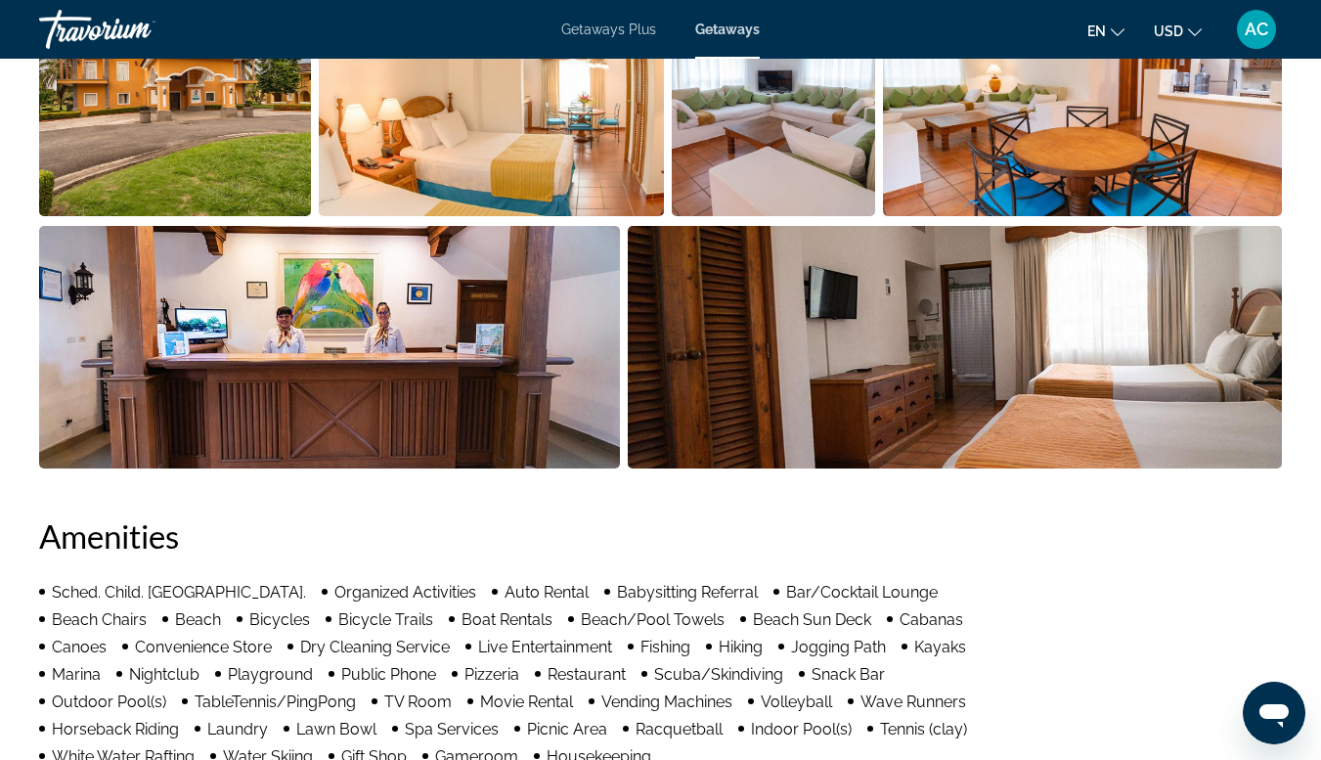
scroll to position [1414, 0]
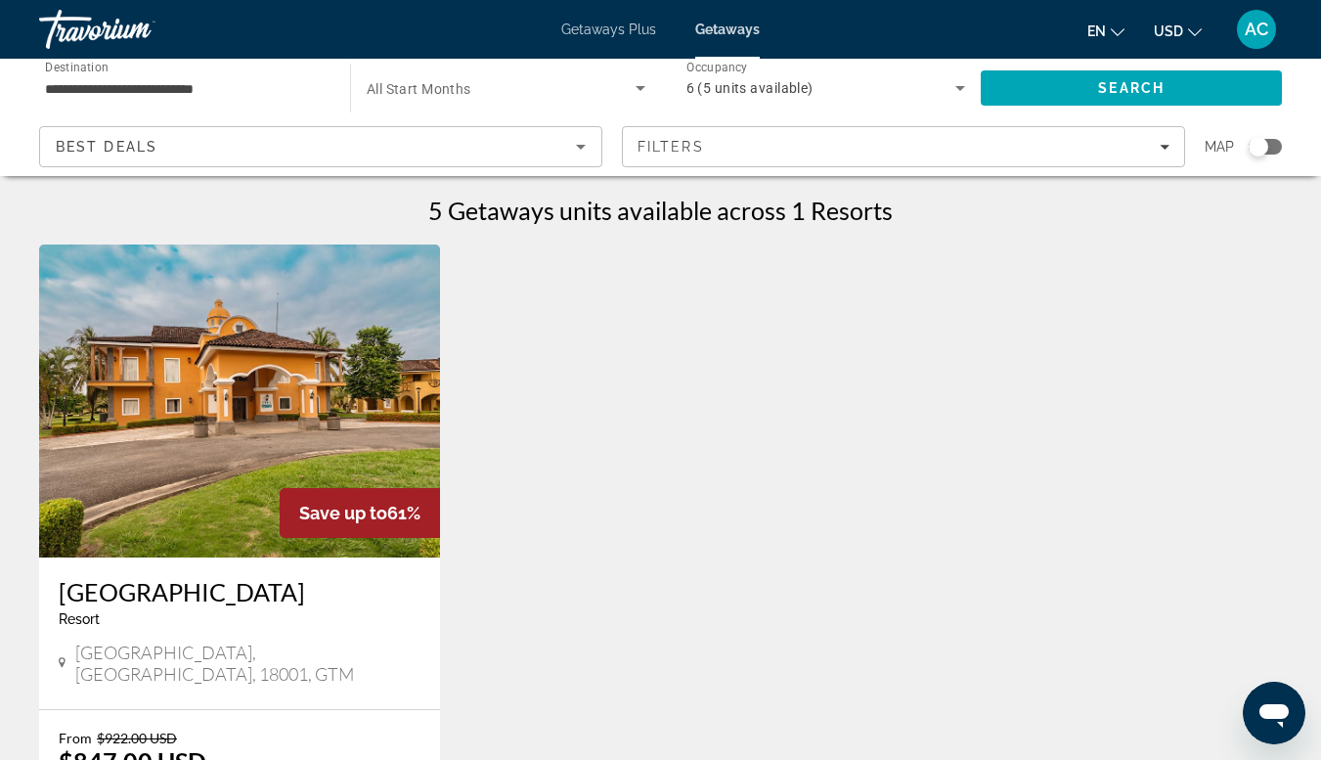
click at [173, 95] on input "**********" at bounding box center [185, 88] width 280 height 23
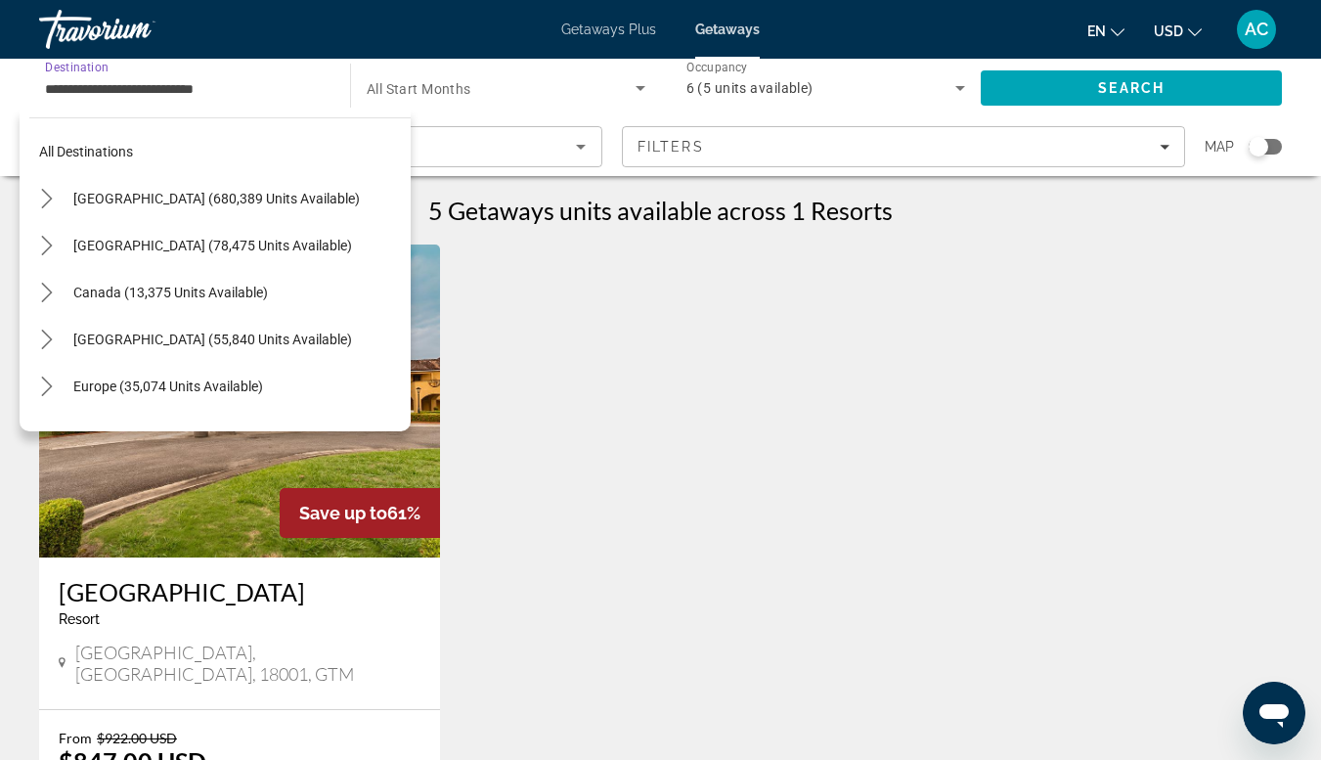
scroll to position [445, 0]
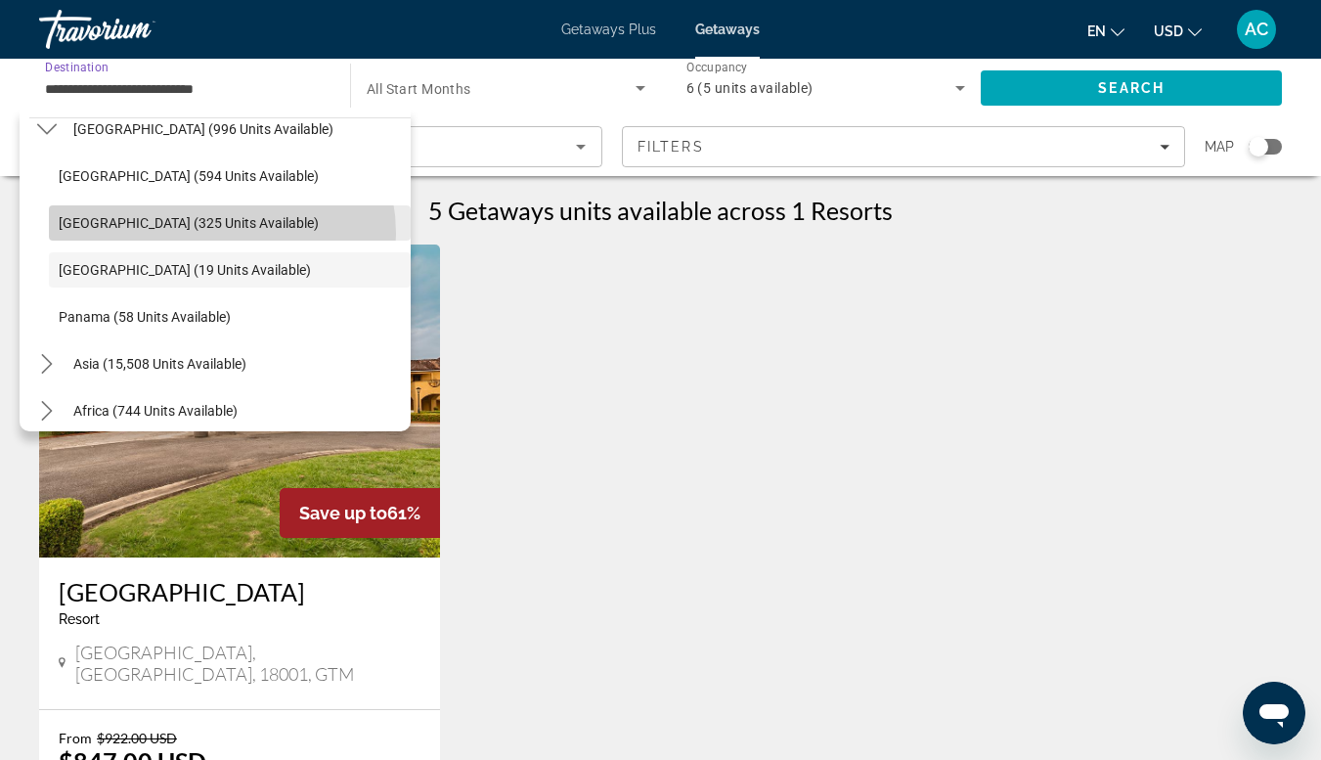
click at [216, 234] on span "Select destination: Costa Rica (325 units available)" at bounding box center [230, 223] width 362 height 47
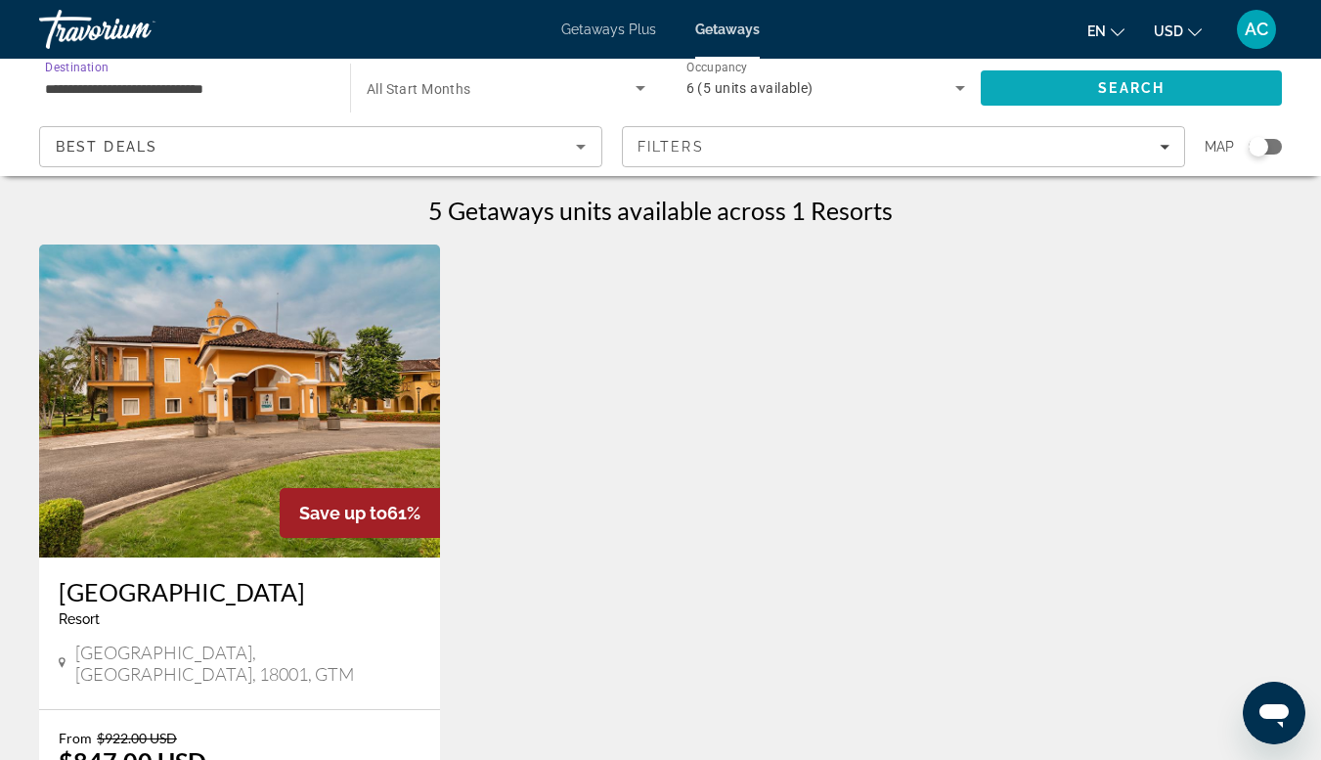
click at [1070, 89] on span "Search" at bounding box center [1131, 88] width 301 height 47
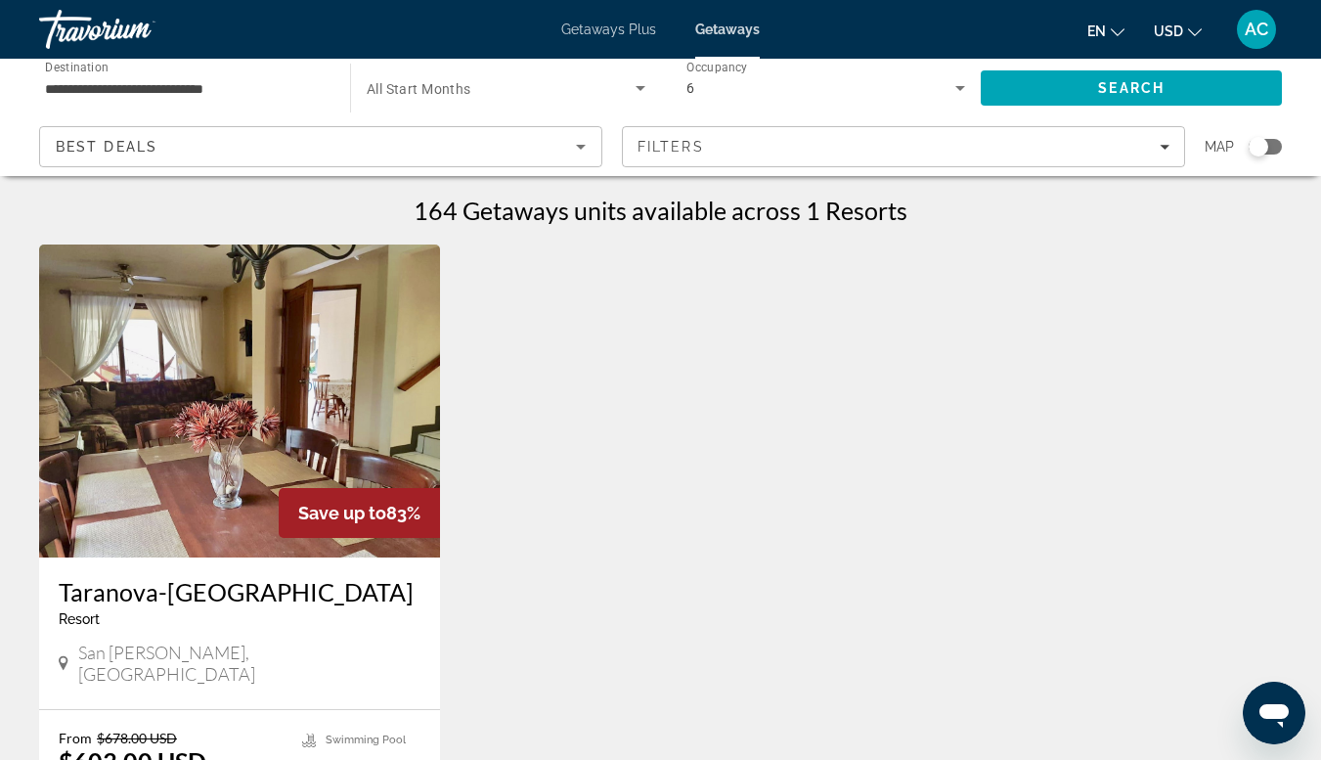
click at [180, 91] on input "**********" at bounding box center [185, 88] width 280 height 23
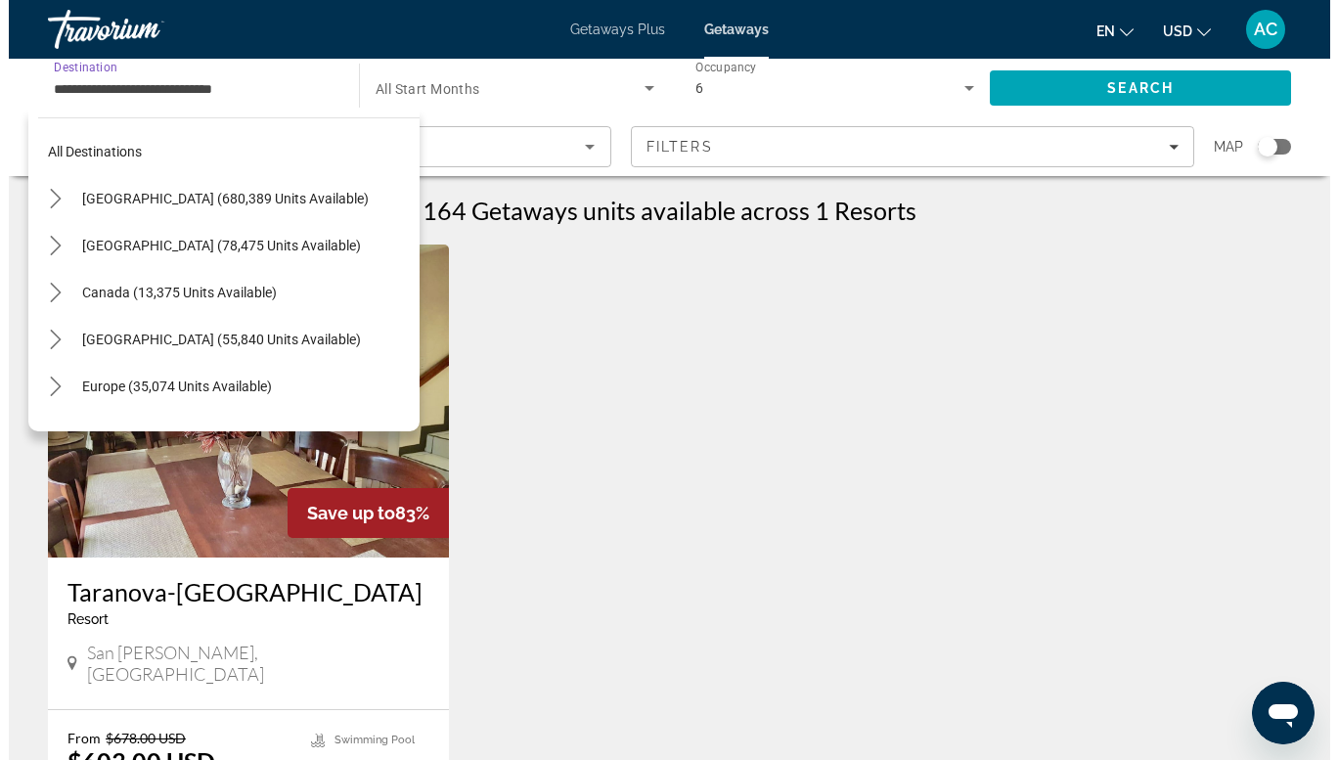
scroll to position [398, 0]
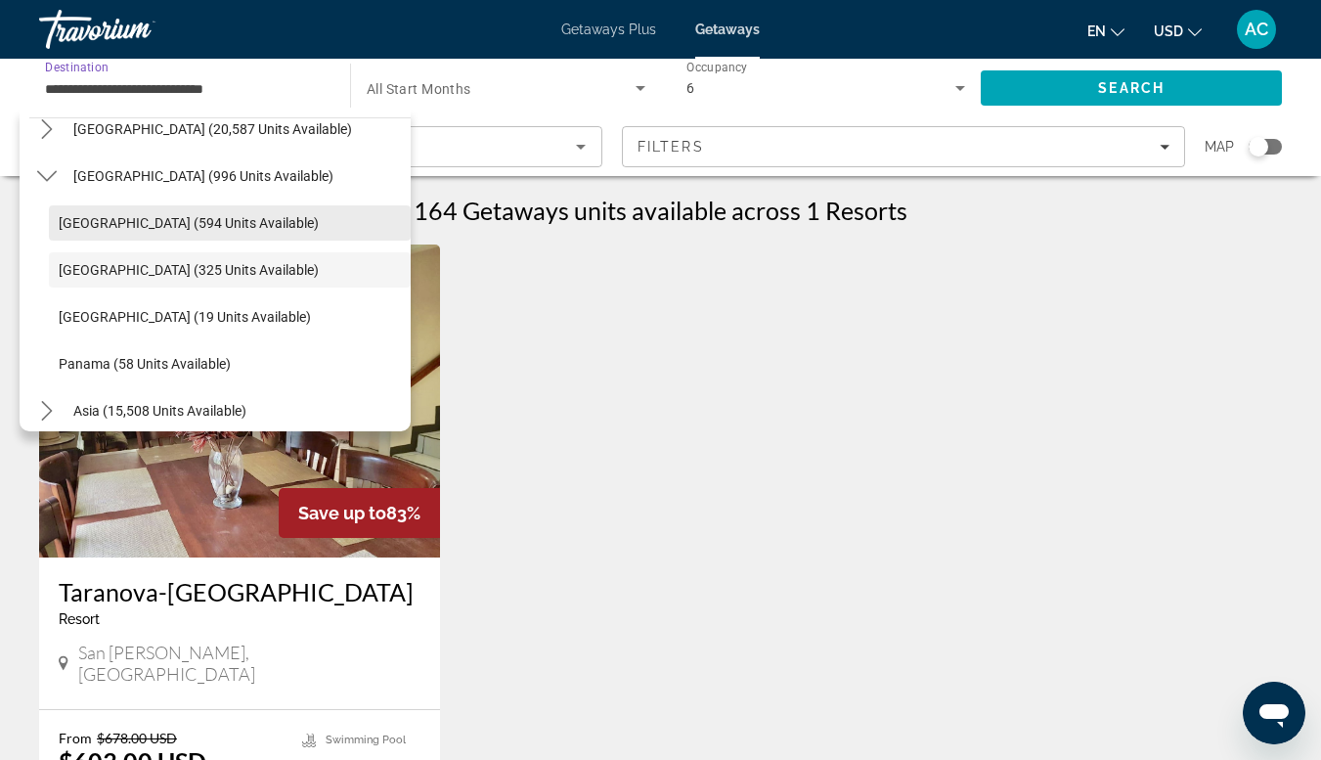
click at [176, 241] on span "Select destination: Belize (594 units available)" at bounding box center [230, 223] width 362 height 47
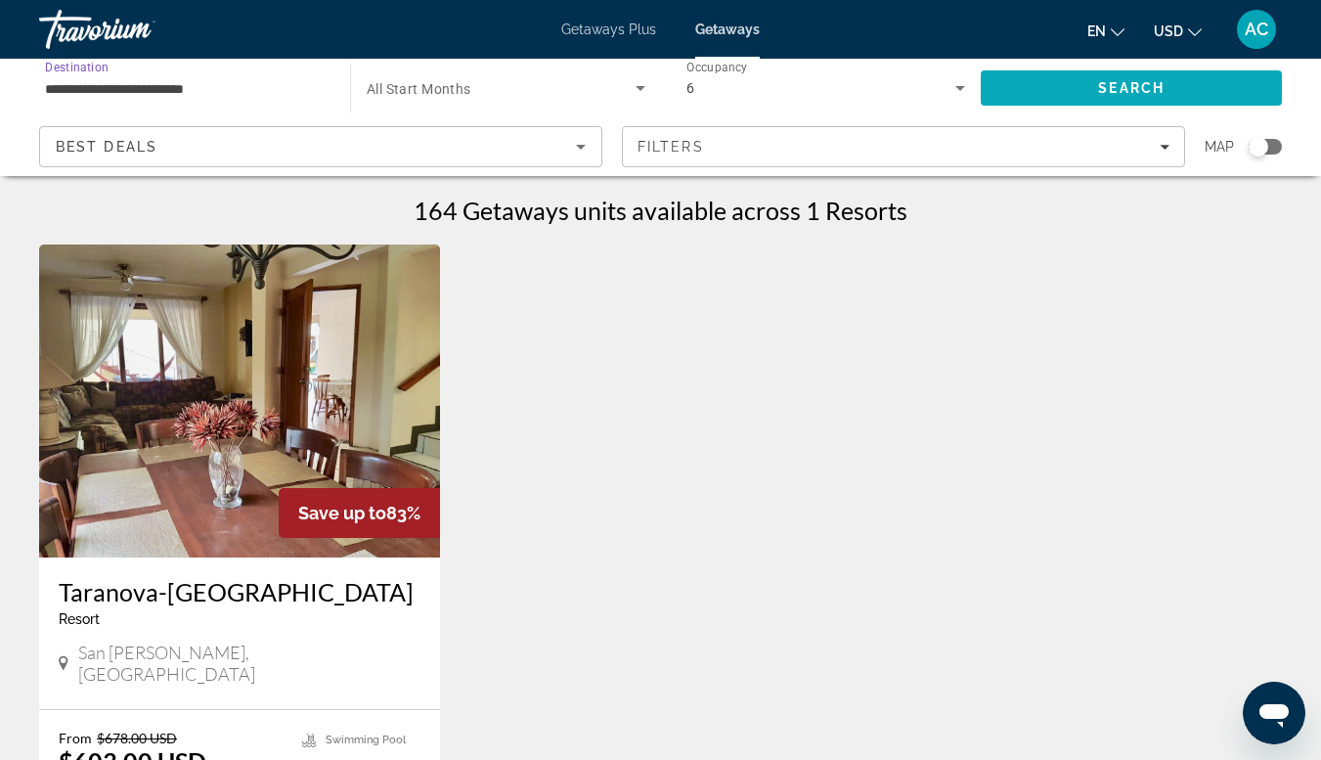
click at [1074, 91] on span "Search" at bounding box center [1131, 88] width 301 height 47
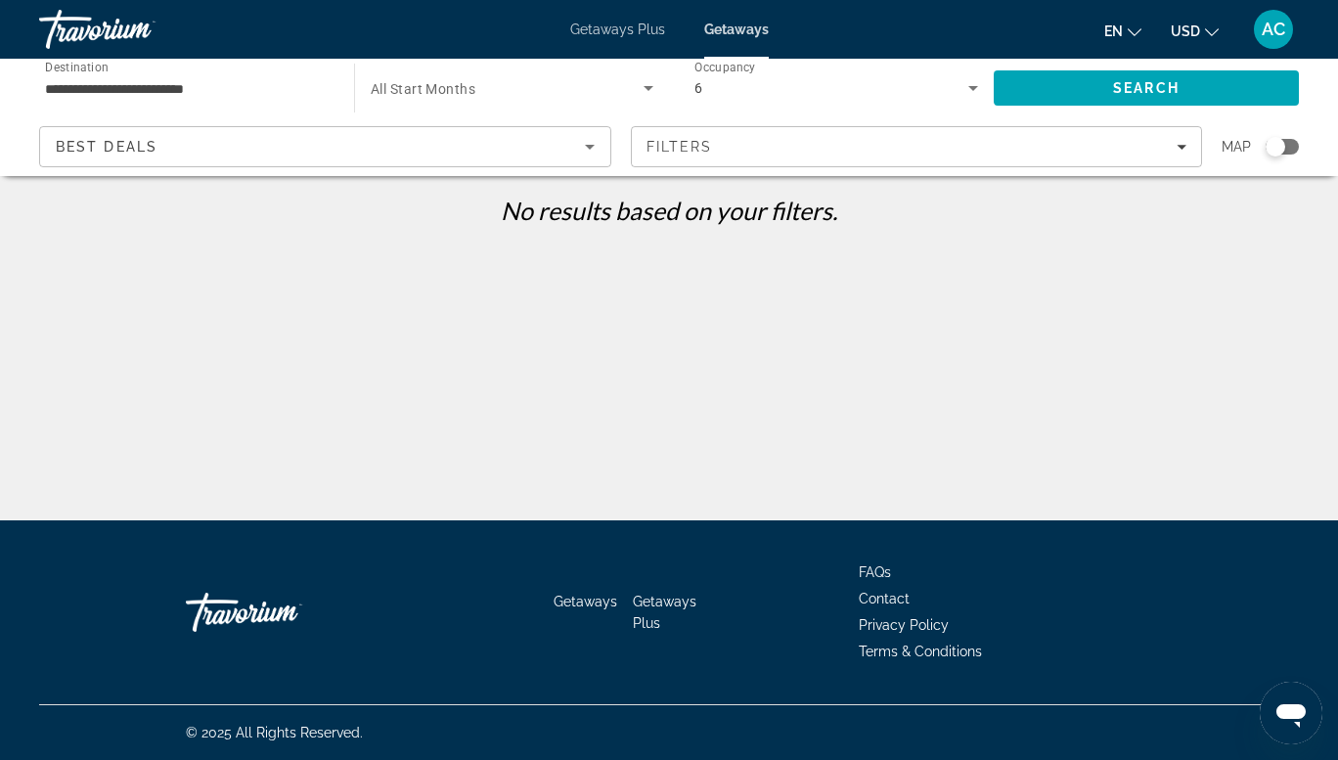
click at [177, 96] on input "**********" at bounding box center [187, 88] width 284 height 23
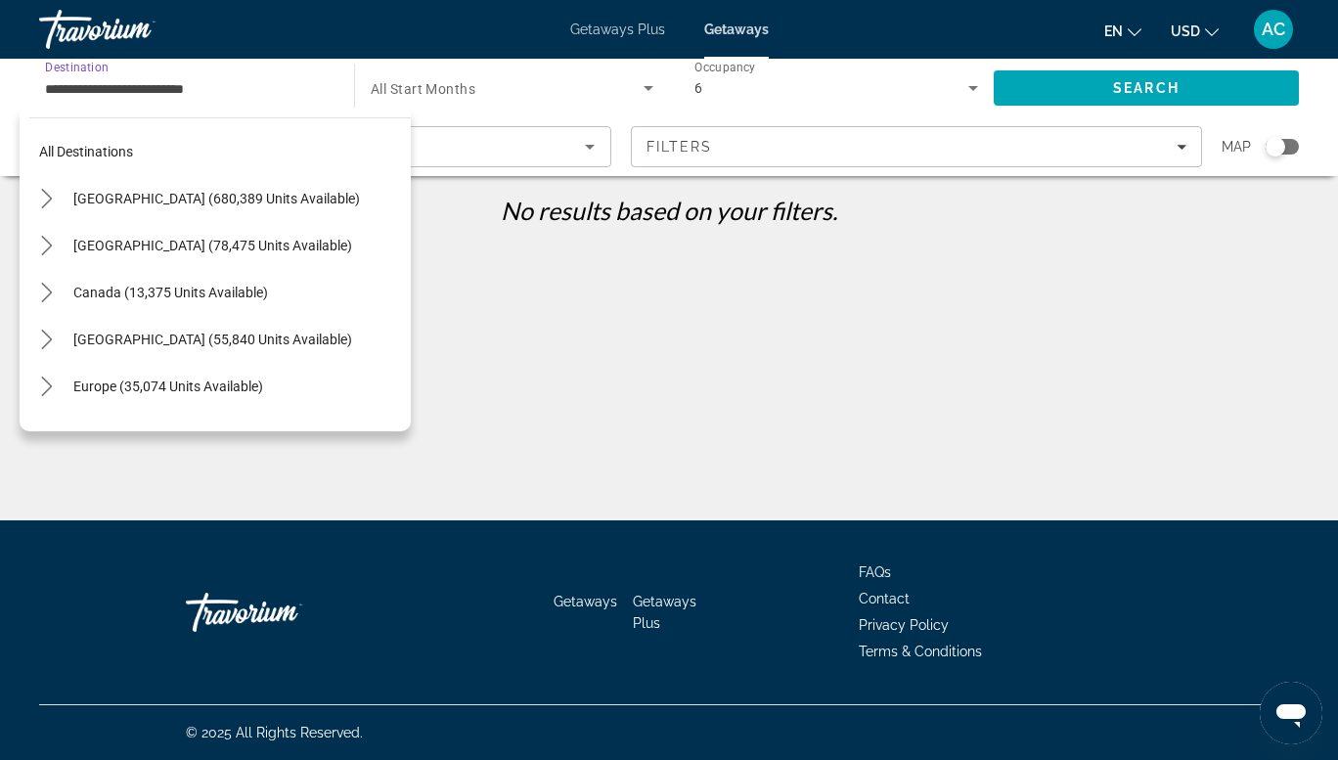
scroll to position [351, 0]
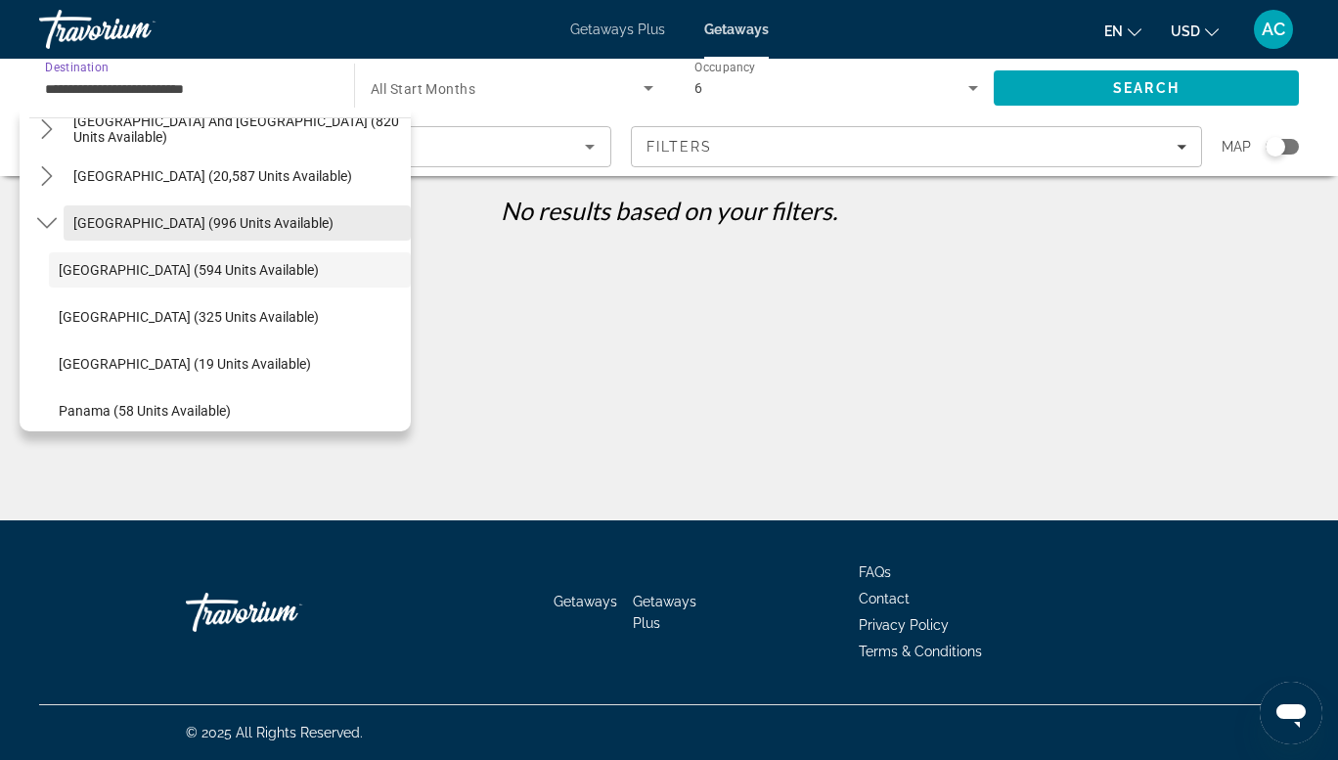
click at [342, 204] on span "Select destination: Central America (996 units available)" at bounding box center [237, 223] width 347 height 47
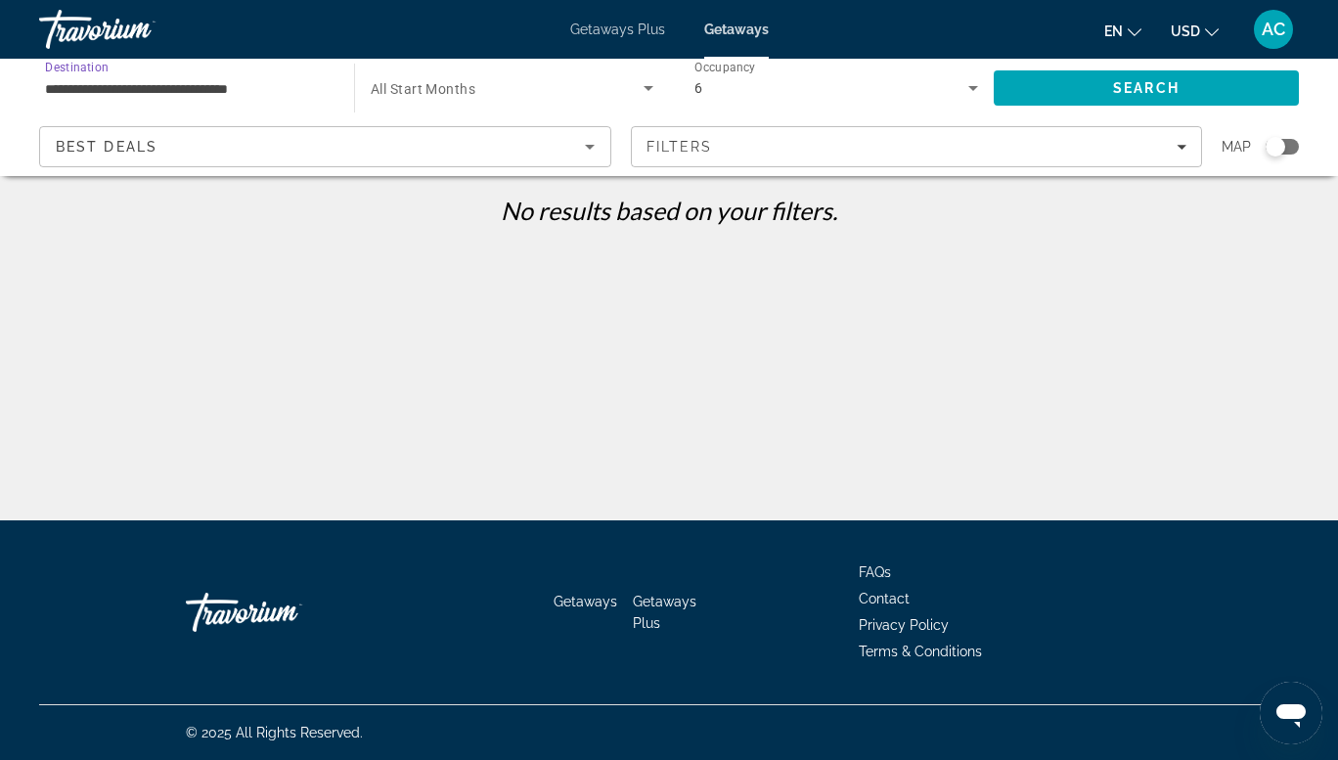
click at [209, 94] on input "**********" at bounding box center [187, 88] width 284 height 23
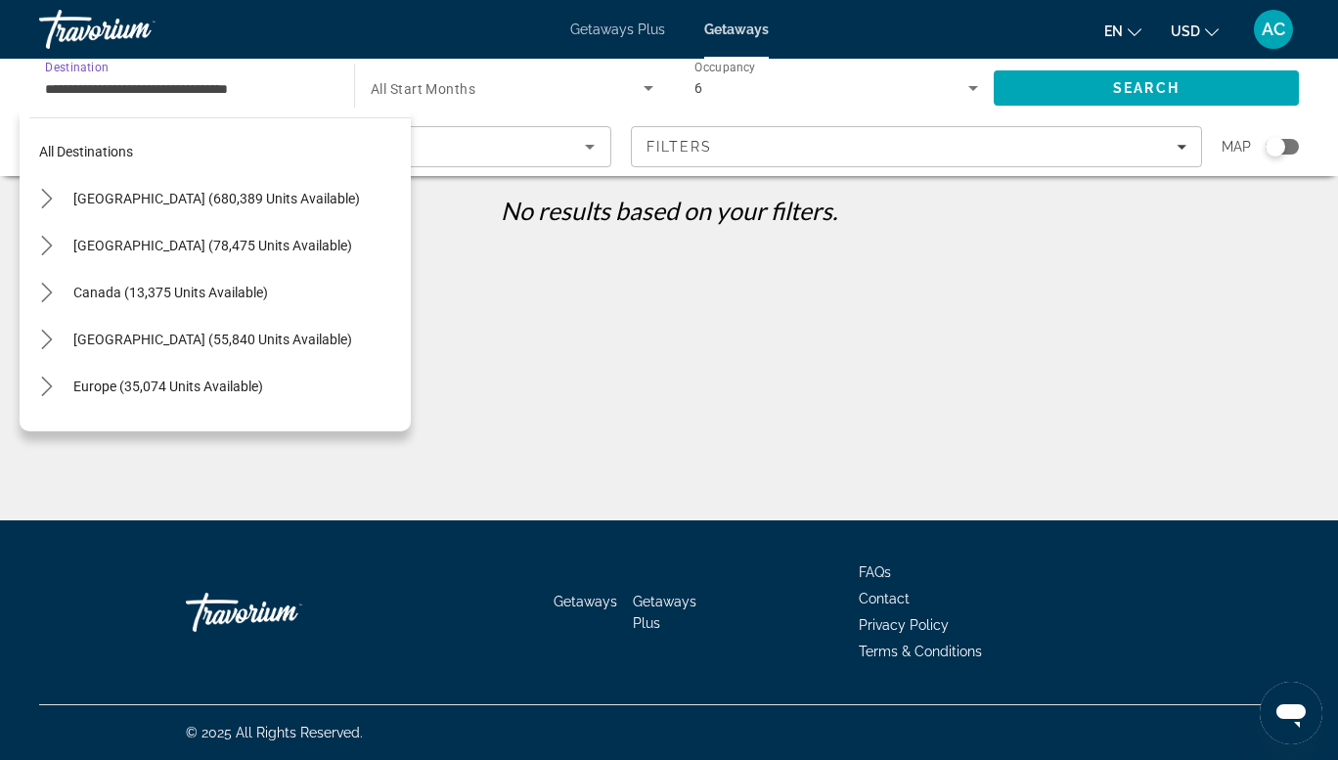
scroll to position [304, 0]
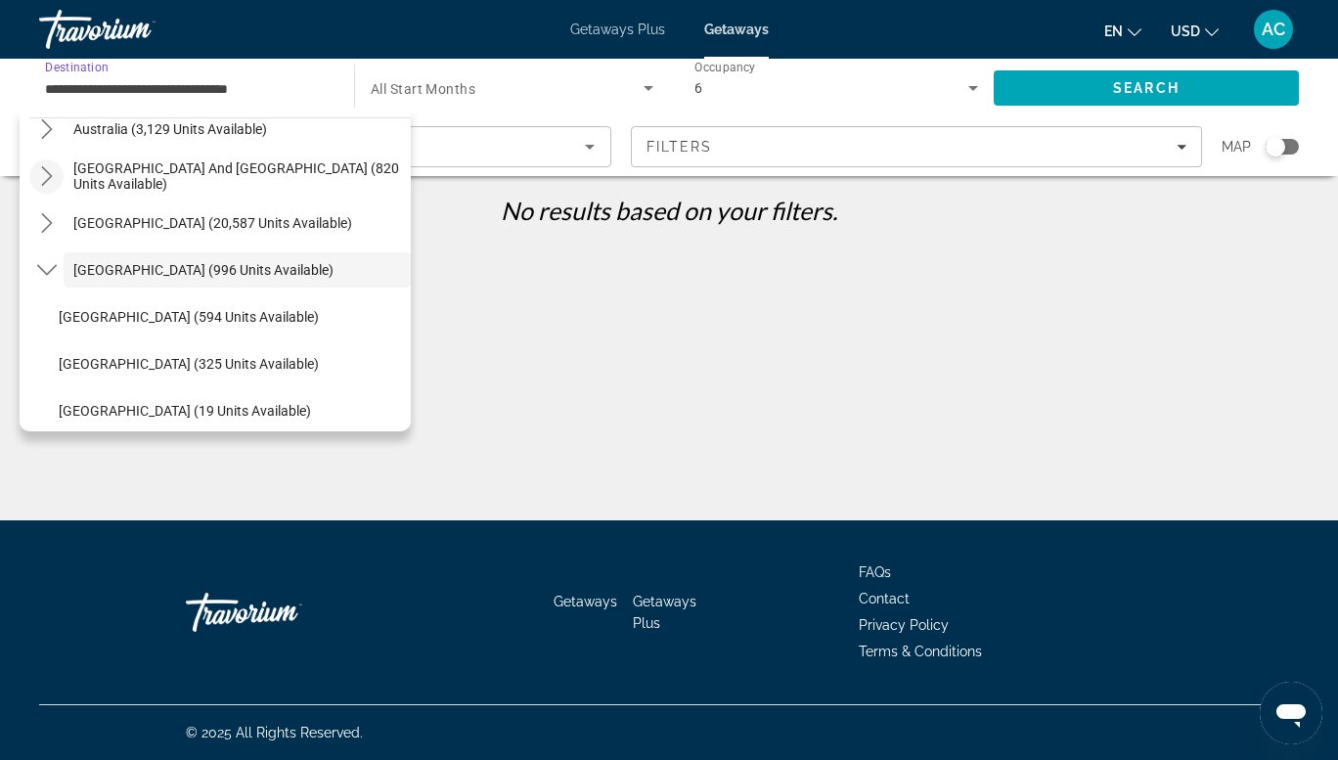
click at [34, 183] on mat-icon "Toggle South Pacific and Oceania (820 units available) submenu" at bounding box center [46, 176] width 34 height 34
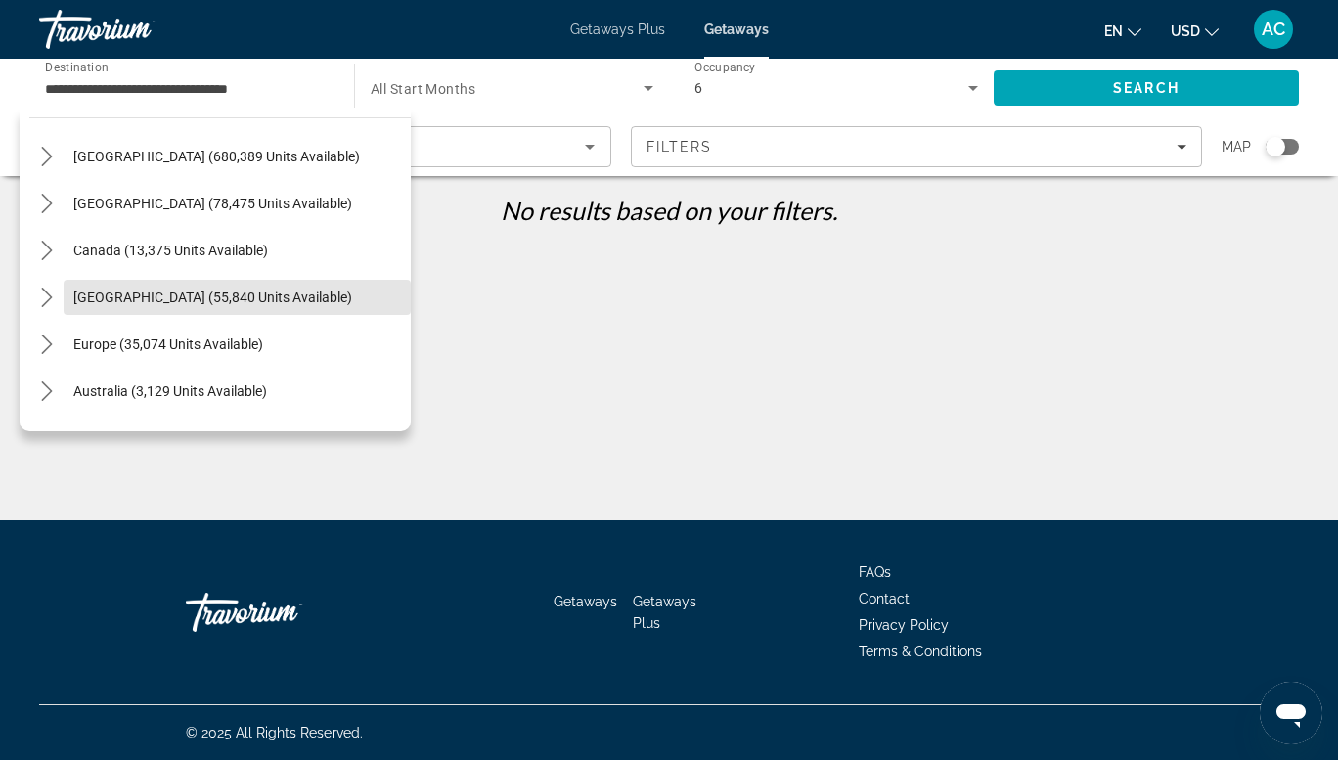
scroll to position [0, 0]
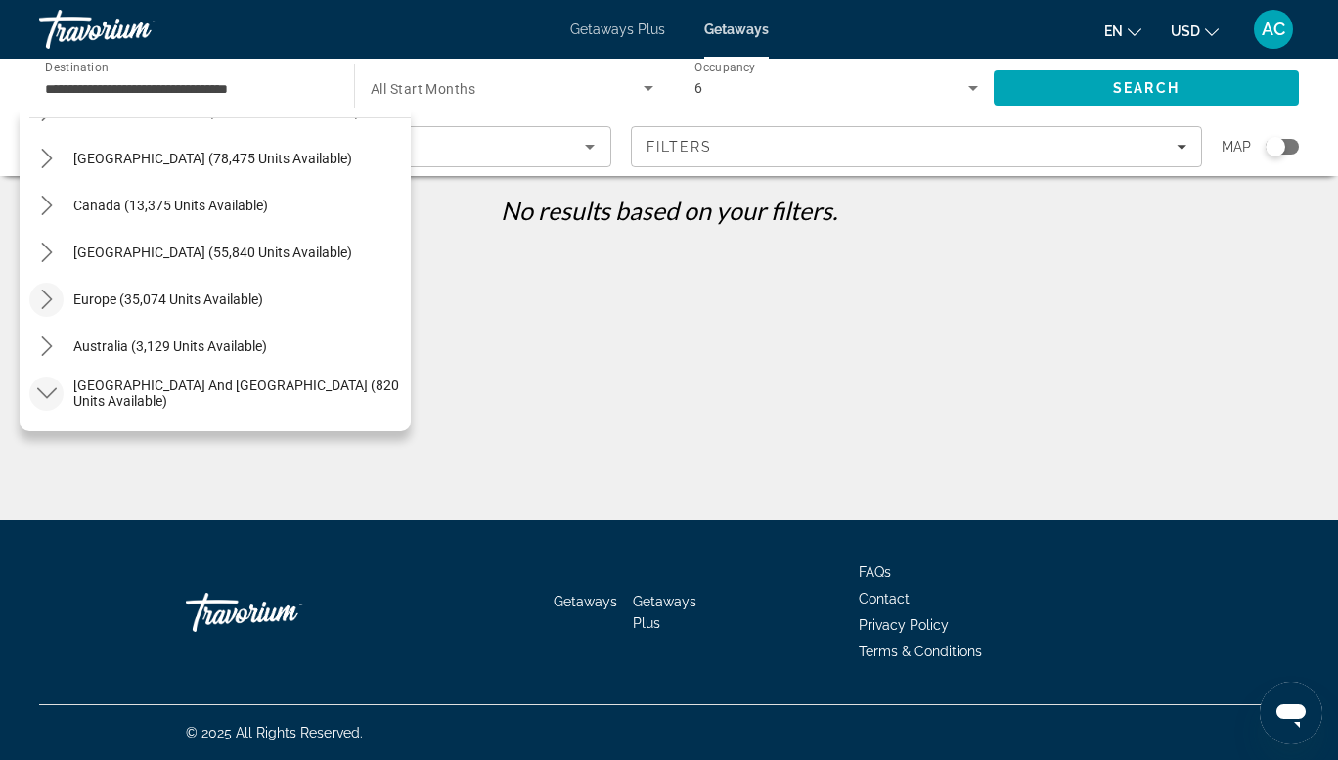
click at [40, 311] on mat-icon "Toggle Europe (35,074 units available) submenu" at bounding box center [46, 300] width 34 height 34
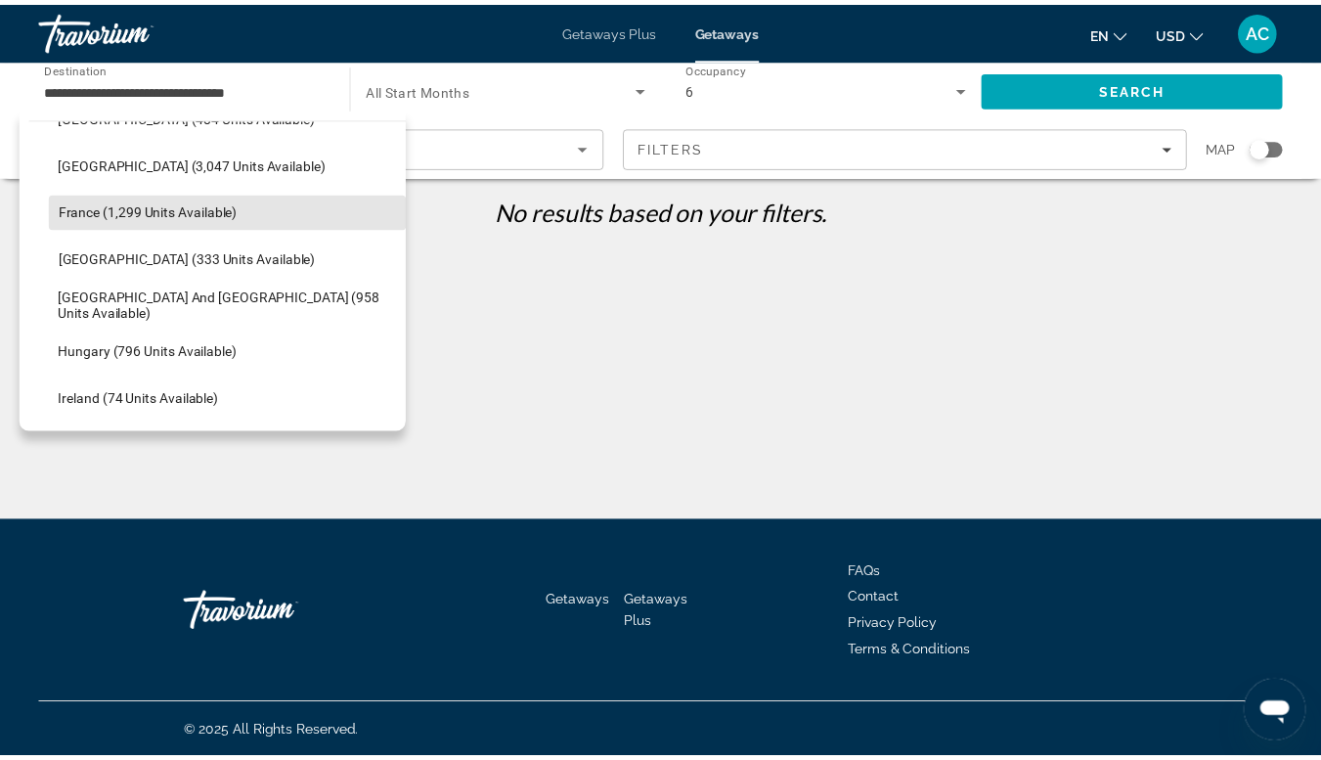
scroll to position [516, 0]
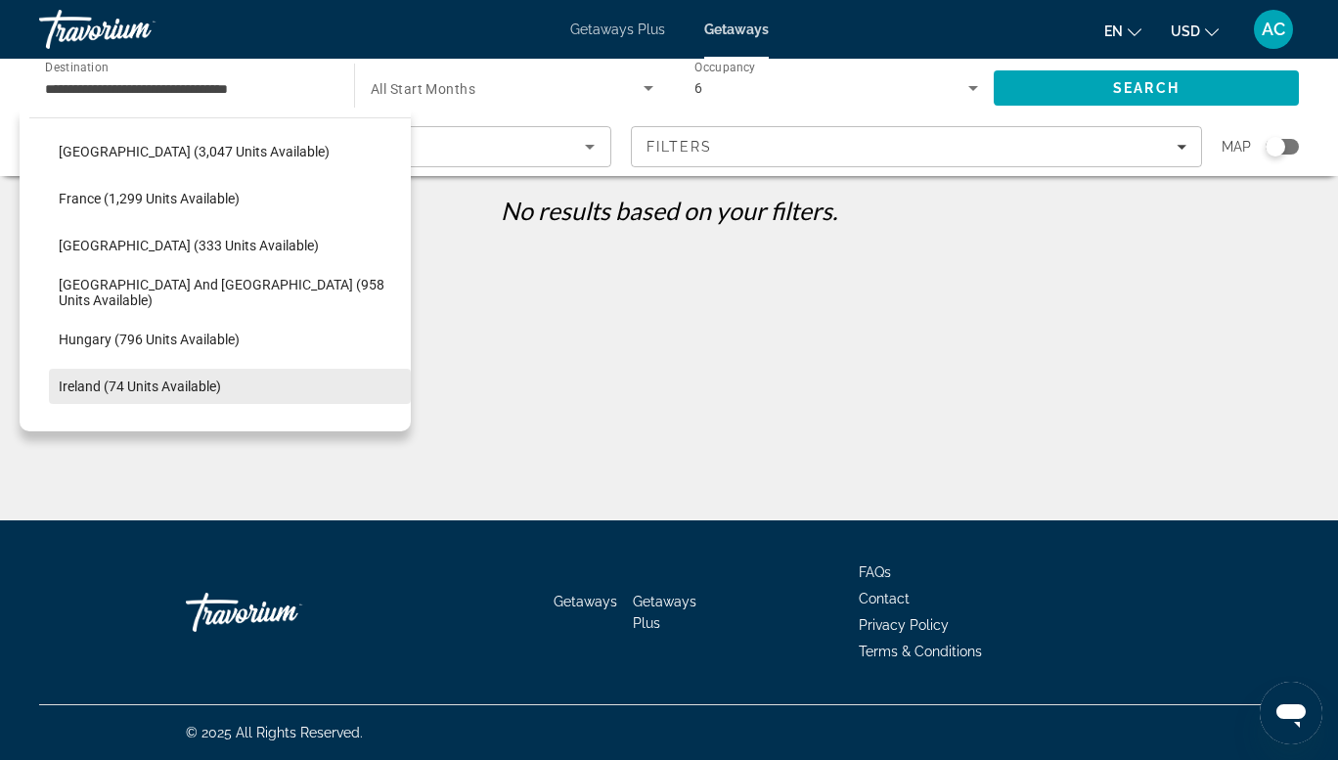
click at [181, 387] on span "Ireland (74 units available)" at bounding box center [140, 386] width 162 height 16
type input "**********"
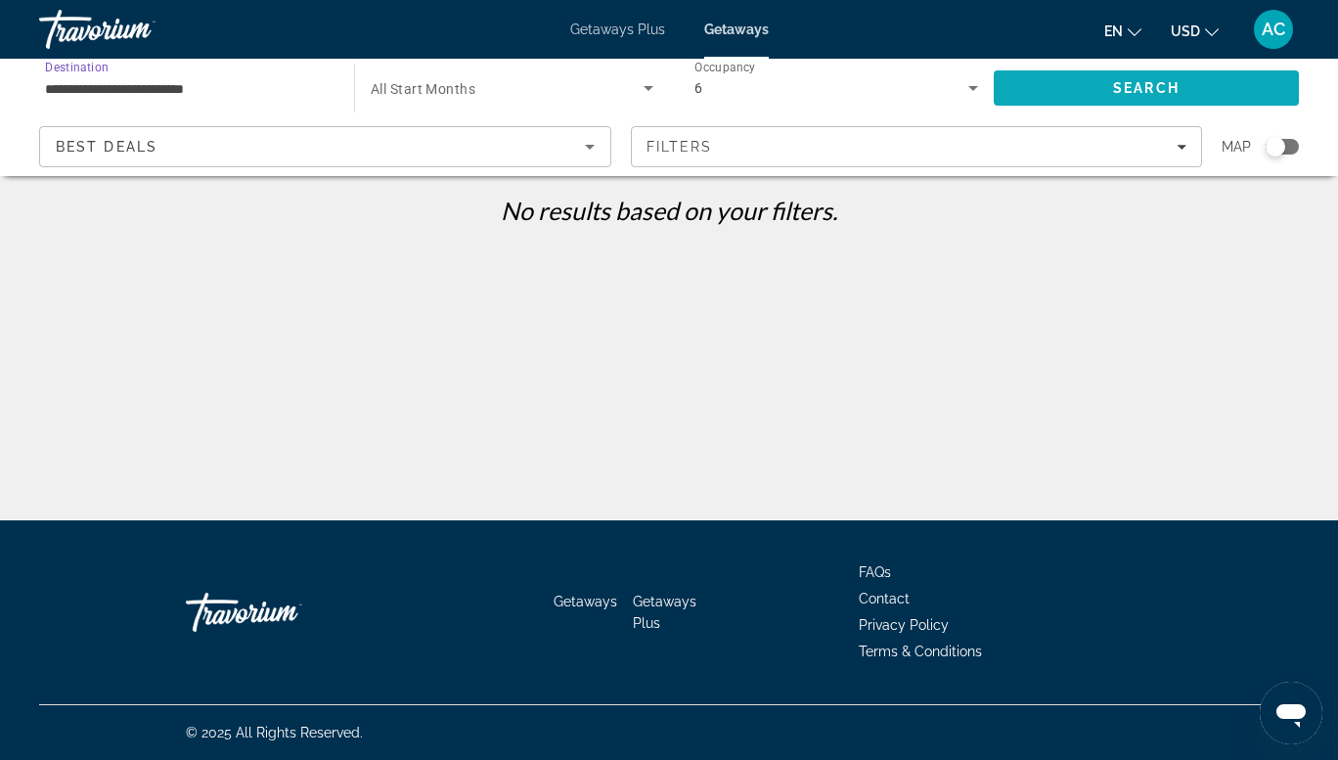
click at [1121, 90] on span "Search" at bounding box center [1146, 88] width 67 height 16
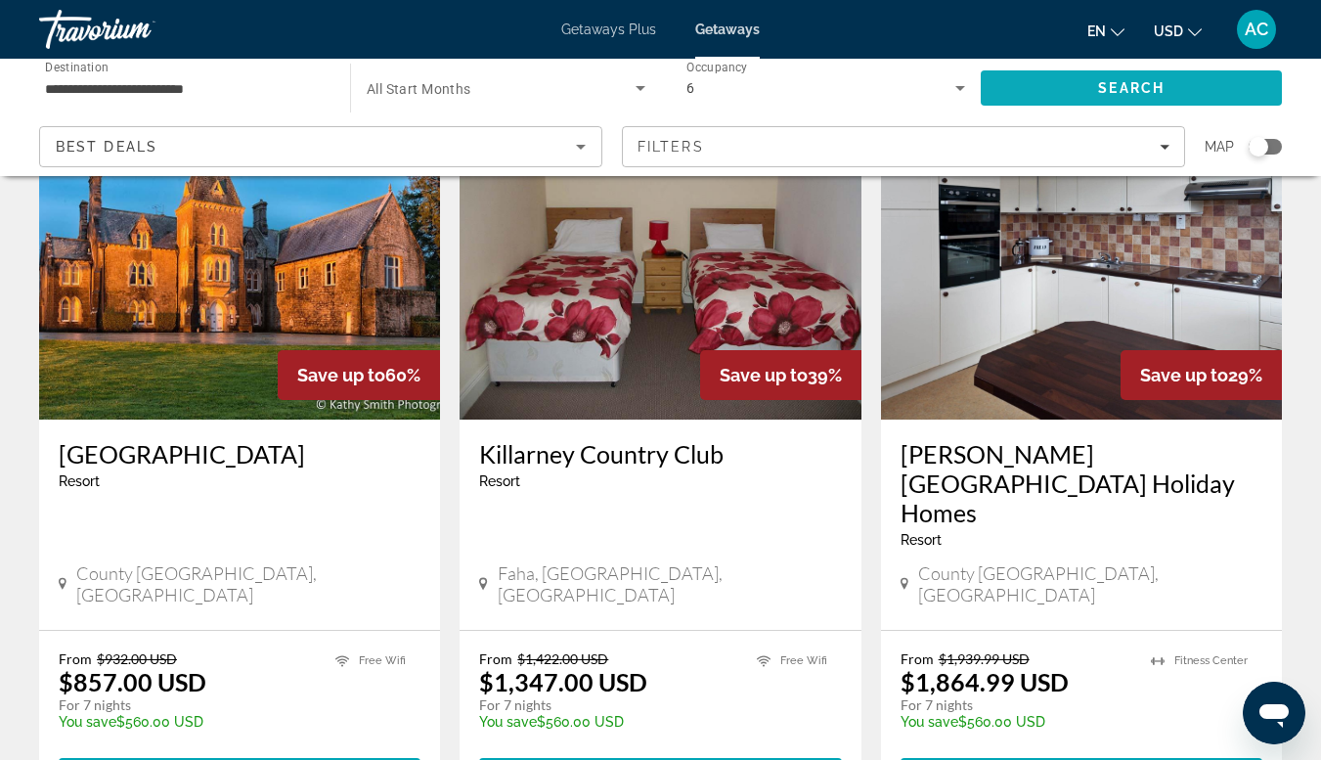
scroll to position [145, 0]
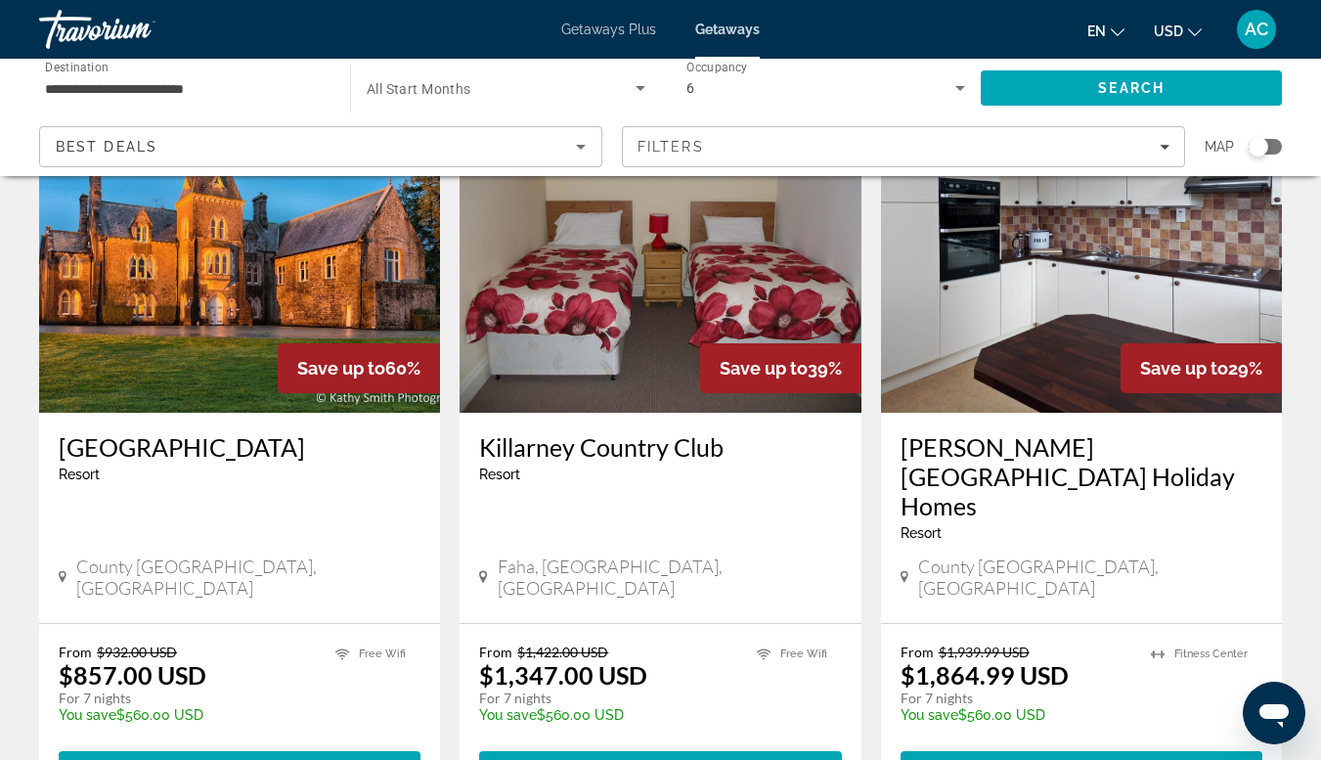
click at [1030, 444] on h3 "[PERSON_NAME][GEOGRAPHIC_DATA] Holiday Homes" at bounding box center [1082, 476] width 362 height 88
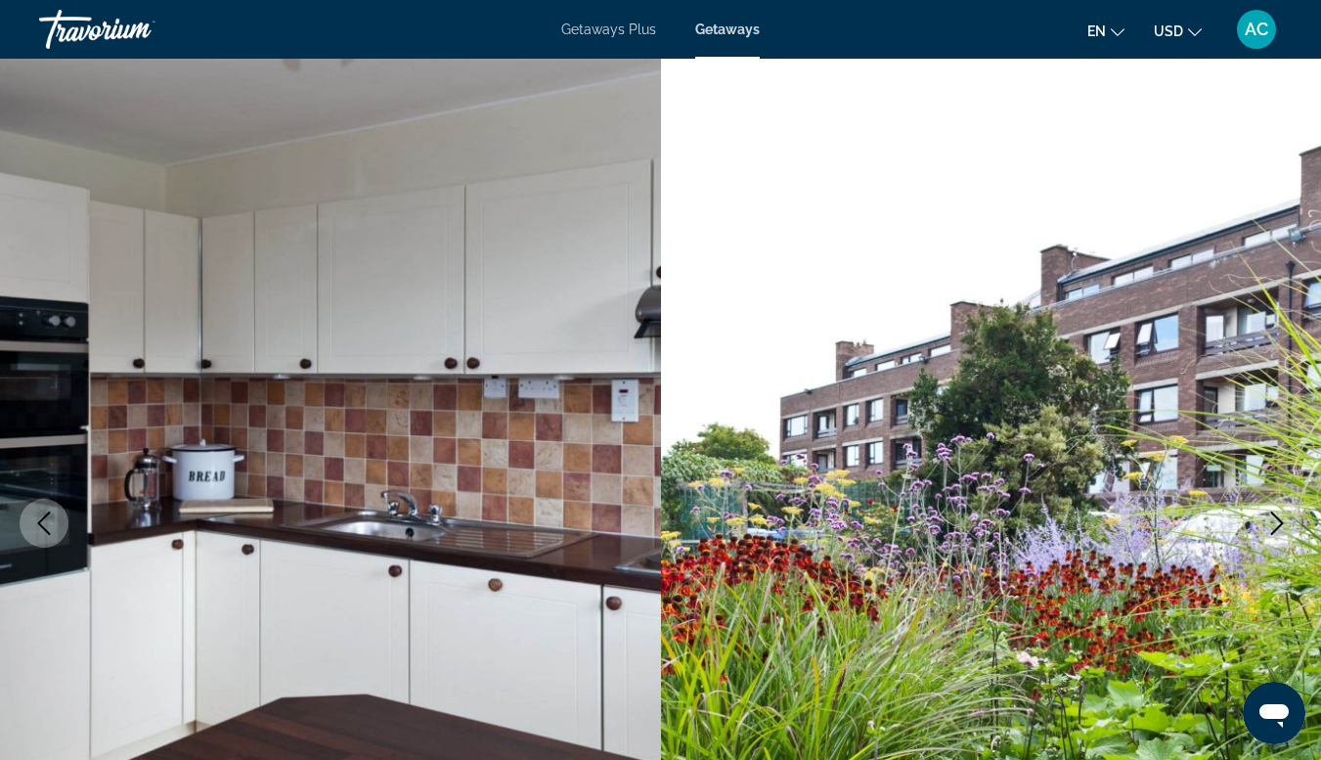
click at [35, 534] on icon "Previous image" at bounding box center [43, 522] width 23 height 23
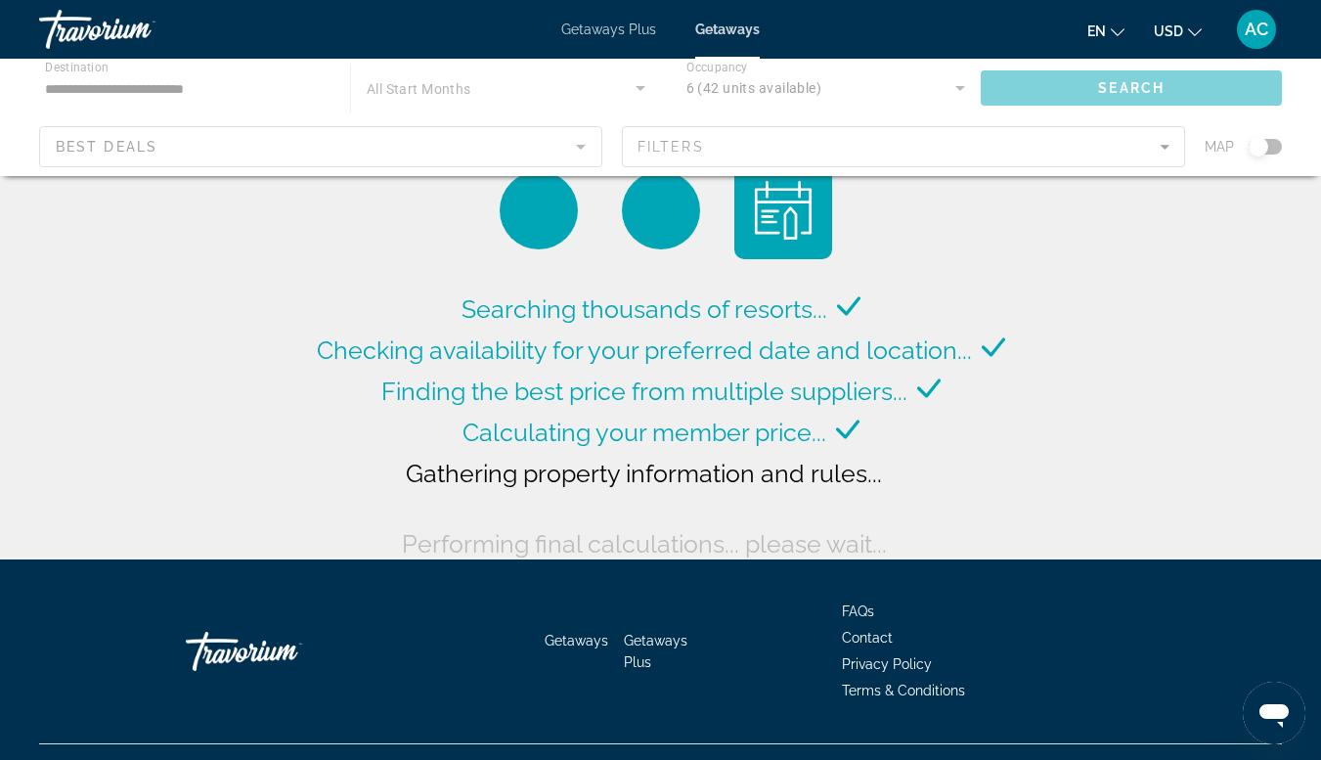
click at [166, 93] on div "Main content" at bounding box center [660, 117] width 1321 height 117
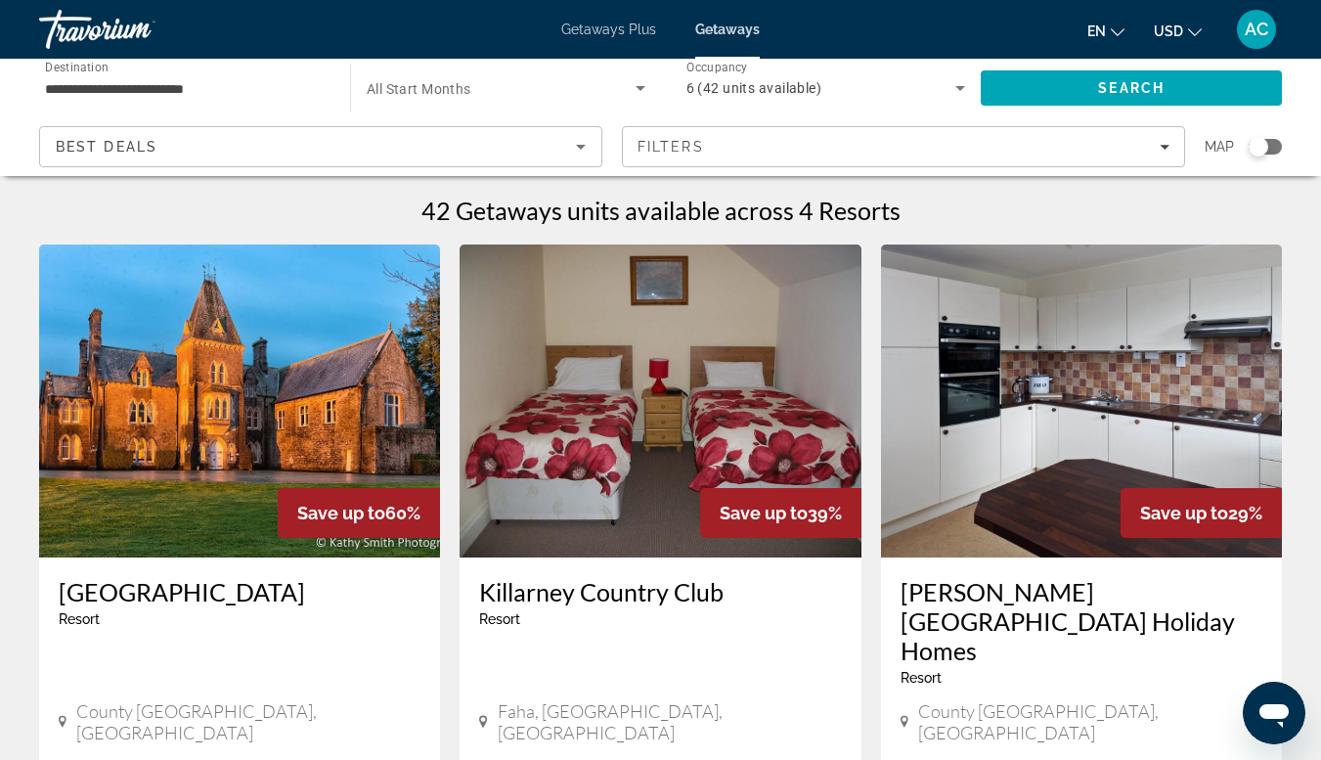
click at [204, 98] on input "**********" at bounding box center [185, 88] width 280 height 23
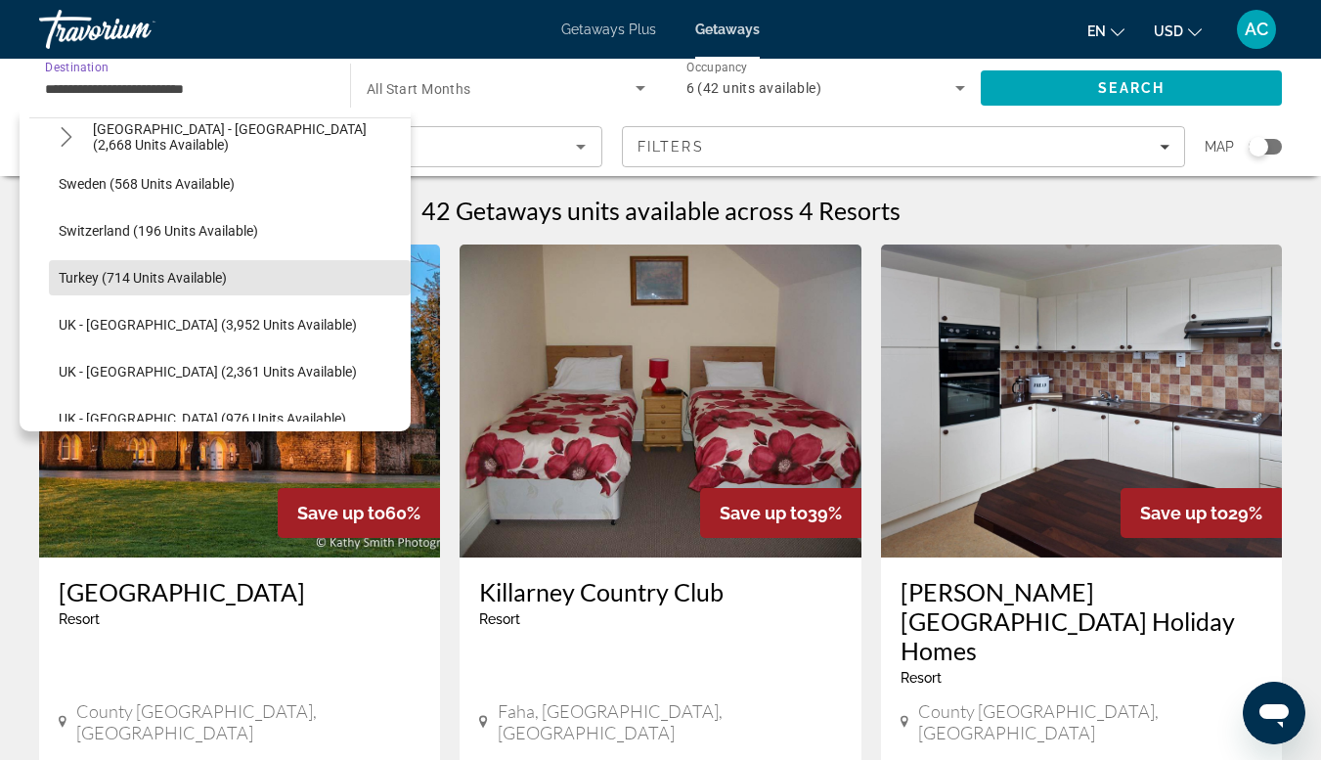
scroll to position [1153, 0]
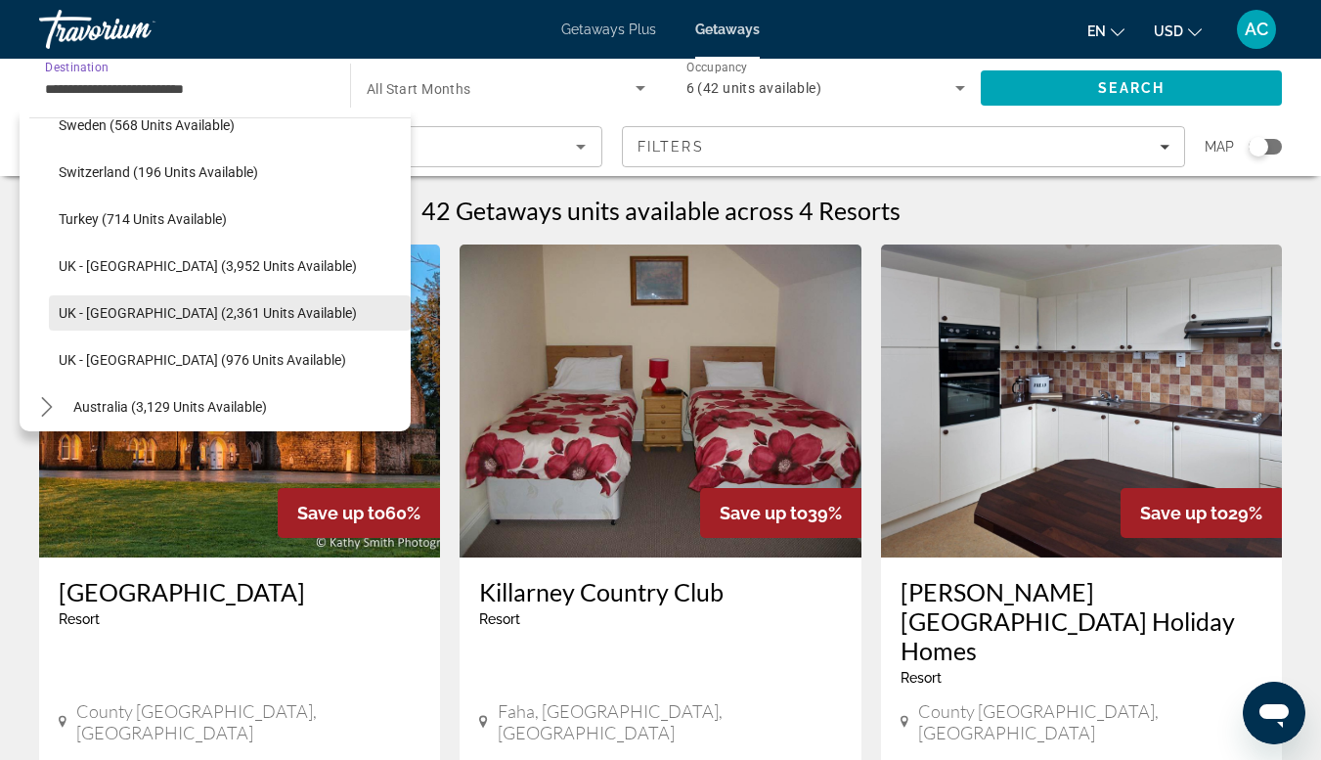
click at [220, 307] on span "UK - [GEOGRAPHIC_DATA] (2,361 units available)" at bounding box center [208, 313] width 298 height 16
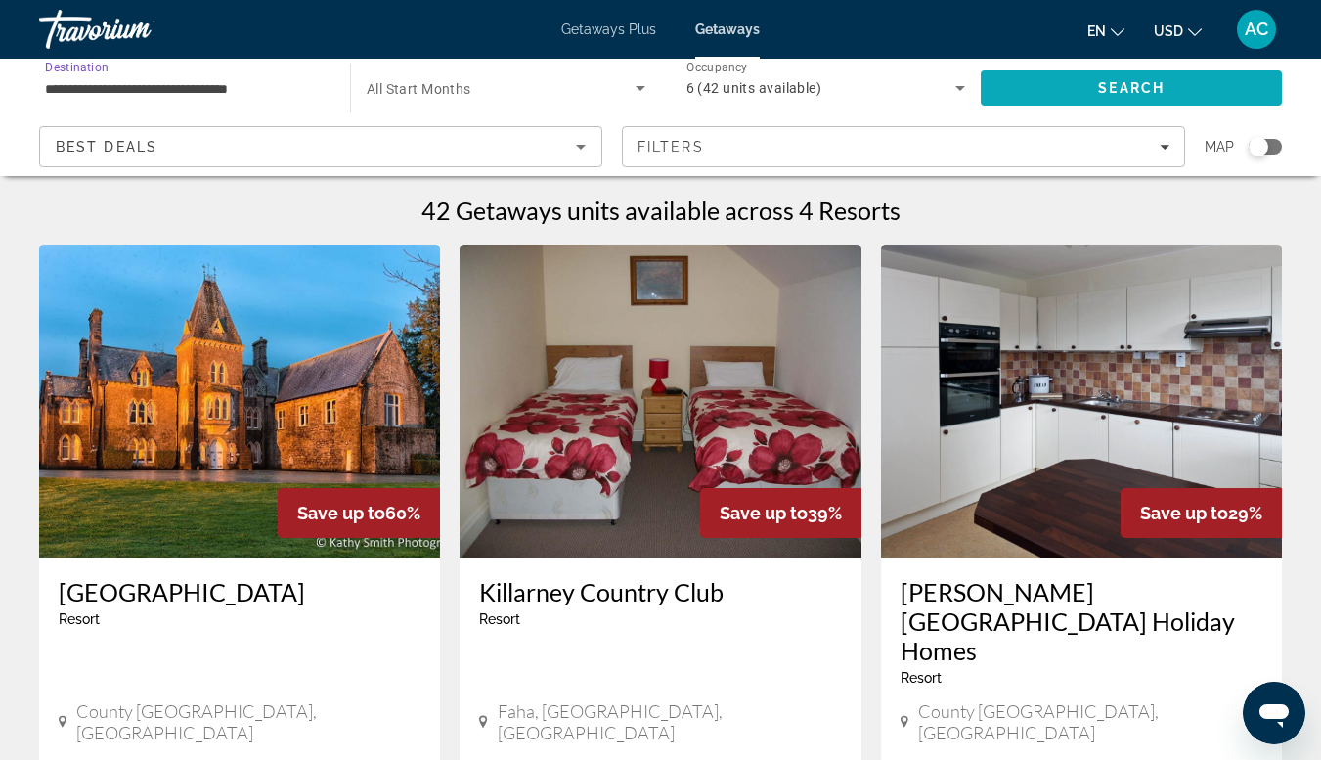
click at [1090, 82] on span "Search" at bounding box center [1131, 88] width 301 height 47
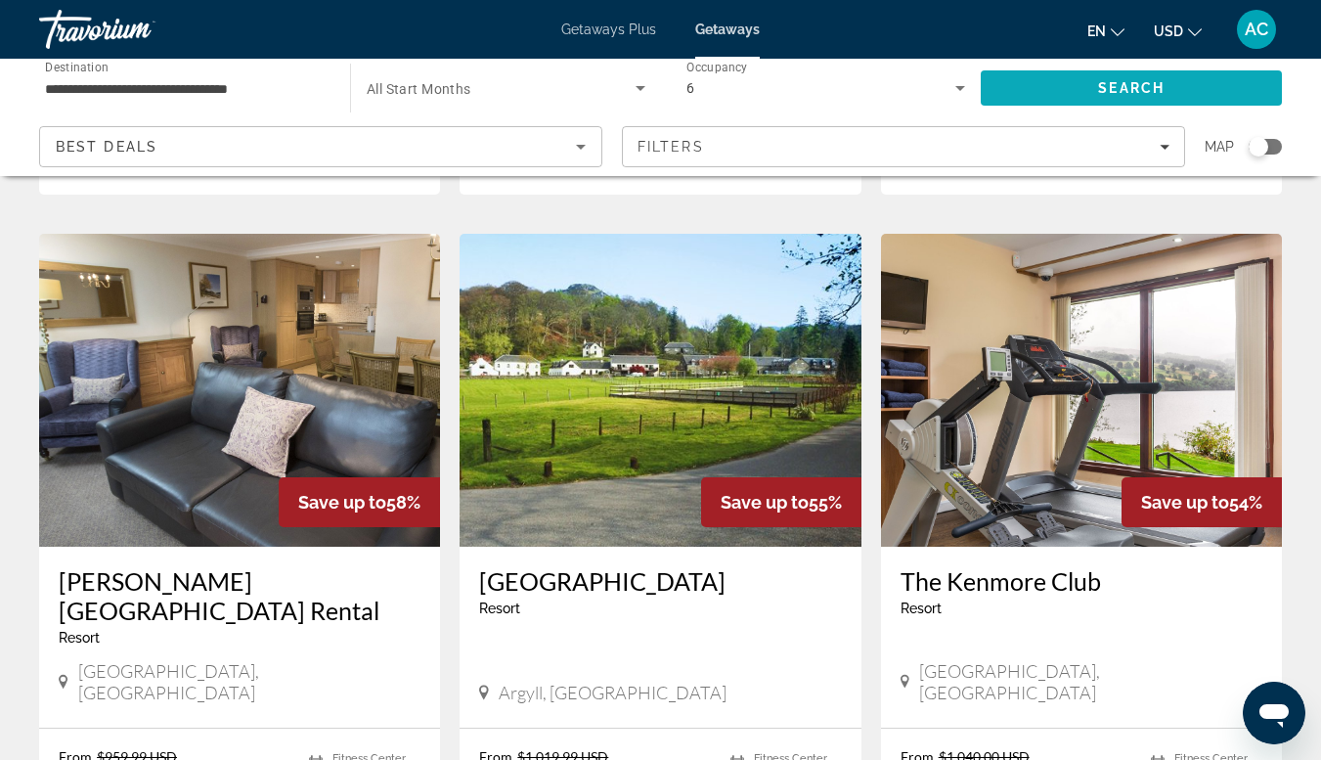
scroll to position [2138, 0]
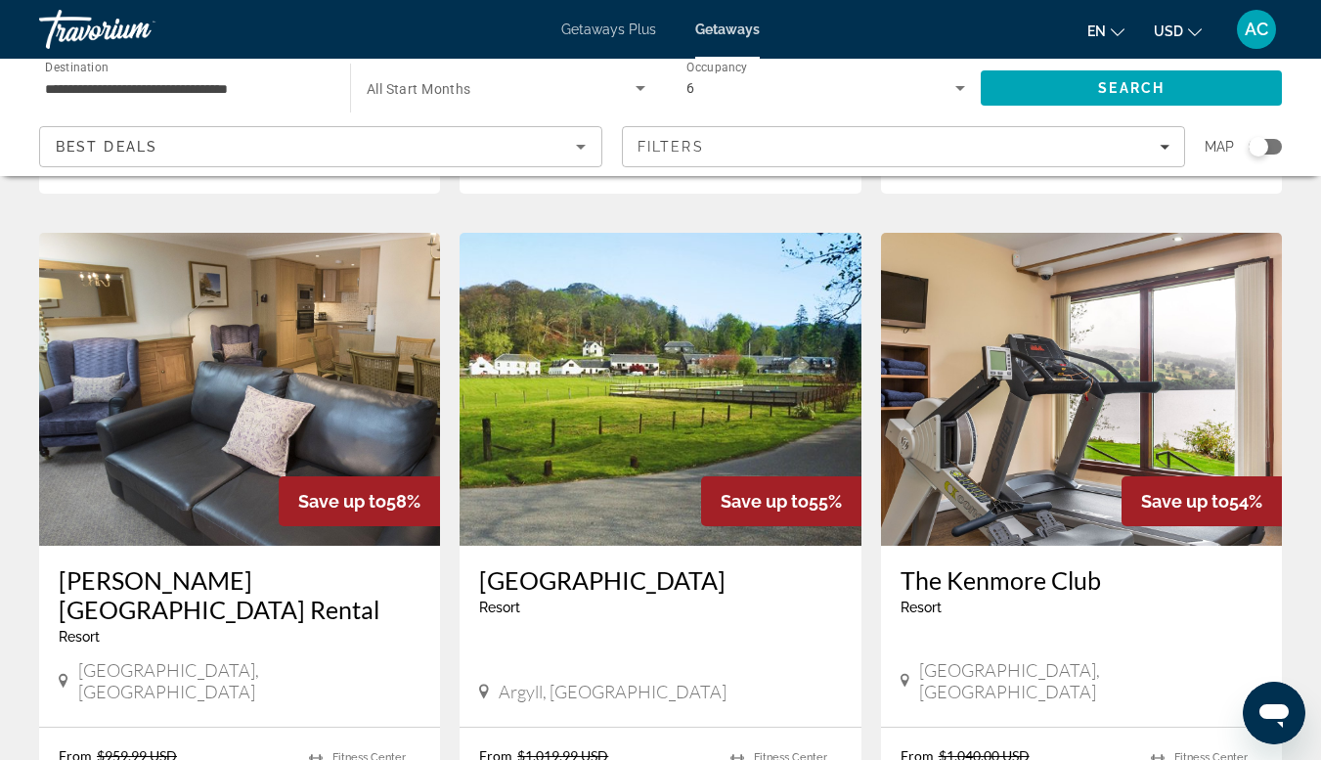
click at [212, 98] on input "**********" at bounding box center [185, 88] width 280 height 23
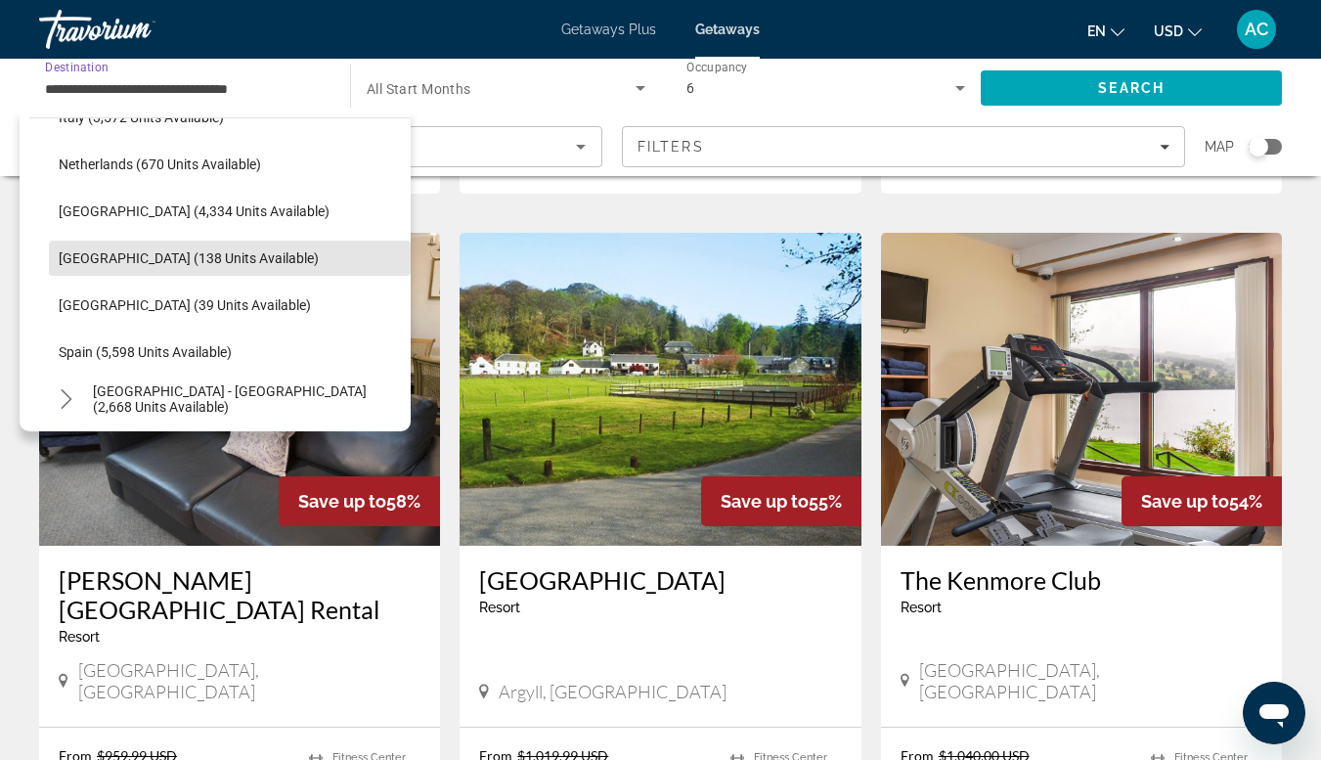
scroll to position [837, 0]
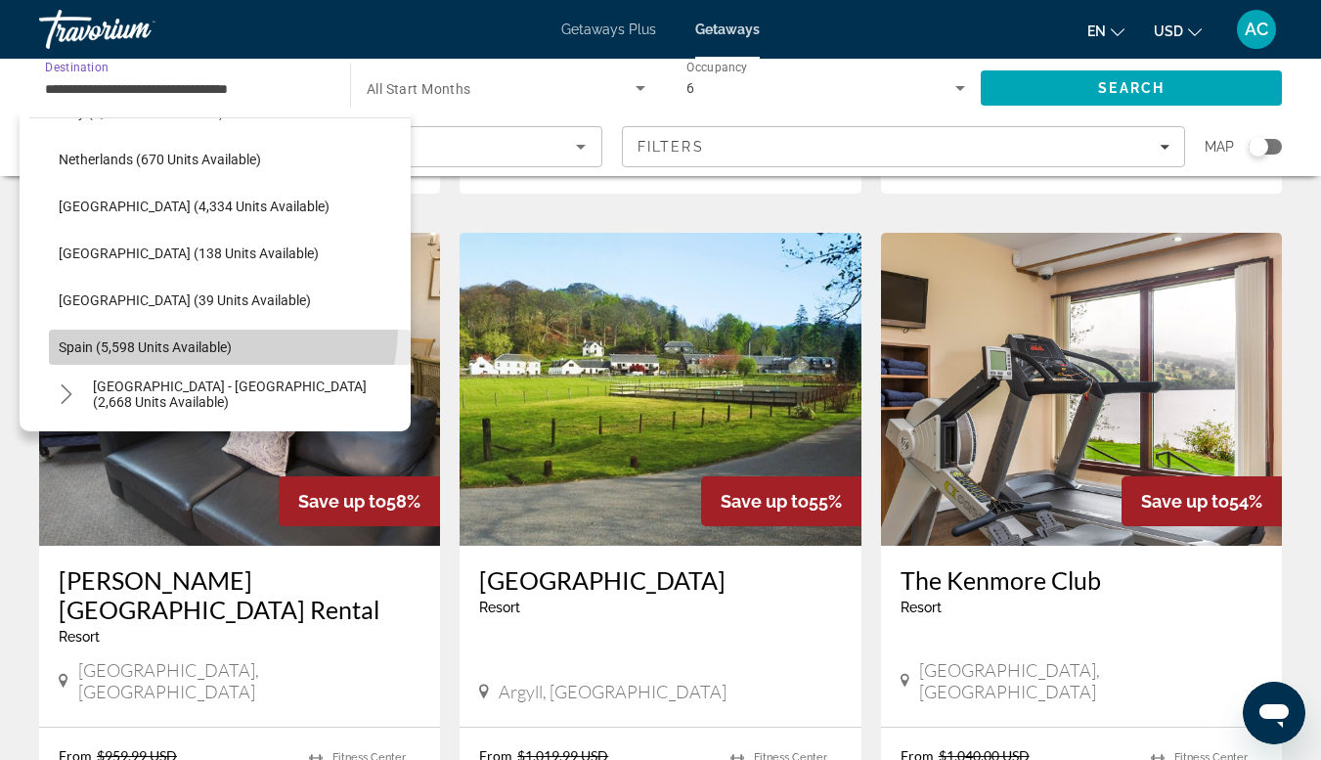
click at [189, 326] on span "Select destination: Spain (5,598 units available)" at bounding box center [230, 347] width 362 height 47
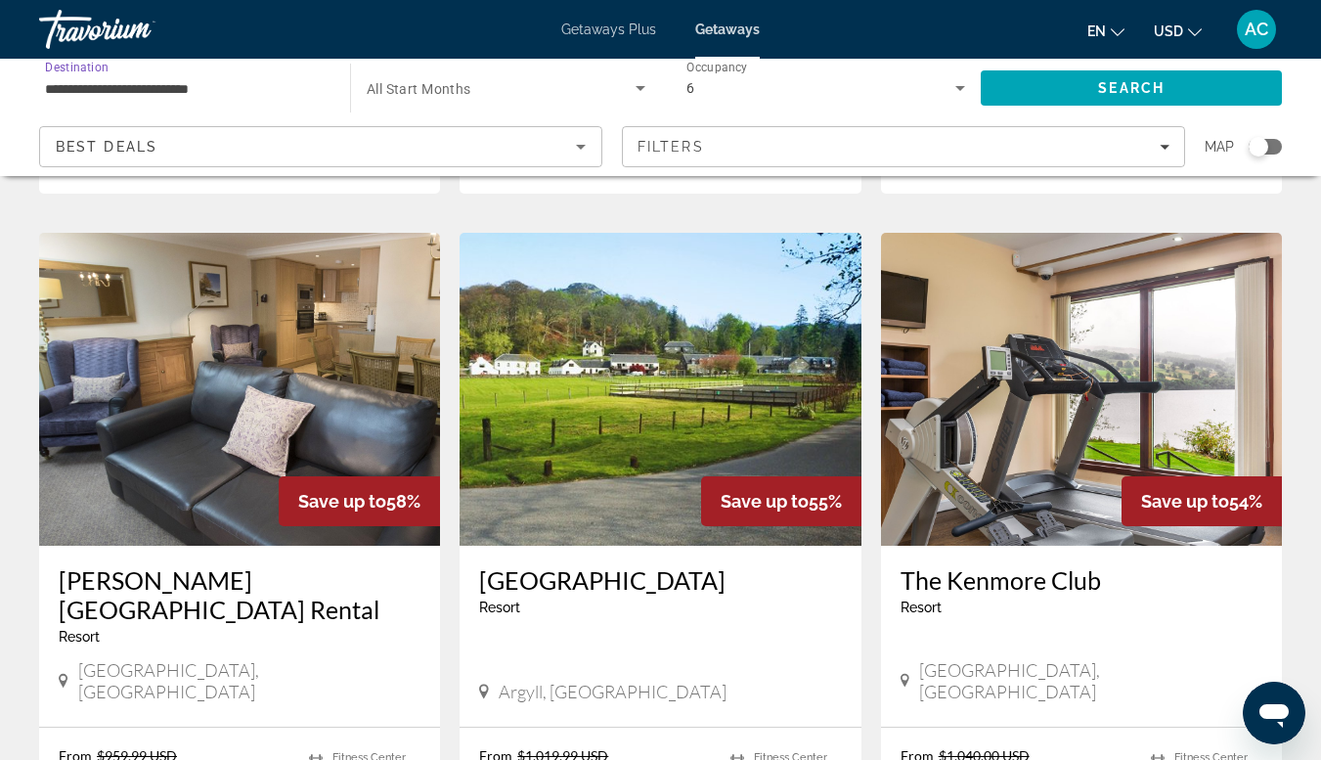
click at [242, 96] on input "**********" at bounding box center [185, 88] width 280 height 23
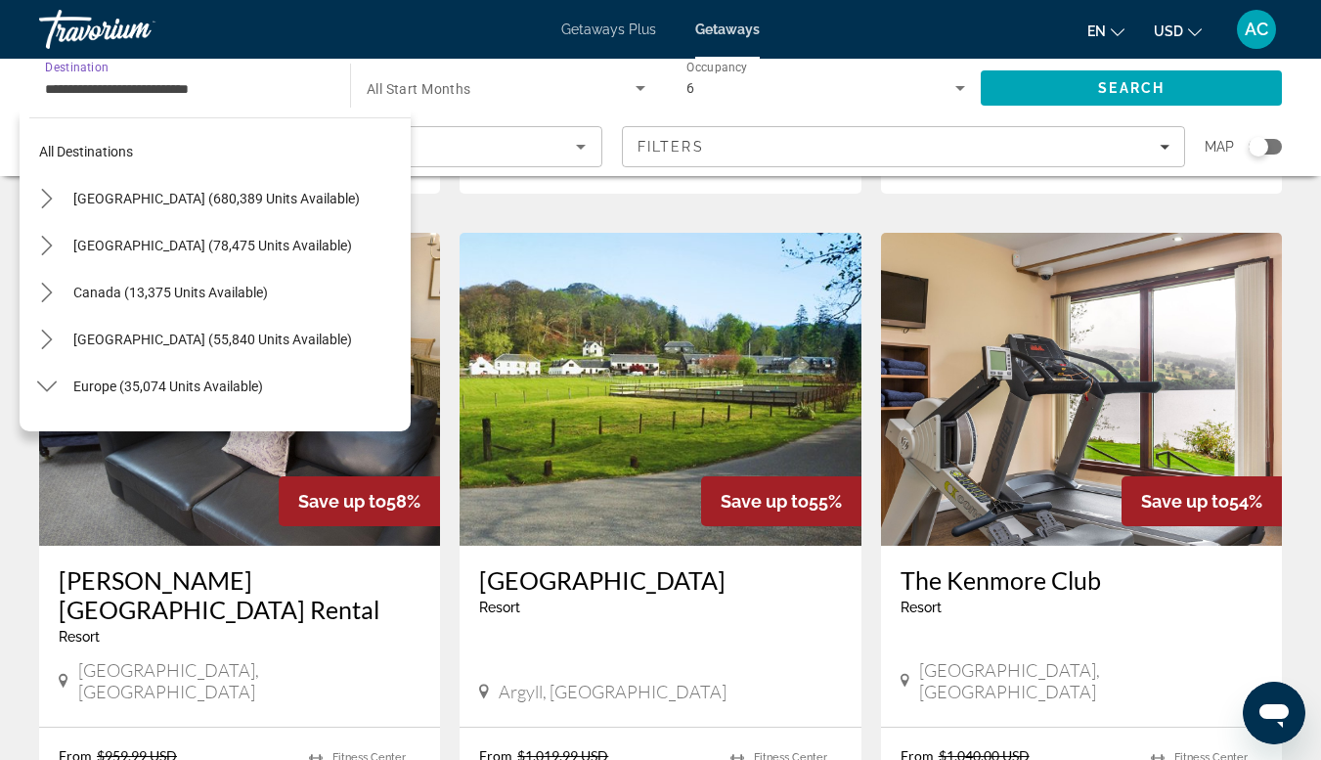
scroll to position [914, 0]
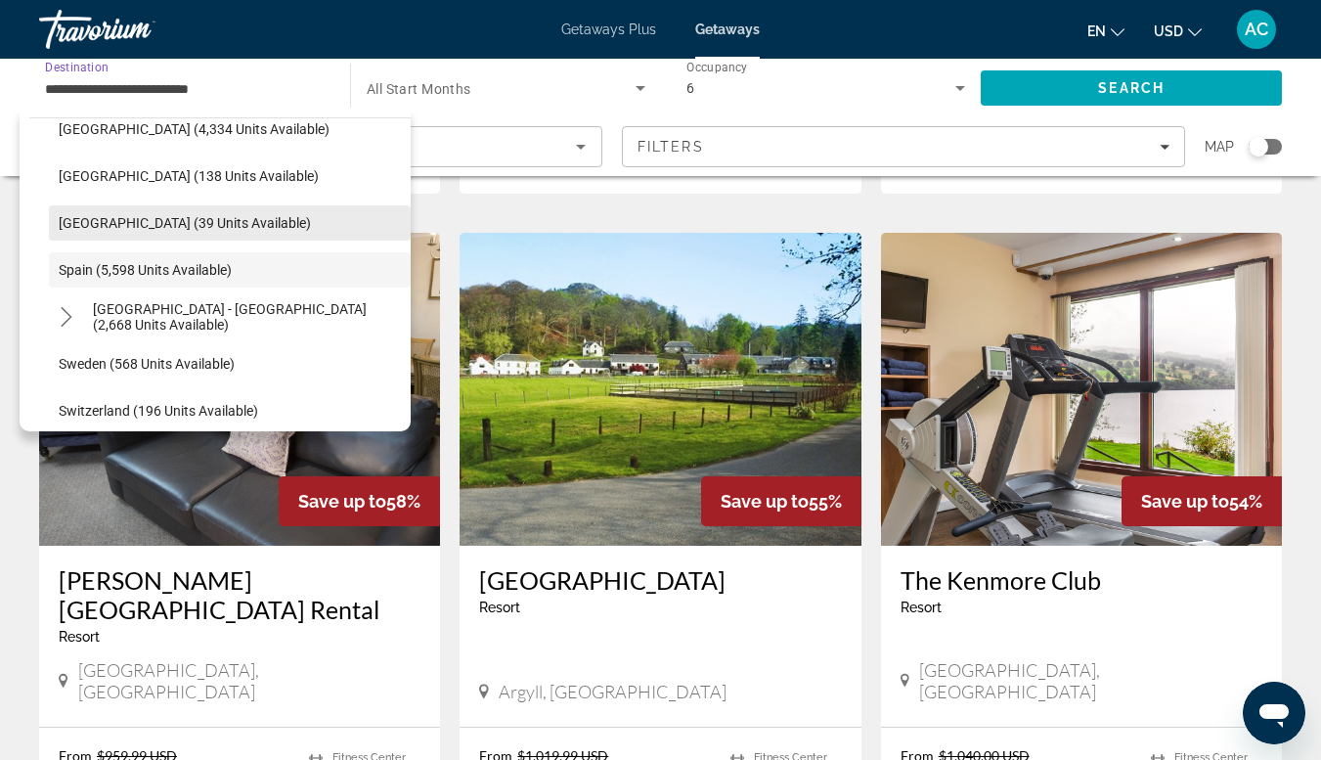
click at [182, 236] on span "Select destination: Slovakia (39 units available)" at bounding box center [230, 223] width 362 height 47
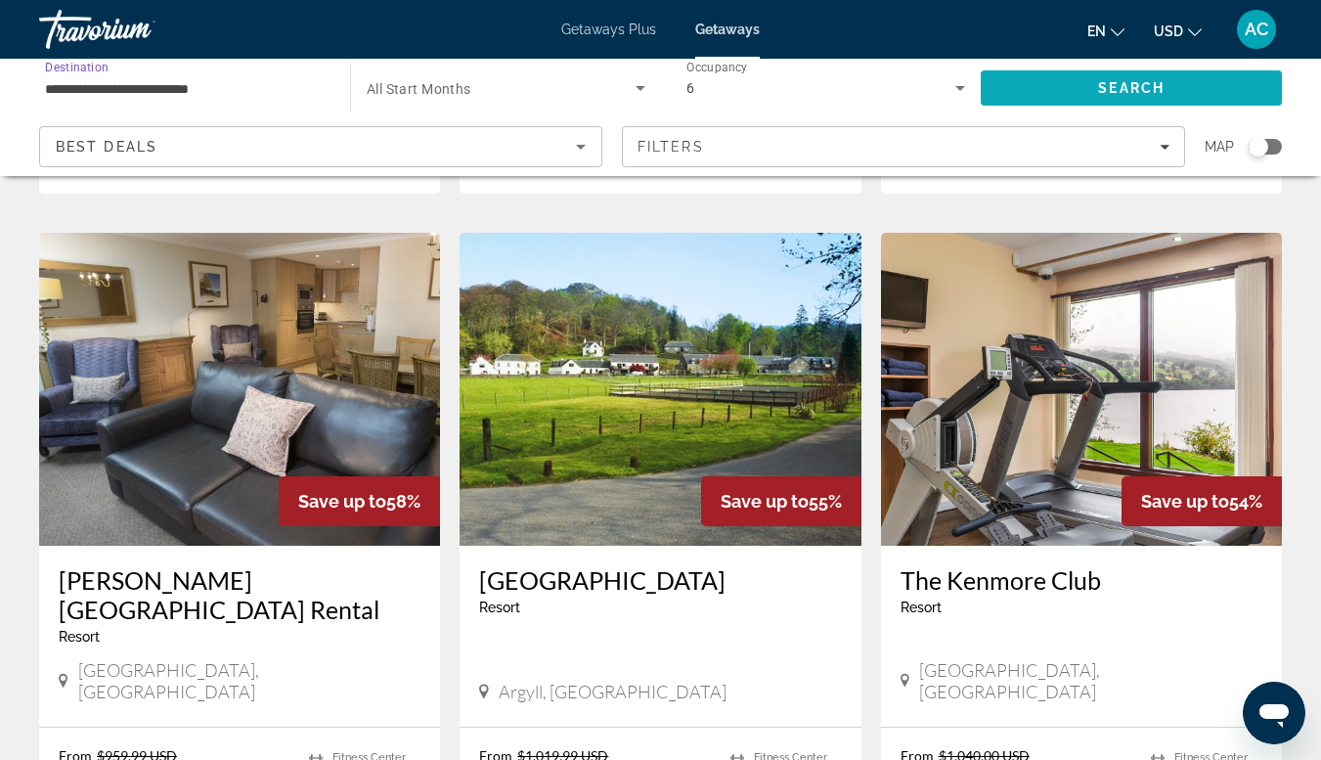
click at [1094, 88] on span "Search" at bounding box center [1131, 88] width 301 height 47
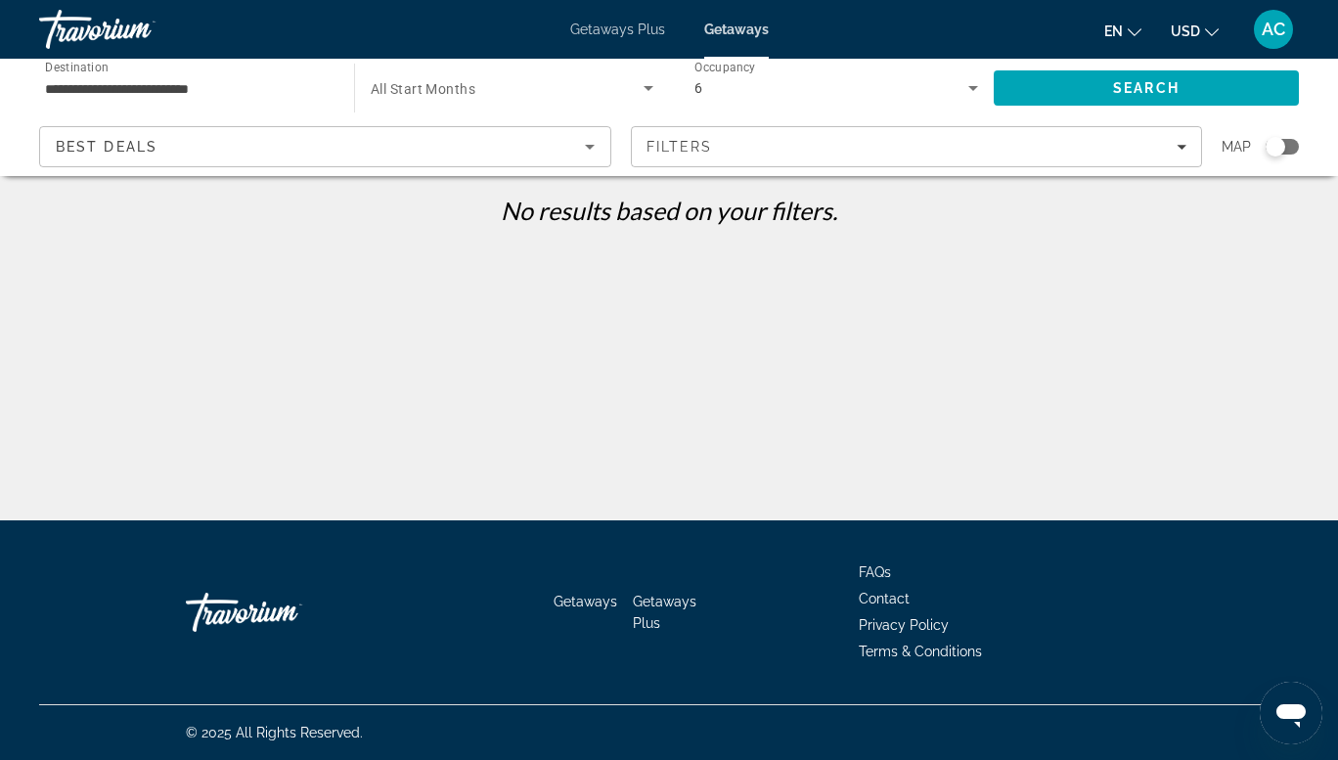
click at [197, 80] on input "**********" at bounding box center [187, 88] width 284 height 23
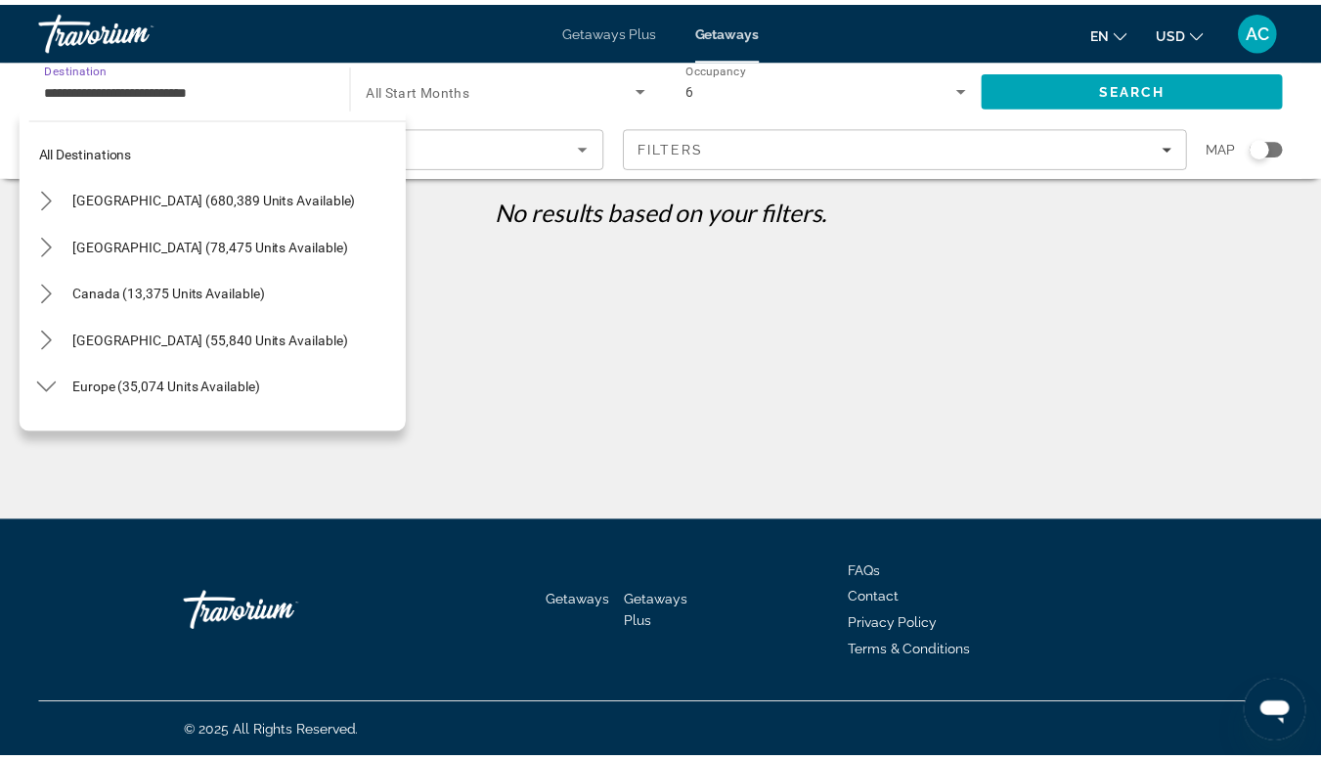
scroll to position [867, 0]
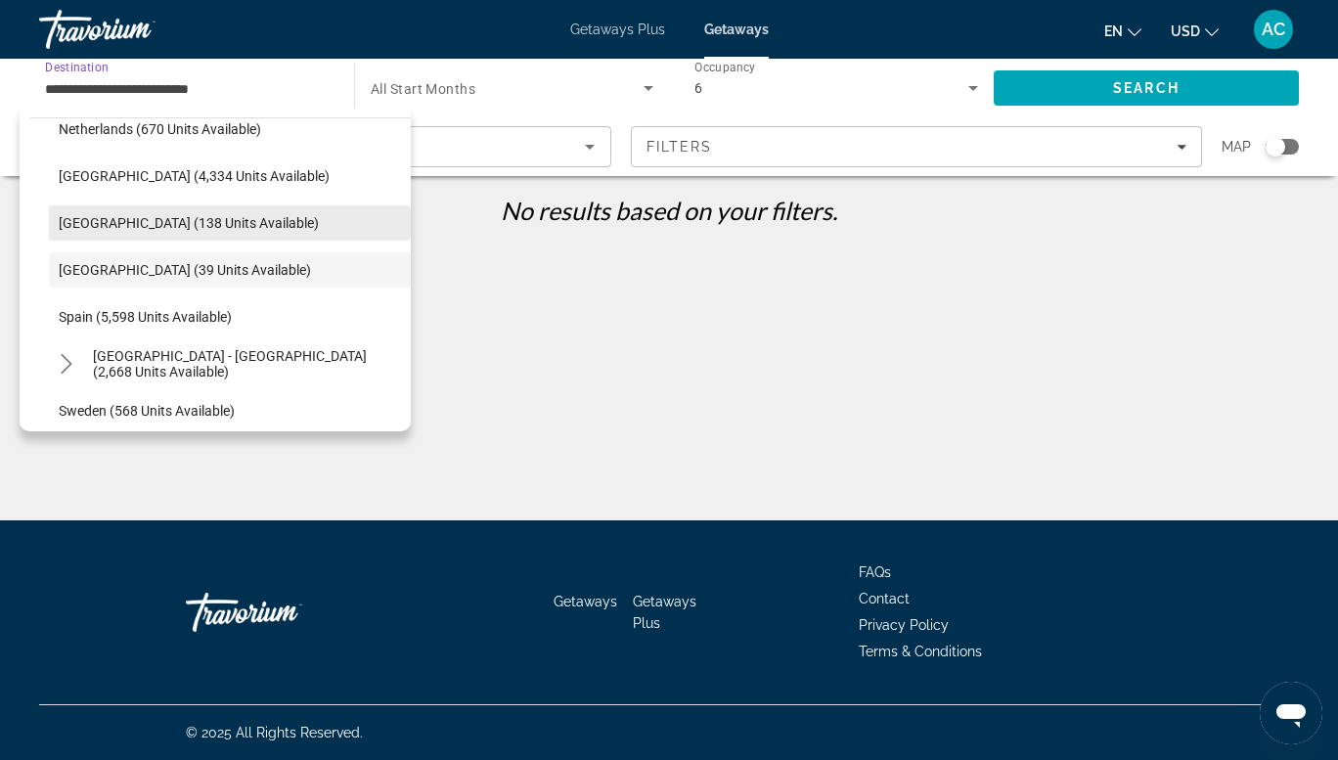
click at [172, 235] on span "Select destination: Serbia (138 units available)" at bounding box center [230, 223] width 362 height 47
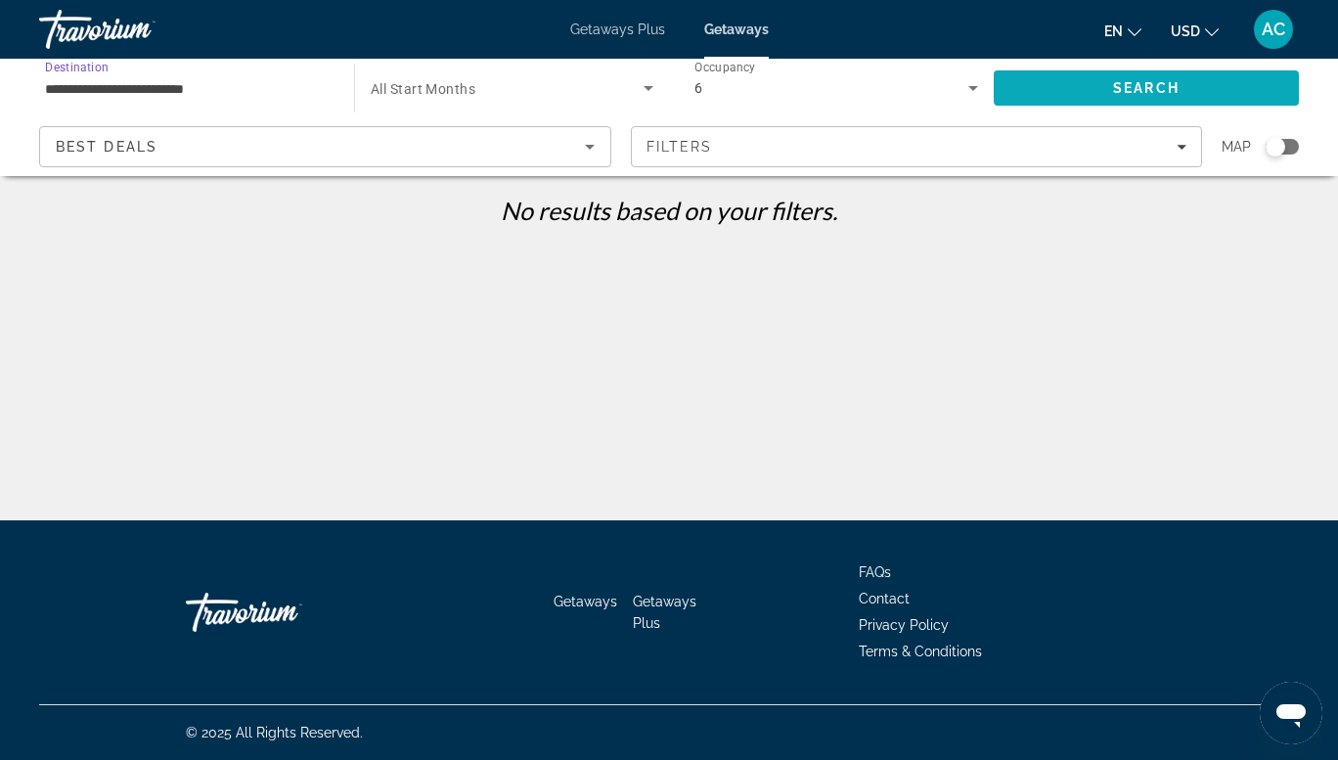
click at [1101, 91] on span "Search" at bounding box center [1146, 88] width 305 height 47
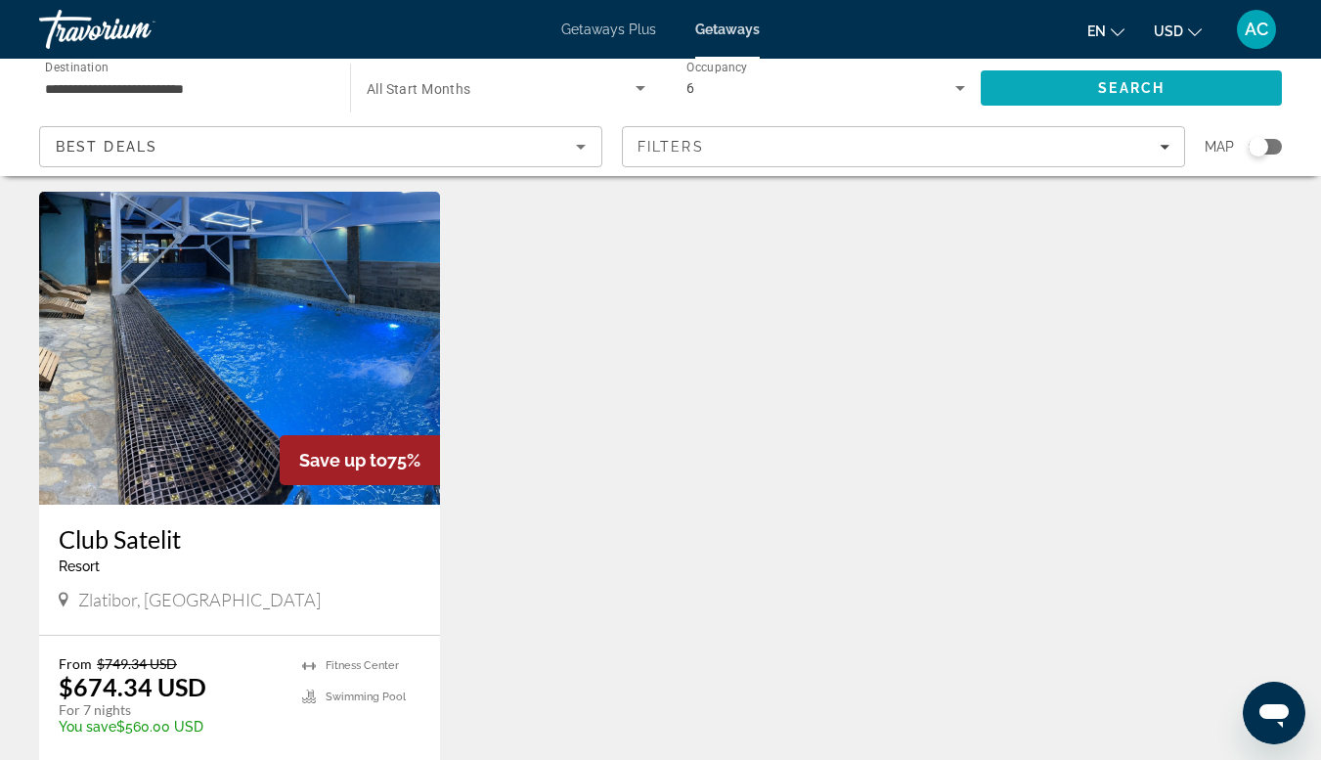
scroll to position [57, 0]
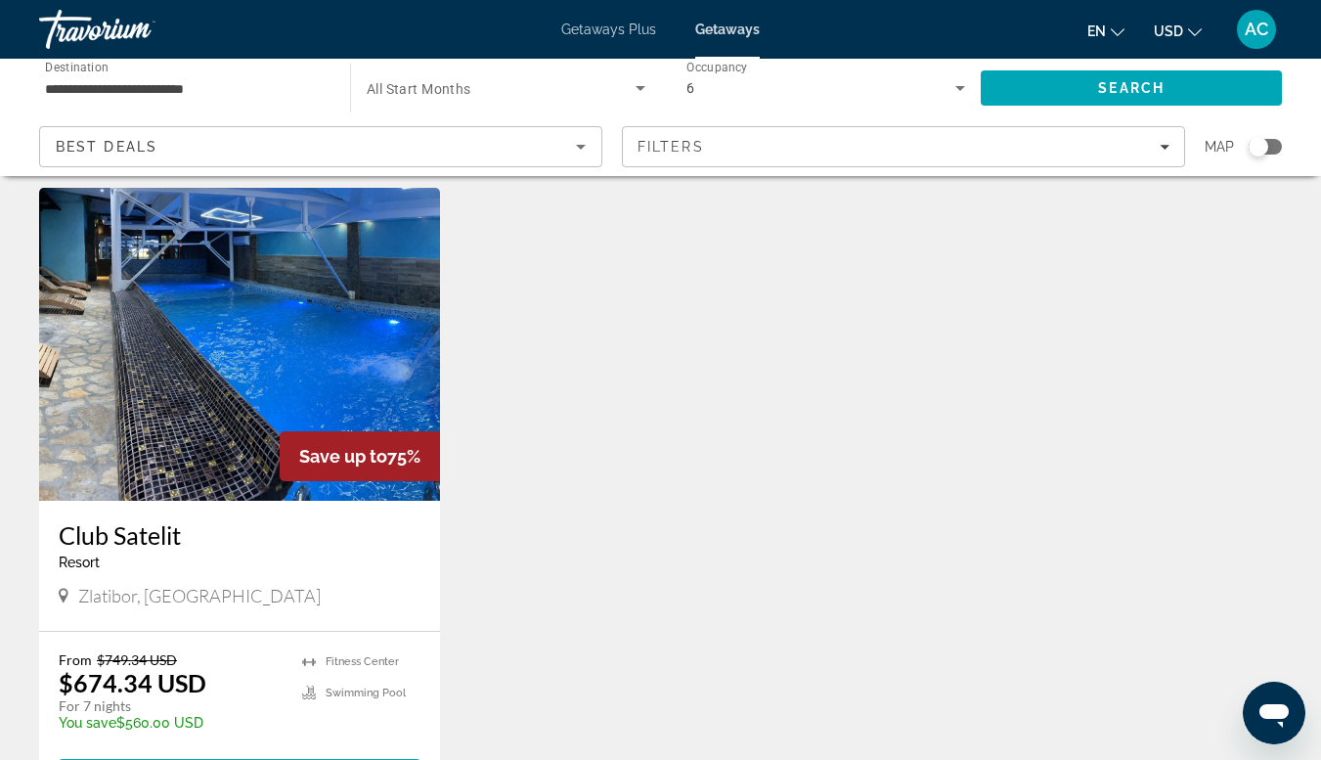
click at [136, 89] on input "**********" at bounding box center [185, 88] width 280 height 23
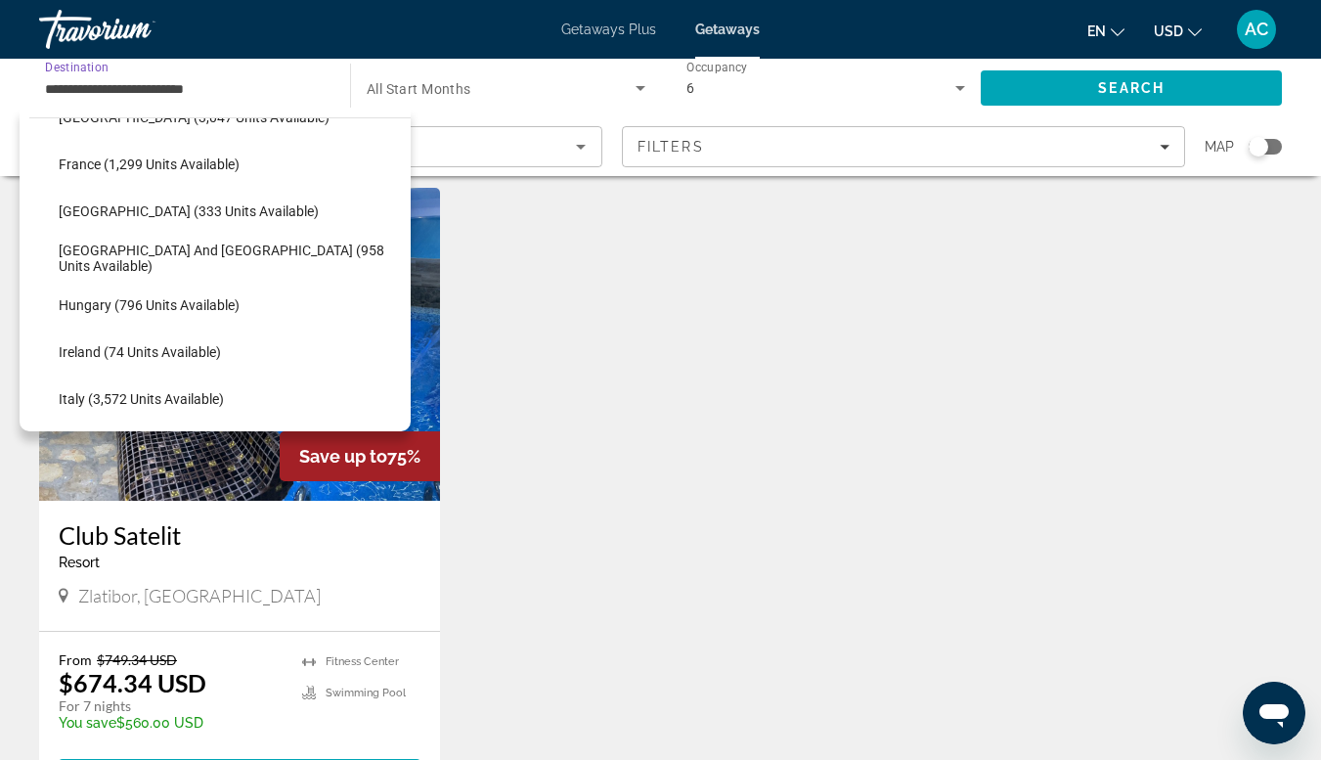
scroll to position [550, 0]
click at [351, 556] on div "Resort - This is an adults only resort" at bounding box center [240, 563] width 362 height 16
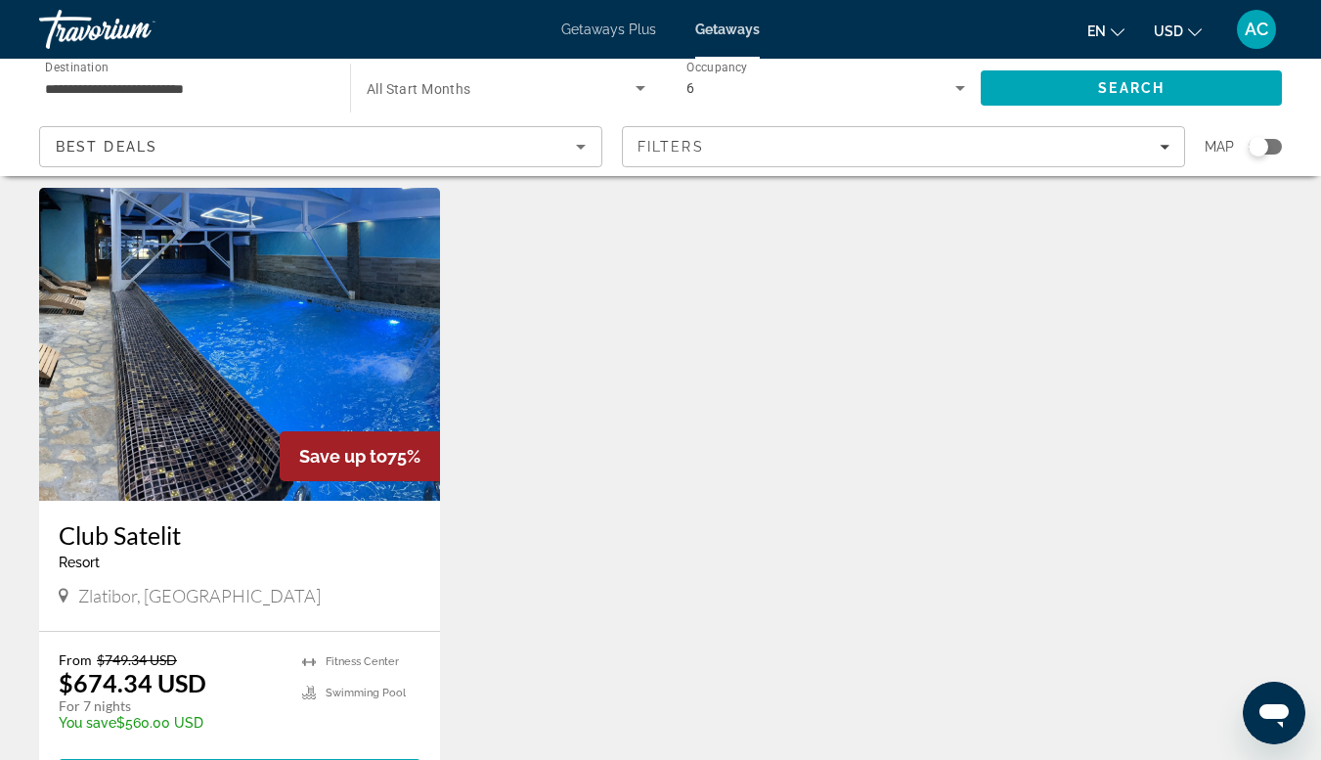
click at [163, 94] on input "**********" at bounding box center [185, 88] width 280 height 23
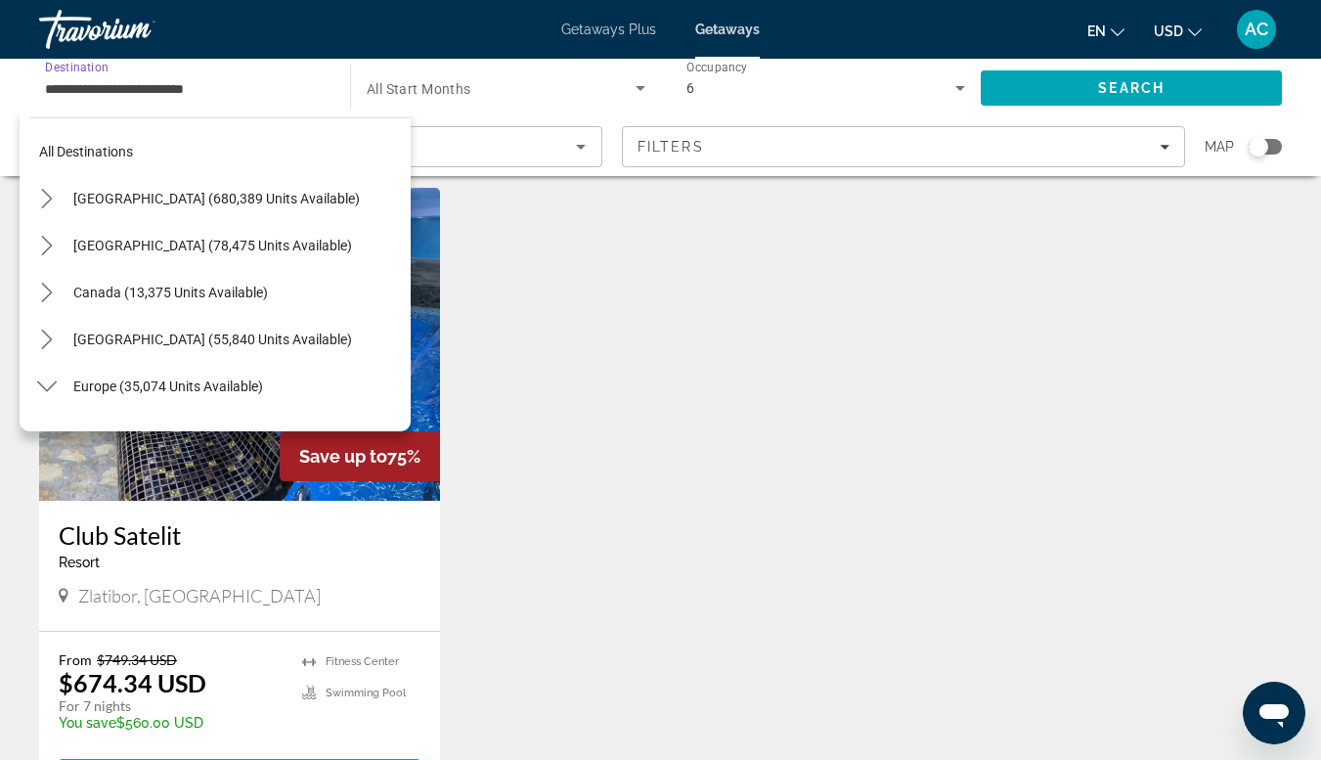
scroll to position [821, 0]
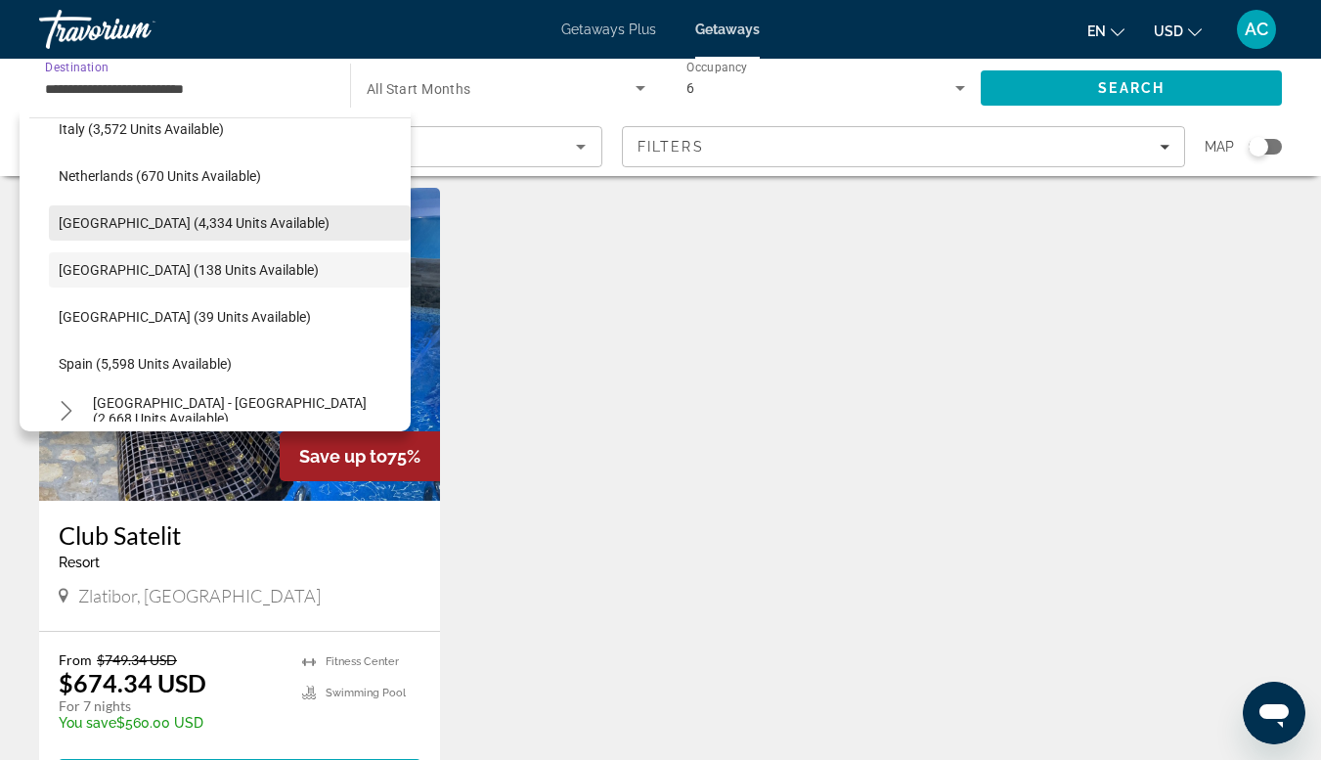
click at [220, 236] on span "Select destination: Portugal (4,334 units available)" at bounding box center [230, 223] width 362 height 47
type input "**********"
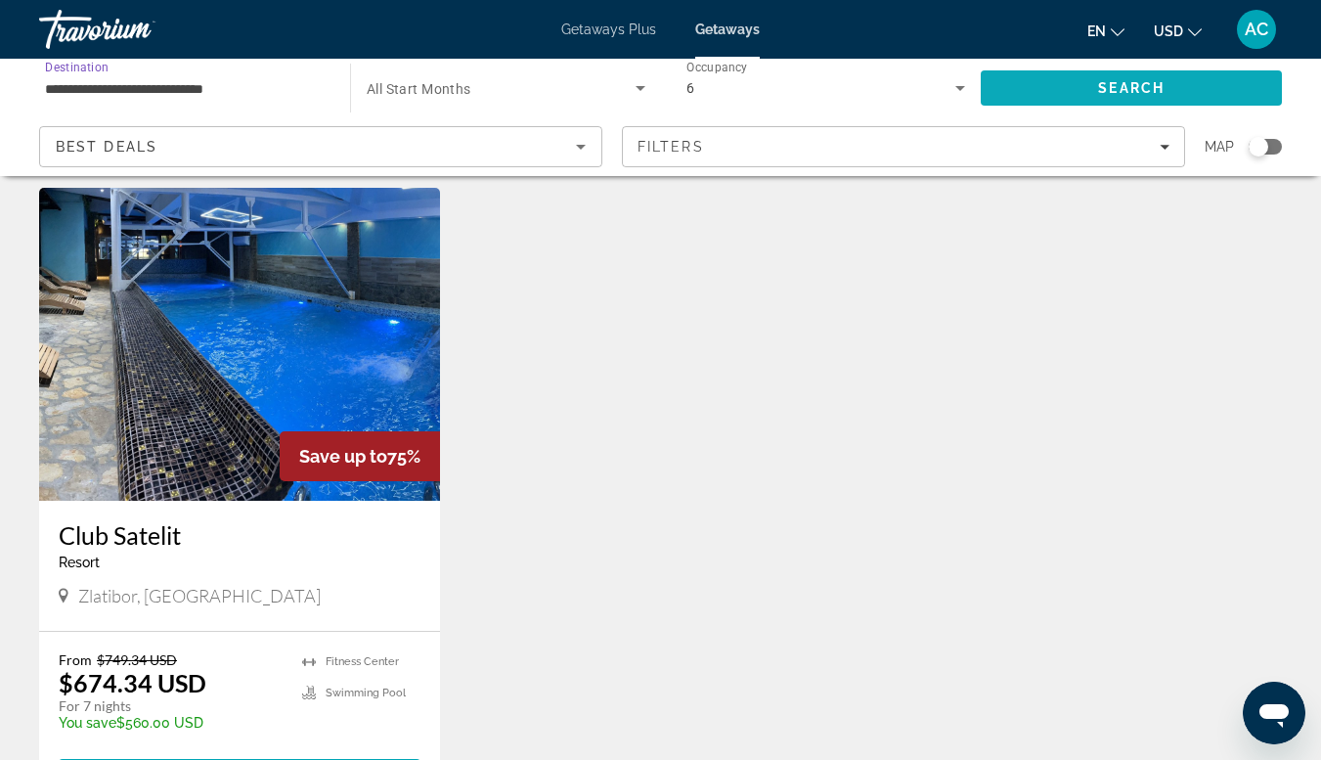
click at [1110, 94] on span "Search" at bounding box center [1131, 88] width 67 height 16
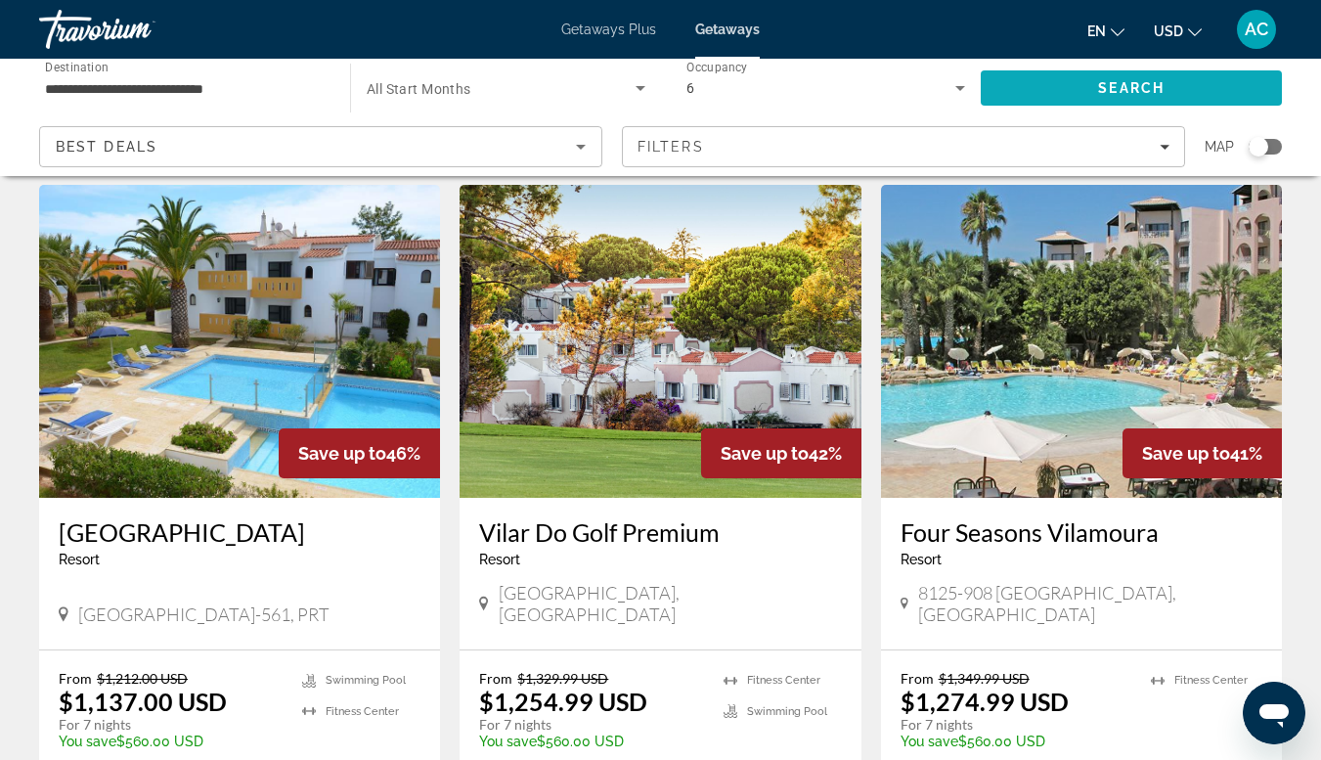
scroll to position [1433, 0]
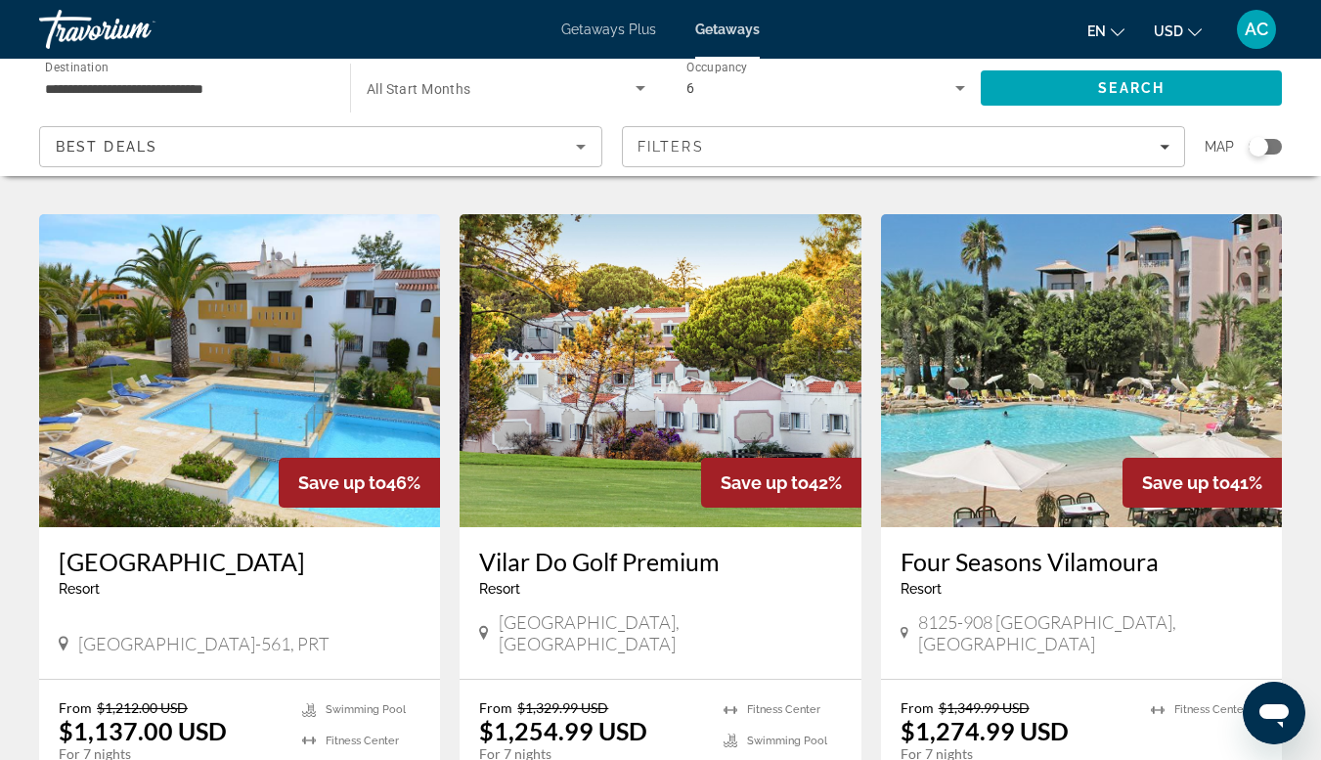
click at [1218, 547] on div "[GEOGRAPHIC_DATA] - This is an adults only resort" at bounding box center [1082, 579] width 362 height 65
click at [1055, 374] on img "Main content" at bounding box center [1081, 370] width 401 height 313
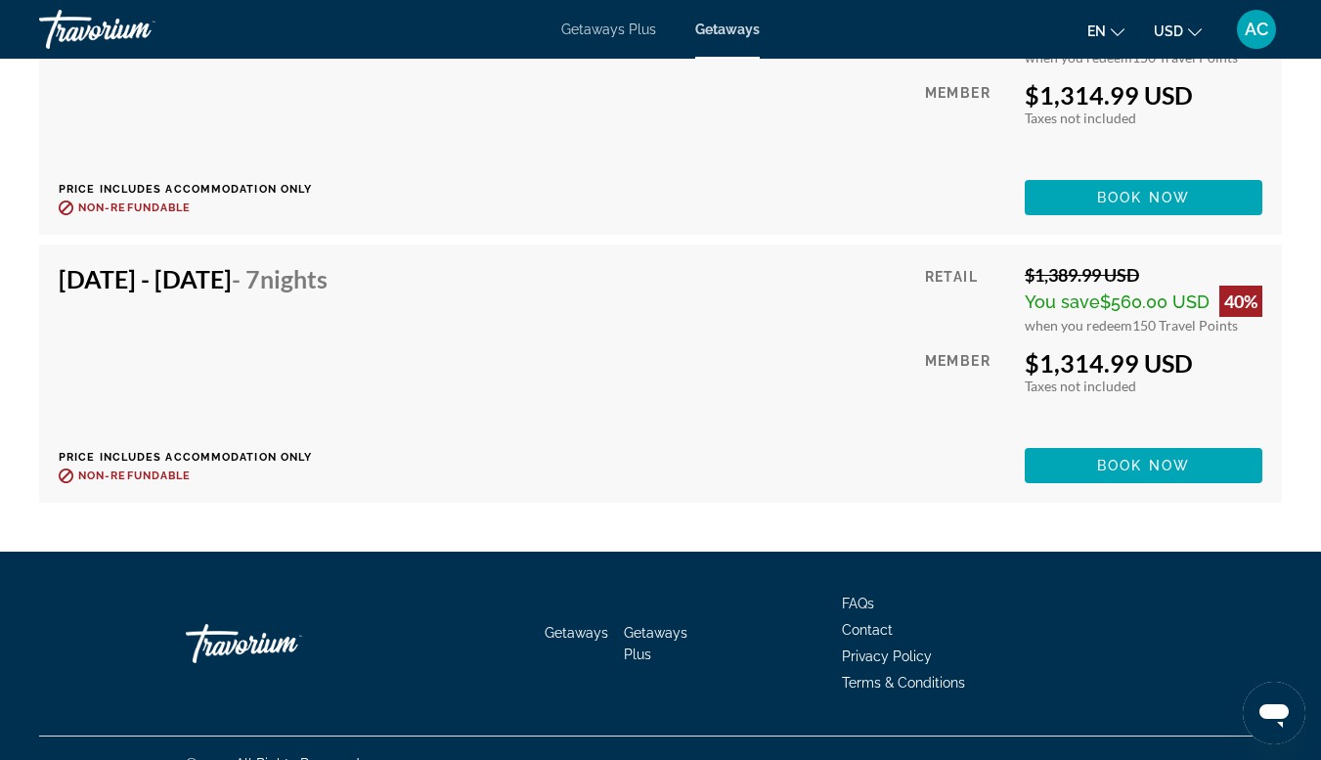
scroll to position [8274, 0]
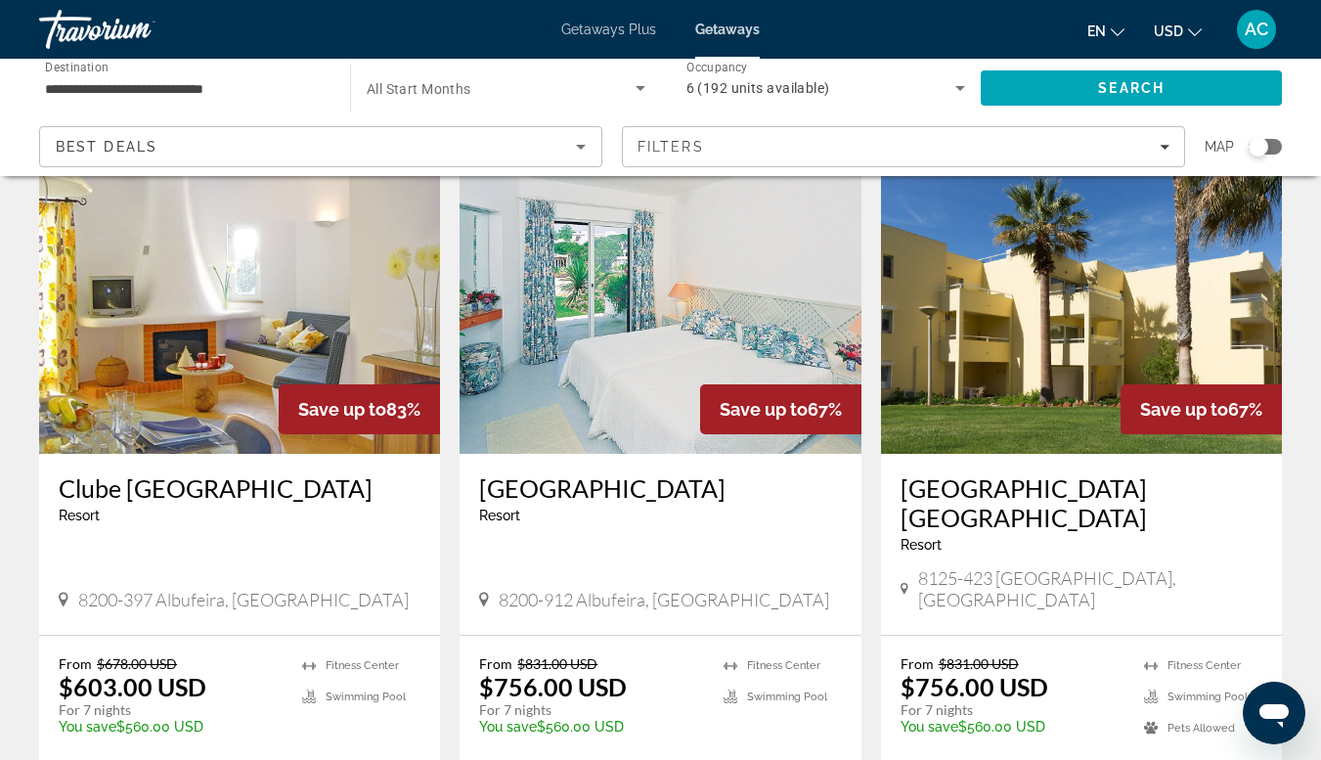
scroll to position [105, 0]
click at [253, 295] on img "Main content" at bounding box center [239, 296] width 401 height 313
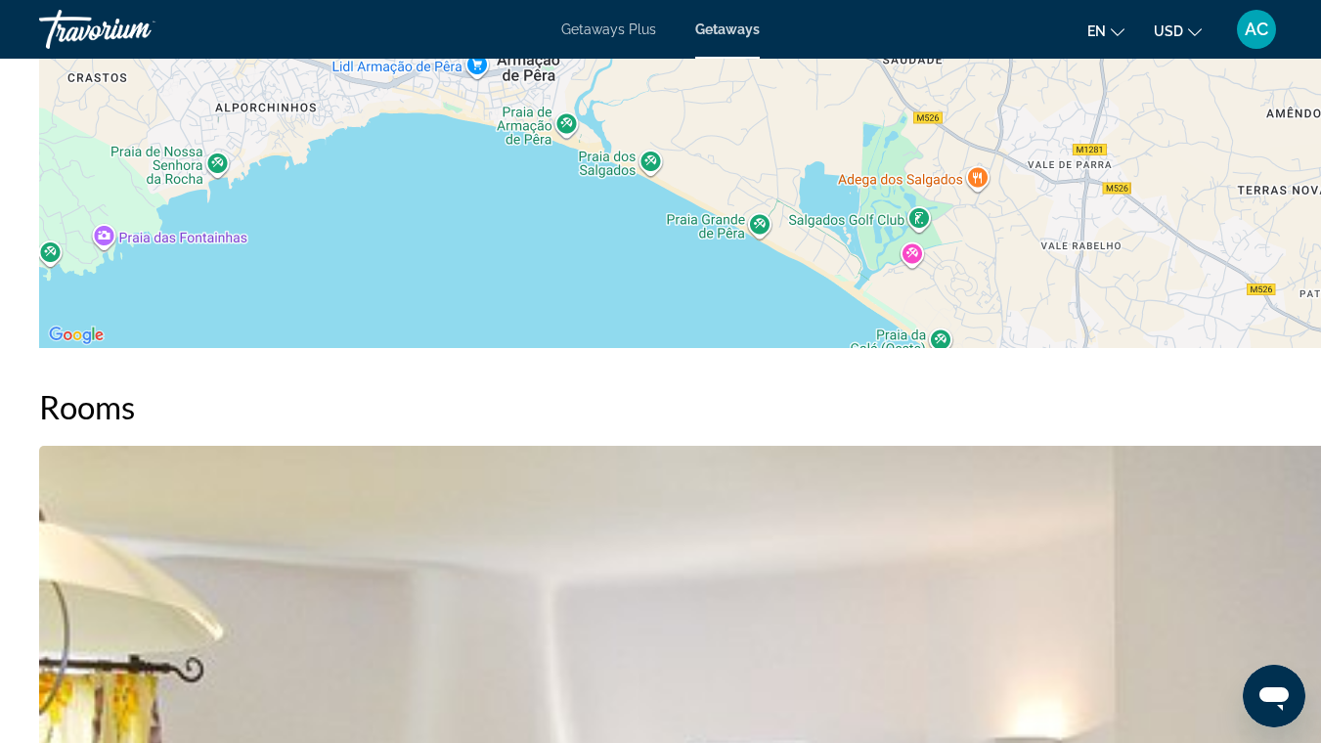
scroll to position [3100, 0]
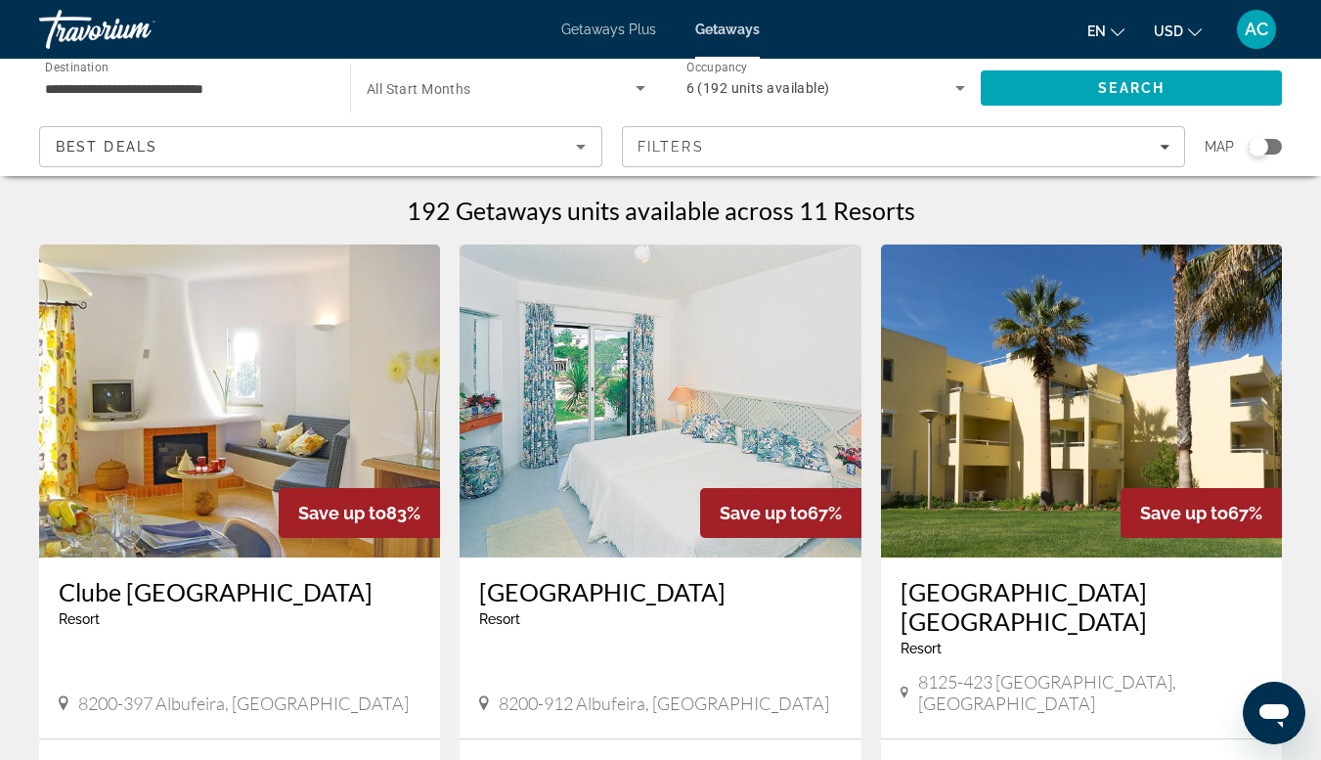
click at [263, 98] on input "**********" at bounding box center [185, 88] width 280 height 23
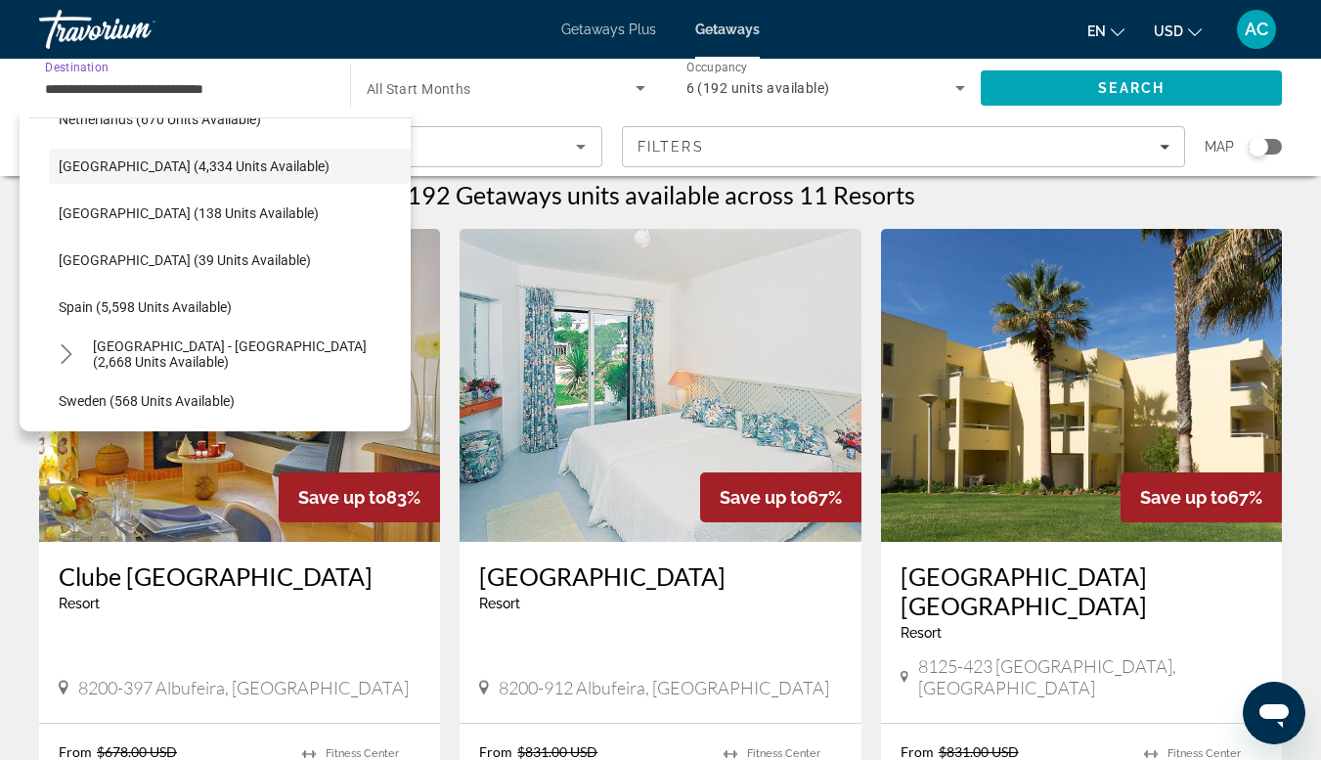
scroll to position [882, 0]
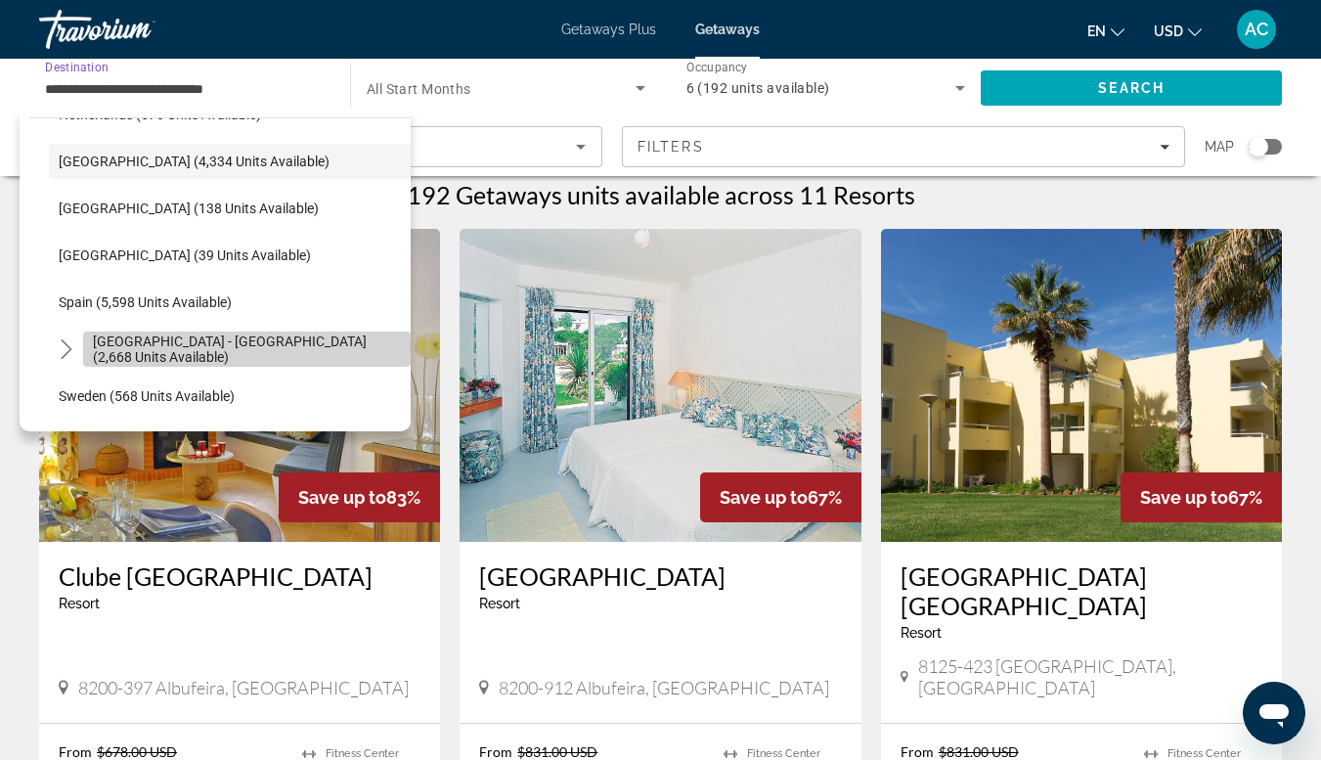
click at [249, 354] on span "[GEOGRAPHIC_DATA] - [GEOGRAPHIC_DATA] (2,668 units available)" at bounding box center [247, 348] width 308 height 31
type input "**********"
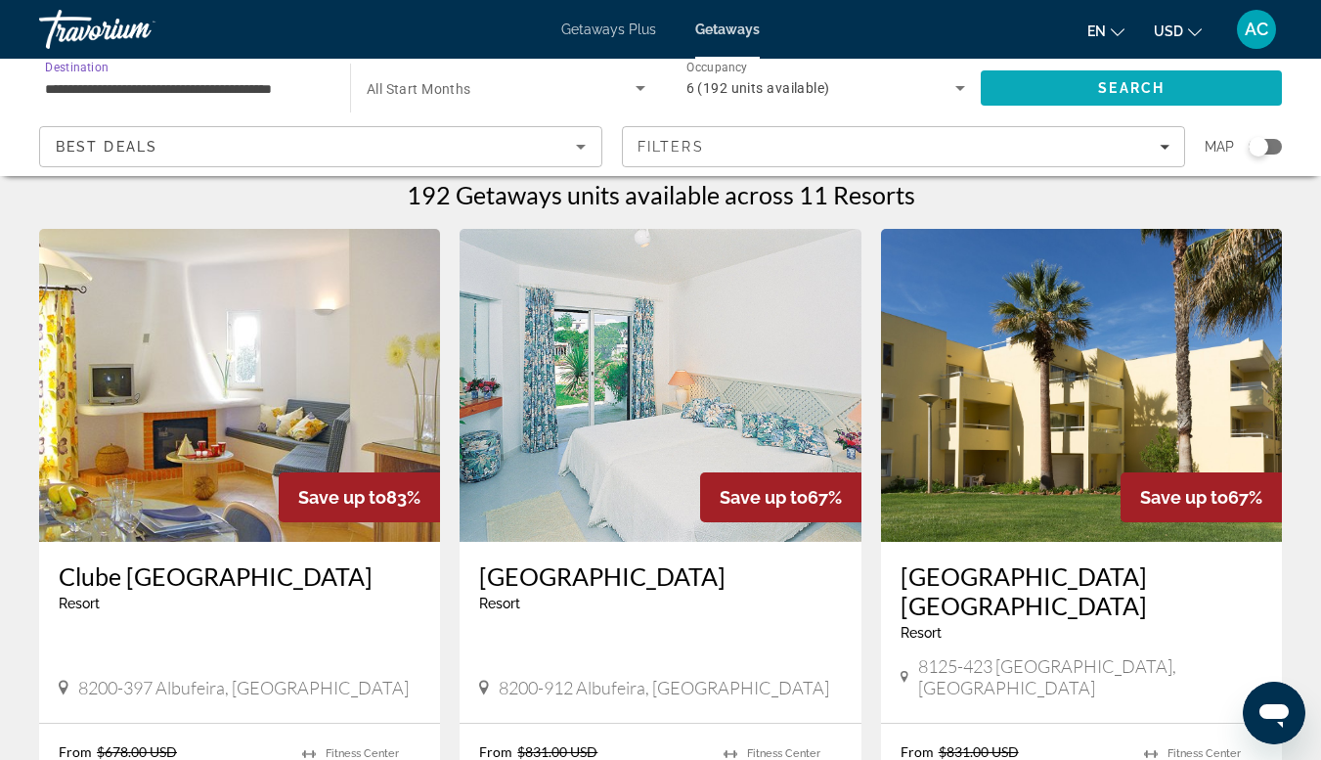
click at [1076, 85] on span "Search" at bounding box center [1131, 88] width 301 height 47
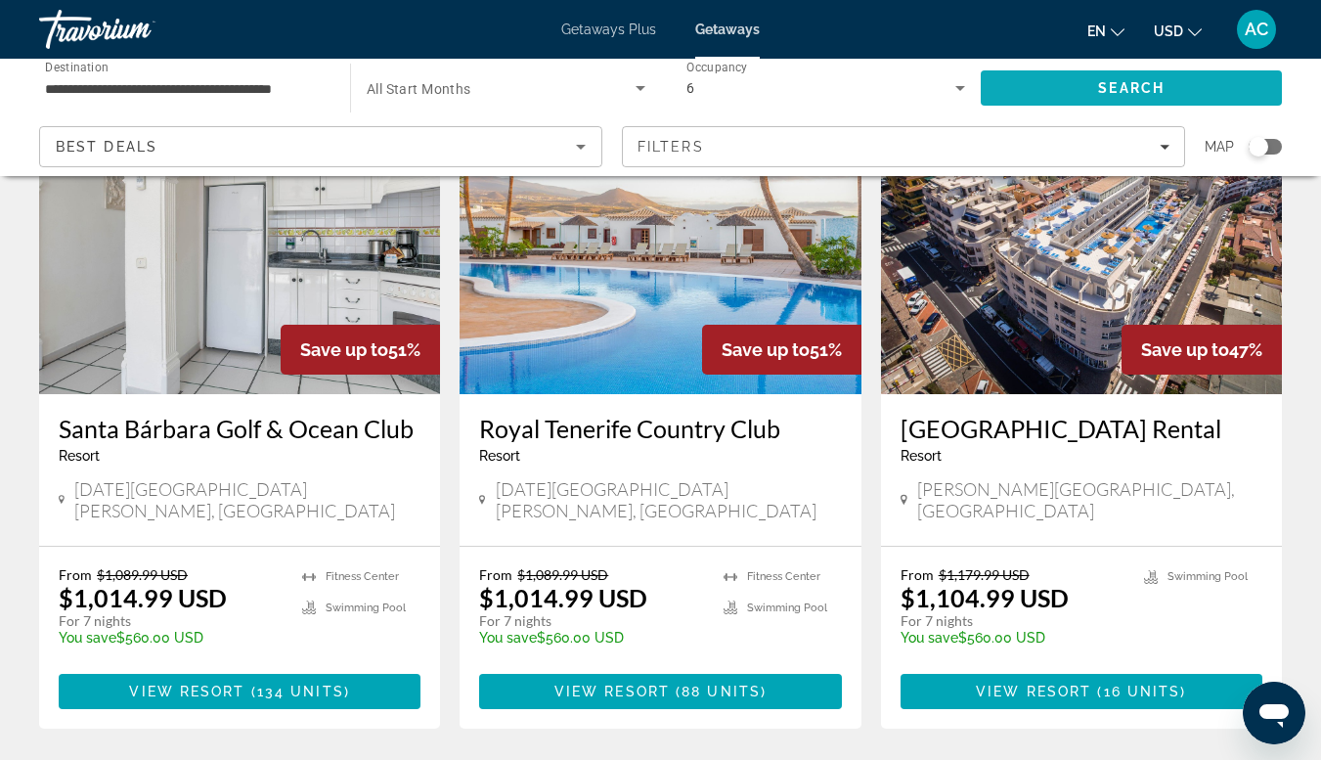
scroll to position [2249, 0]
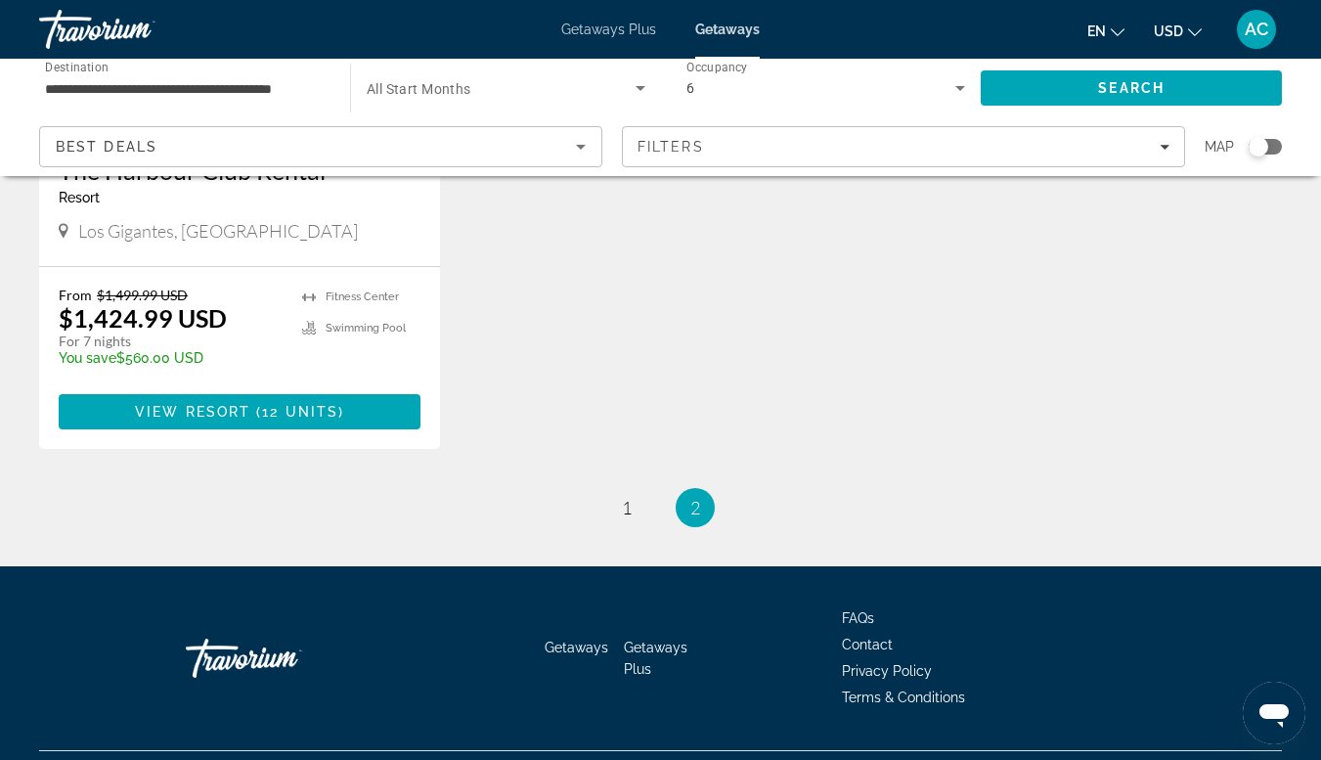
scroll to position [1097, 0]
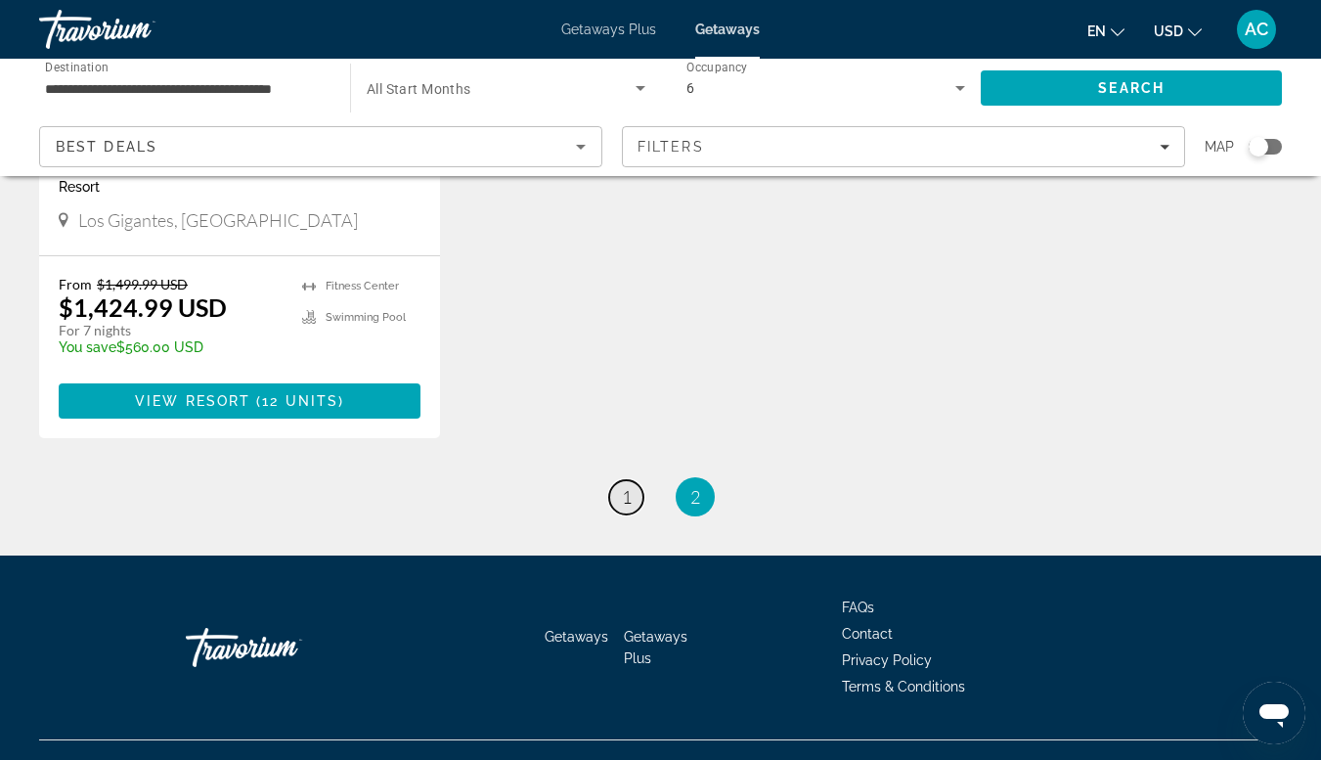
click at [628, 506] on span "1" at bounding box center [627, 497] width 10 height 22
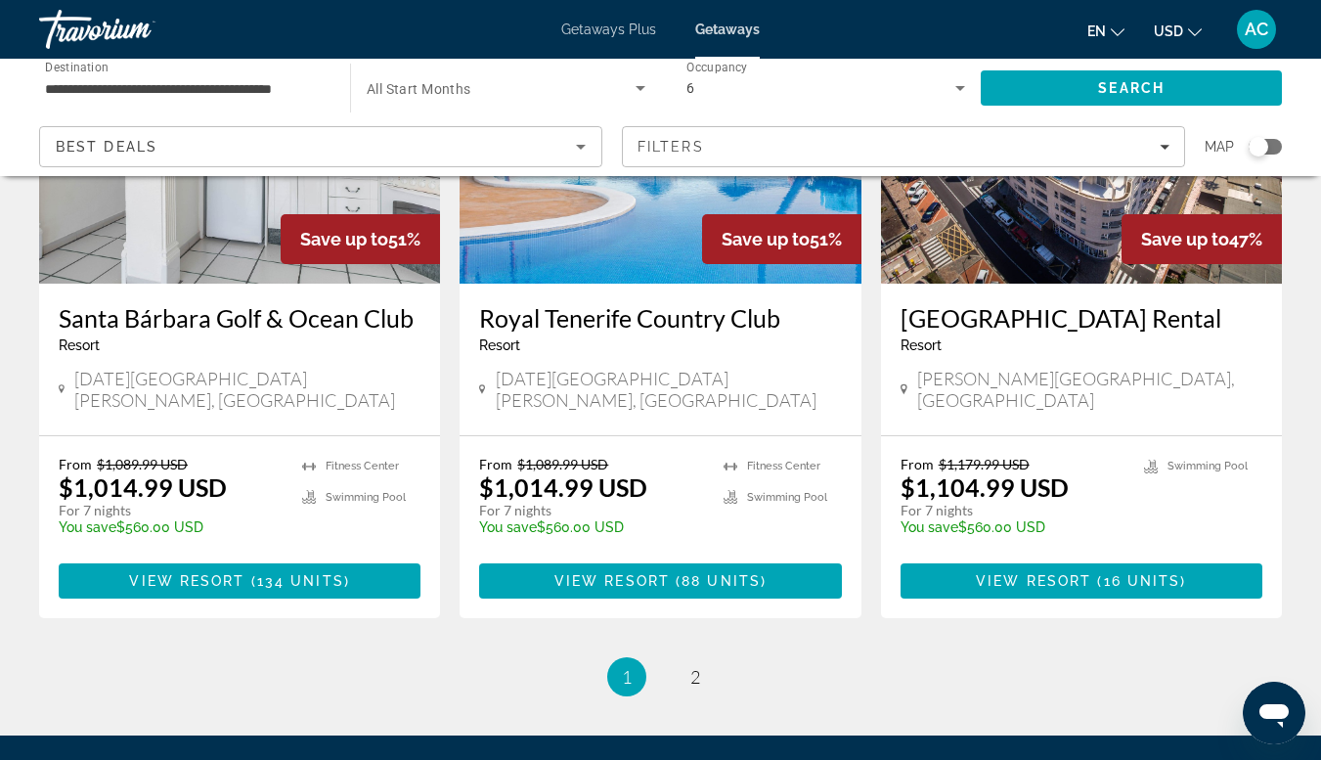
scroll to position [2364, 0]
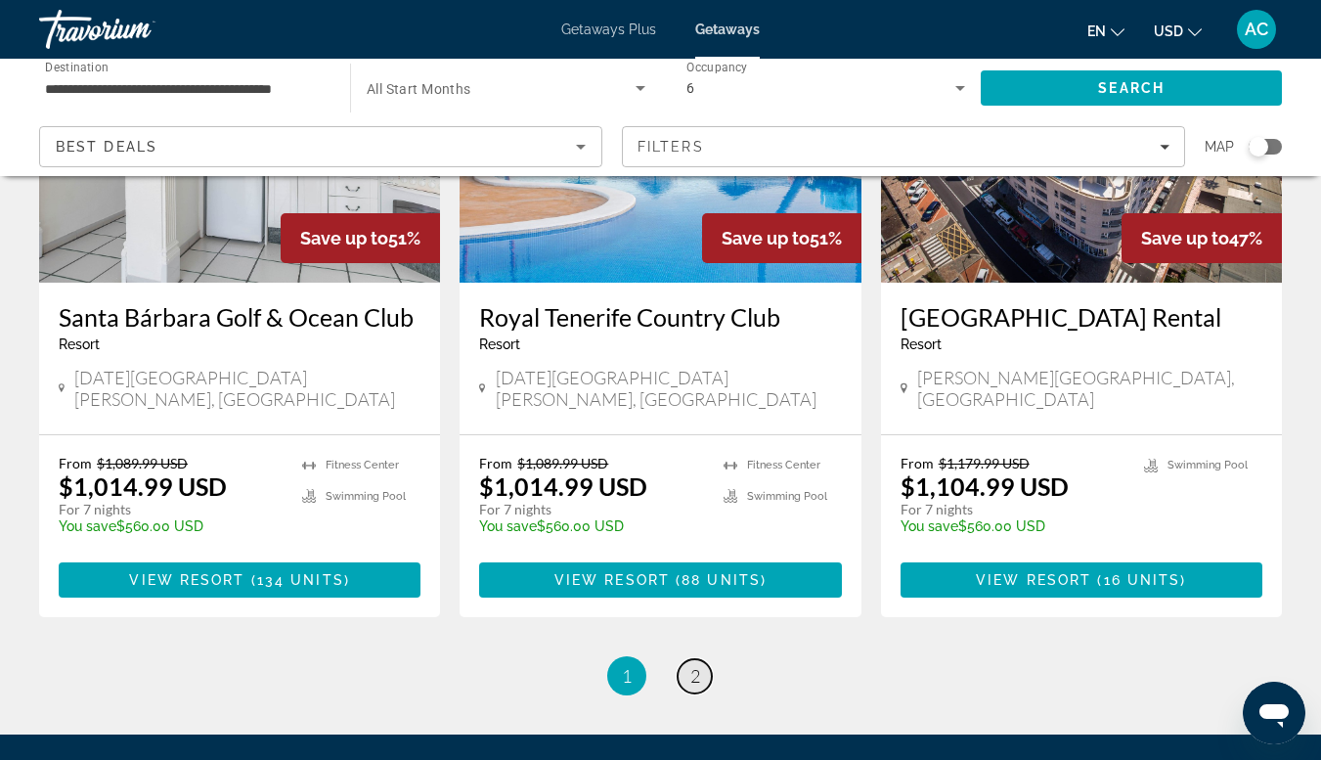
click at [690, 659] on link "page 2" at bounding box center [695, 676] width 34 height 34
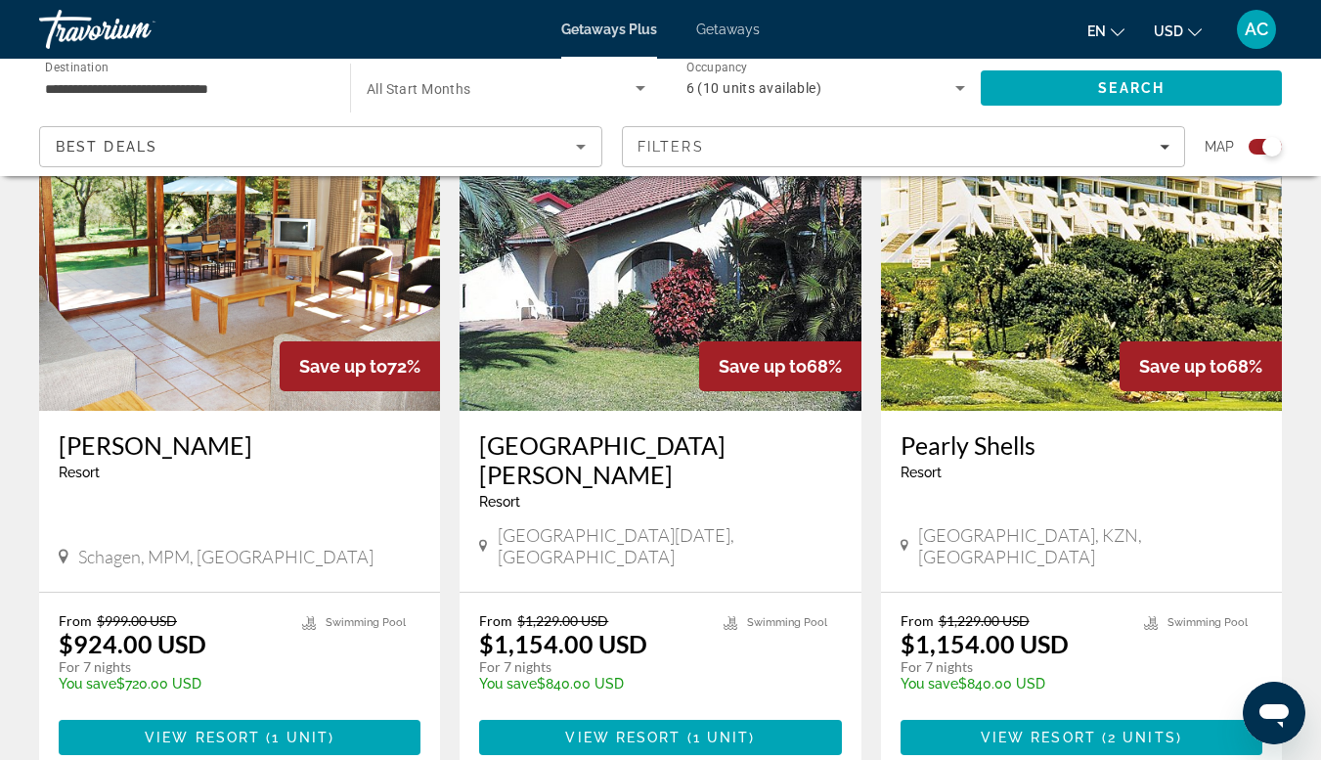
scroll to position [742, 0]
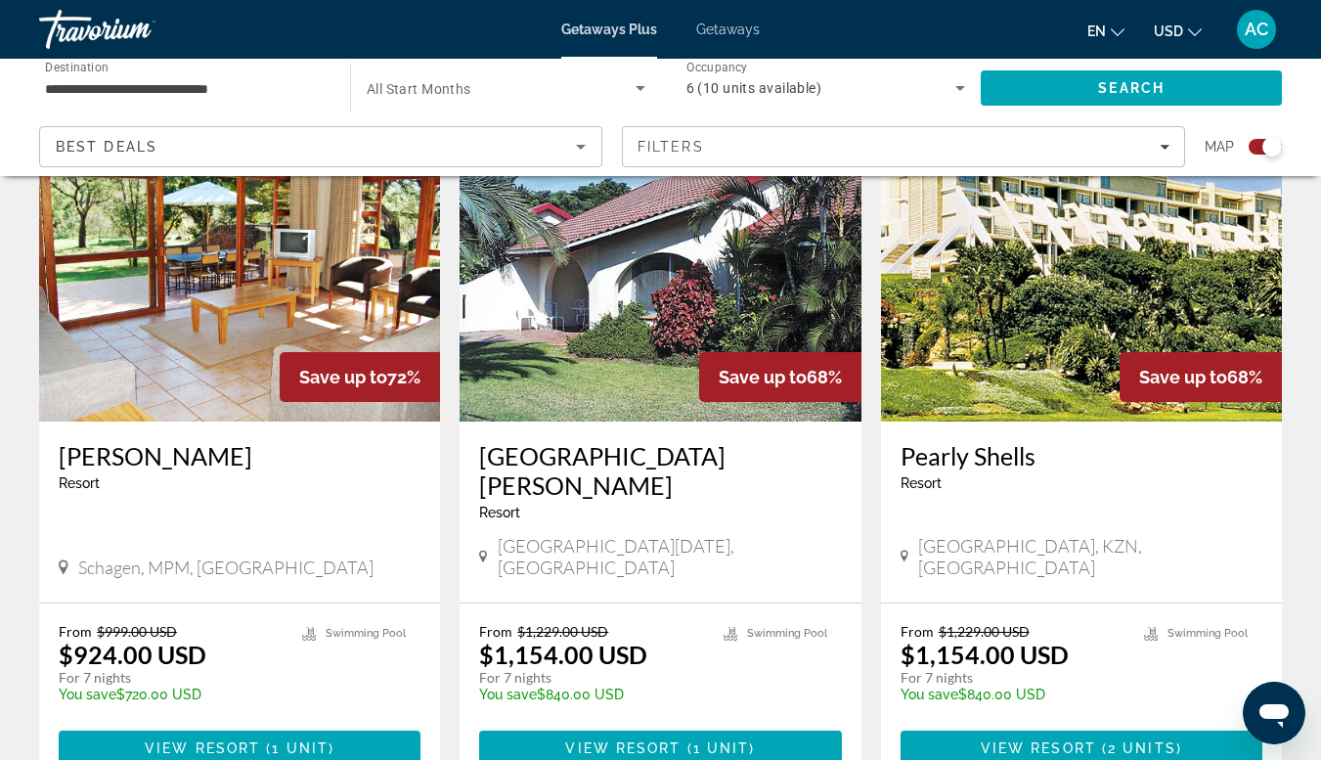
click at [630, 332] on img "Main content" at bounding box center [660, 265] width 401 height 313
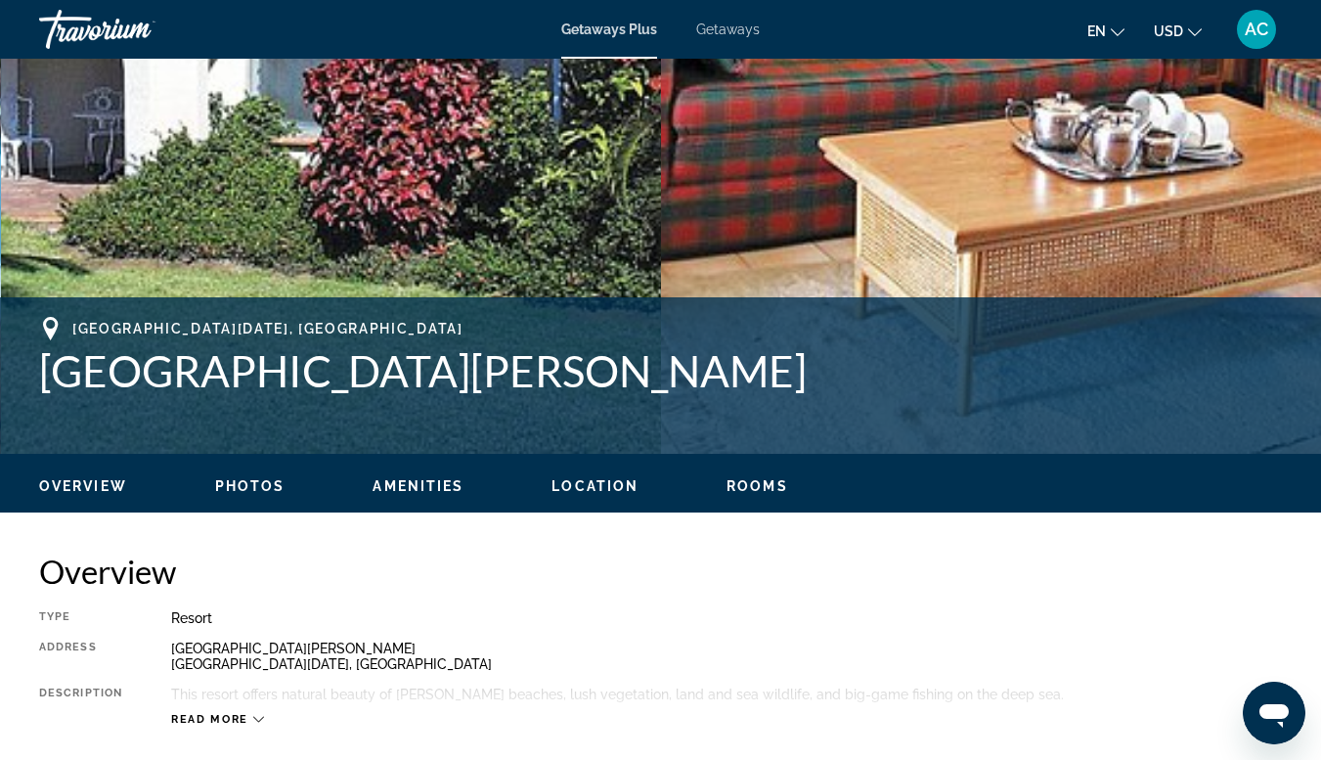
scroll to position [536, 0]
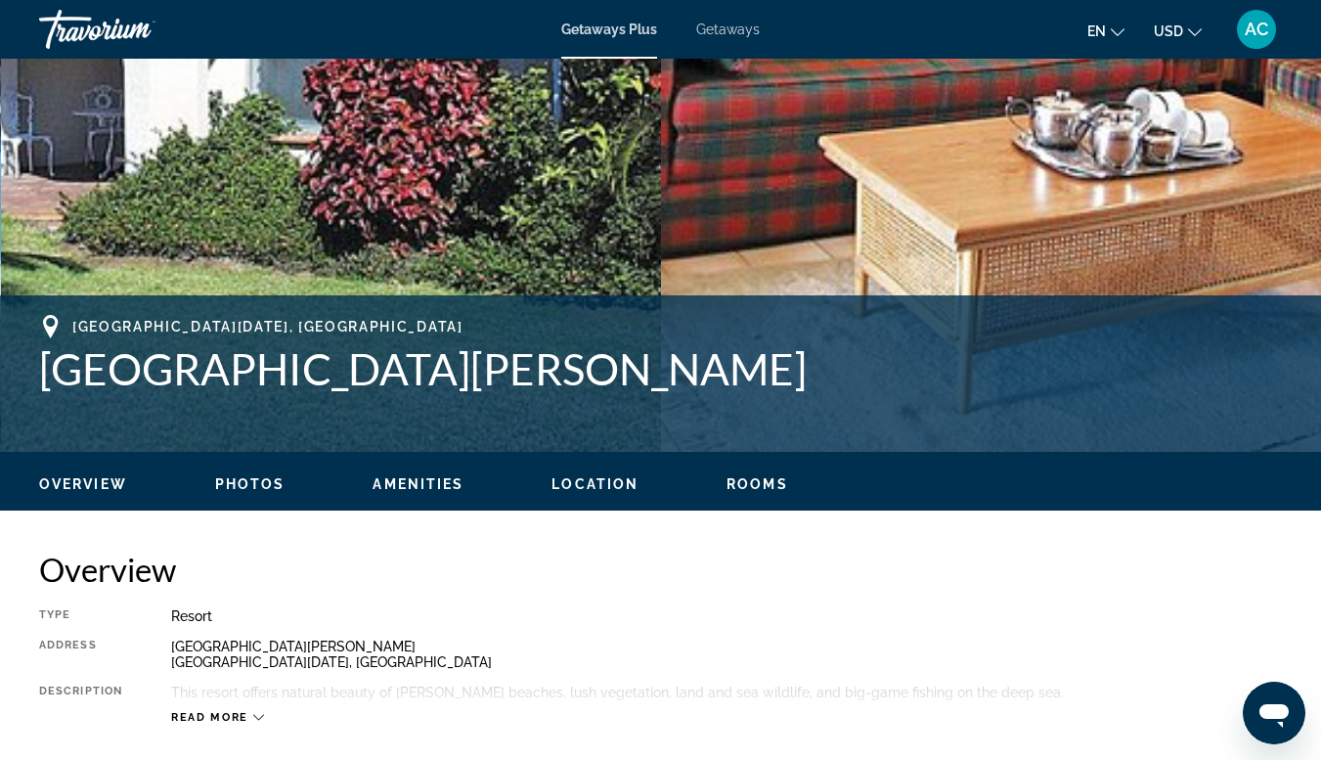
click at [267, 487] on span "Photos" at bounding box center [250, 484] width 70 height 16
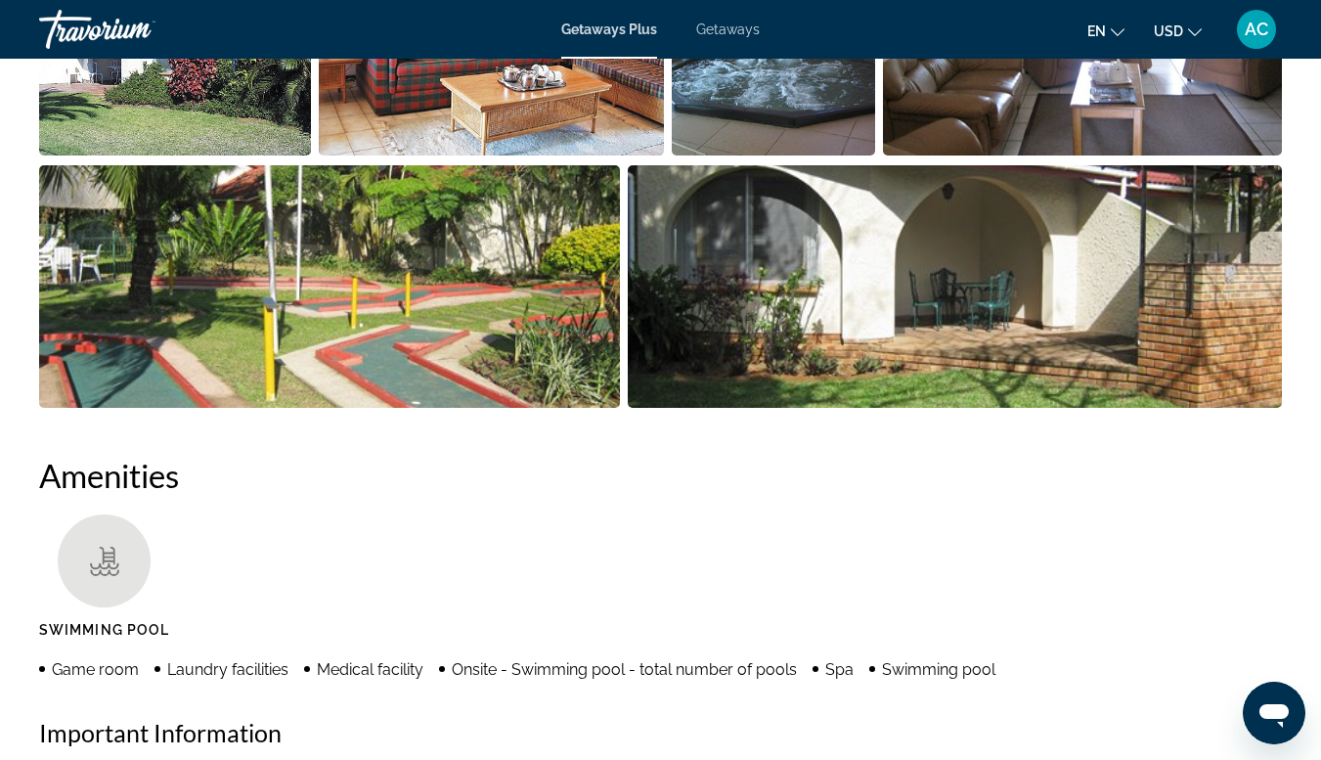
scroll to position [1448, 0]
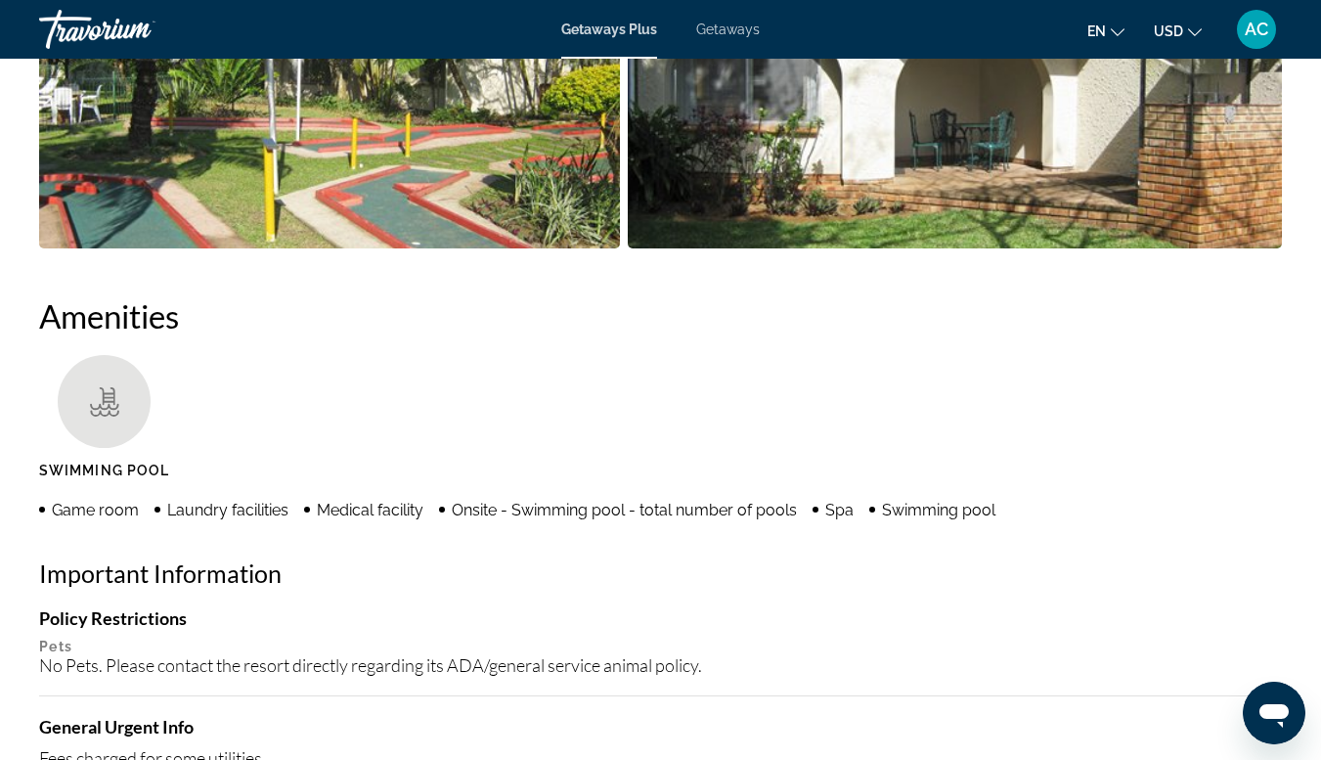
scroll to position [1607, 0]
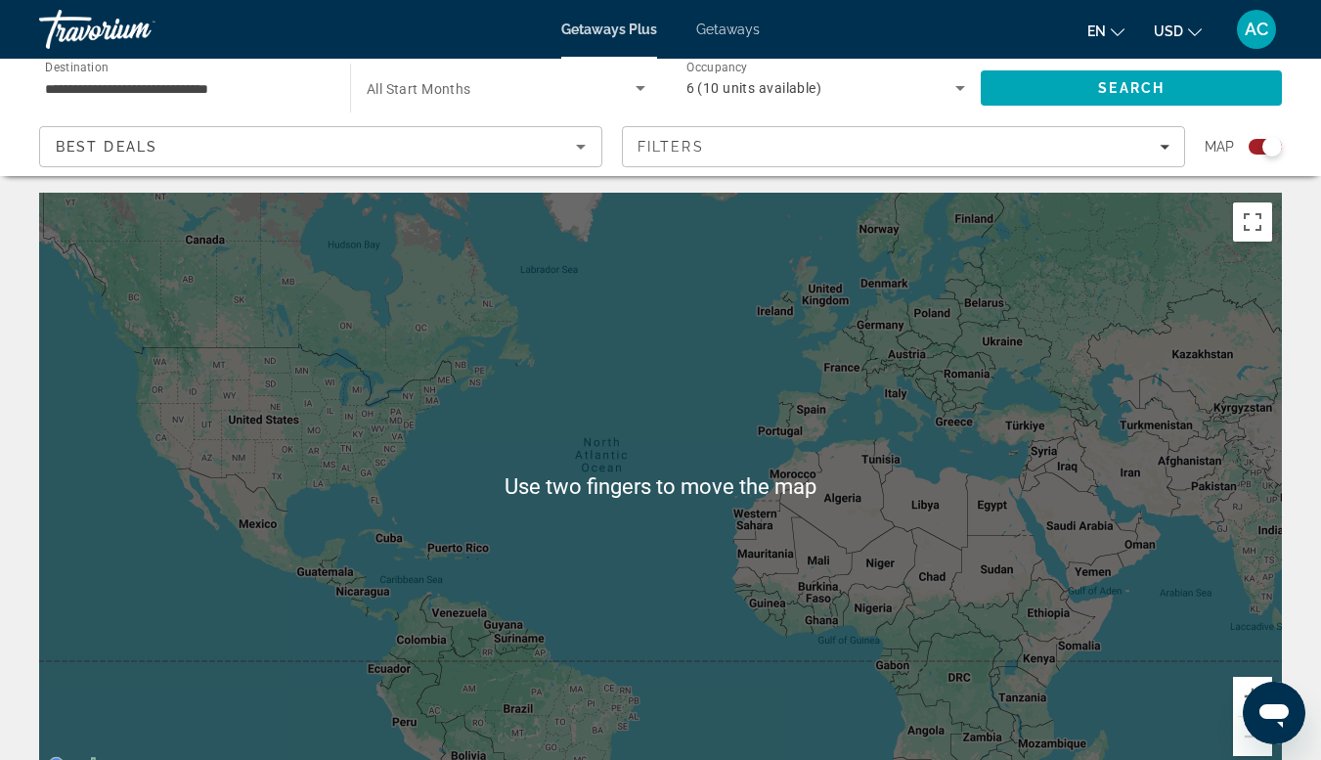
scroll to position [5, 0]
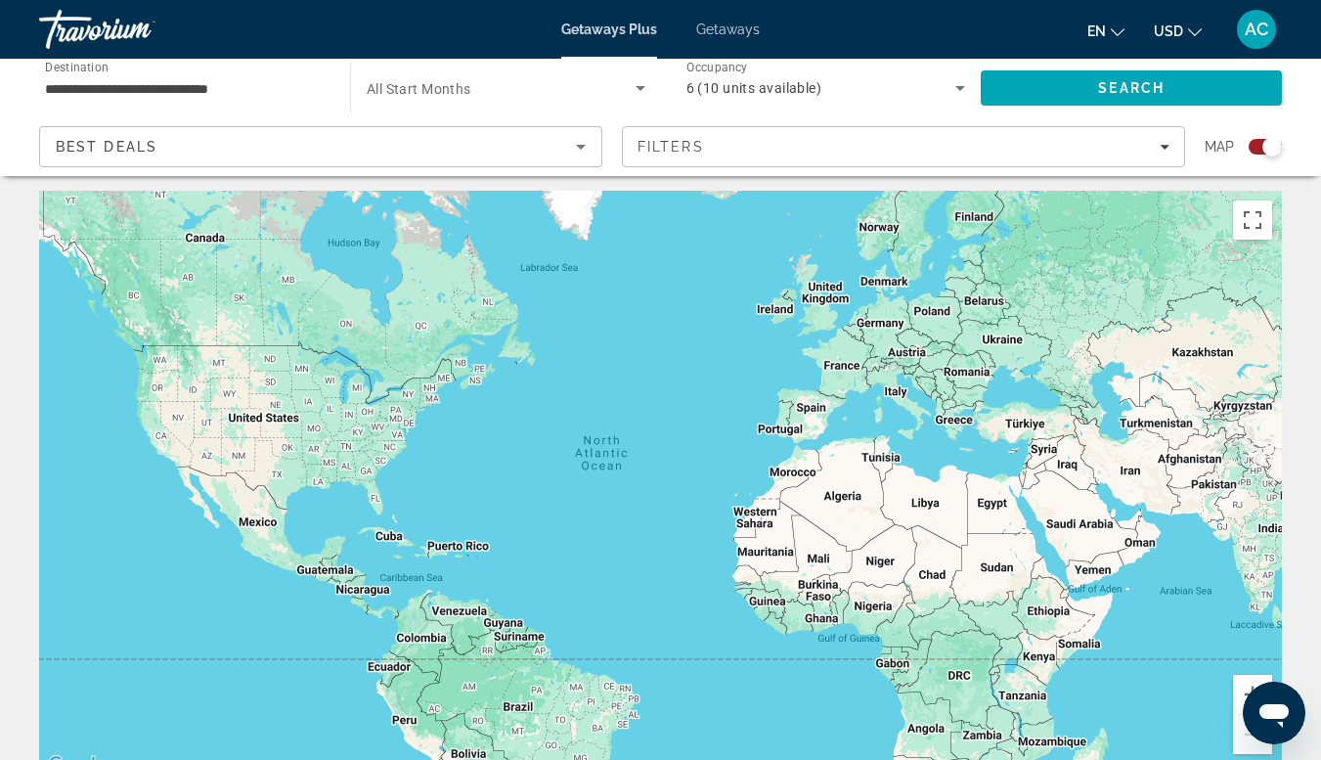
click at [80, 86] on input "**********" at bounding box center [185, 88] width 280 height 23
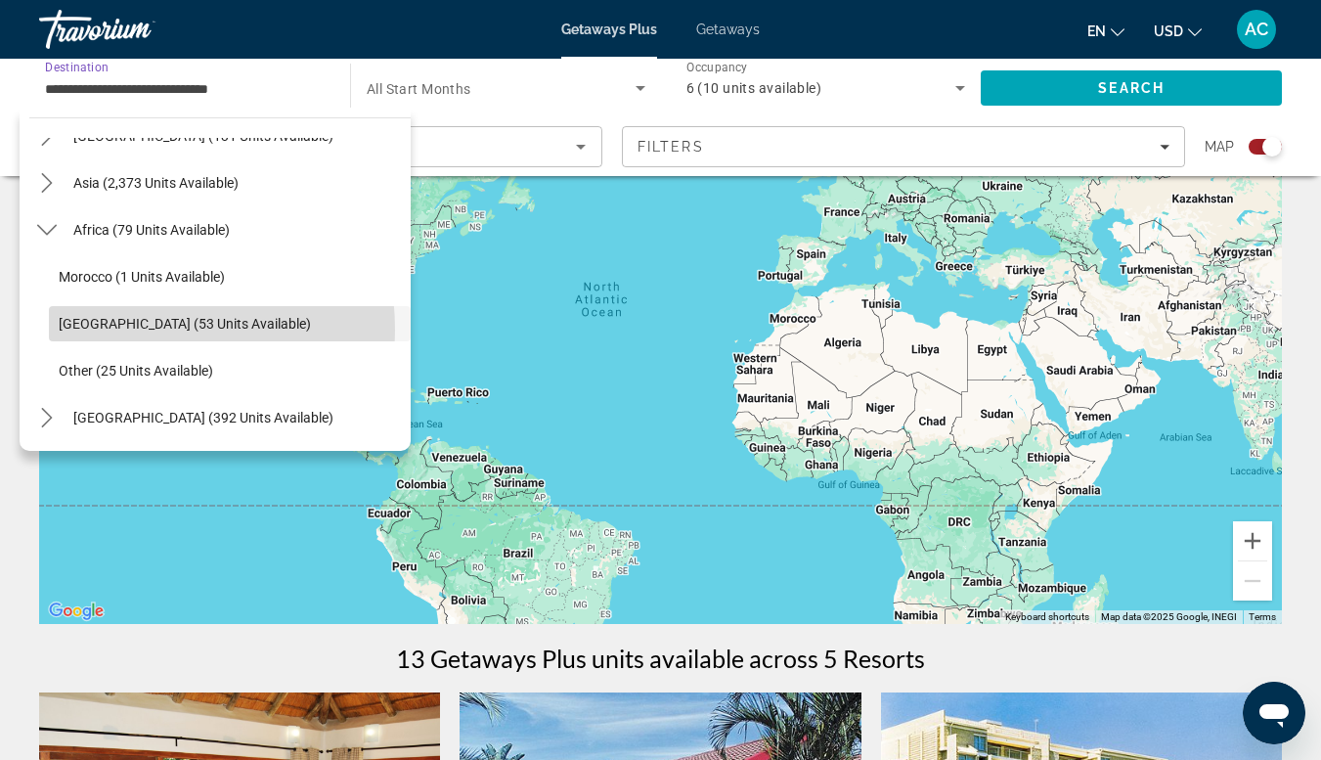
scroll to position [174, 0]
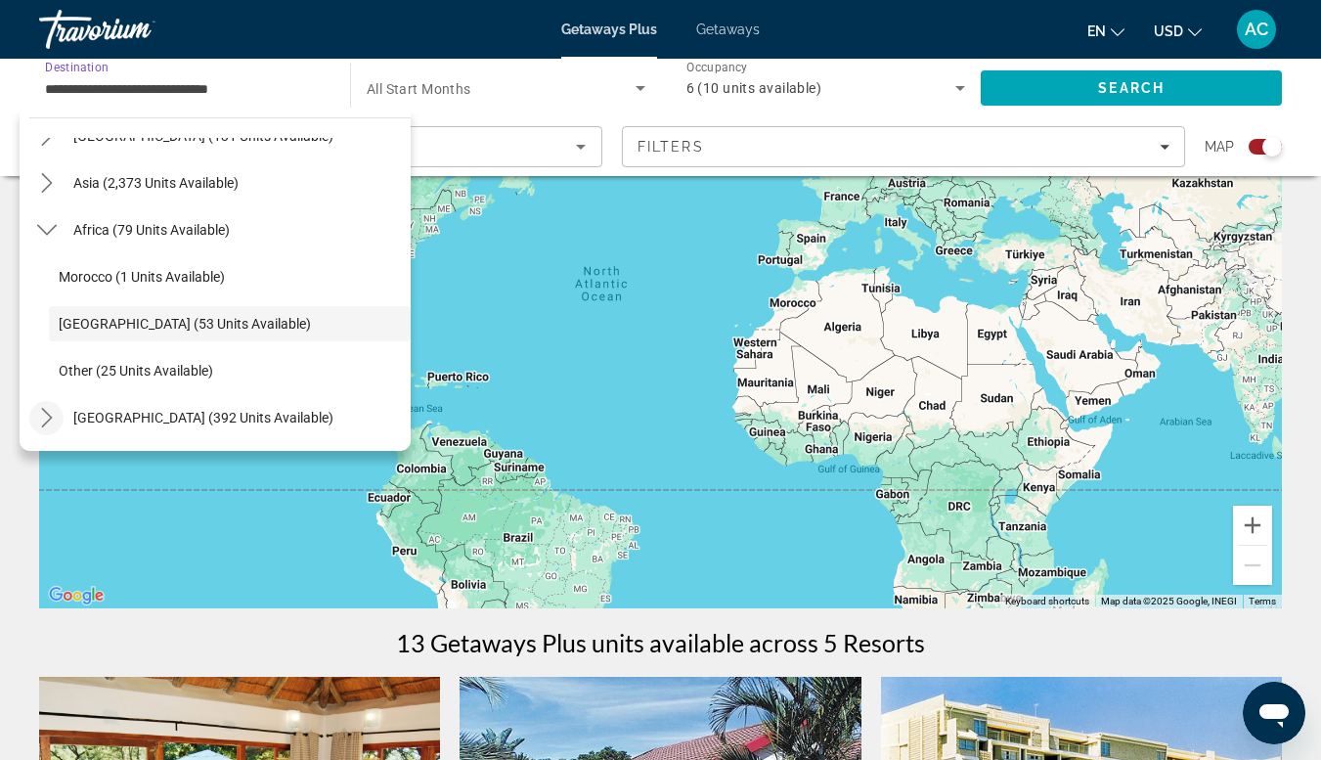
click at [53, 430] on mat-icon "Toggle Middle East (392 units available) submenu" at bounding box center [46, 418] width 34 height 34
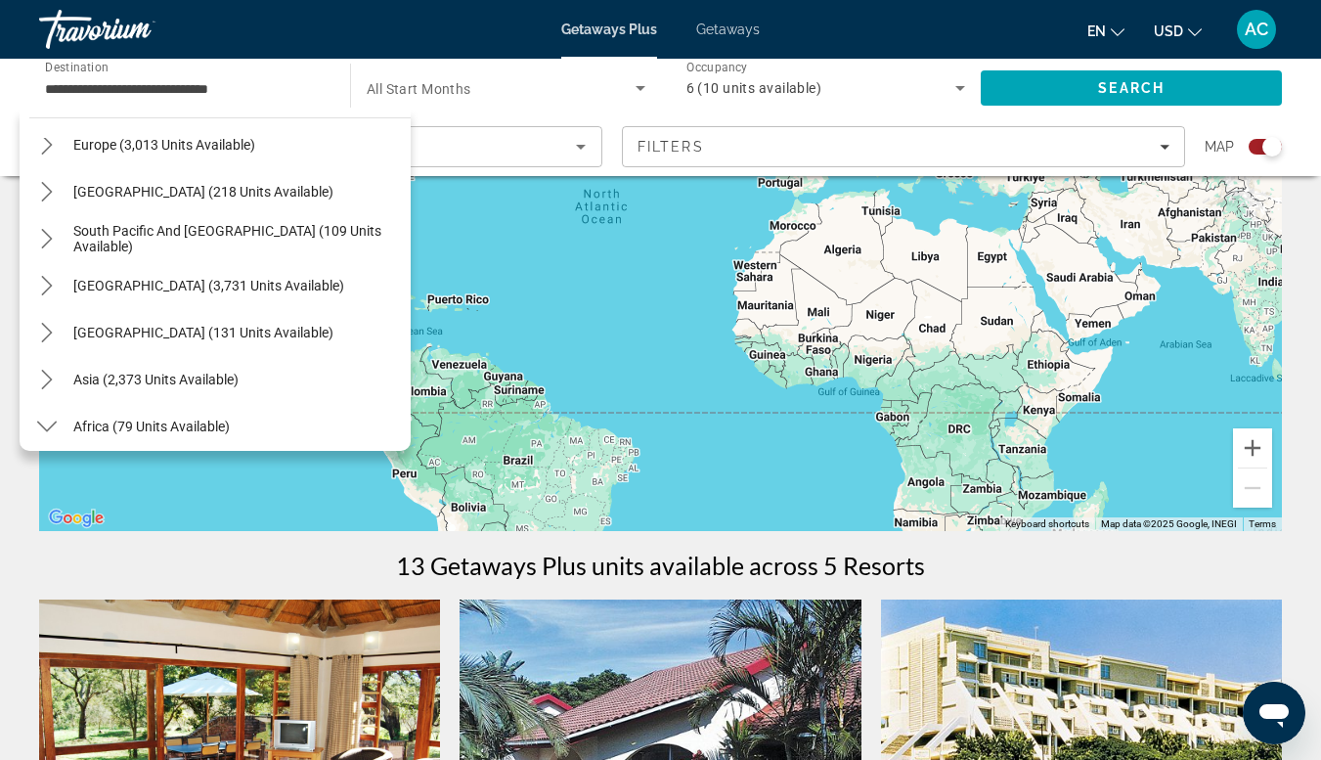
scroll to position [278, 0]
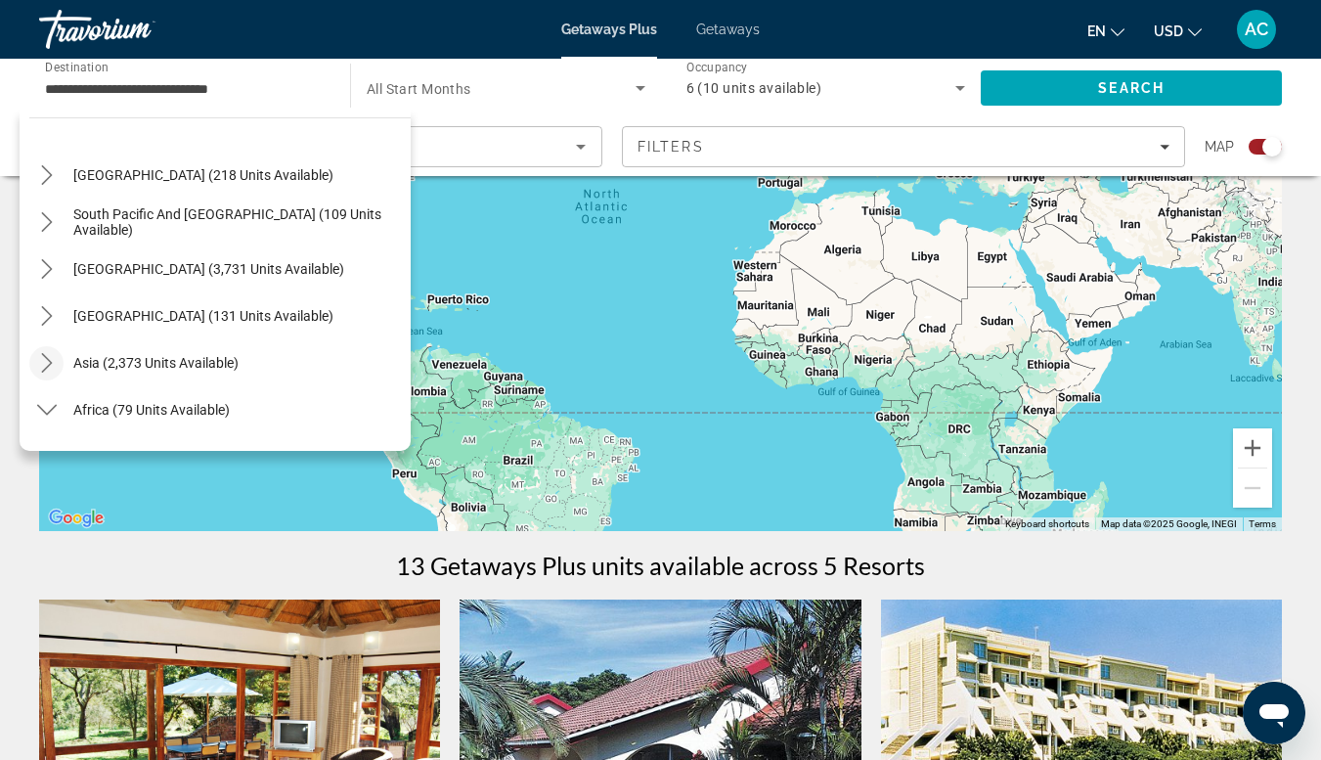
click at [55, 379] on span "Toggle Asia (2,373 units available) submenu" at bounding box center [46, 362] width 47 height 47
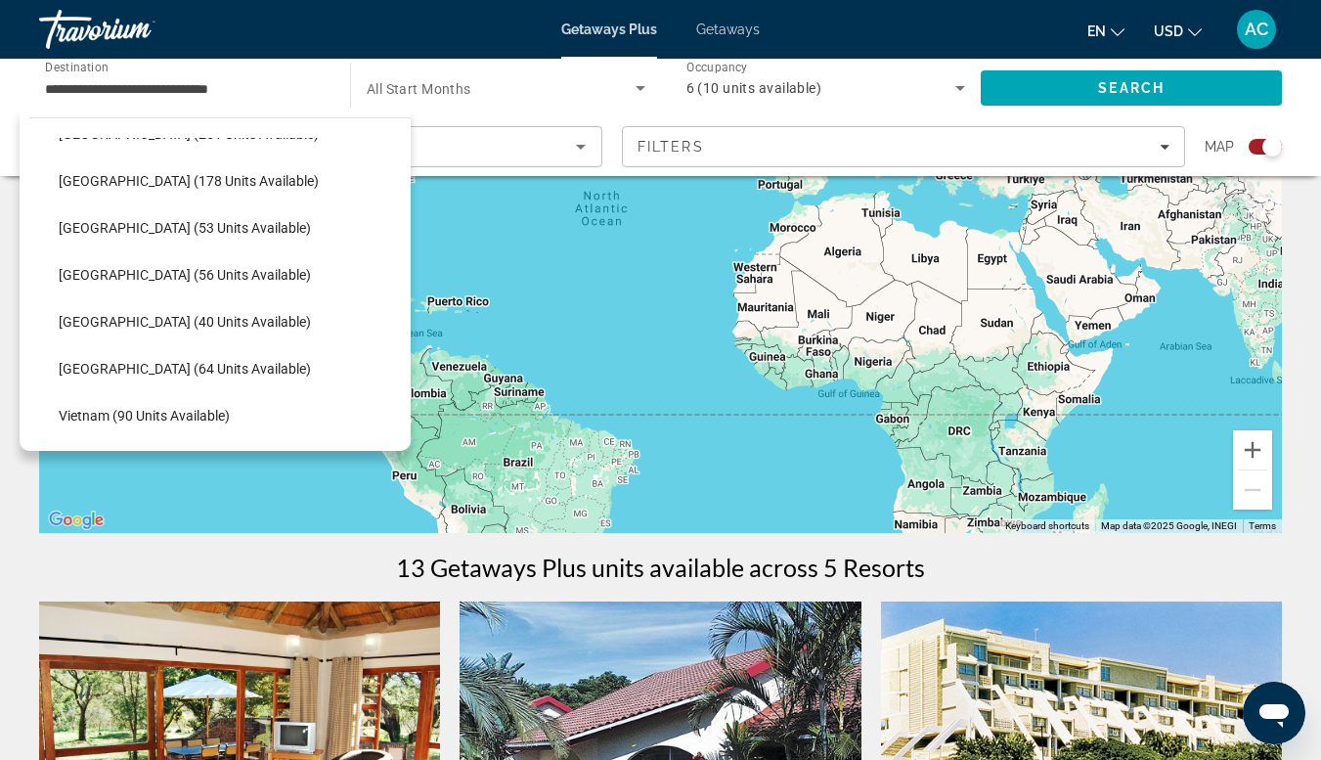
scroll to position [688, 0]
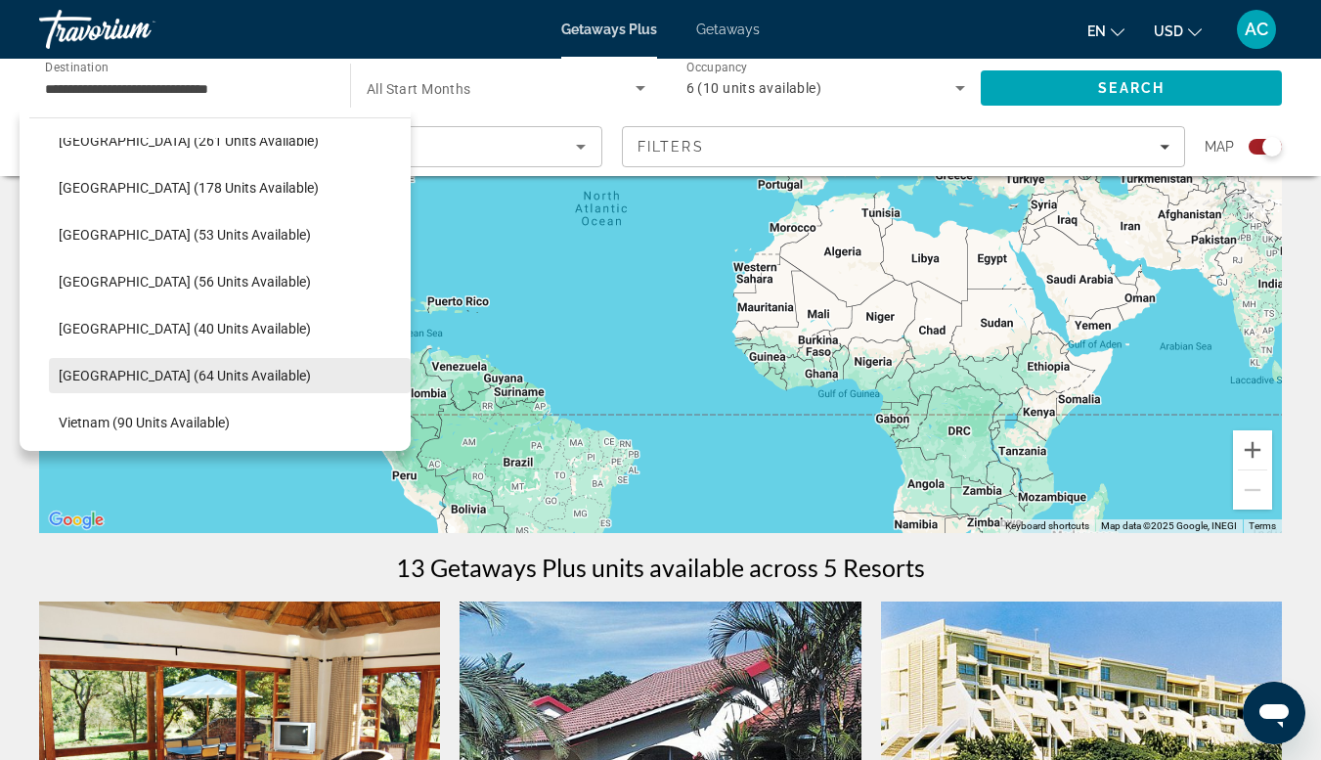
click at [99, 391] on span "Select destination: Thailand (64 units available)" at bounding box center [230, 375] width 362 height 47
type input "**********"
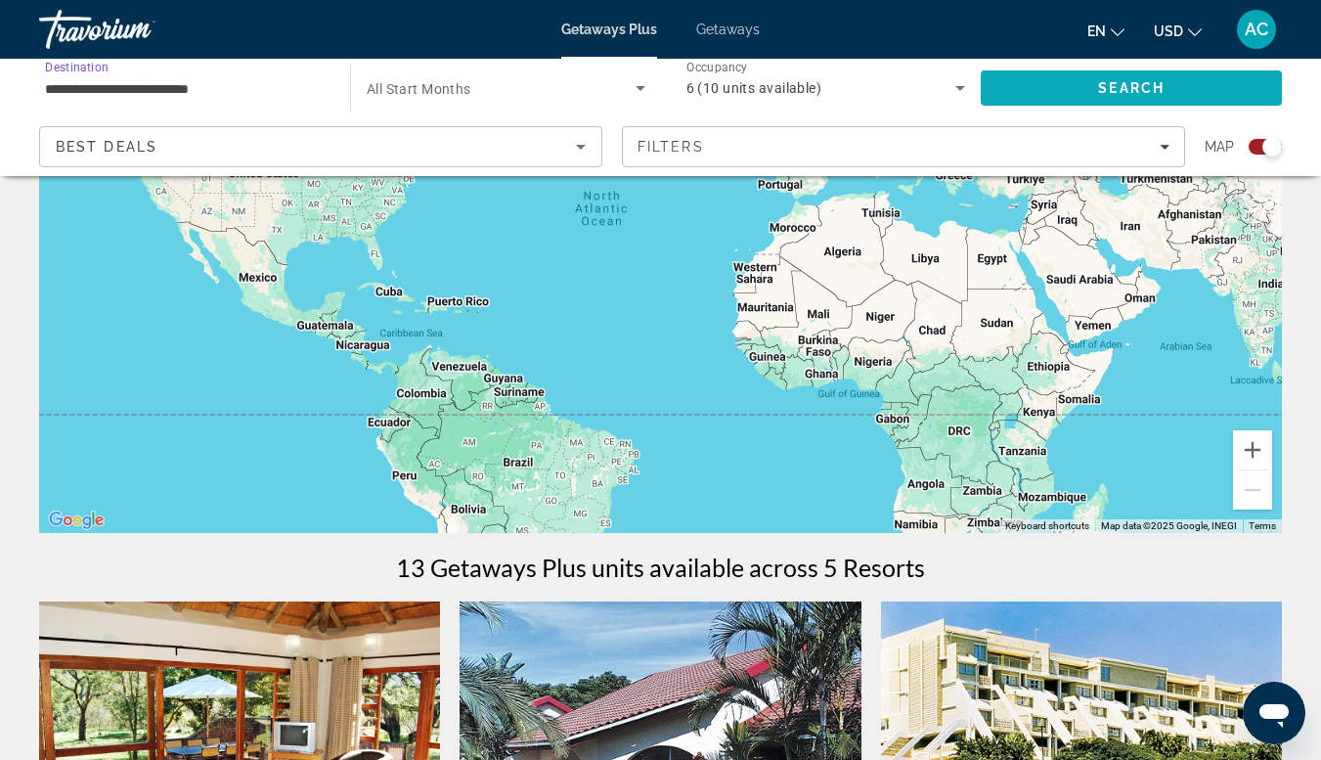
click at [1075, 87] on span "Search" at bounding box center [1131, 88] width 301 height 47
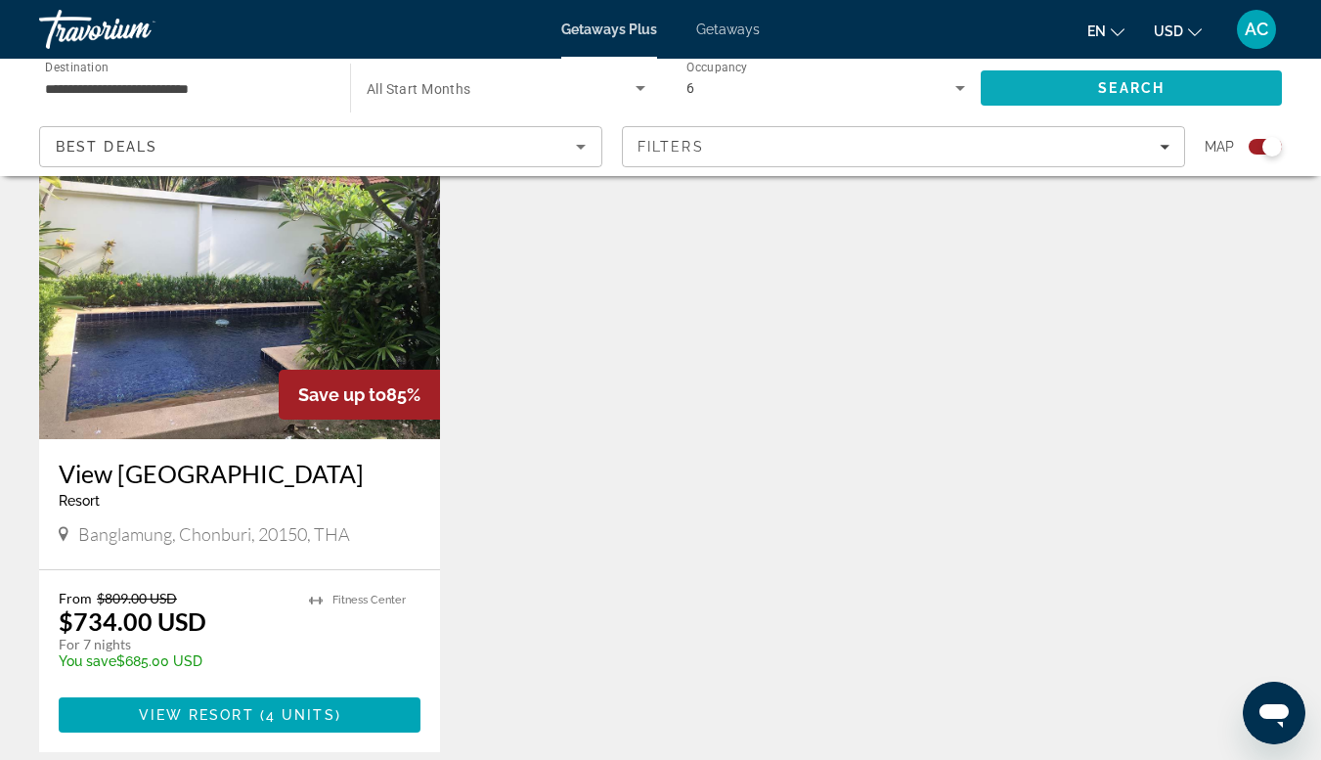
scroll to position [726, 0]
click at [166, 332] on img "Main content" at bounding box center [239, 281] width 401 height 313
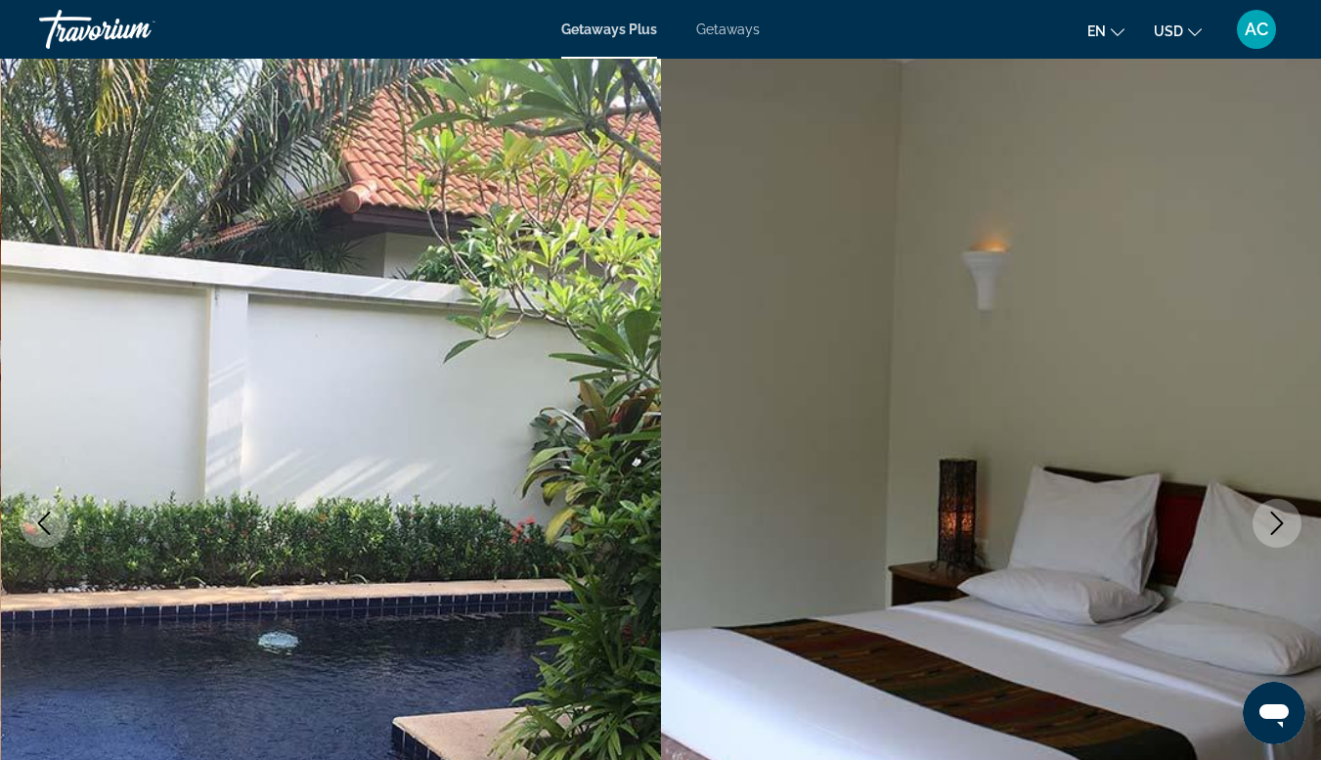
click at [1284, 506] on button "Next image" at bounding box center [1277, 523] width 49 height 49
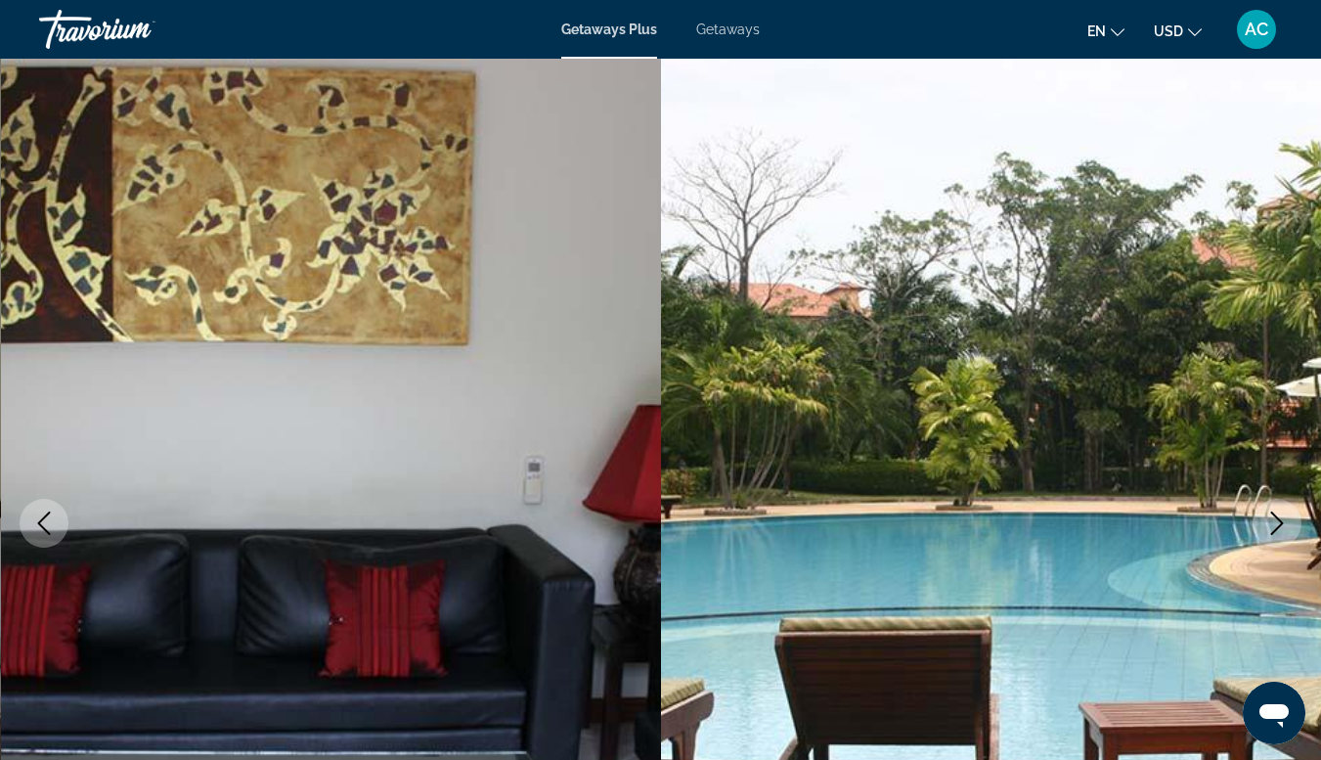
click at [1269, 530] on icon "Next image" at bounding box center [1277, 522] width 23 height 23
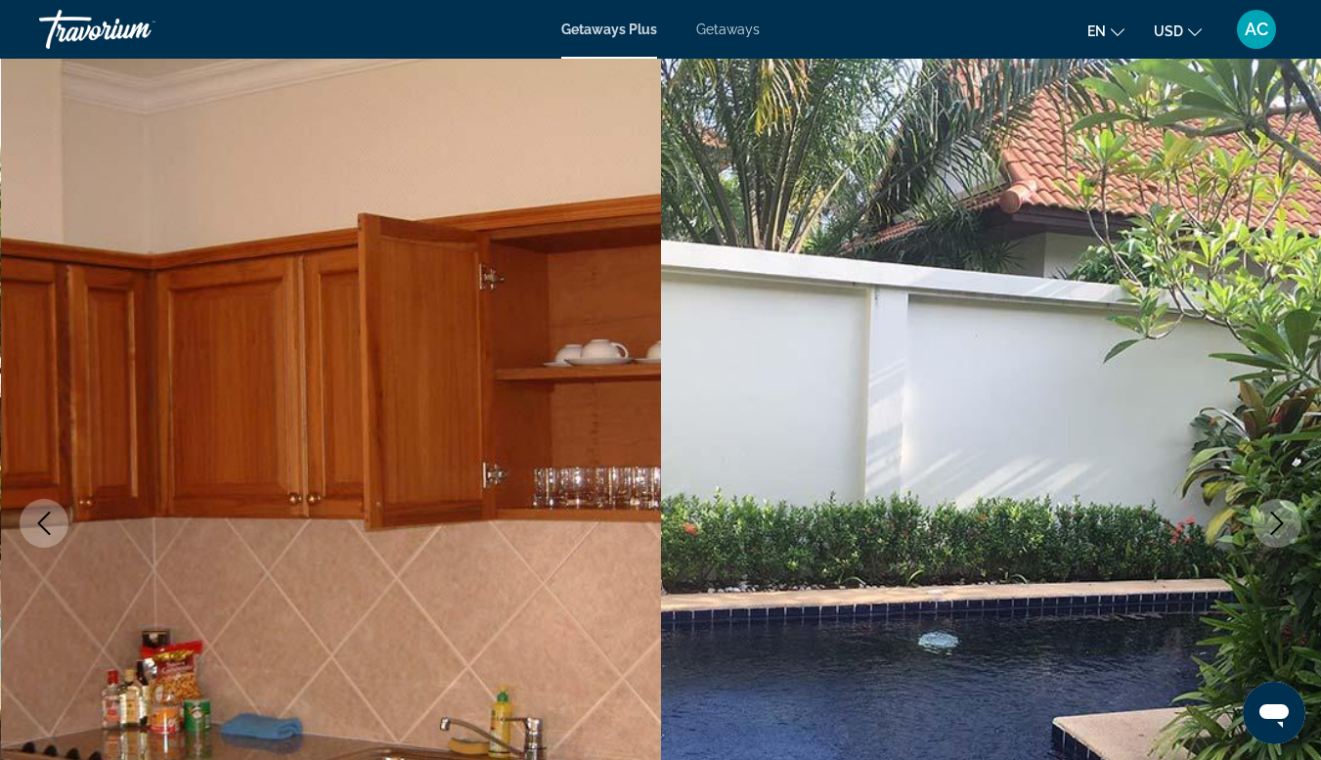
click at [1300, 530] on button "Next image" at bounding box center [1277, 523] width 49 height 49
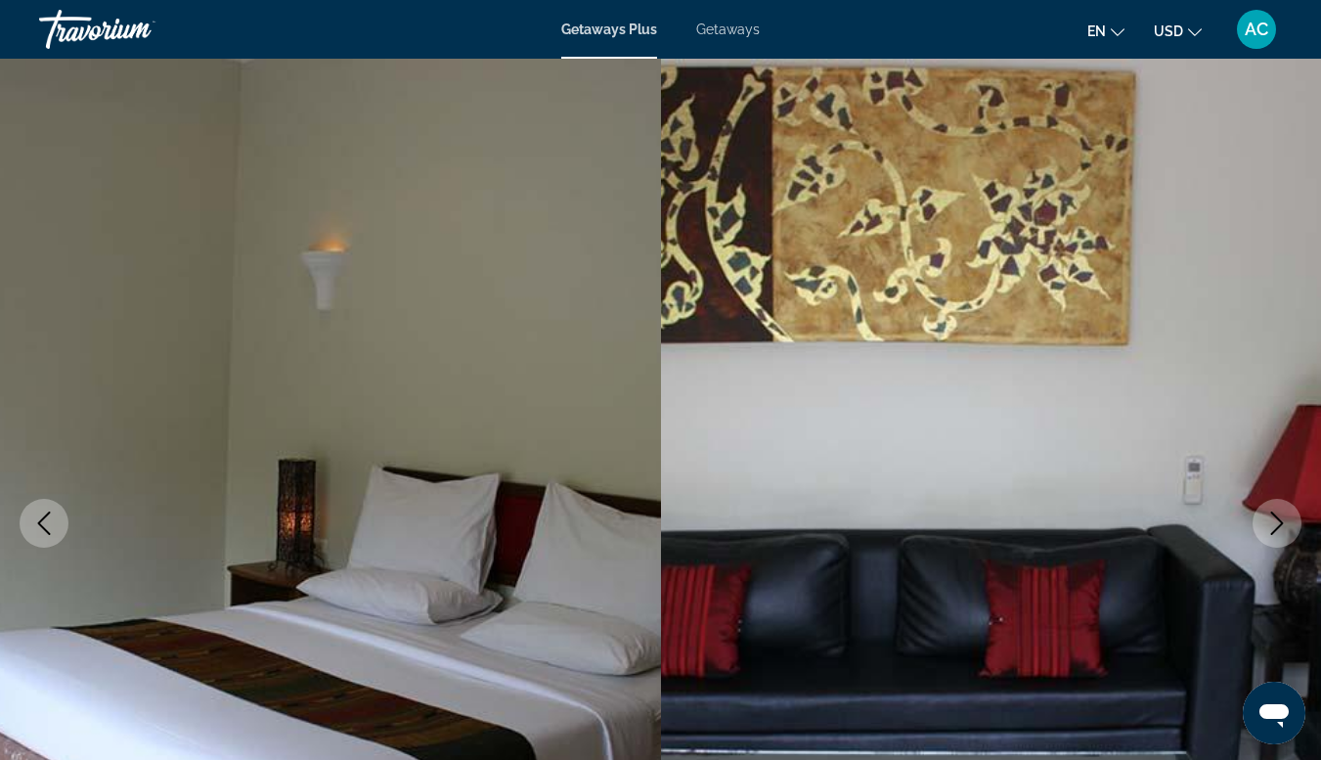
click at [1276, 522] on icon "Next image" at bounding box center [1277, 522] width 23 height 23
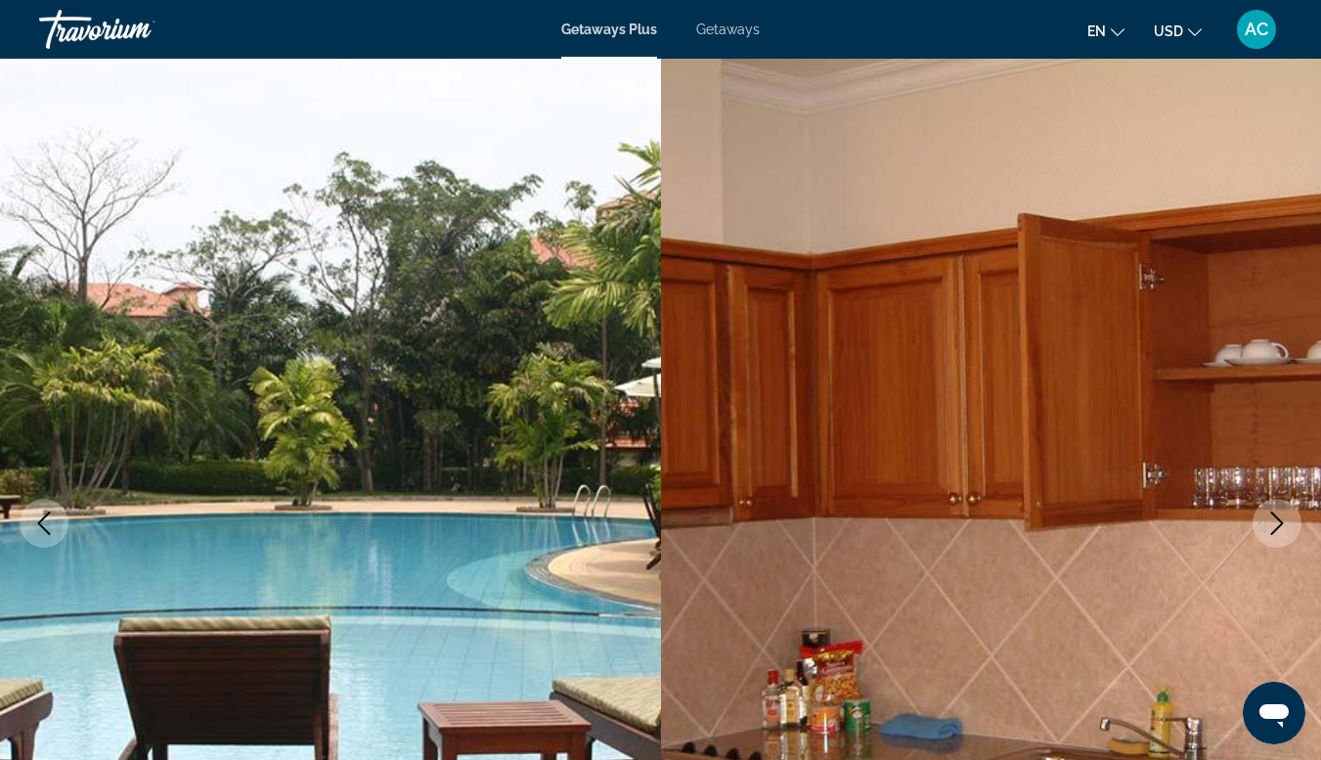
click at [1290, 525] on button "Next image" at bounding box center [1277, 523] width 49 height 49
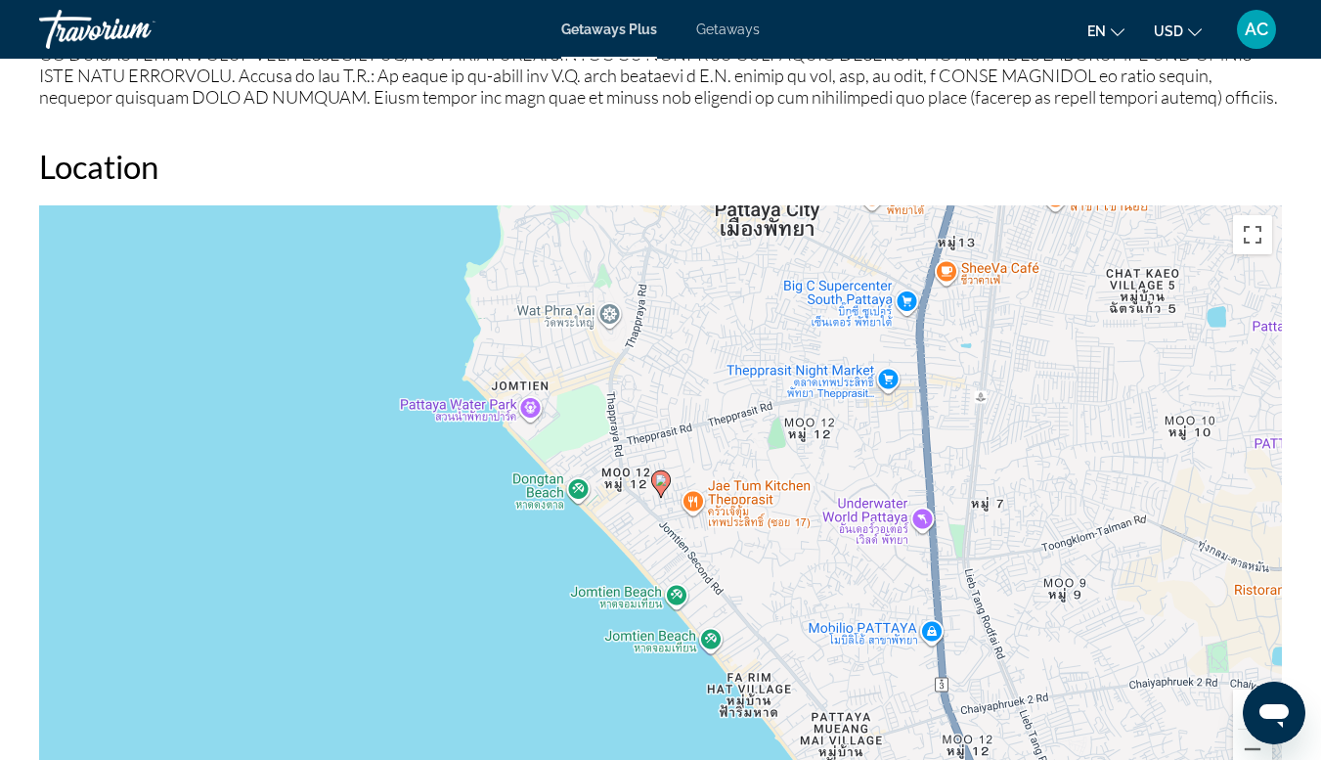
scroll to position [2687, 0]
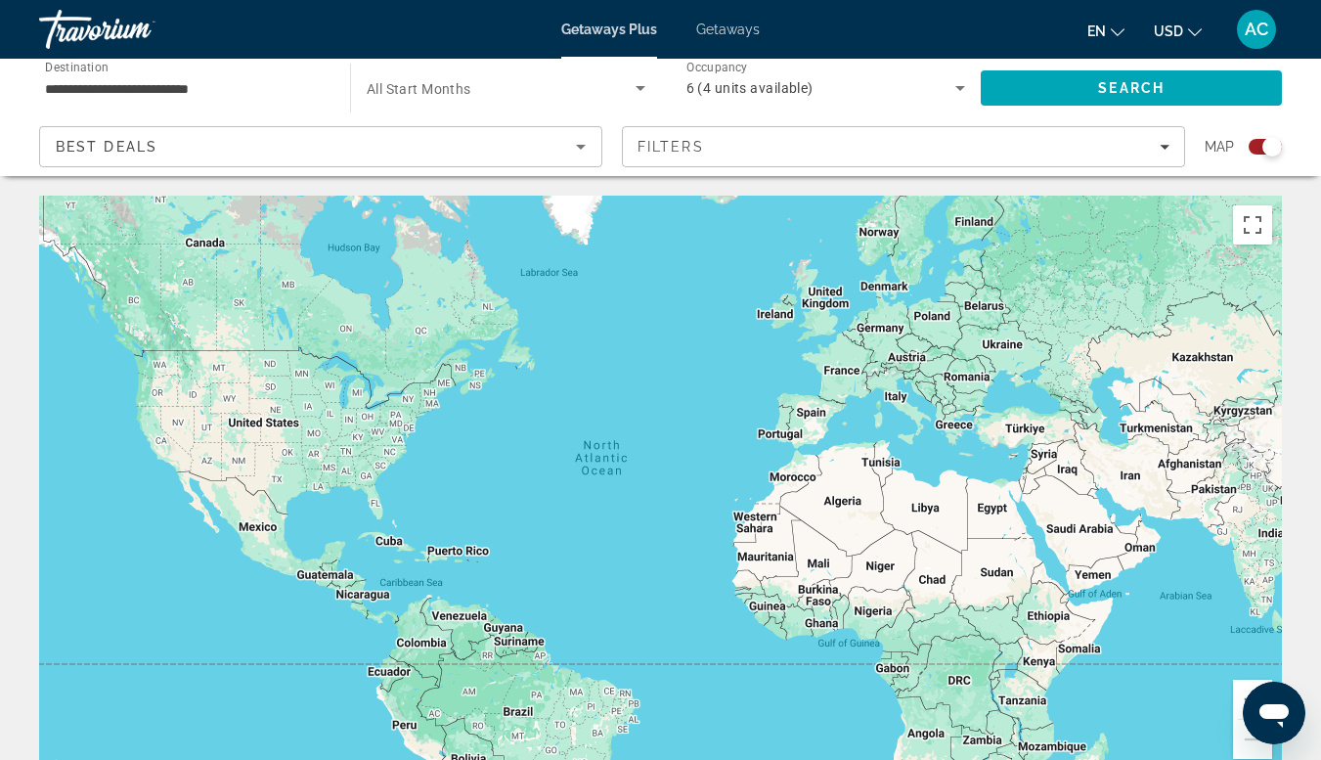
click at [206, 88] on input "**********" at bounding box center [185, 88] width 280 height 23
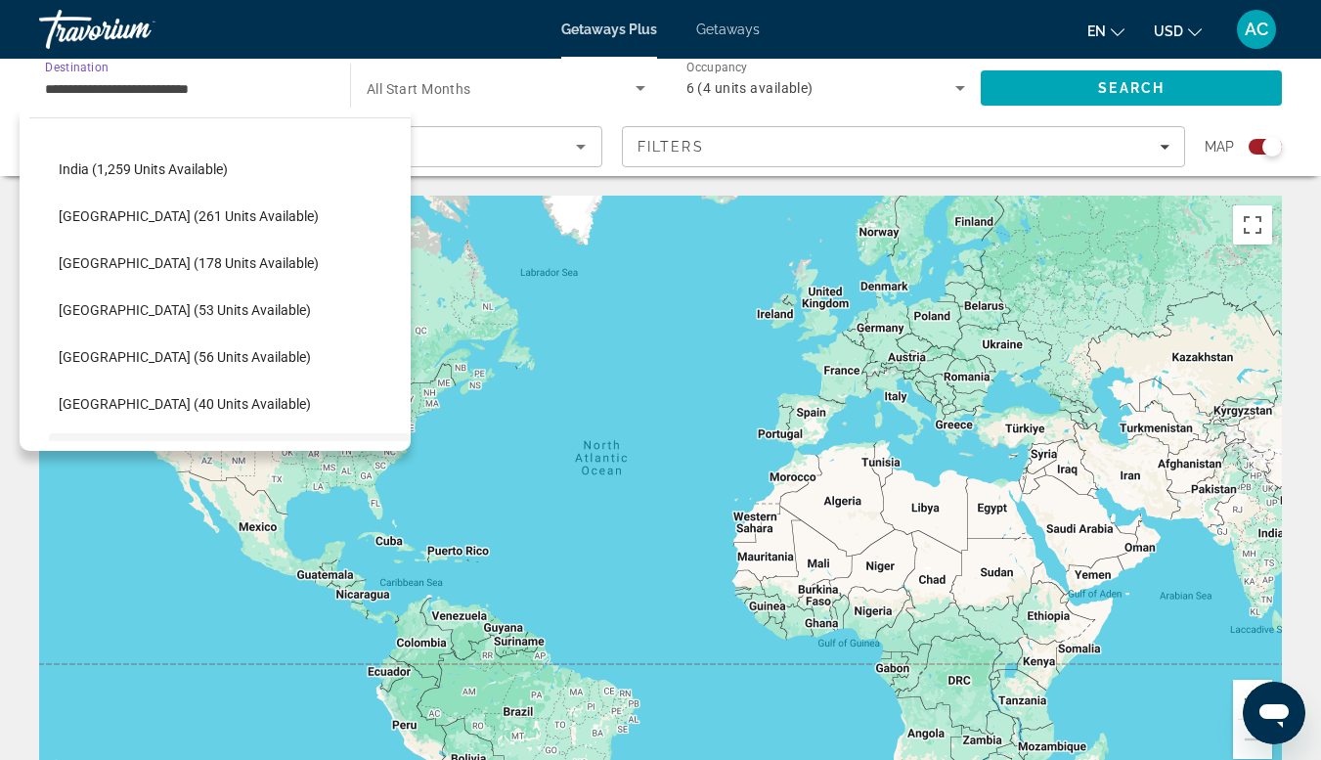
scroll to position [602, 0]
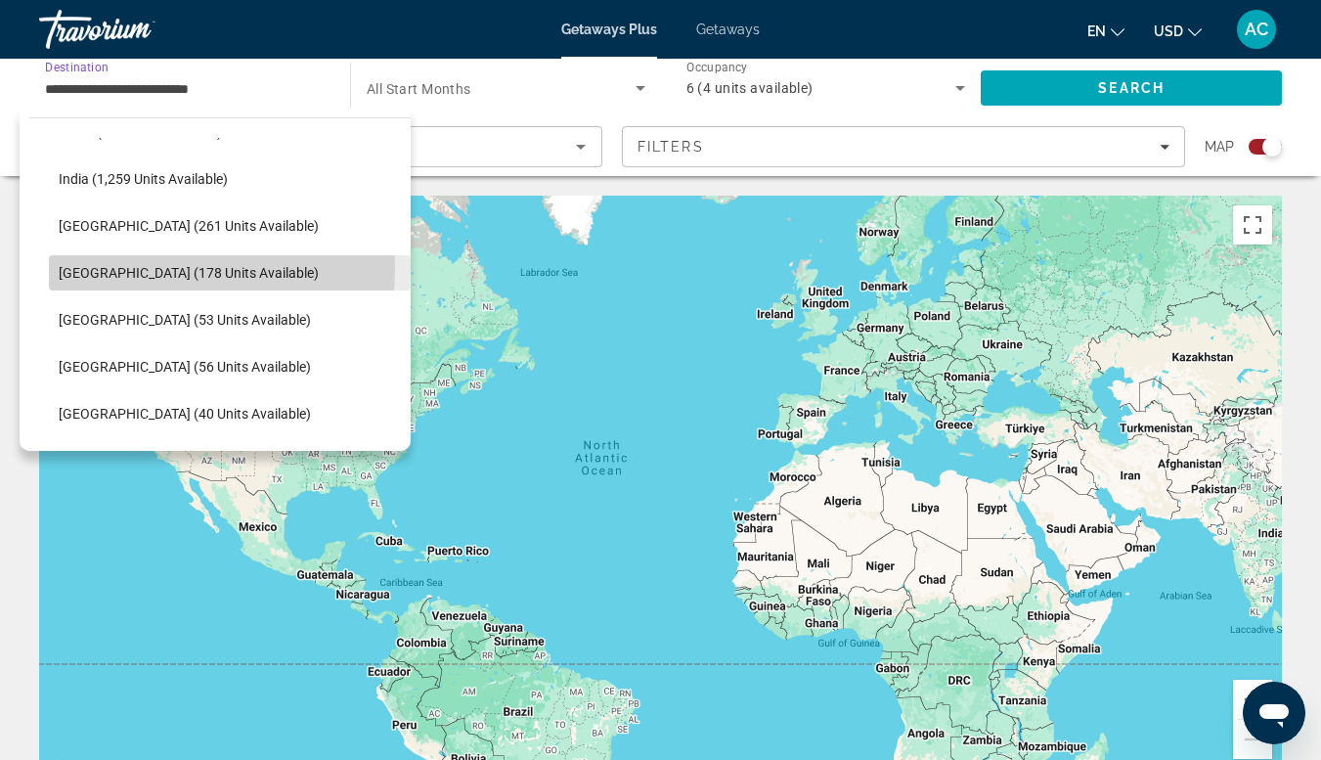
click at [107, 268] on span "Malaysia (178 units available)" at bounding box center [189, 273] width 260 height 16
type input "**********"
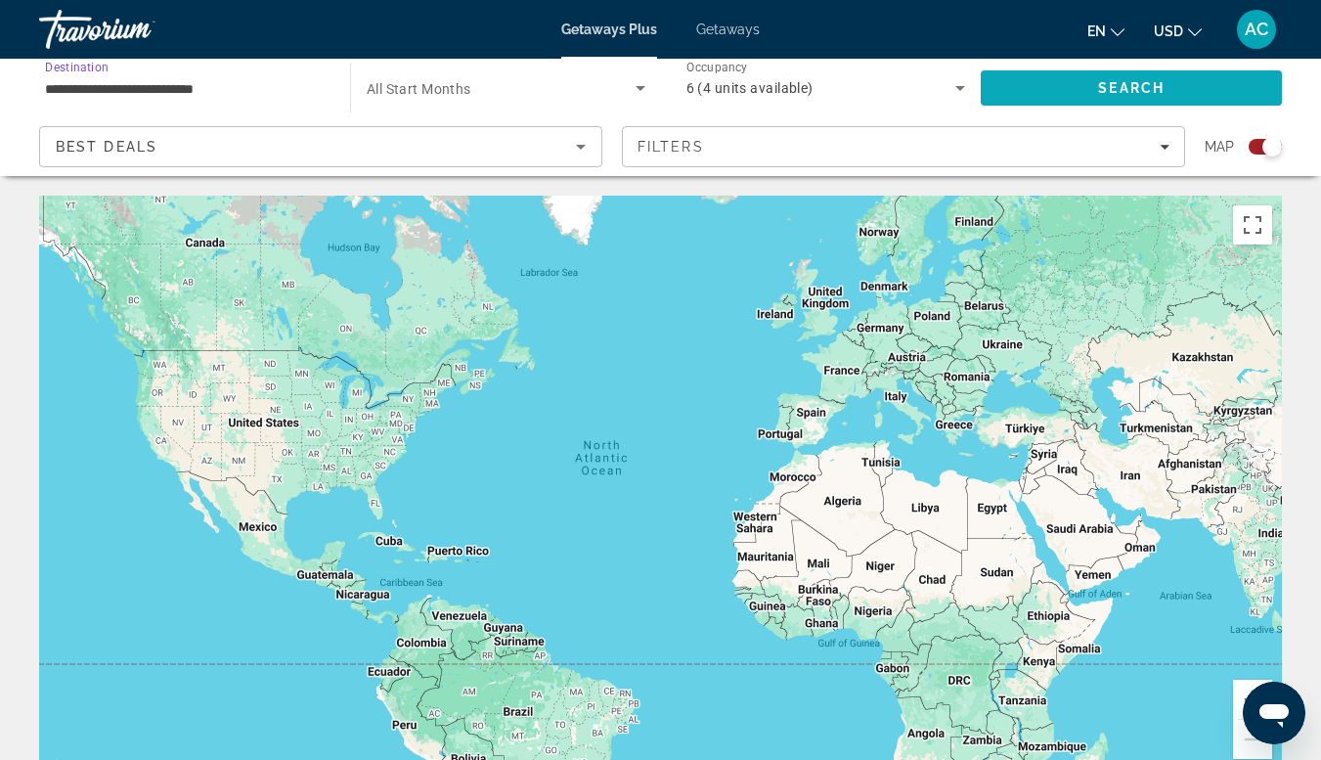
click at [1089, 81] on span "Search" at bounding box center [1131, 88] width 301 height 47
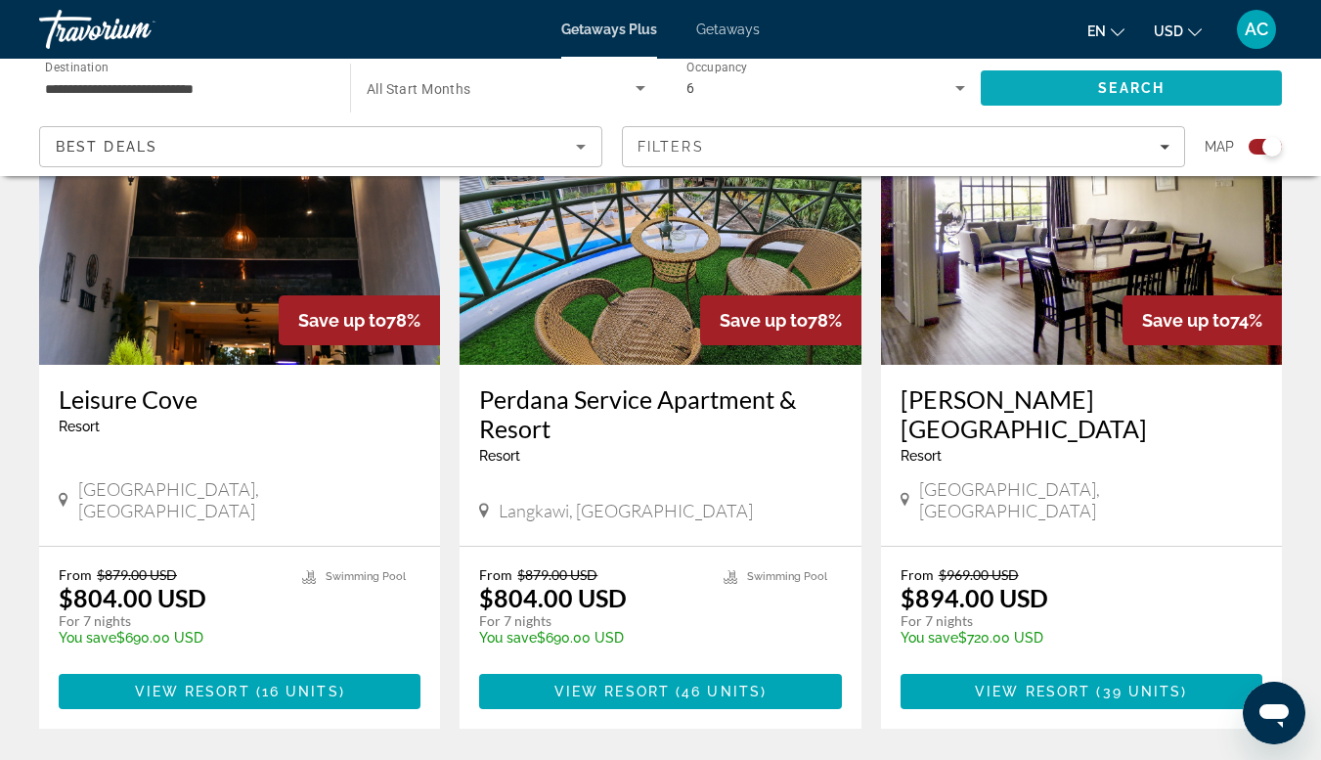
scroll to position [798, 0]
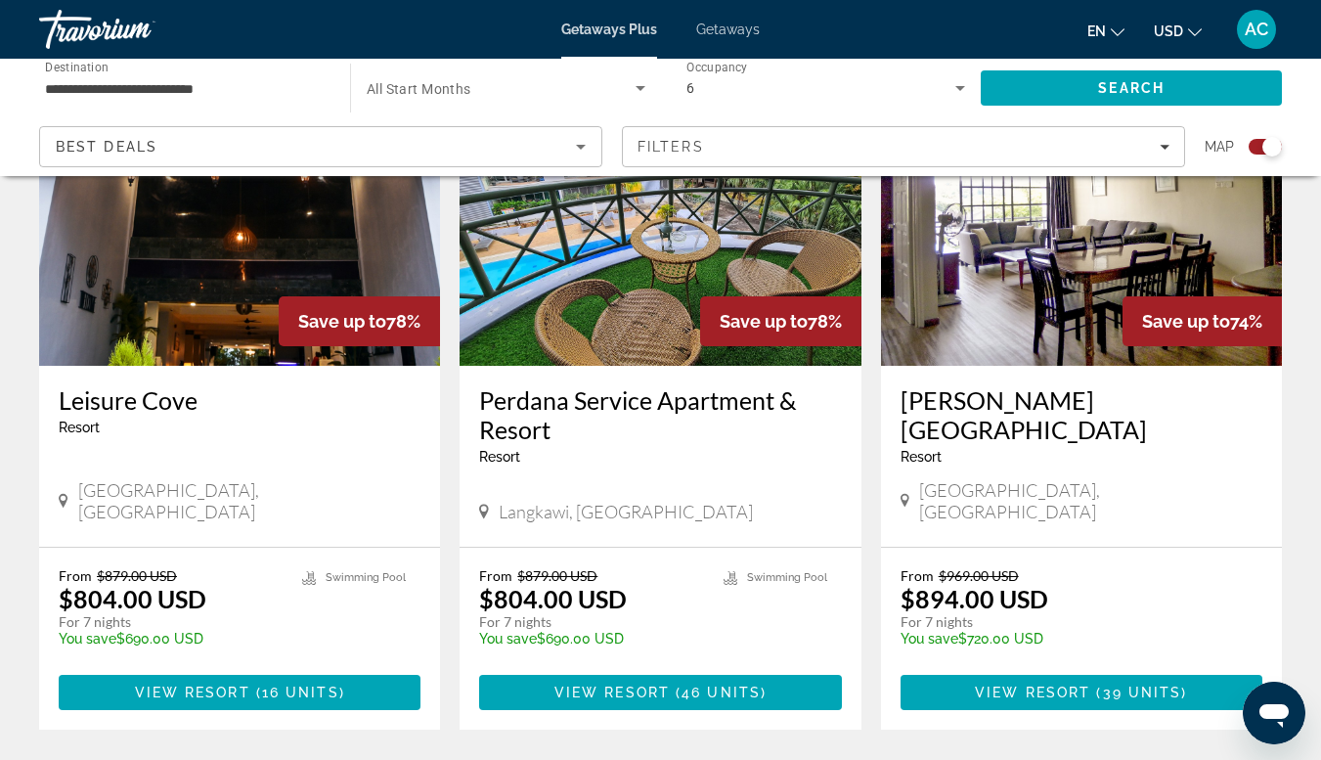
click at [202, 289] on img "Main content" at bounding box center [239, 209] width 401 height 313
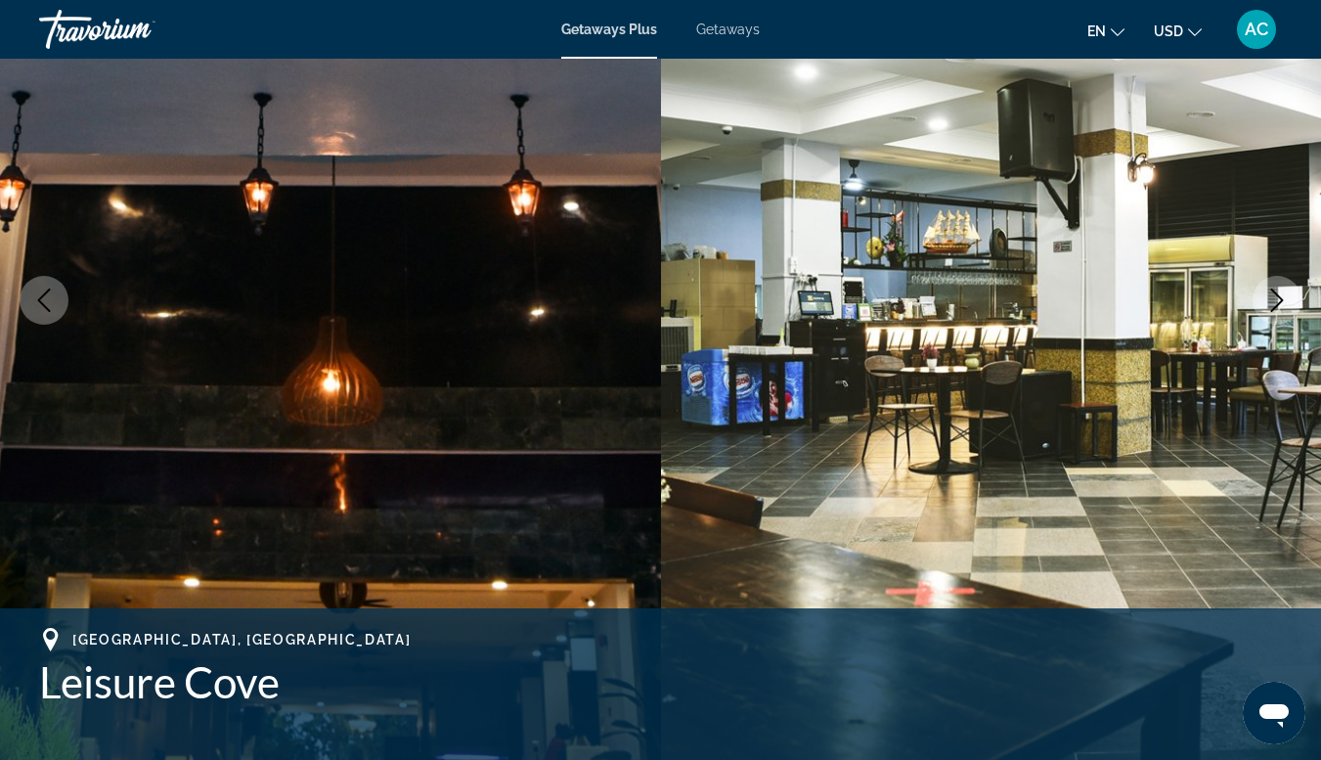
scroll to position [224, 0]
click at [48, 300] on icon "Previous image" at bounding box center [43, 299] width 23 height 23
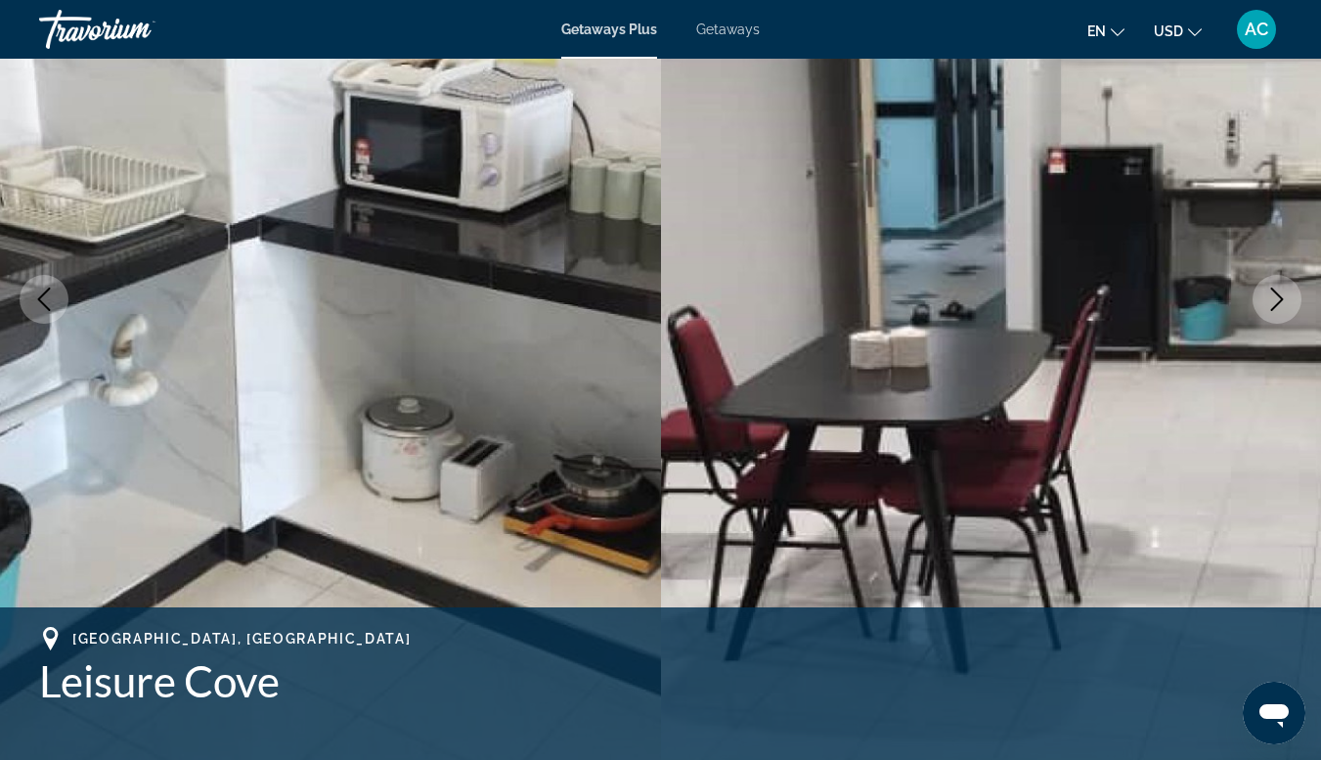
click at [20, 288] on img "Main content" at bounding box center [330, 299] width 661 height 929
click at [52, 296] on icon "Previous image" at bounding box center [43, 299] width 23 height 23
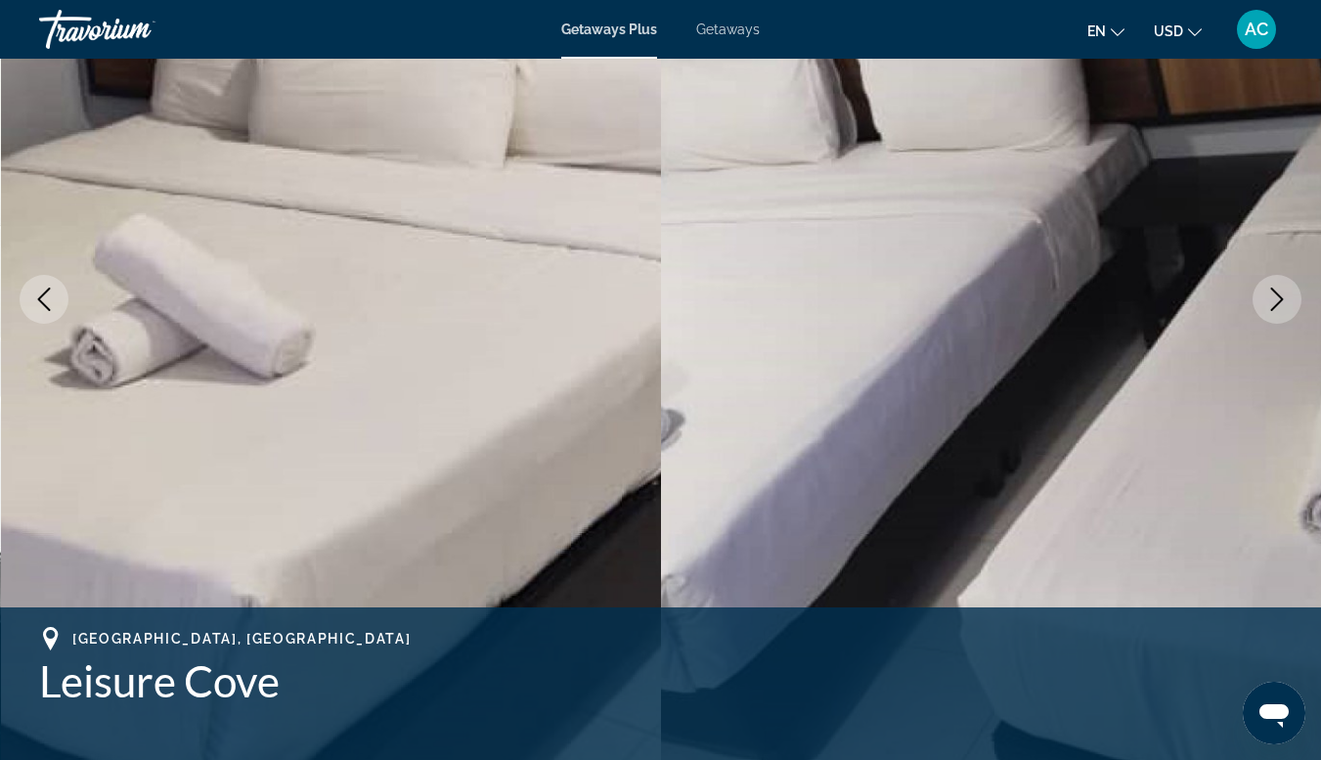
click at [28, 281] on button "Previous image" at bounding box center [44, 299] width 49 height 49
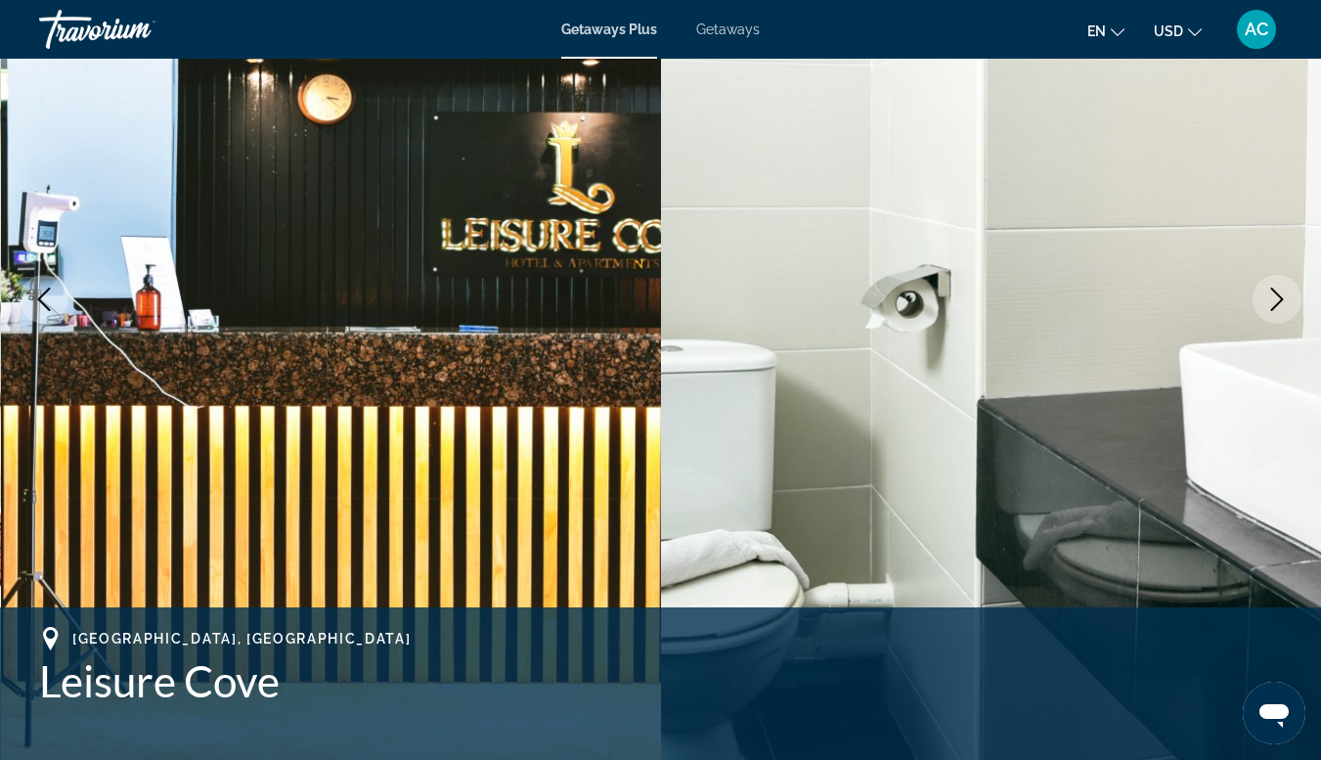
click at [71, 319] on img "Main content" at bounding box center [331, 299] width 661 height 929
click at [52, 298] on icon "Previous image" at bounding box center [43, 299] width 23 height 23
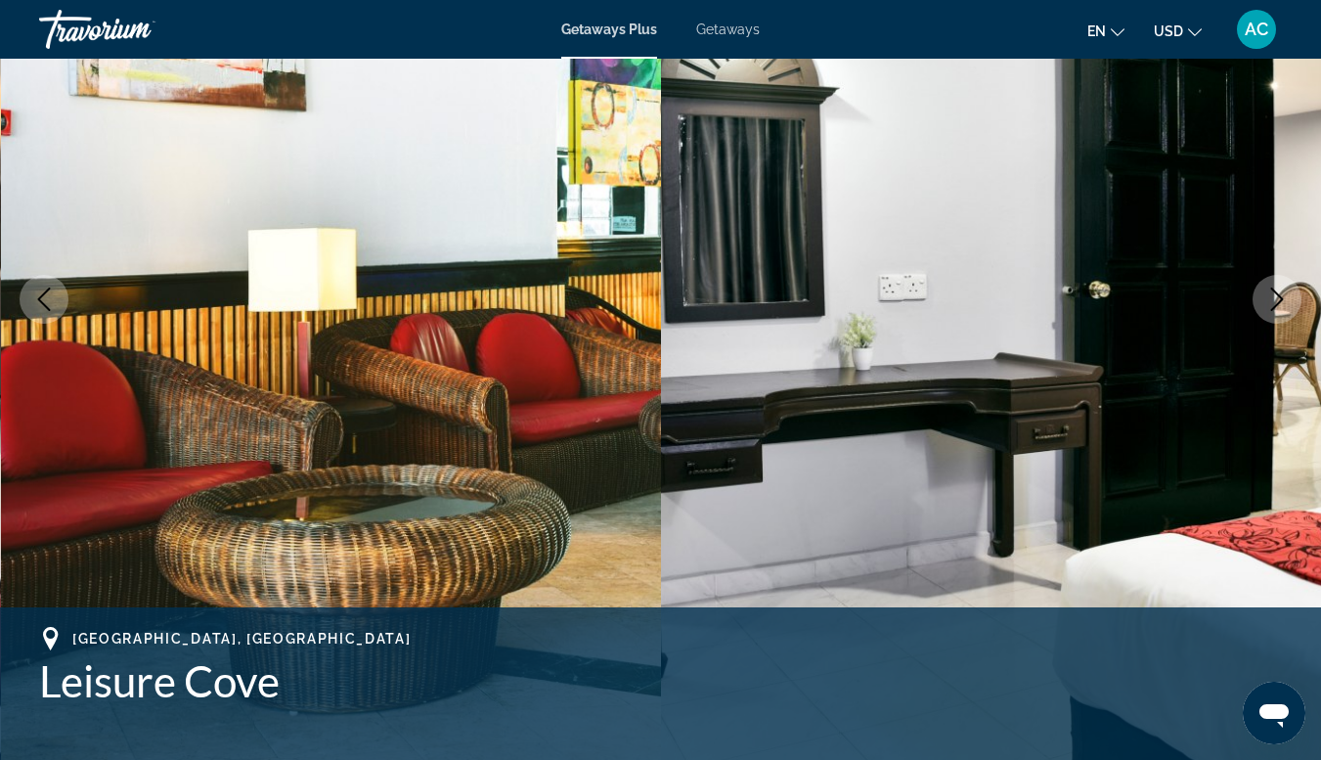
click at [51, 291] on icon "Previous image" at bounding box center [43, 299] width 23 height 23
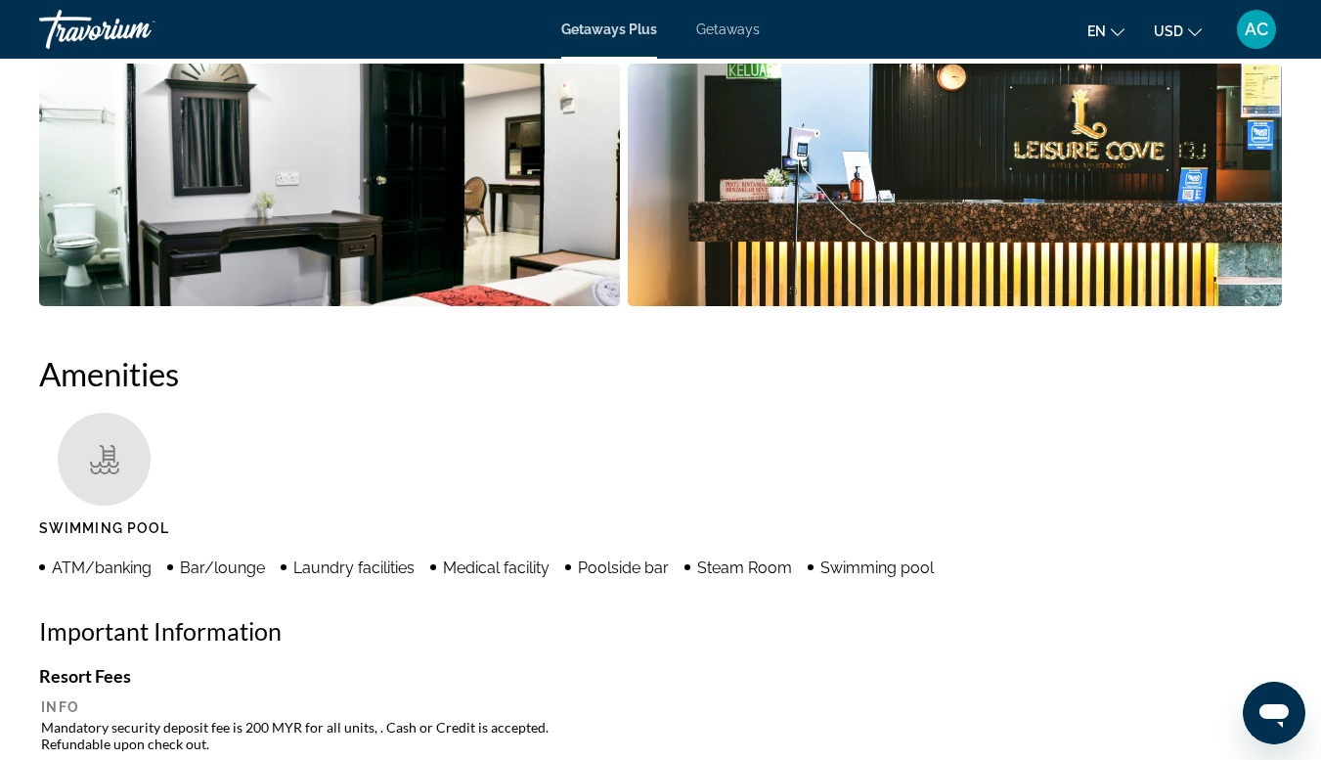
scroll to position [1569, 0]
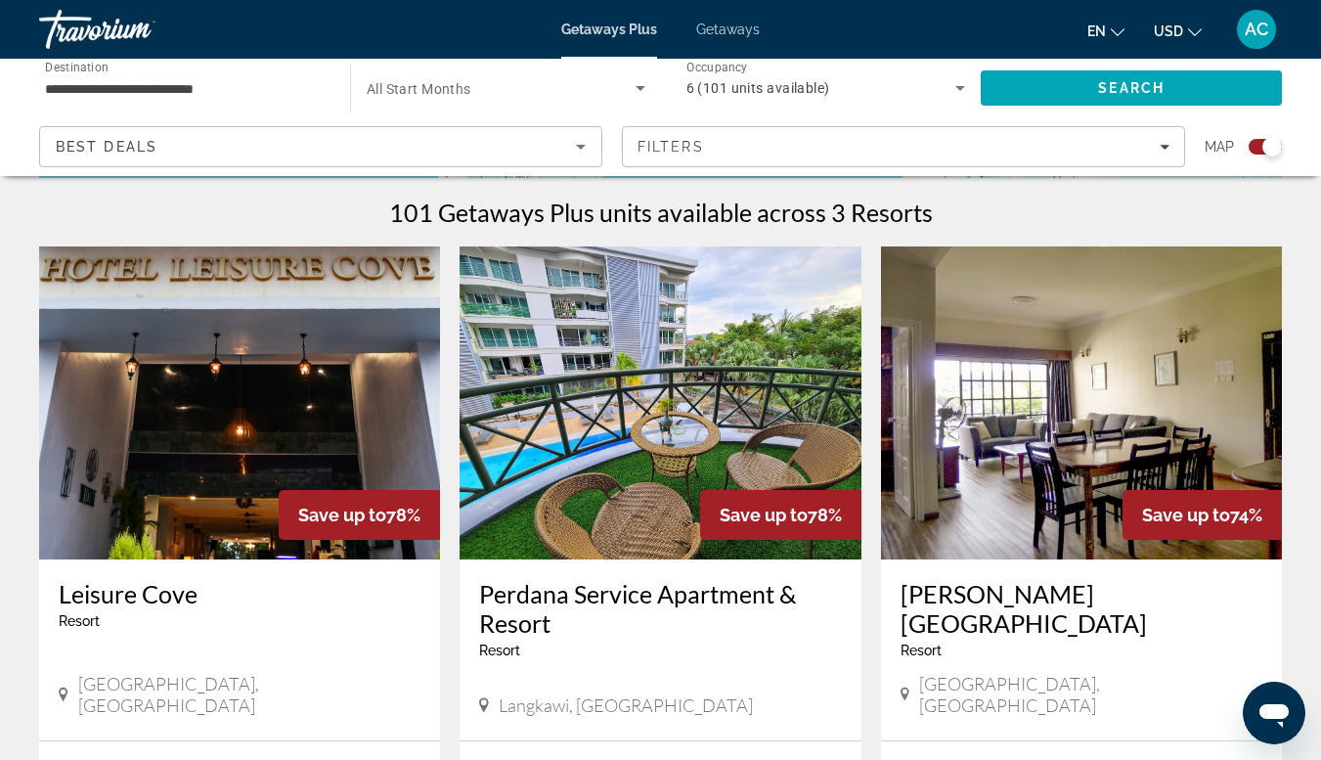
scroll to position [601, 0]
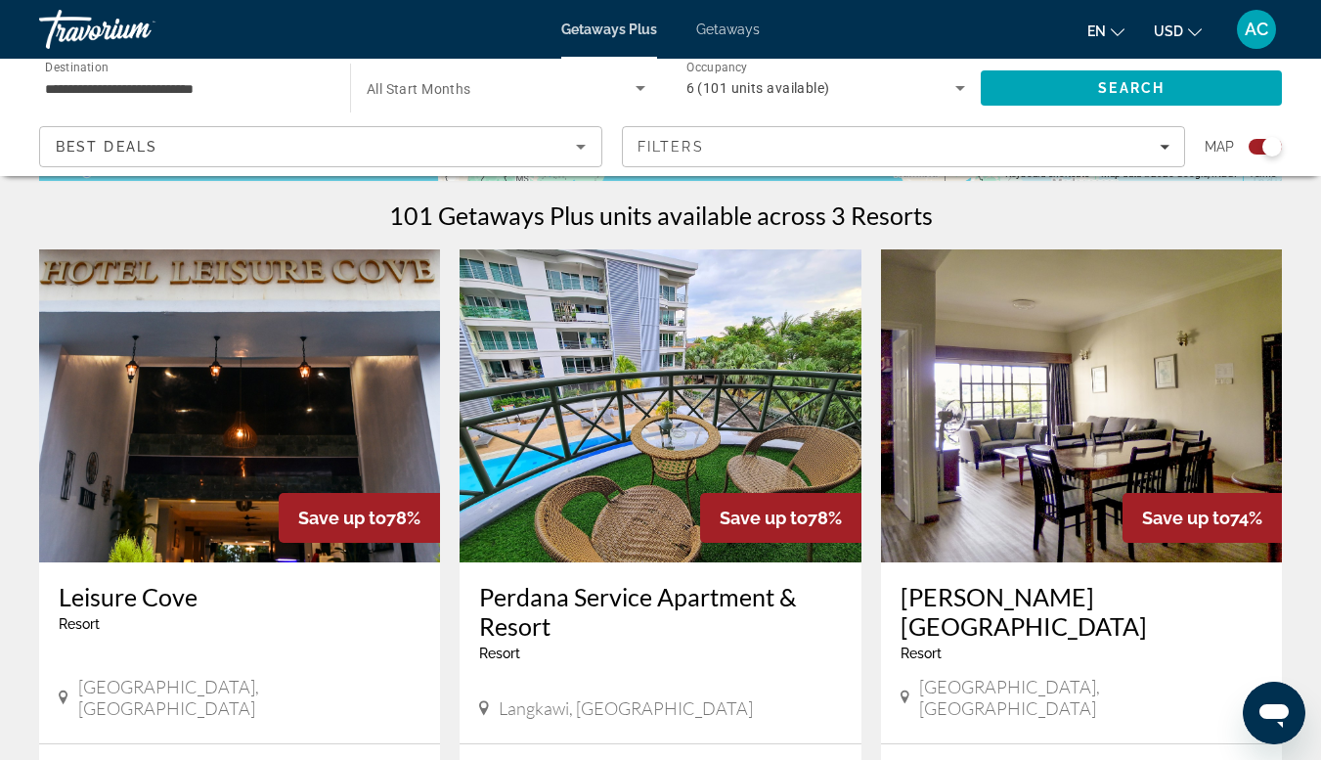
click at [622, 459] on img "Main content" at bounding box center [660, 405] width 401 height 313
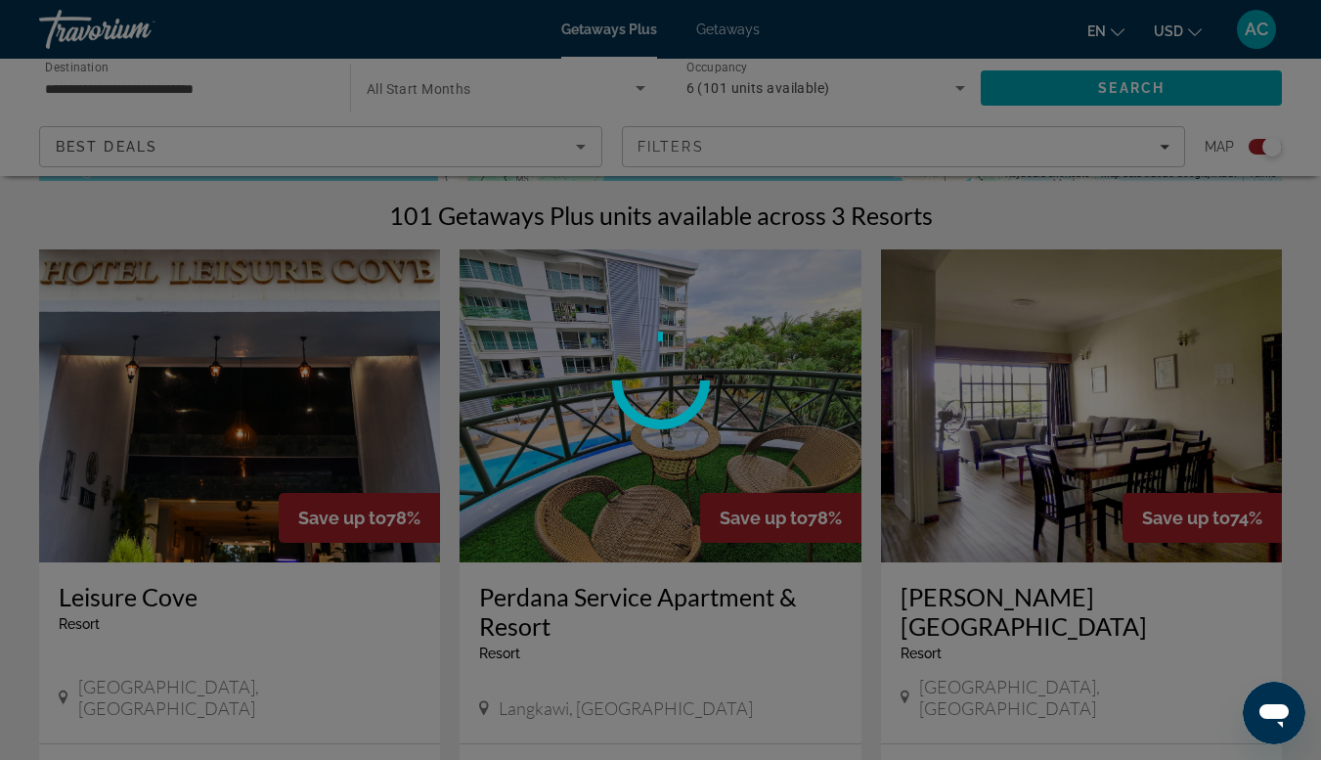
scroll to position [681, 0]
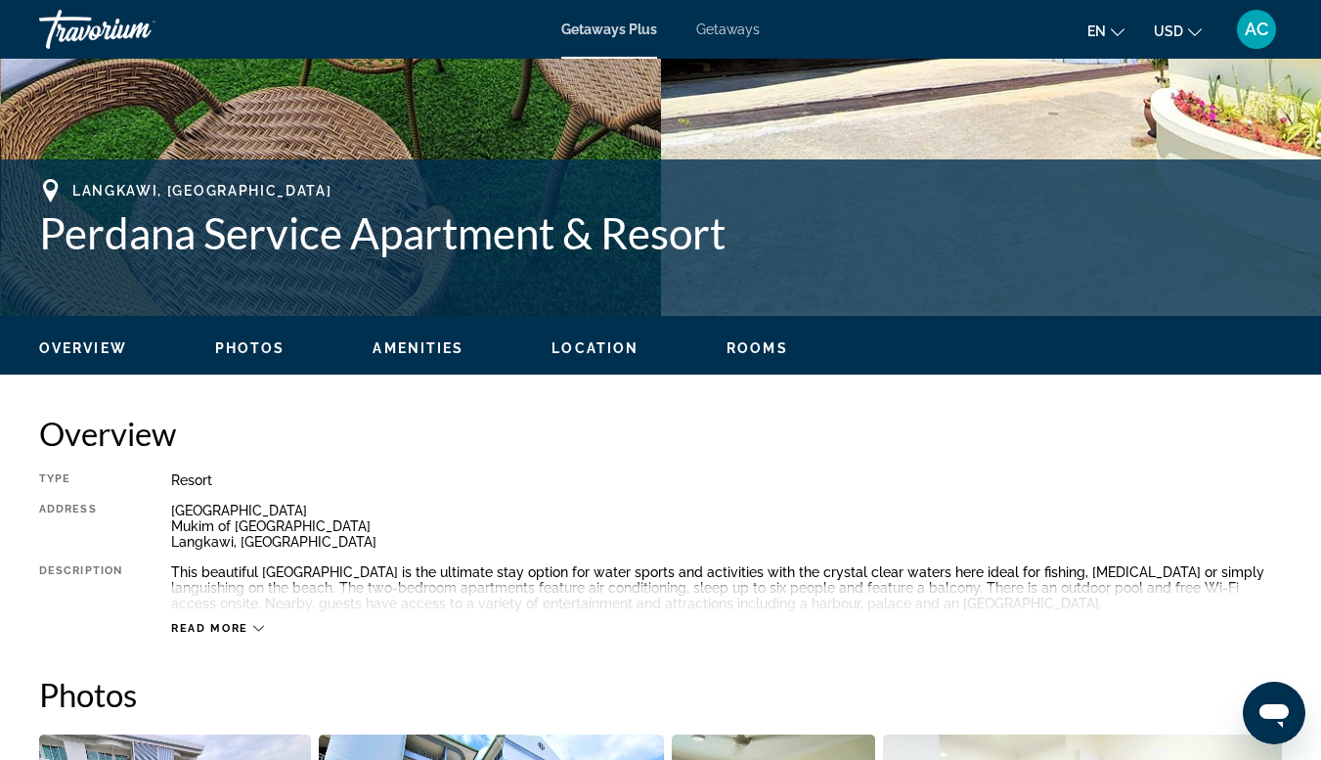
scroll to position [673, 0]
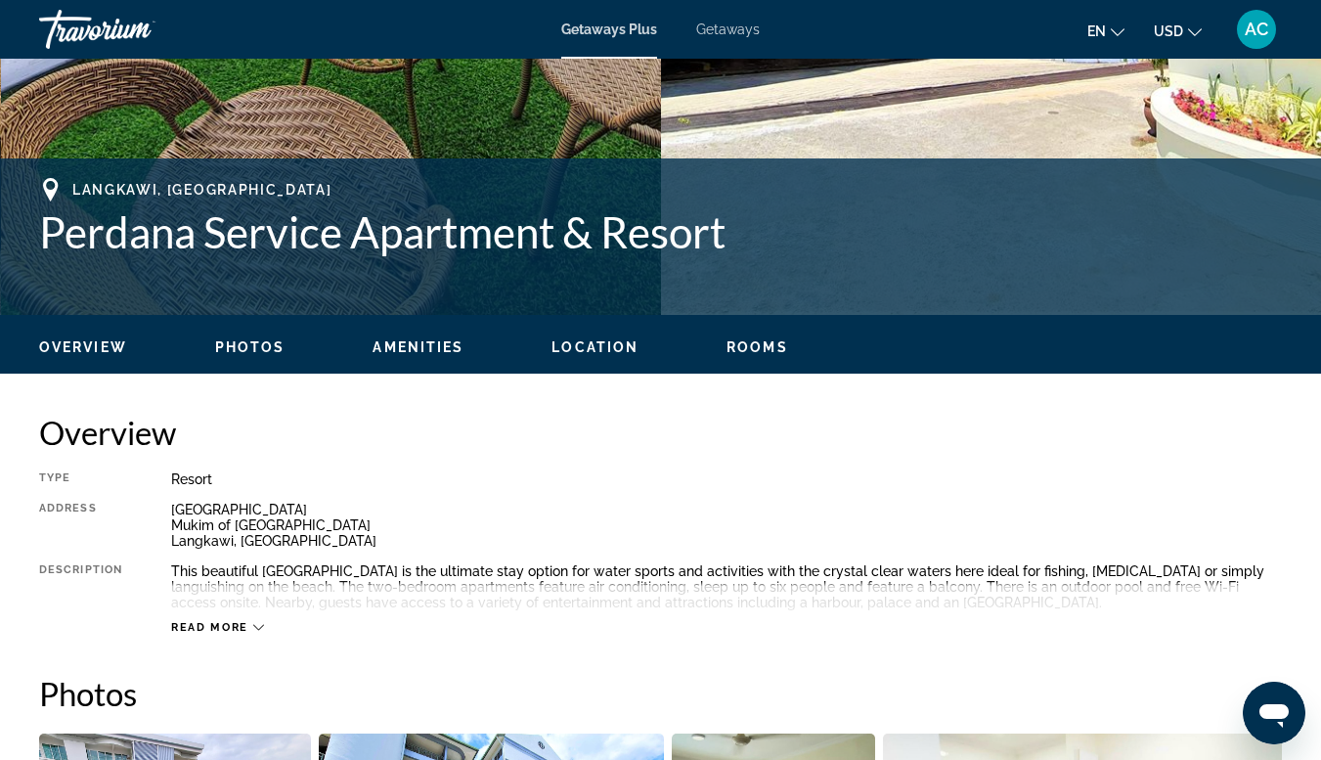
click at [257, 627] on icon "Main content" at bounding box center [258, 627] width 11 height 11
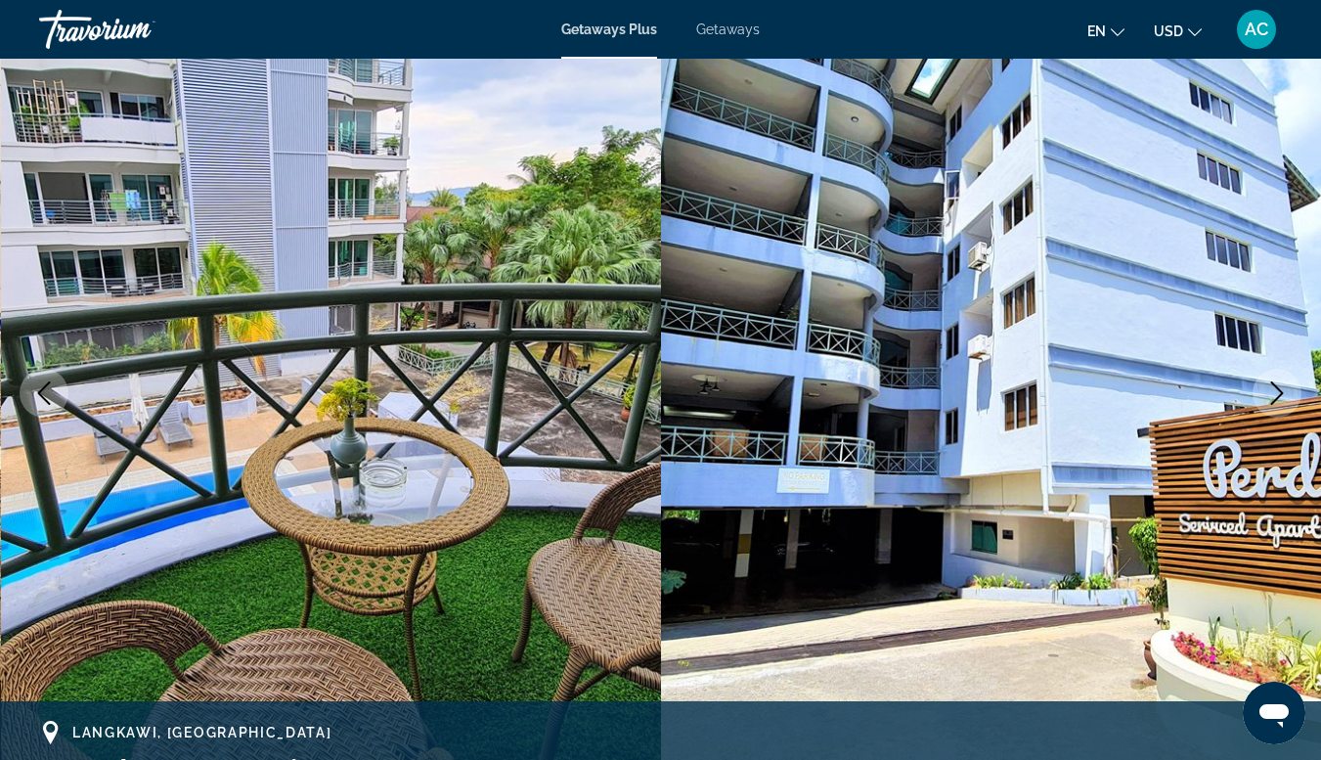
scroll to position [127, 0]
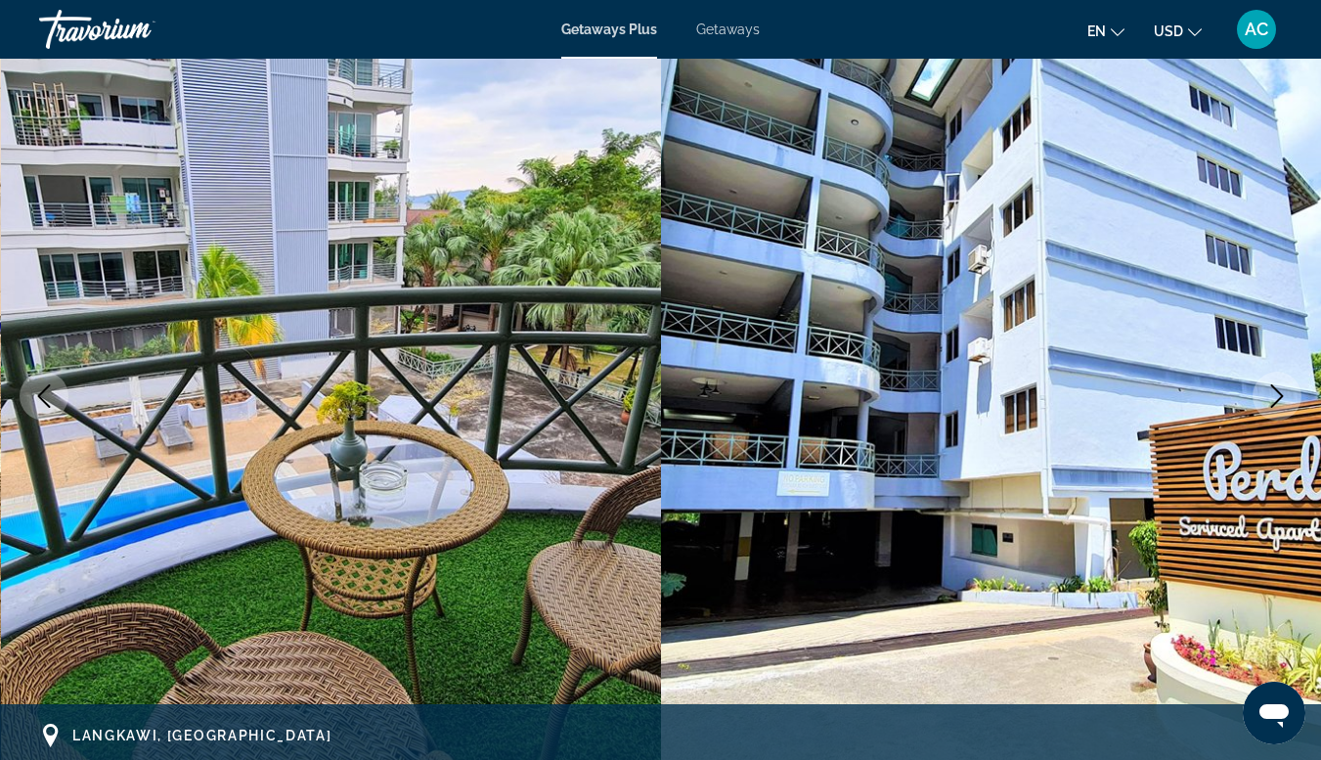
click at [53, 406] on icon "Previous image" at bounding box center [43, 395] width 23 height 23
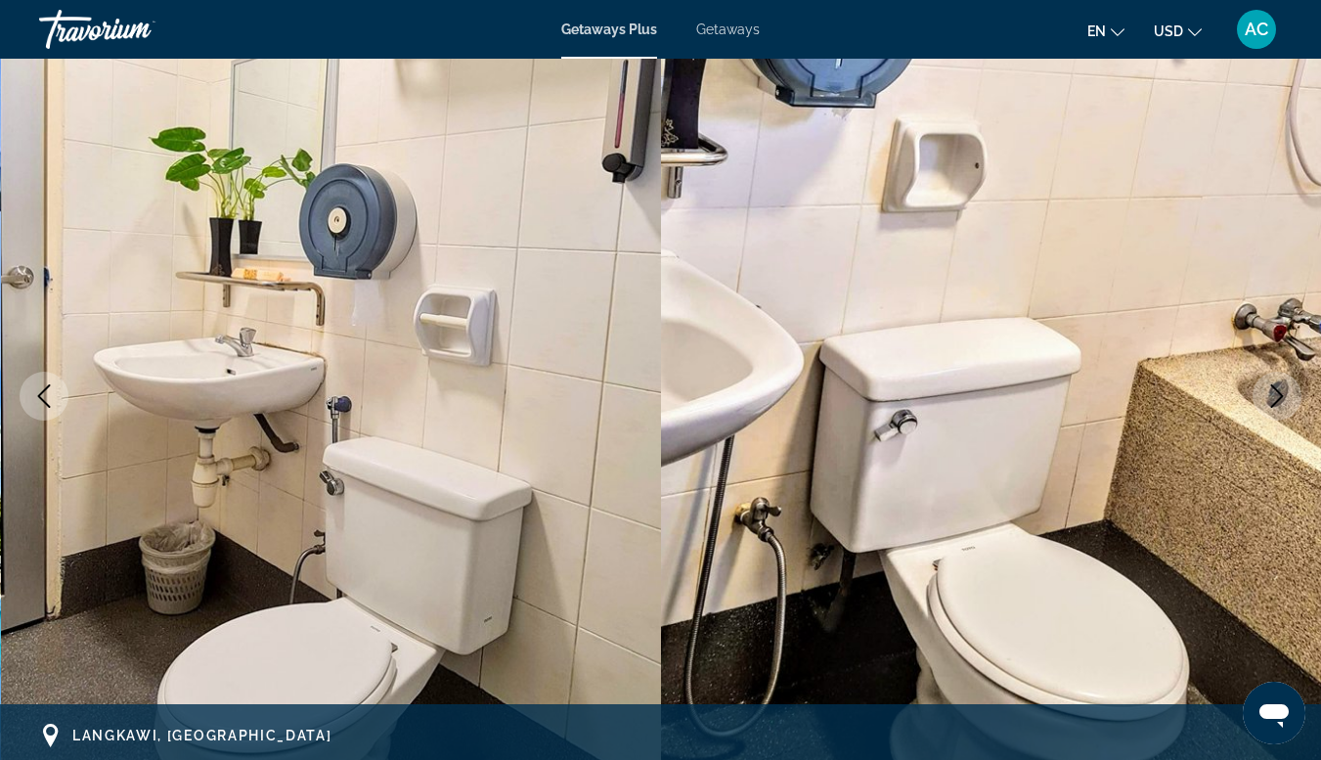
click at [60, 423] on img "Main content" at bounding box center [331, 396] width 661 height 929
click at [61, 412] on button "Previous image" at bounding box center [44, 396] width 49 height 49
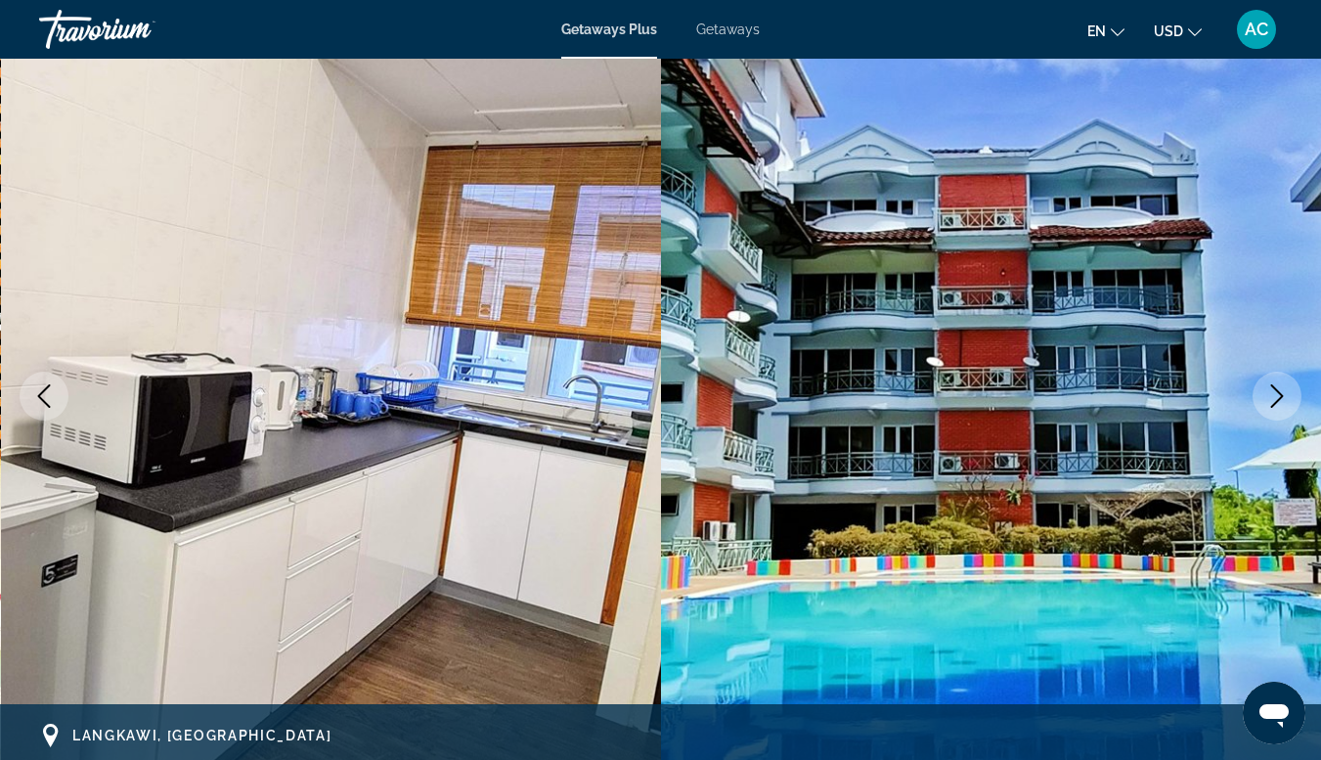
click at [52, 402] on icon "Previous image" at bounding box center [43, 395] width 23 height 23
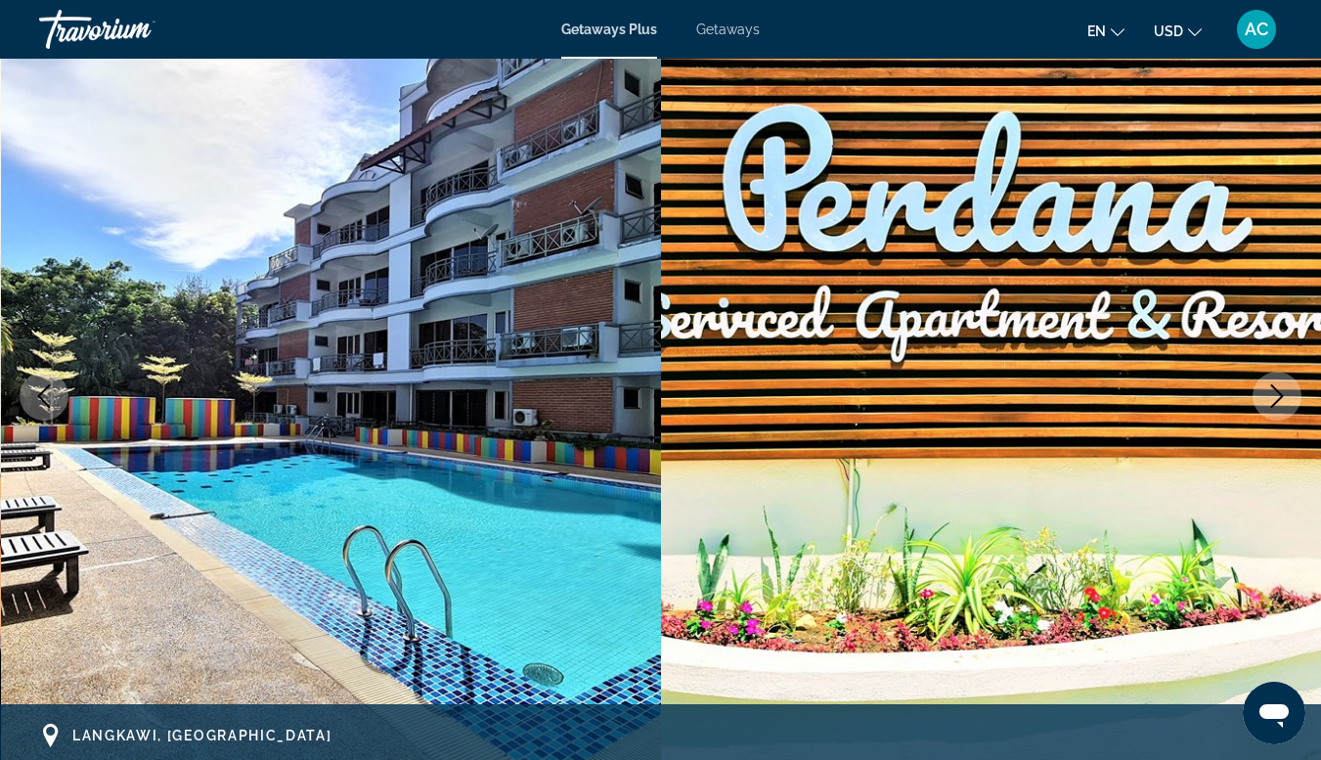
click at [39, 404] on icon "Previous image" at bounding box center [43, 395] width 23 height 23
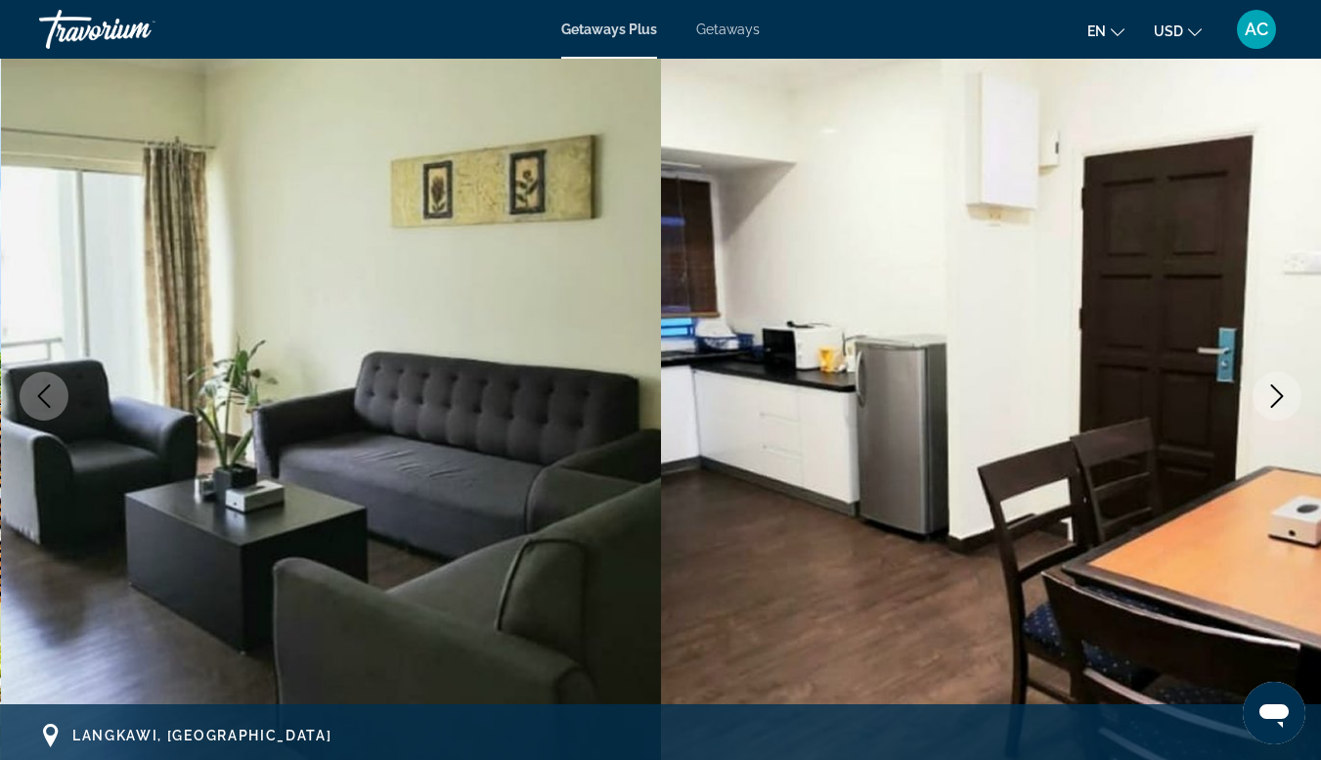
click at [55, 400] on icon "Previous image" at bounding box center [43, 395] width 23 height 23
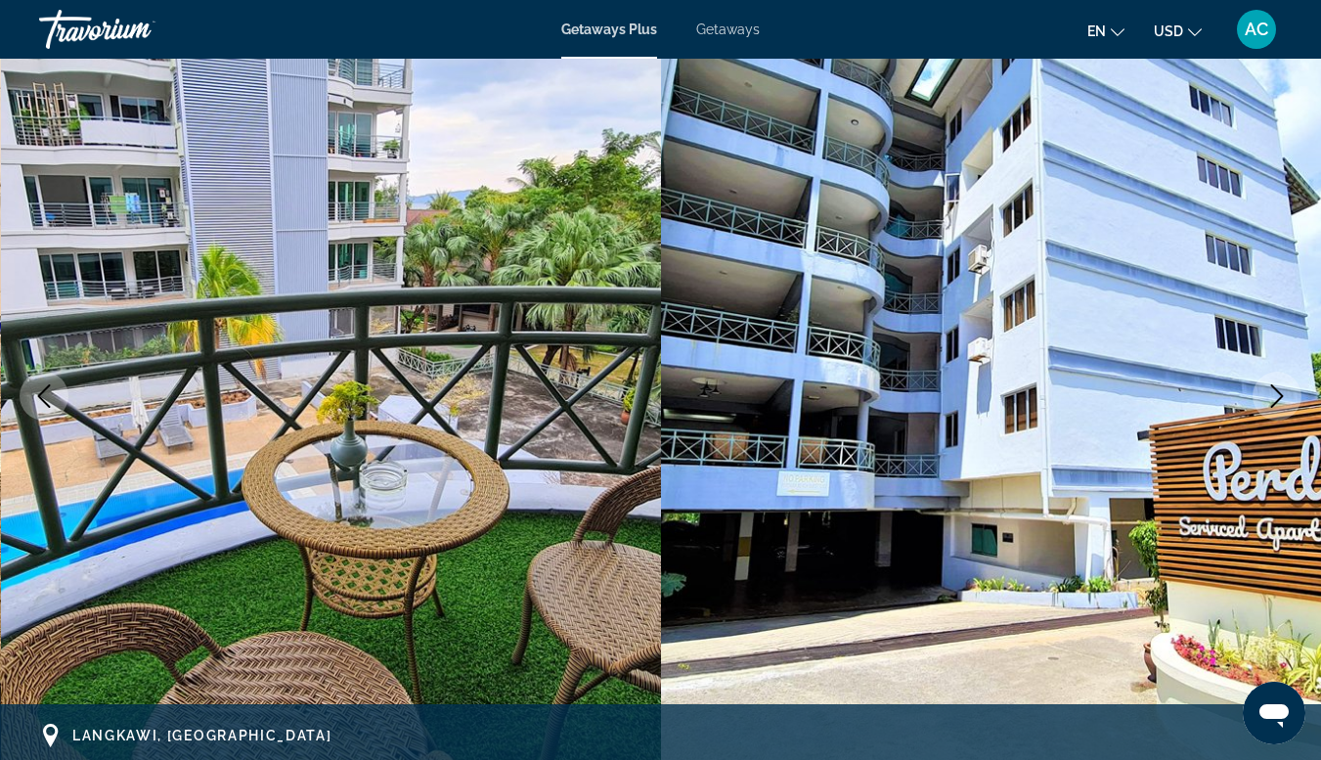
click at [36, 396] on icon "Previous image" at bounding box center [43, 395] width 23 height 23
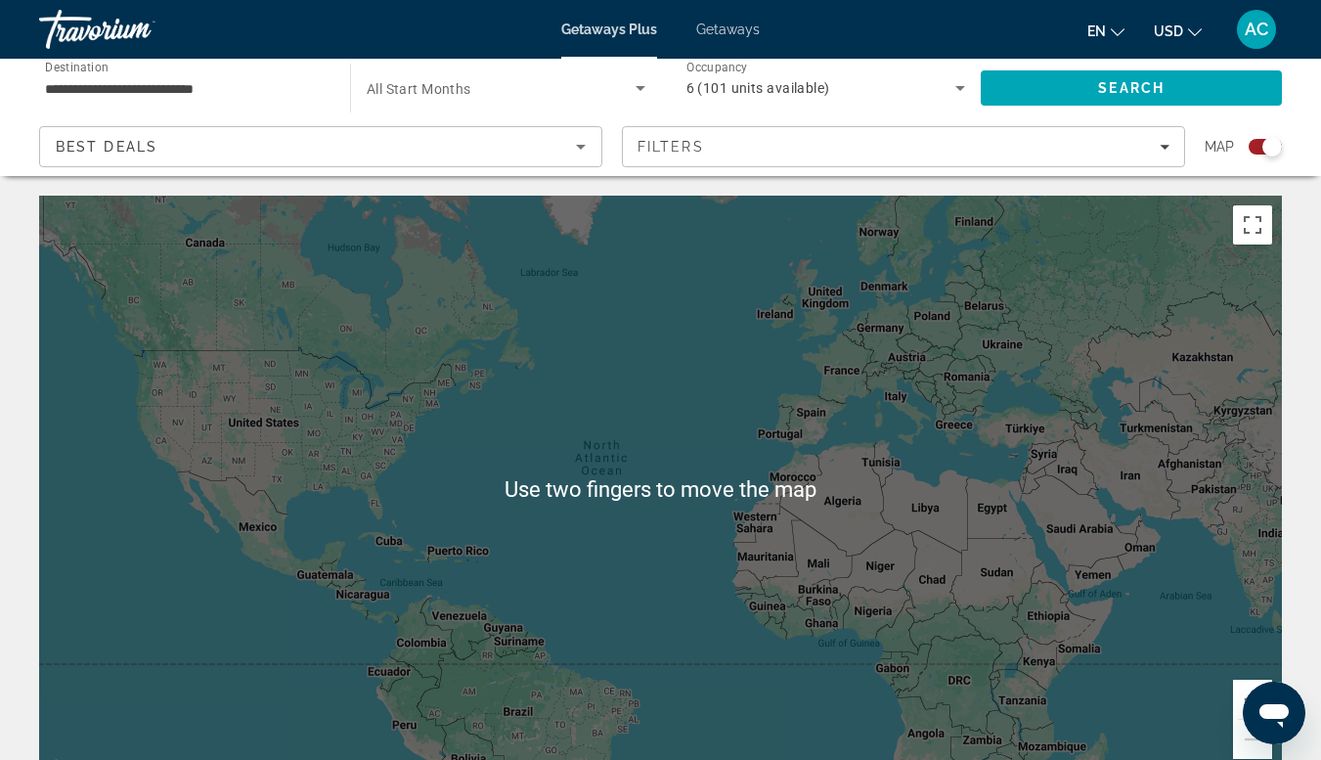
click at [87, 87] on input "**********" at bounding box center [185, 88] width 280 height 23
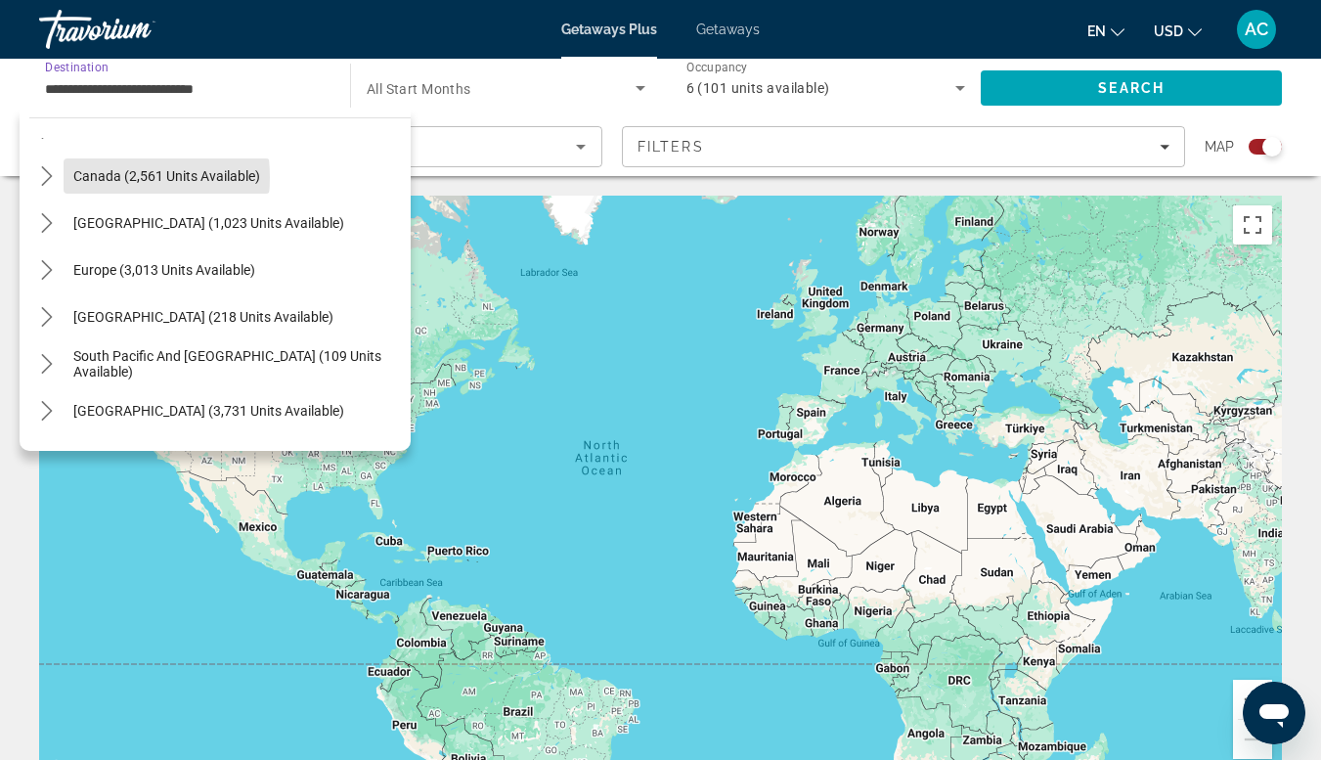
scroll to position [159, 0]
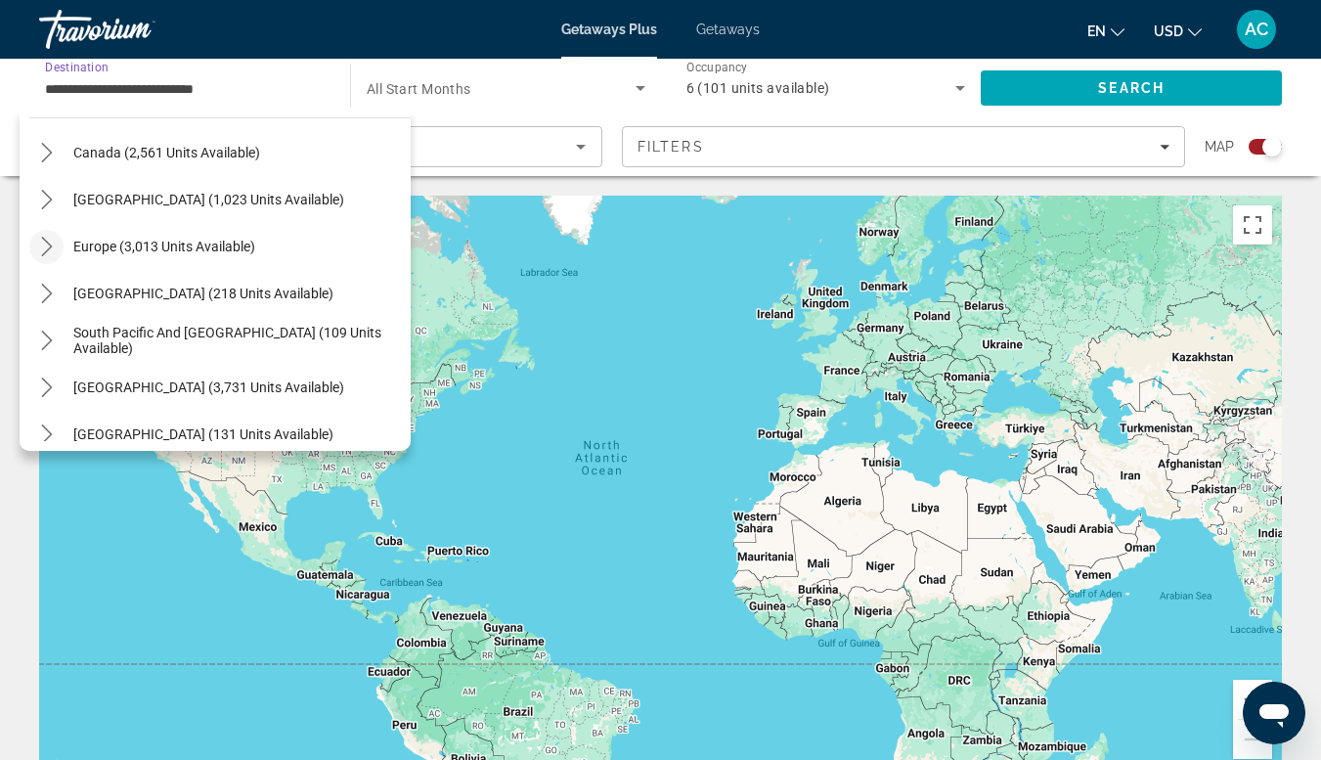
click at [39, 249] on icon "Toggle Europe (3,013 units available) submenu" at bounding box center [47, 247] width 20 height 20
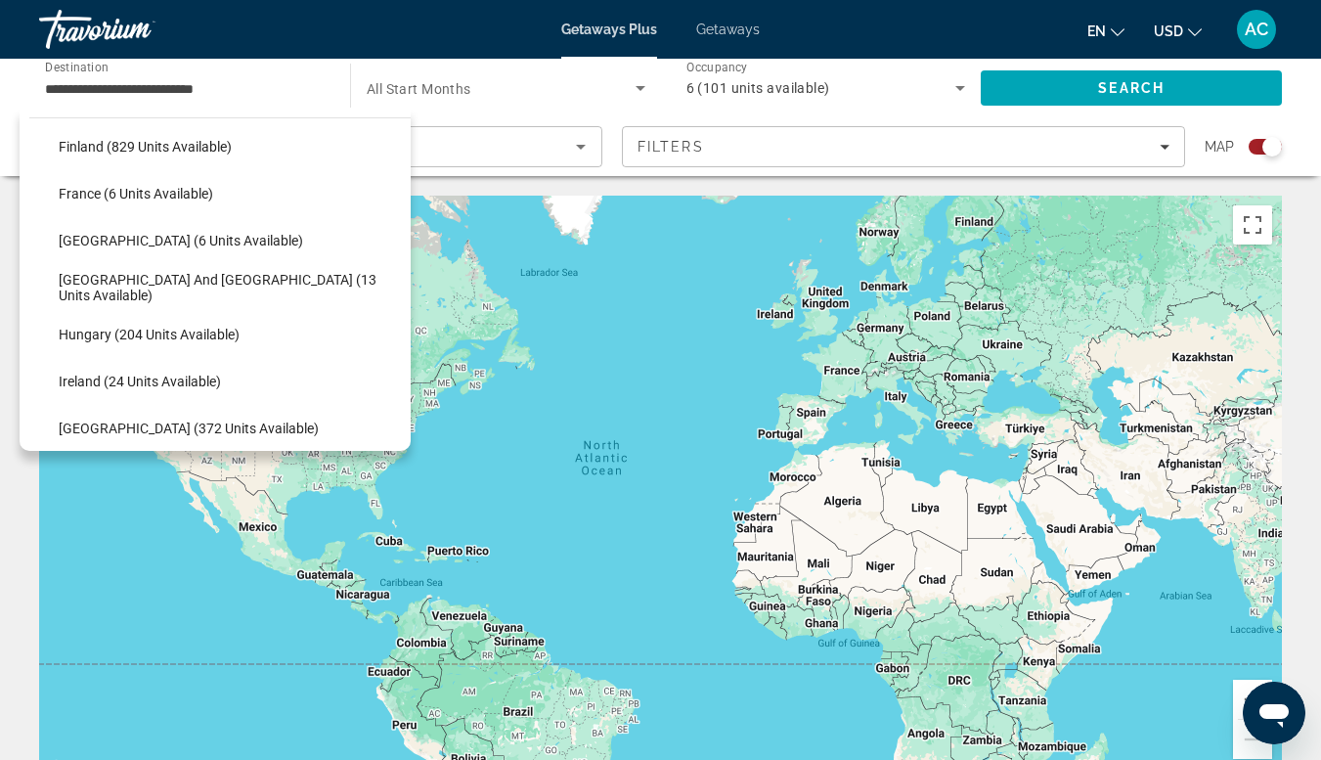
scroll to position [466, 0]
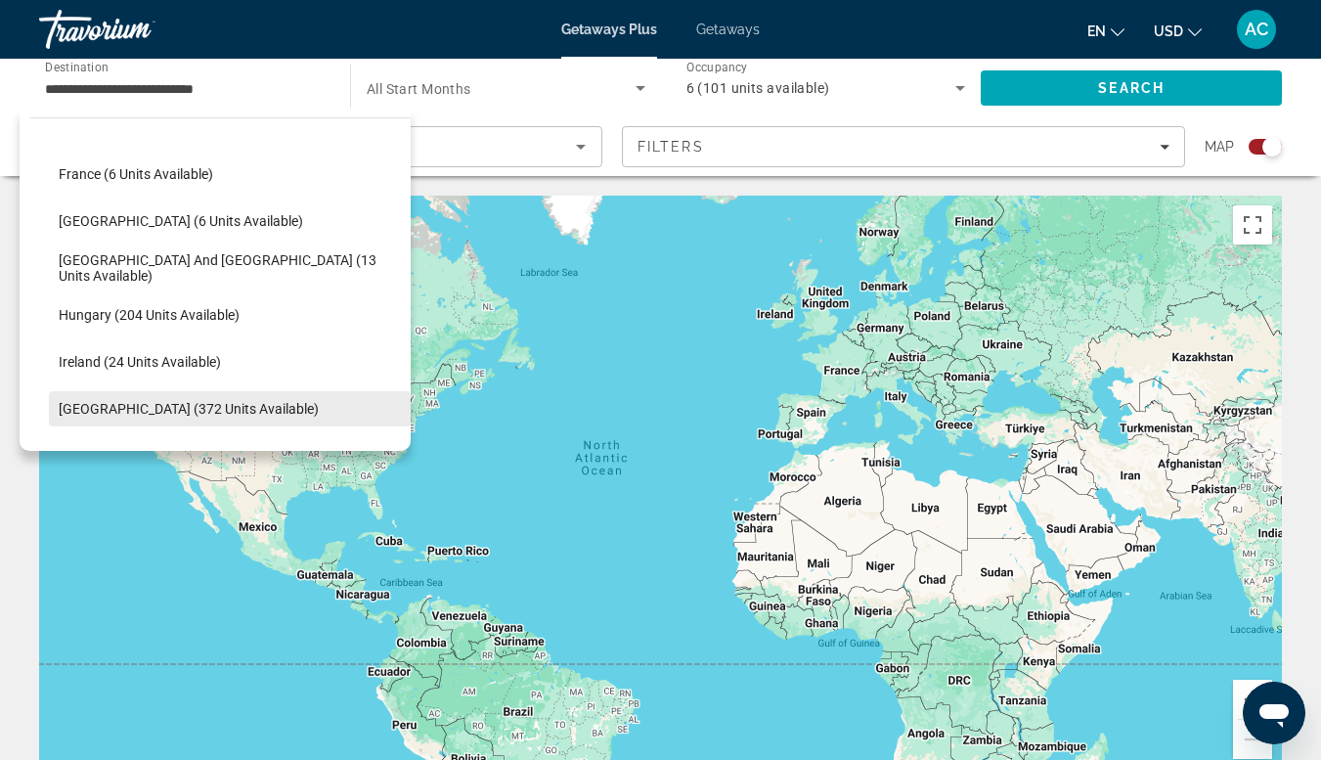
click at [96, 419] on span "Select destination: Italy (372 units available)" at bounding box center [230, 408] width 362 height 47
type input "**********"
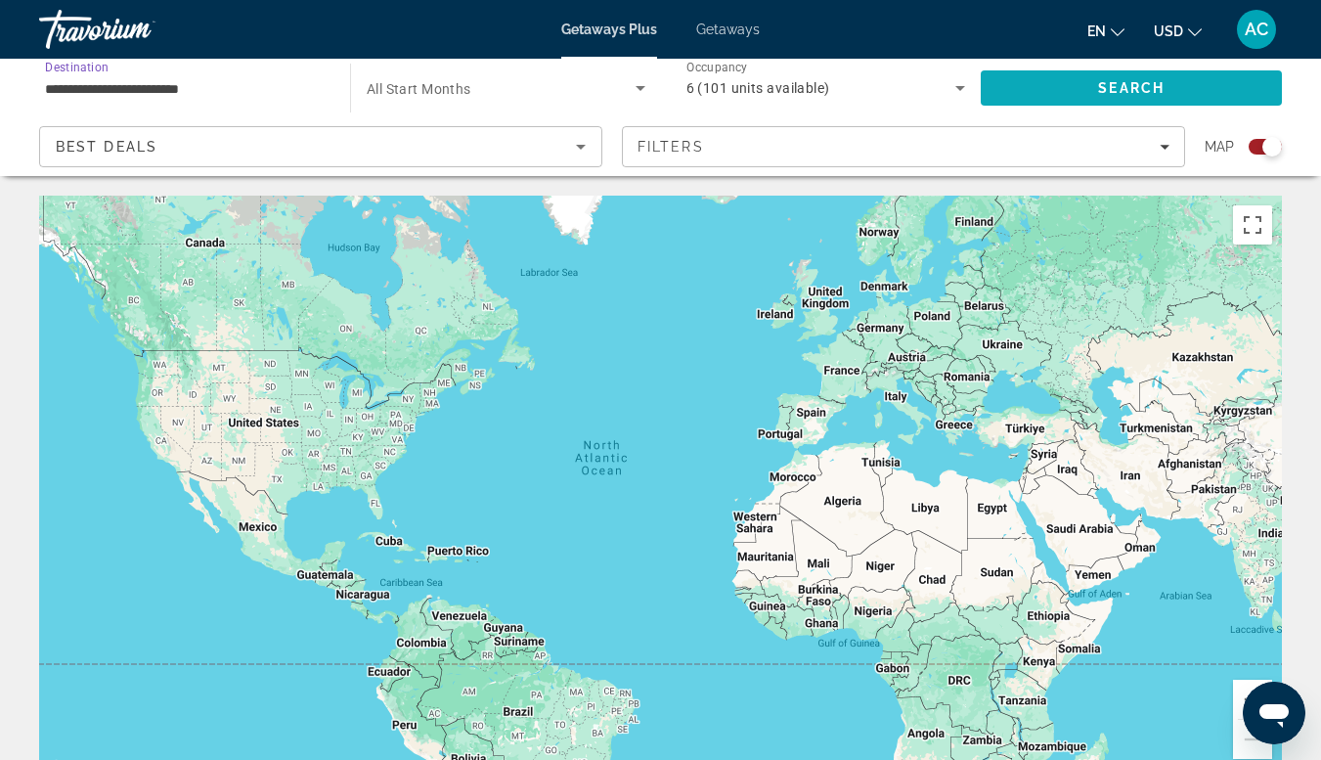
click at [1062, 91] on span "Search" at bounding box center [1131, 88] width 301 height 47
